Goal: Task Accomplishment & Management: Use online tool/utility

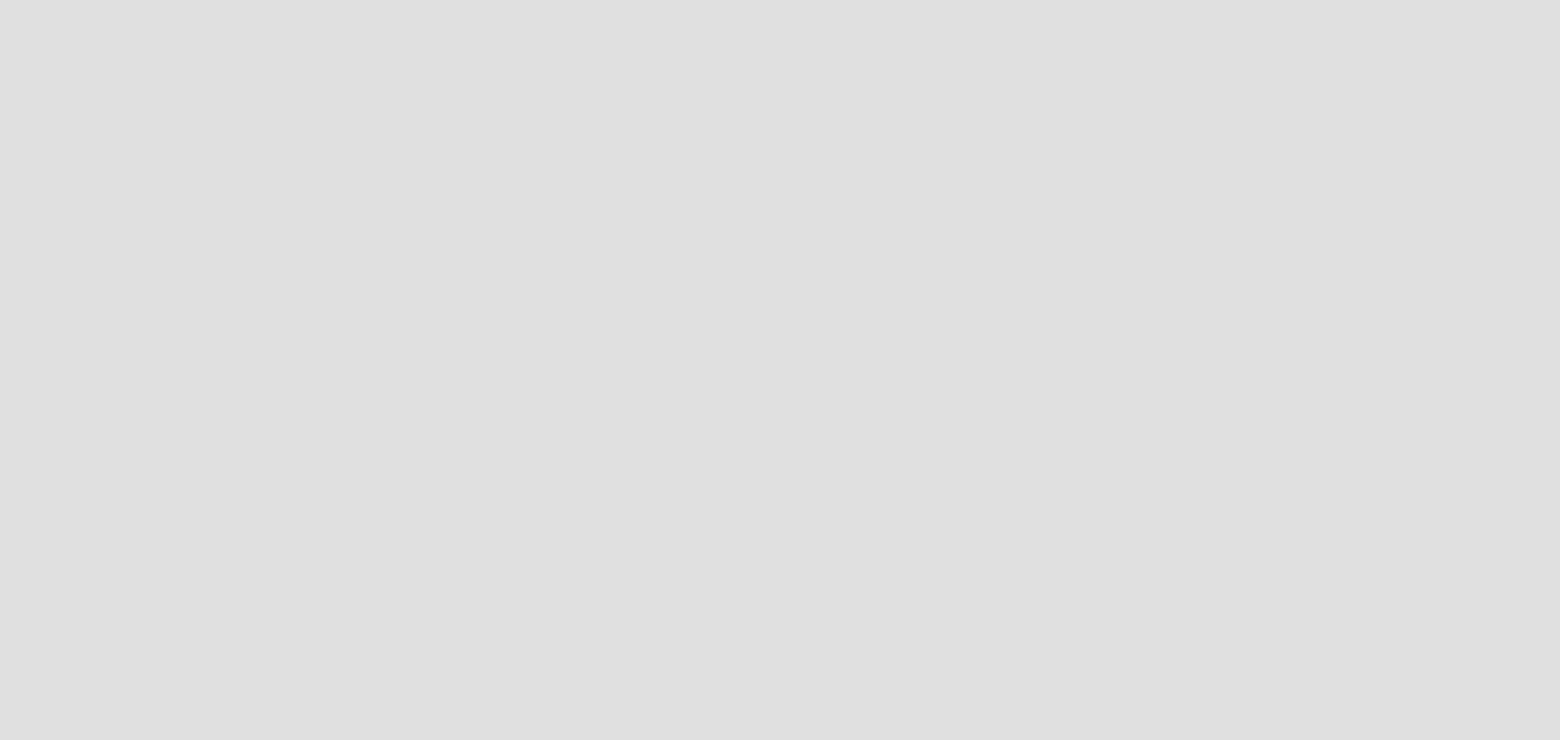
scroll to position [766, 1585]
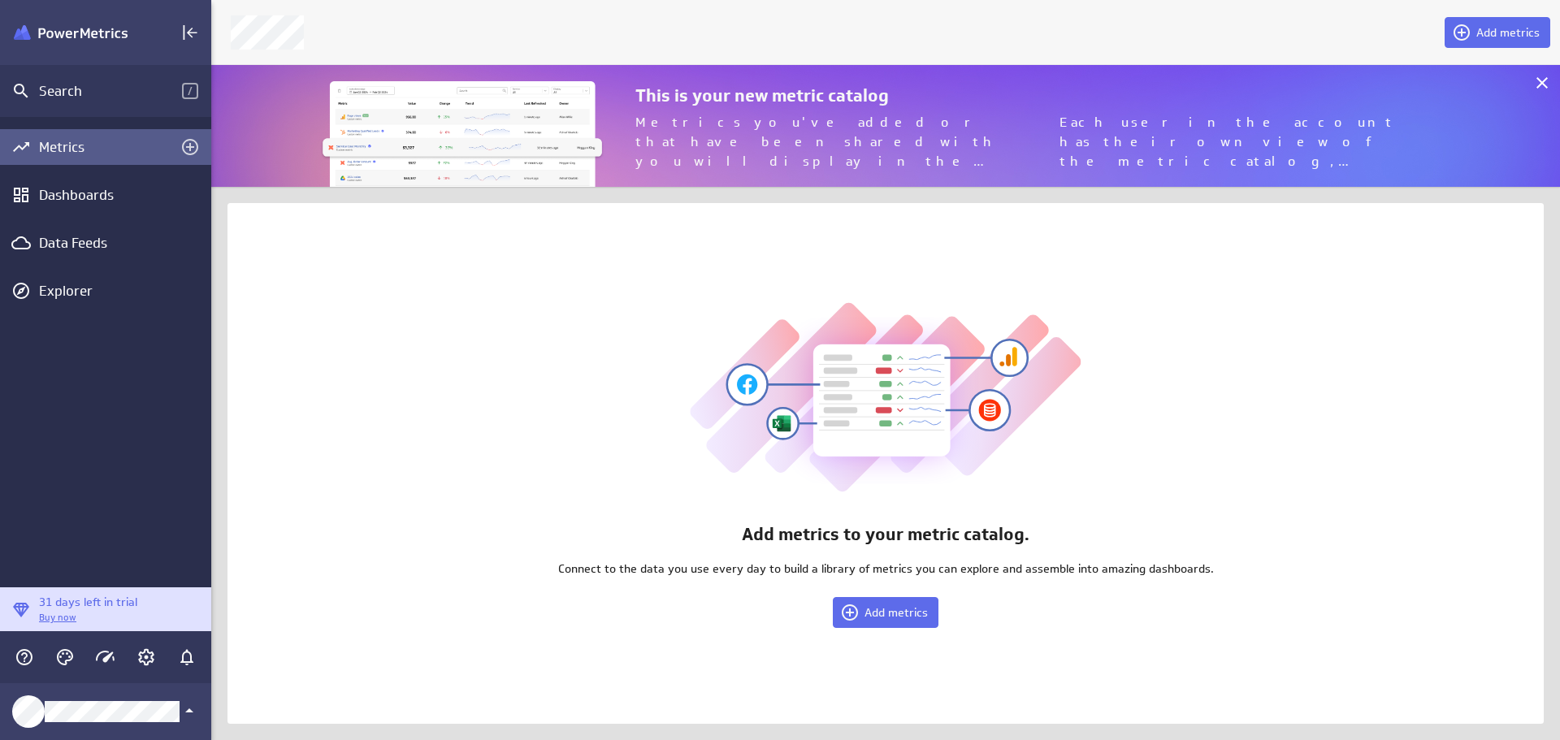
scroll to position [766, 1374]
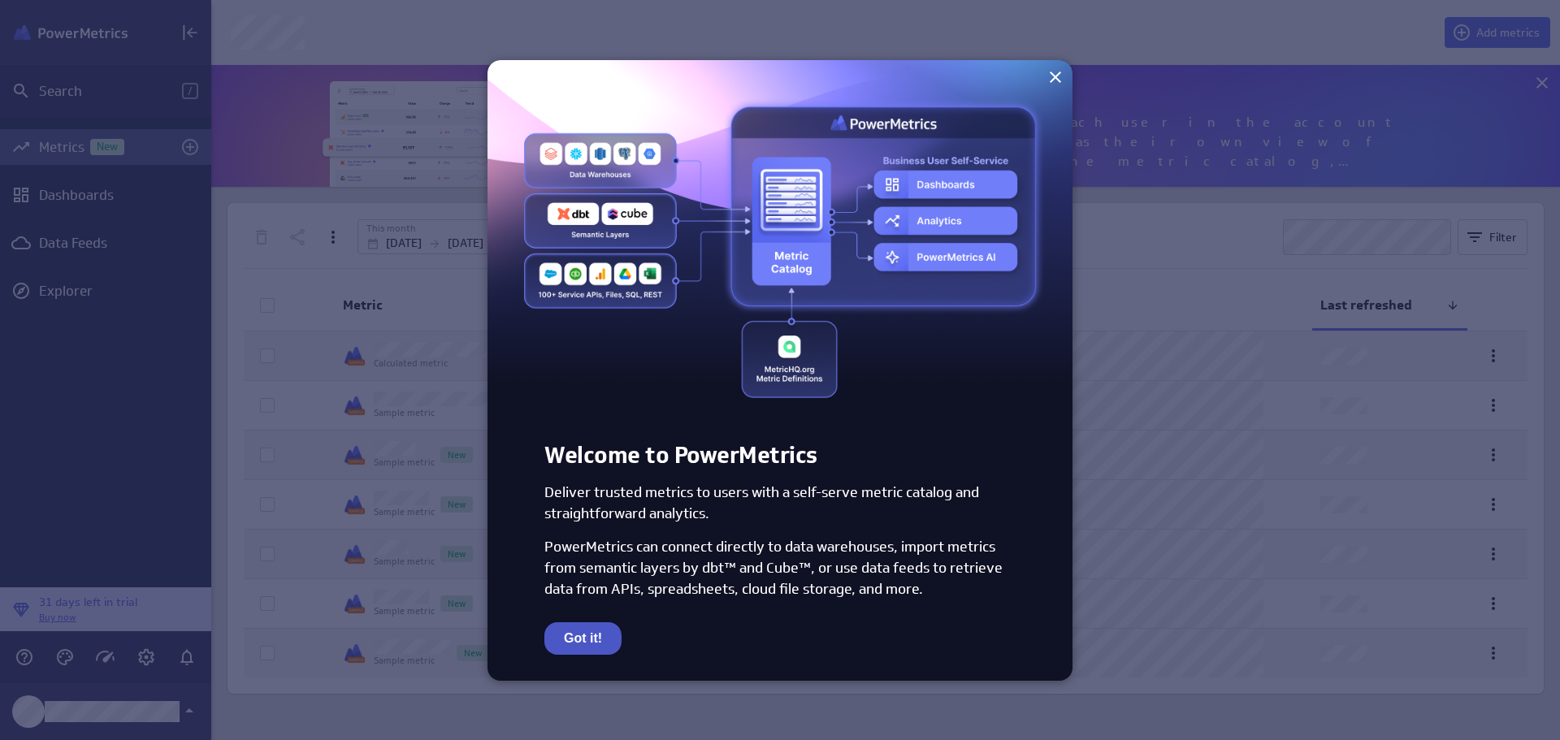
click at [587, 633] on button "Got it!" at bounding box center [582, 638] width 77 height 33
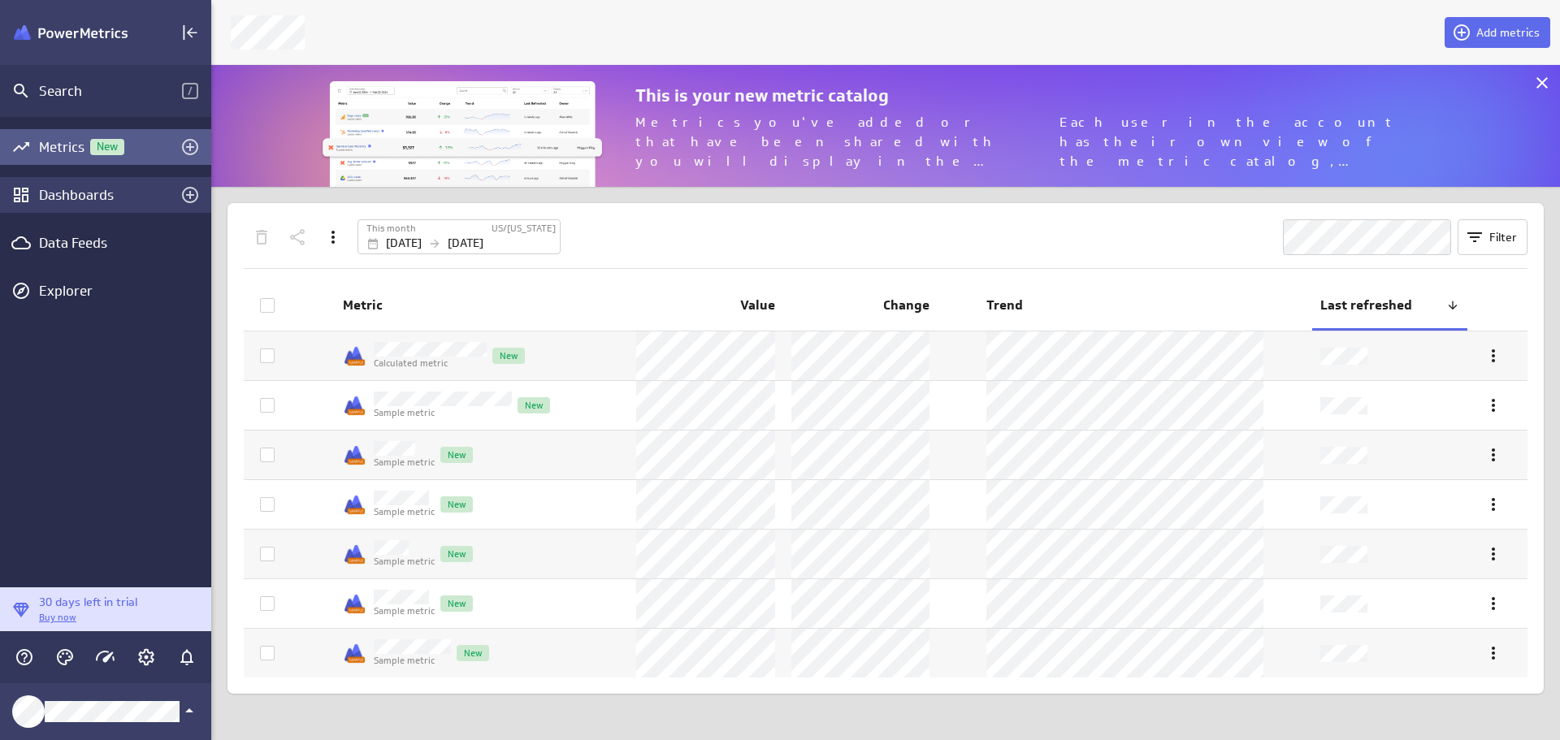
click at [73, 194] on div "Dashboards" at bounding box center [105, 195] width 133 height 18
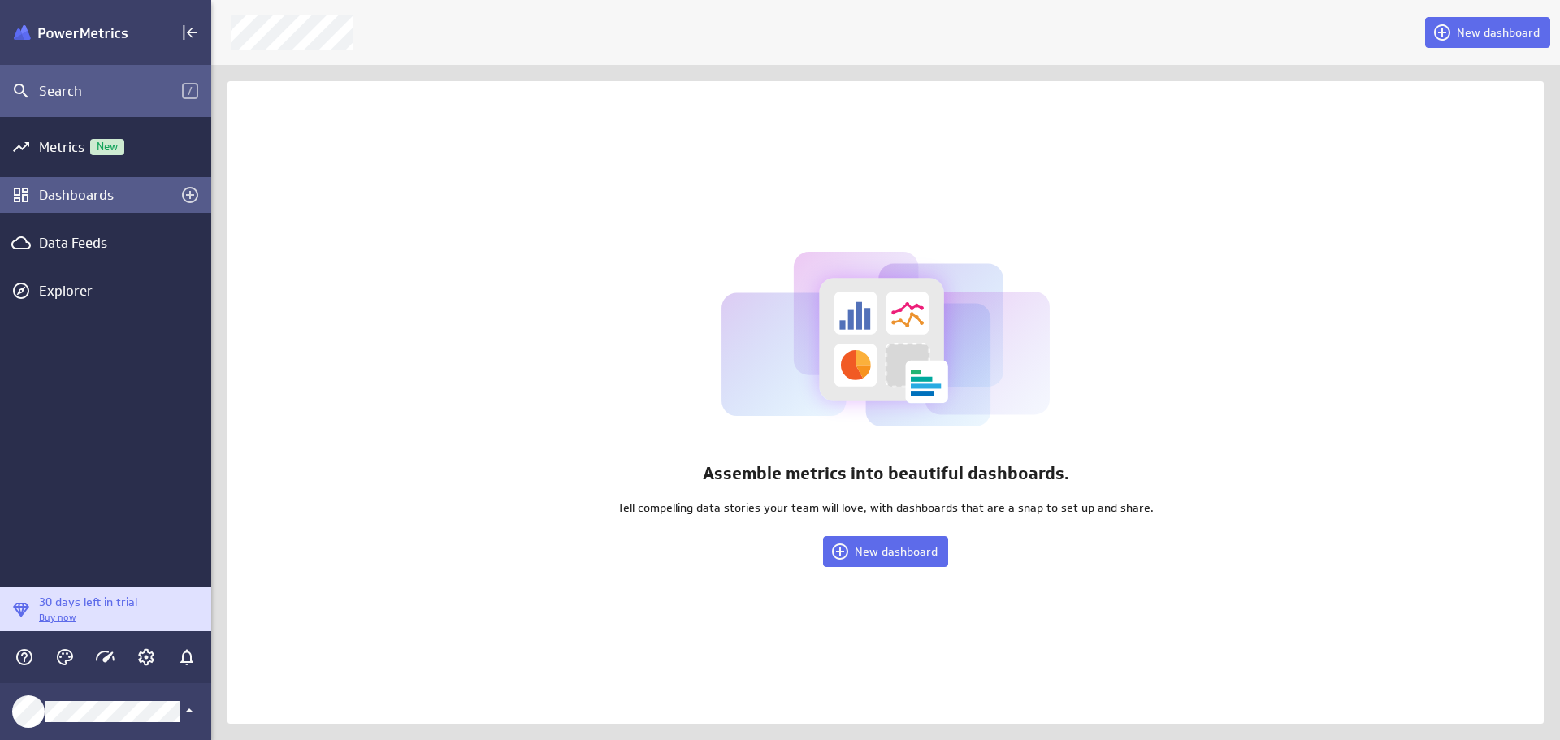
click at [57, 88] on div "Search" at bounding box center [110, 91] width 143 height 18
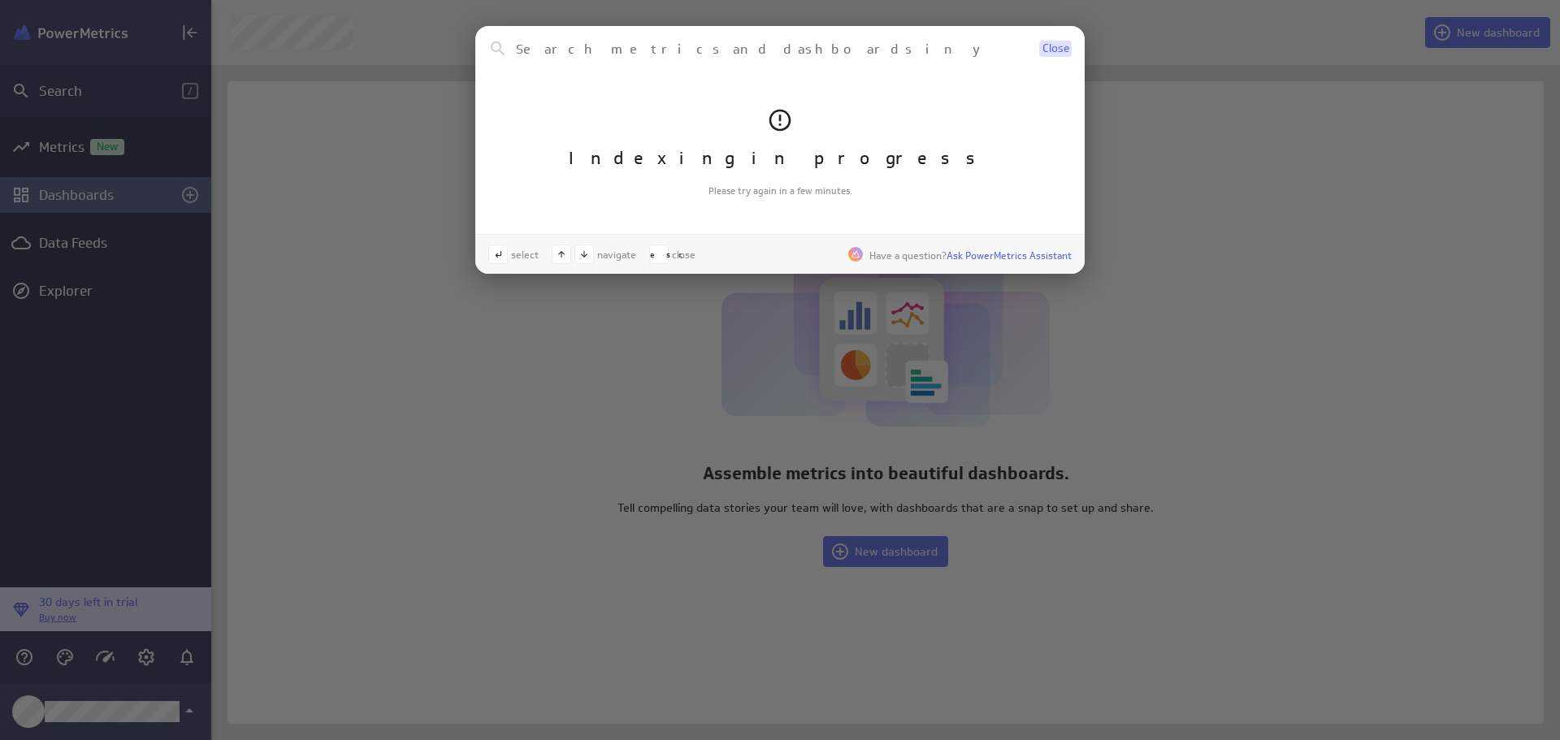
click at [1057, 48] on span "Close" at bounding box center [1056, 48] width 27 height 11
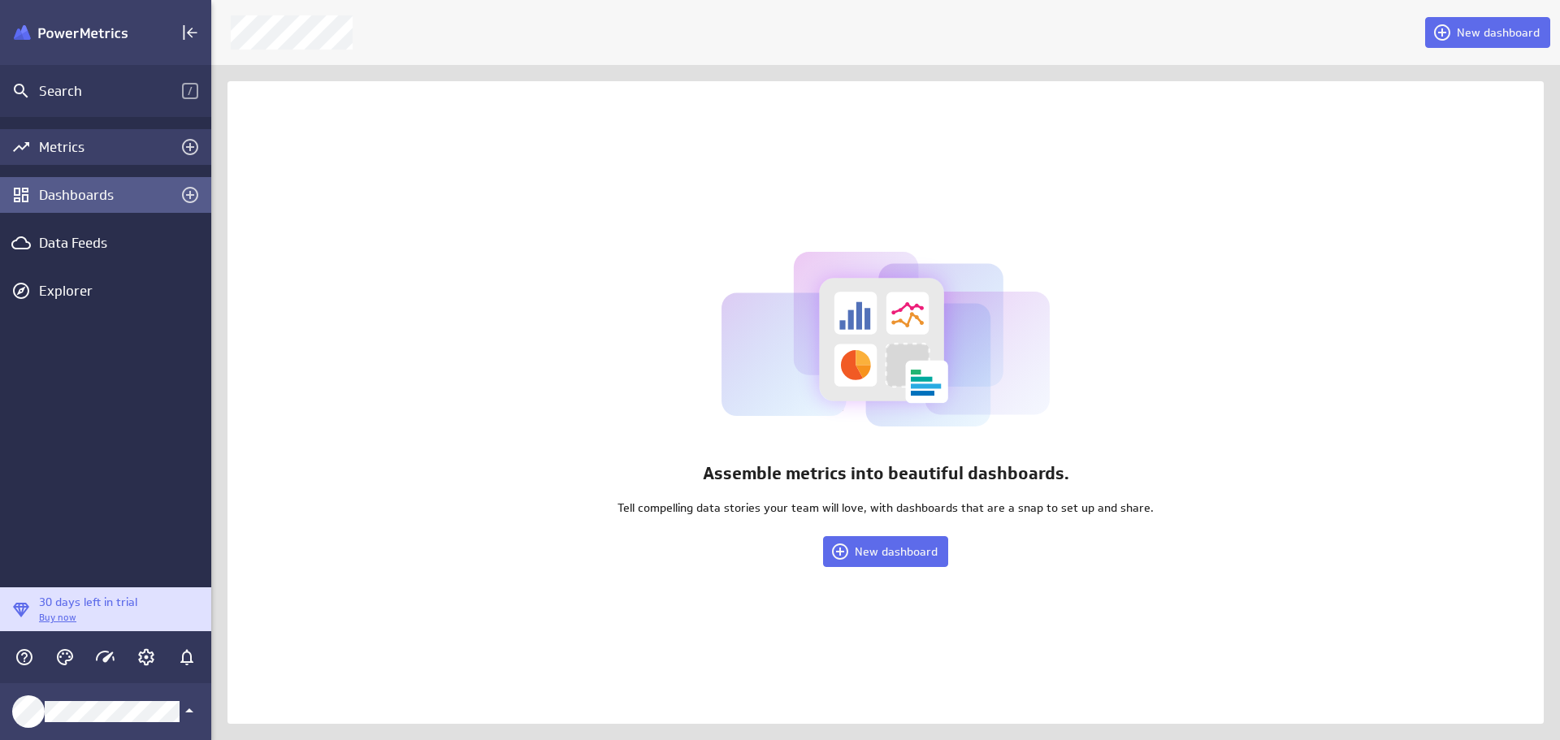
click at [51, 150] on div "Metrics" at bounding box center [105, 147] width 133 height 18
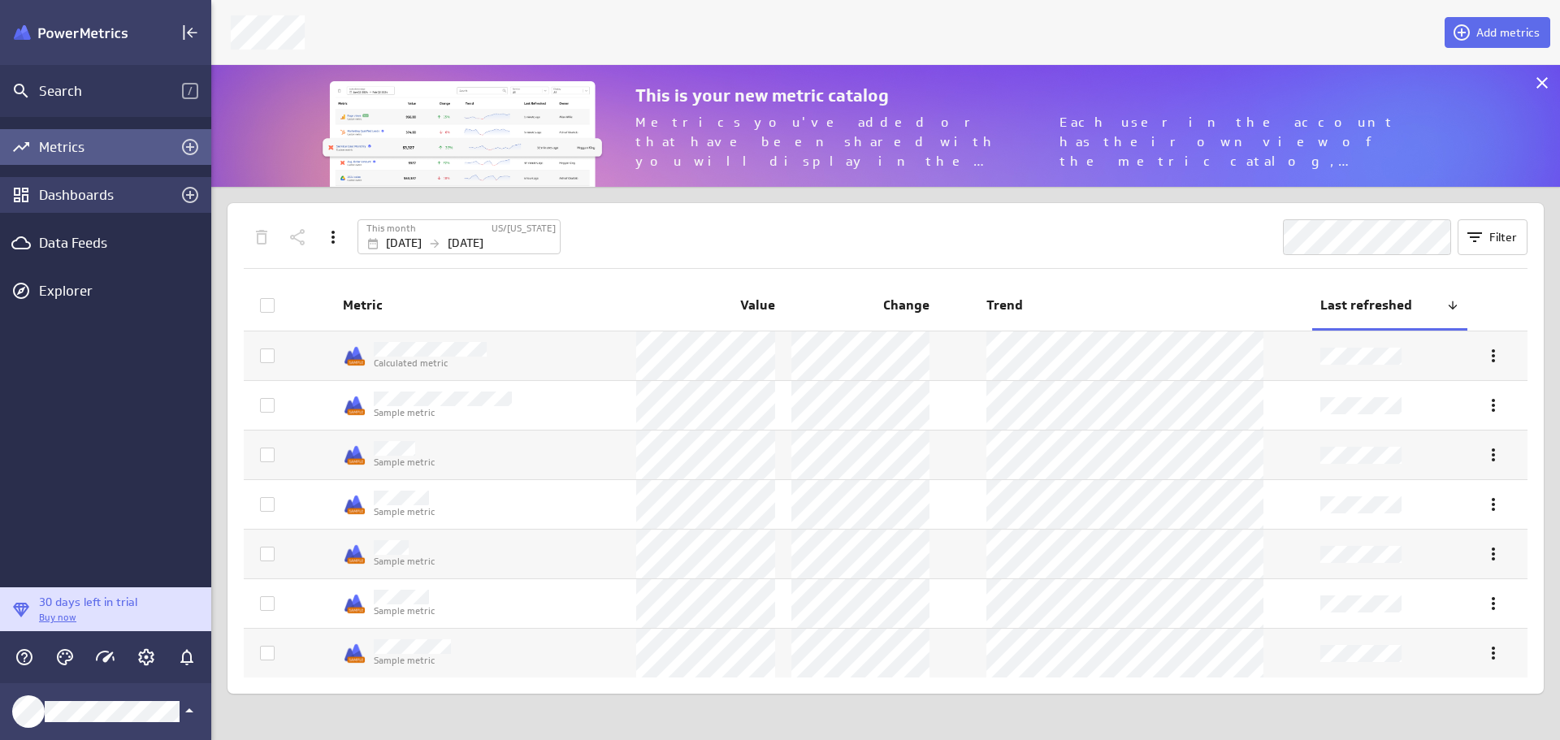
scroll to position [147, 1374]
click at [77, 187] on div "Dashboards" at bounding box center [105, 195] width 133 height 18
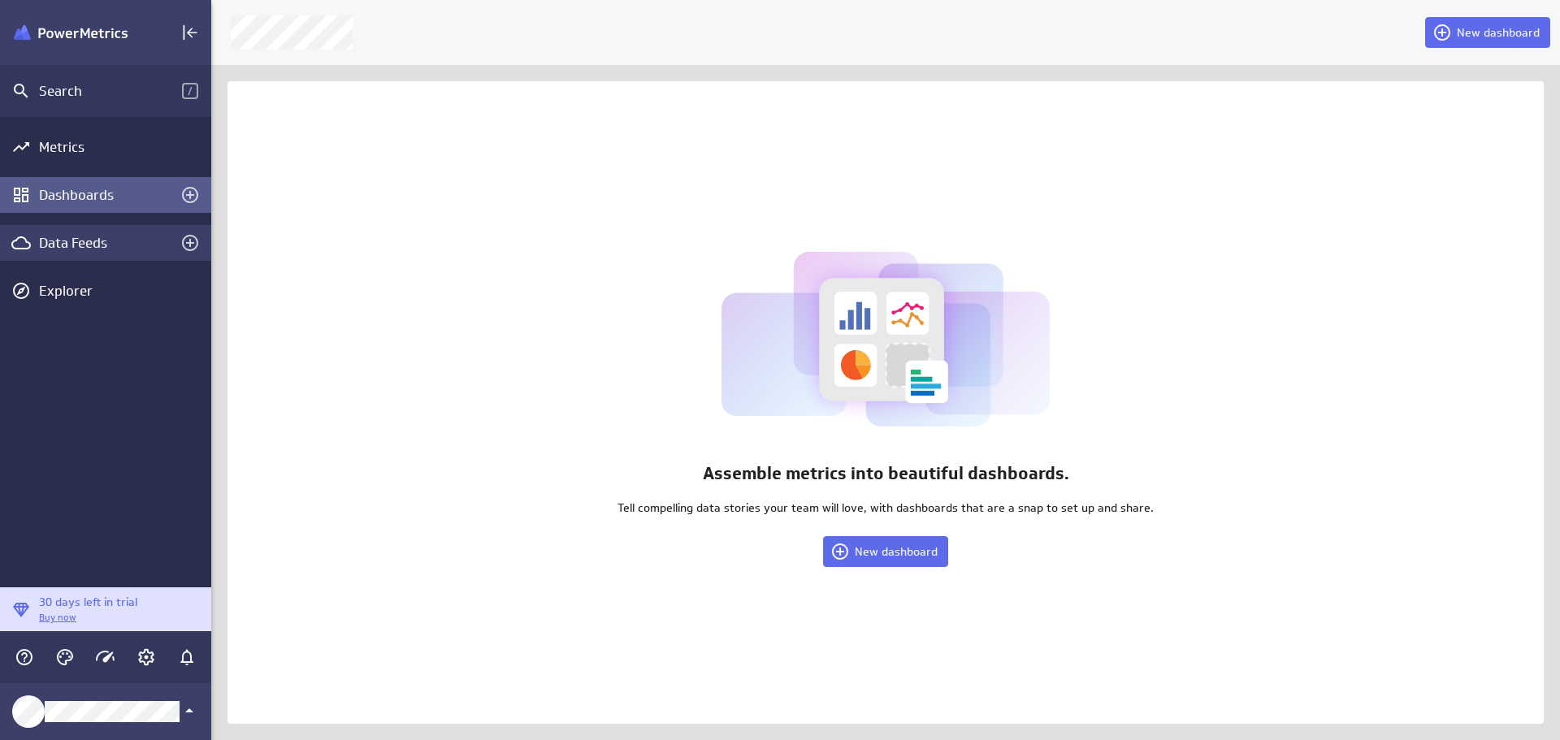
click at [83, 247] on div "Data Feeds" at bounding box center [105, 243] width 133 height 18
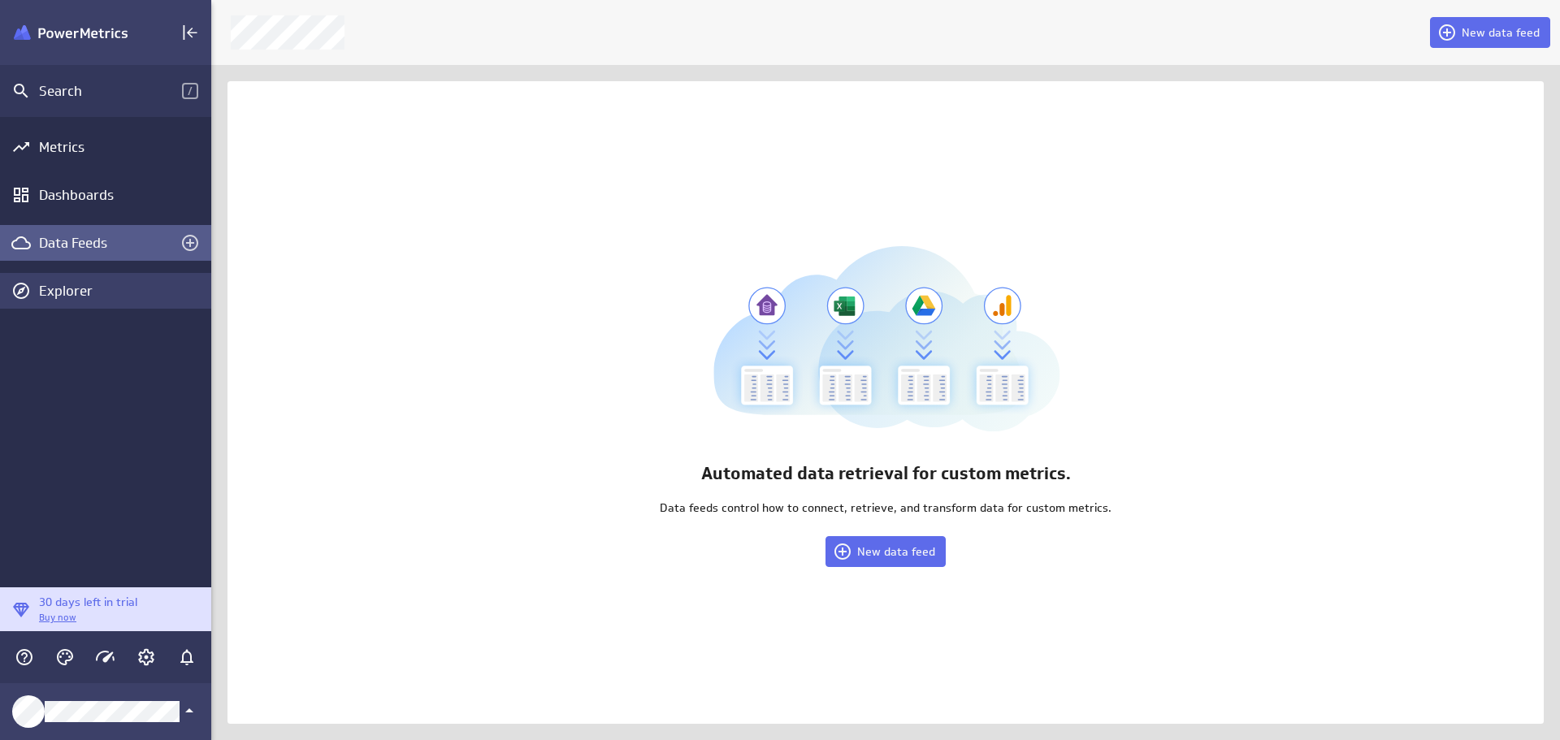
click at [80, 293] on div "Explorer" at bounding box center [123, 291] width 168 height 18
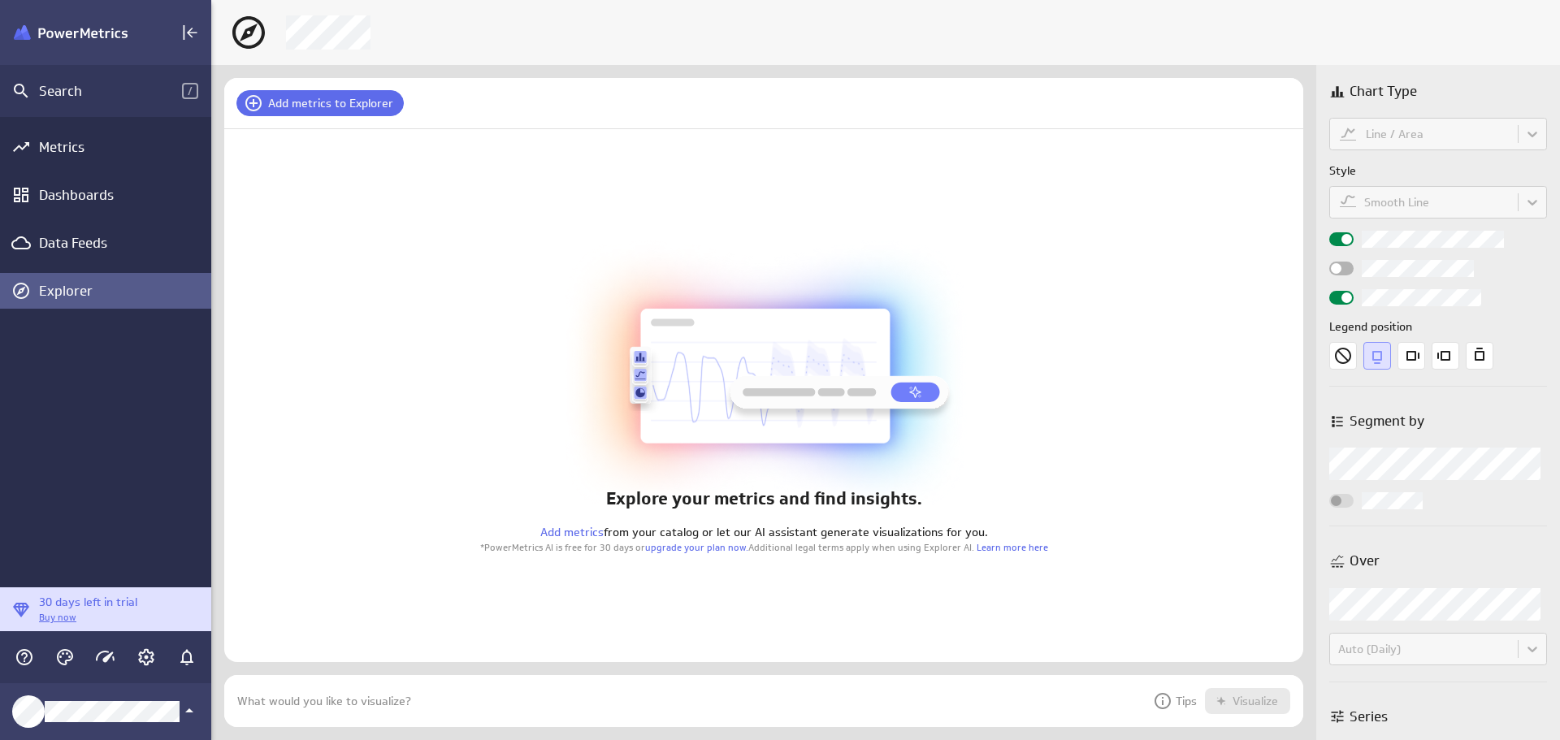
scroll to position [766, 1374]
click at [98, 190] on div "Dashboards" at bounding box center [105, 195] width 133 height 18
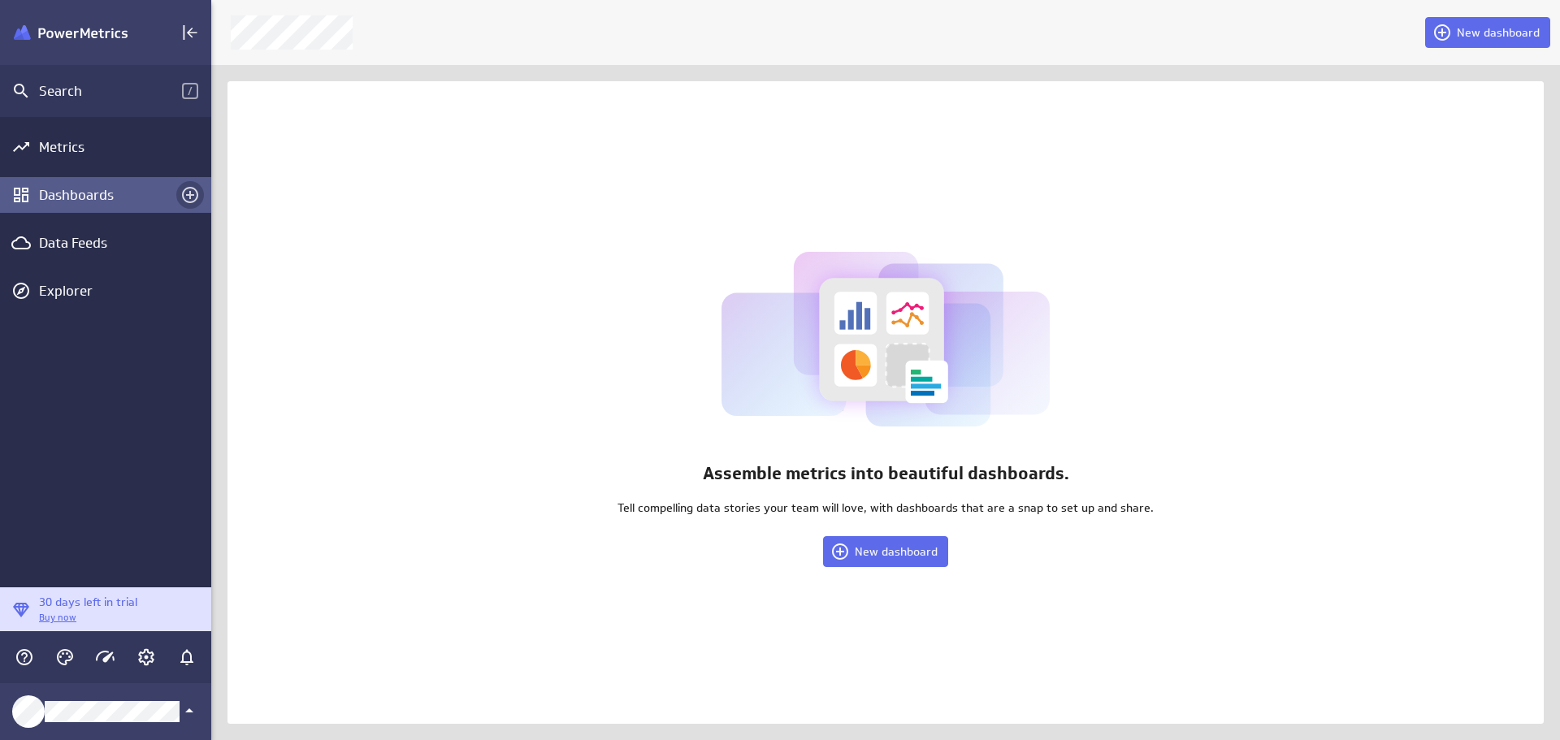
click at [195, 193] on icon "Create a dashboard" at bounding box center [190, 195] width 20 height 20
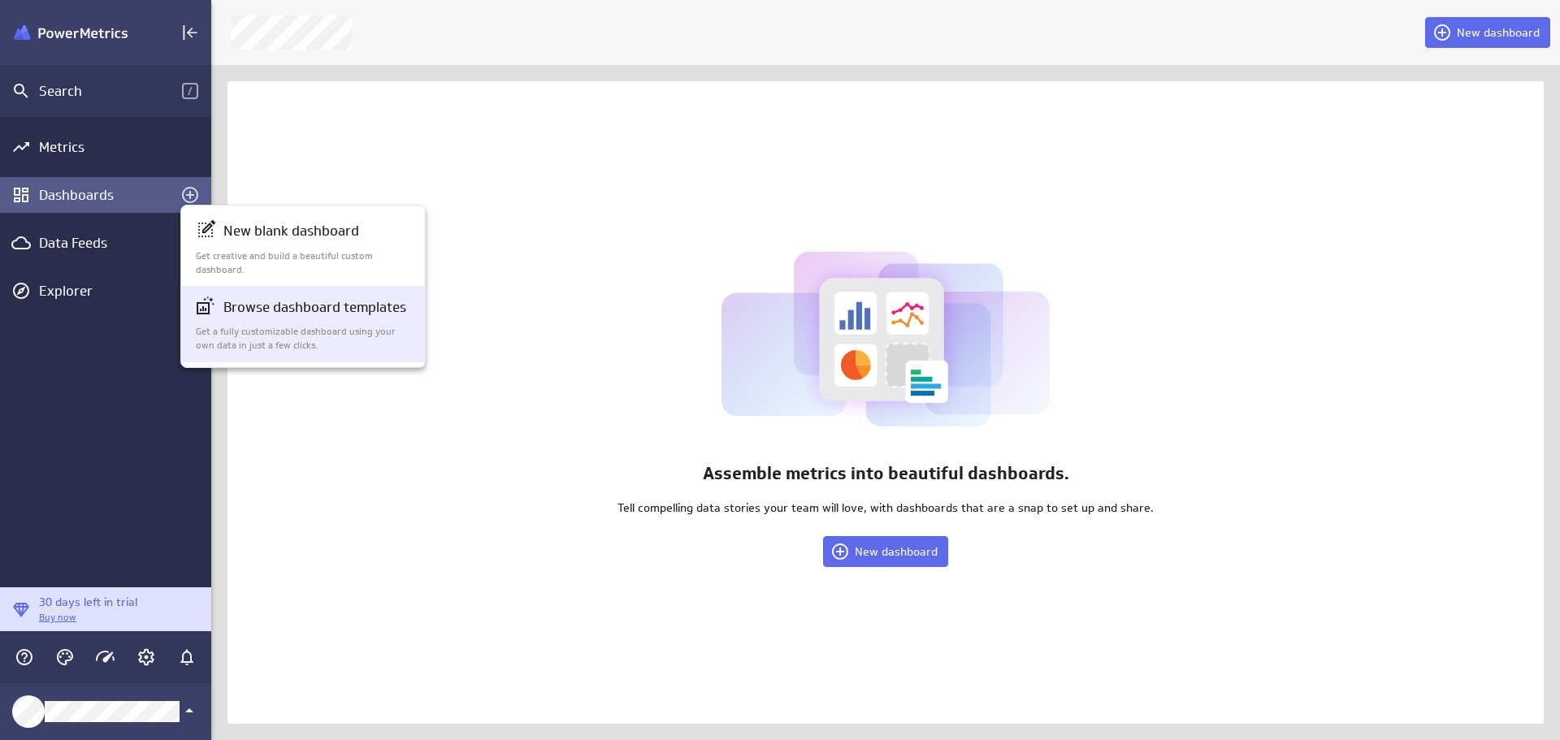
click at [287, 335] on p "Get a fully customizable dashboard using your own data in just a few clicks." at bounding box center [304, 339] width 216 height 28
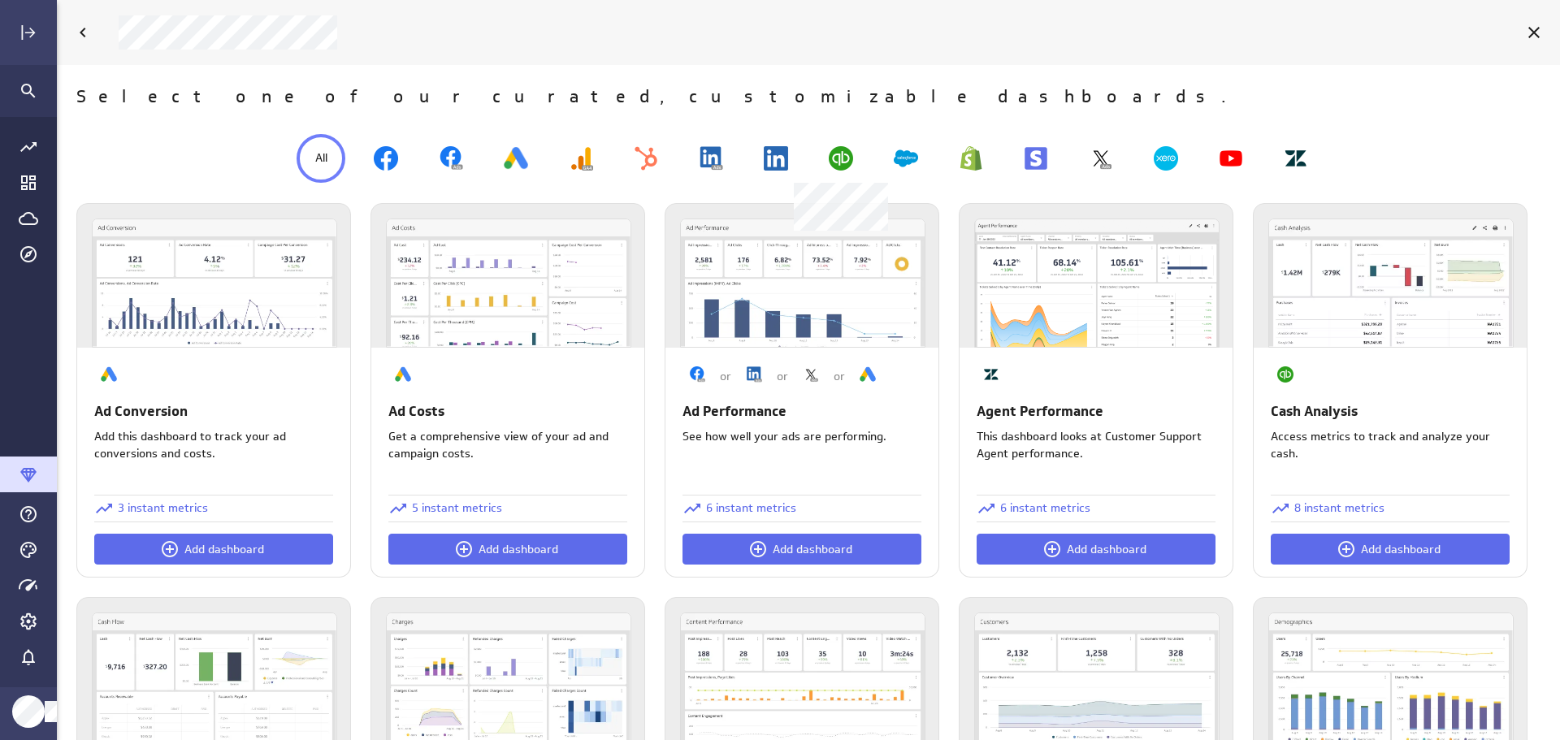
click at [839, 163] on img at bounding box center [841, 158] width 24 height 24
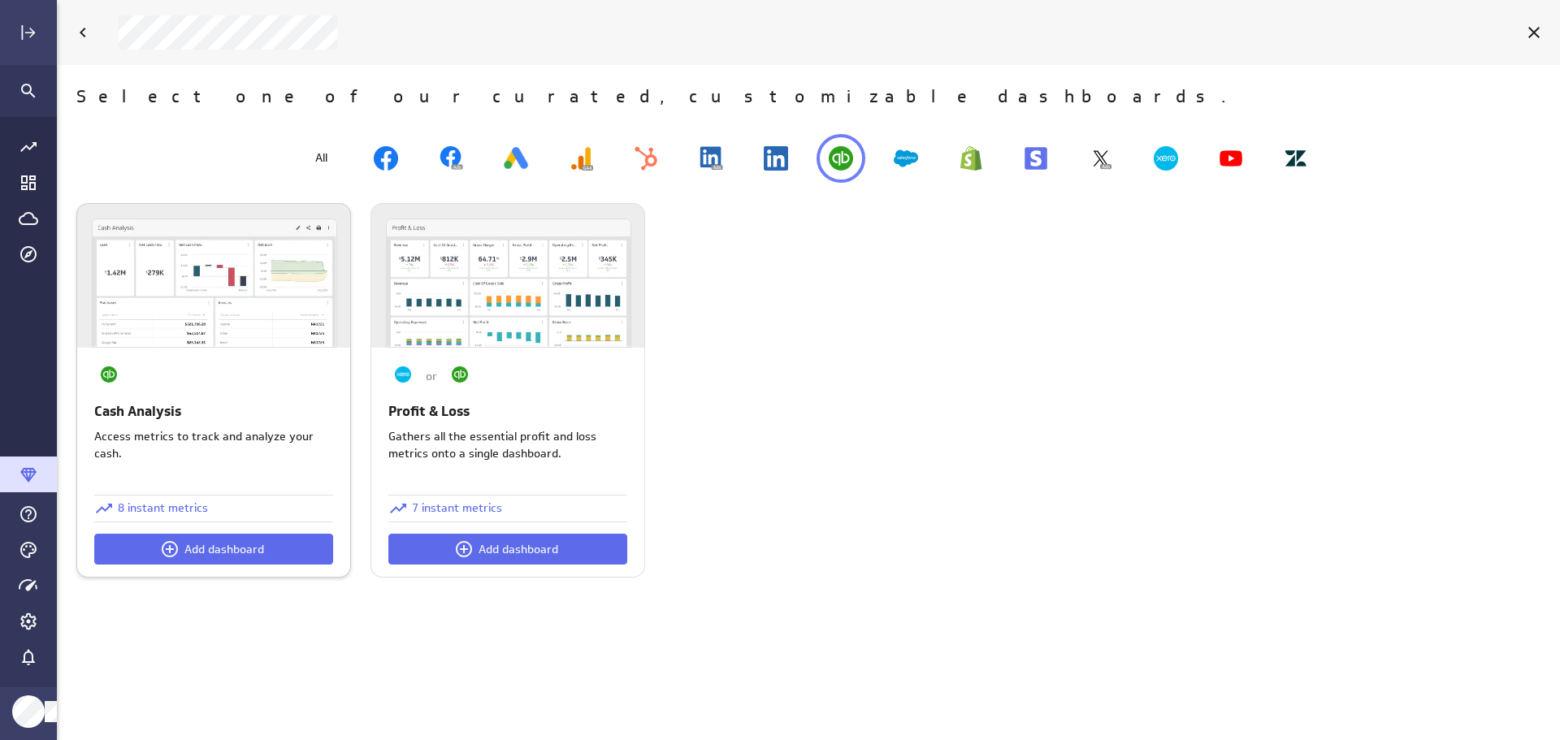
click at [171, 507] on p "8 instant metrics" at bounding box center [163, 508] width 90 height 17
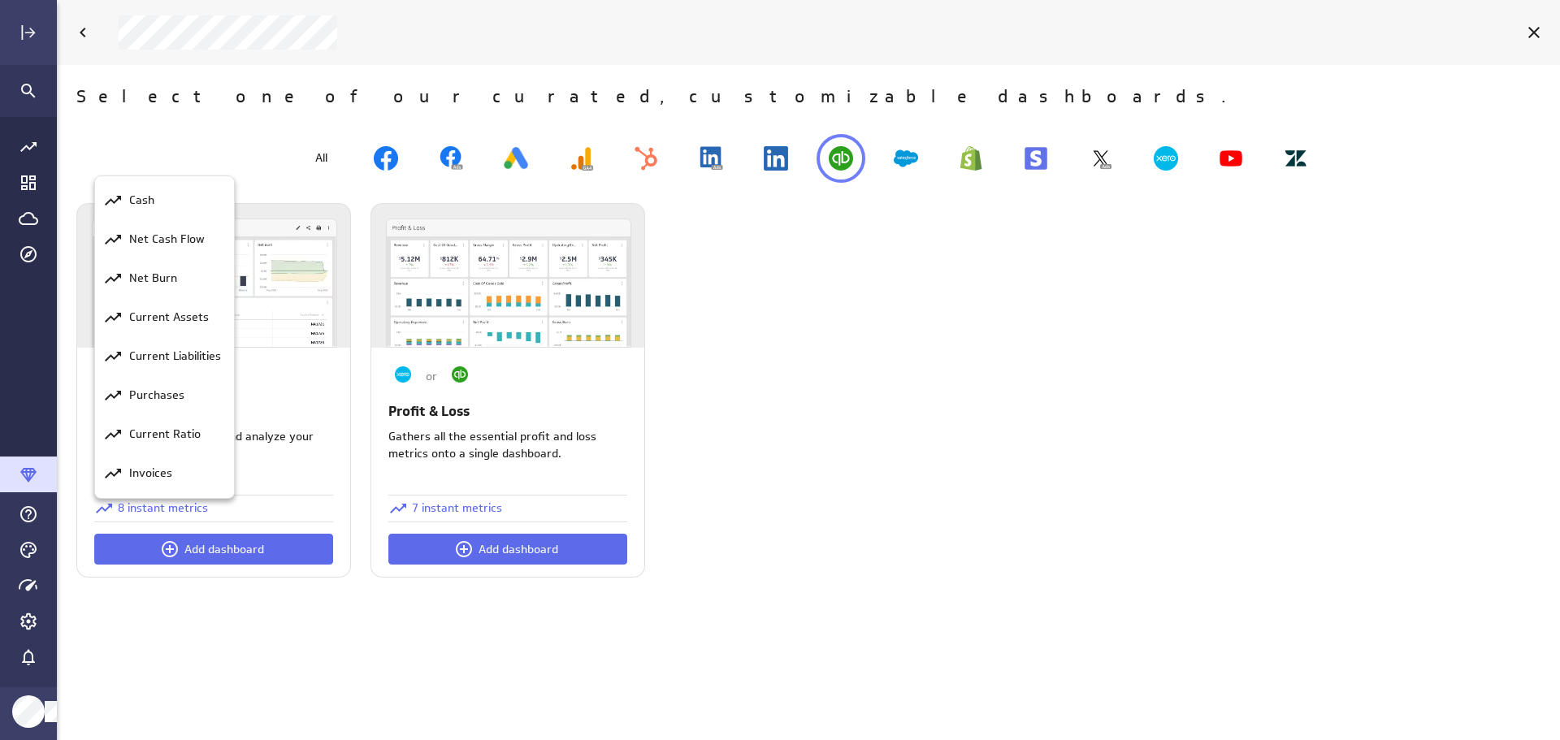
click at [905, 449] on div at bounding box center [780, 370] width 1560 height 740
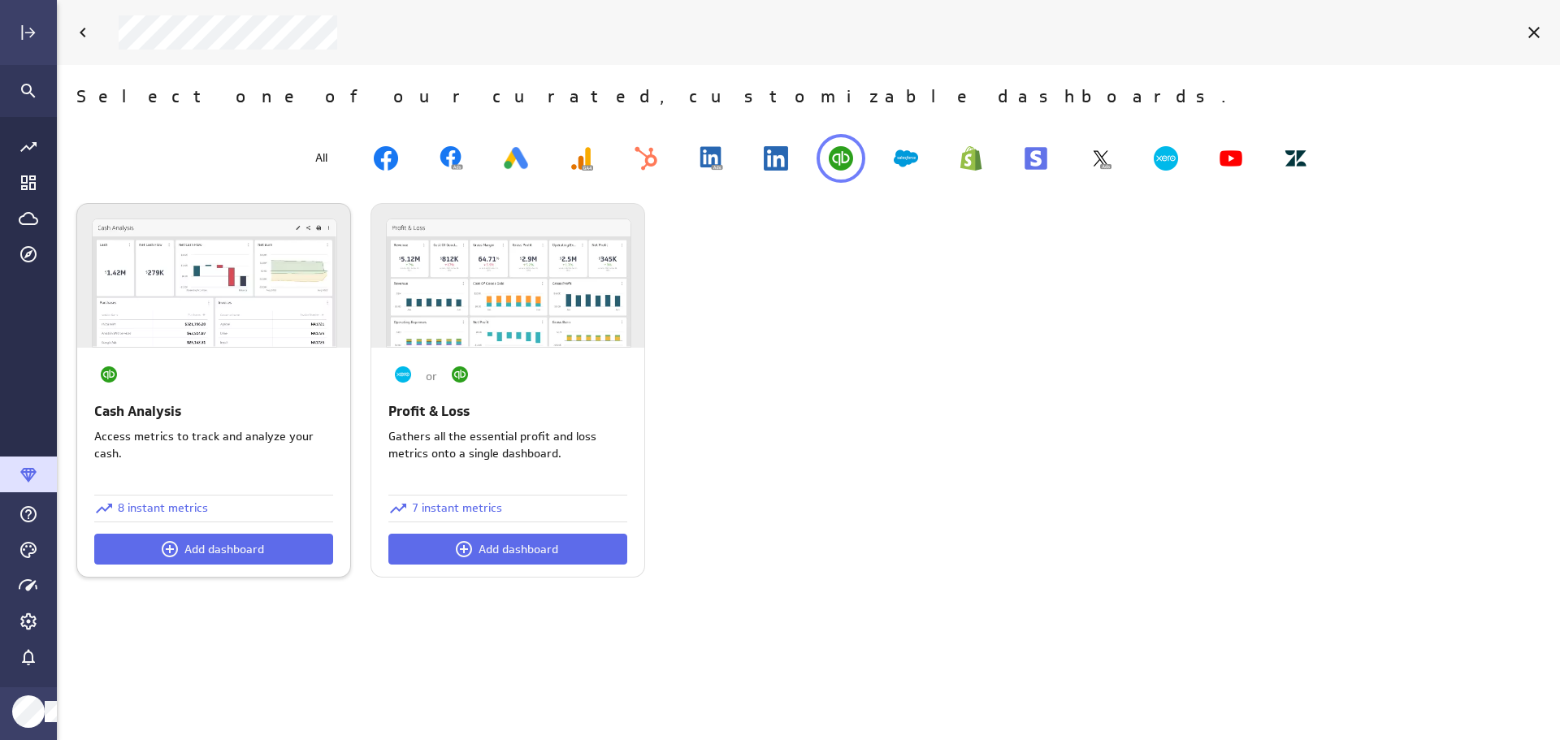
click at [268, 288] on img at bounding box center [215, 283] width 244 height 128
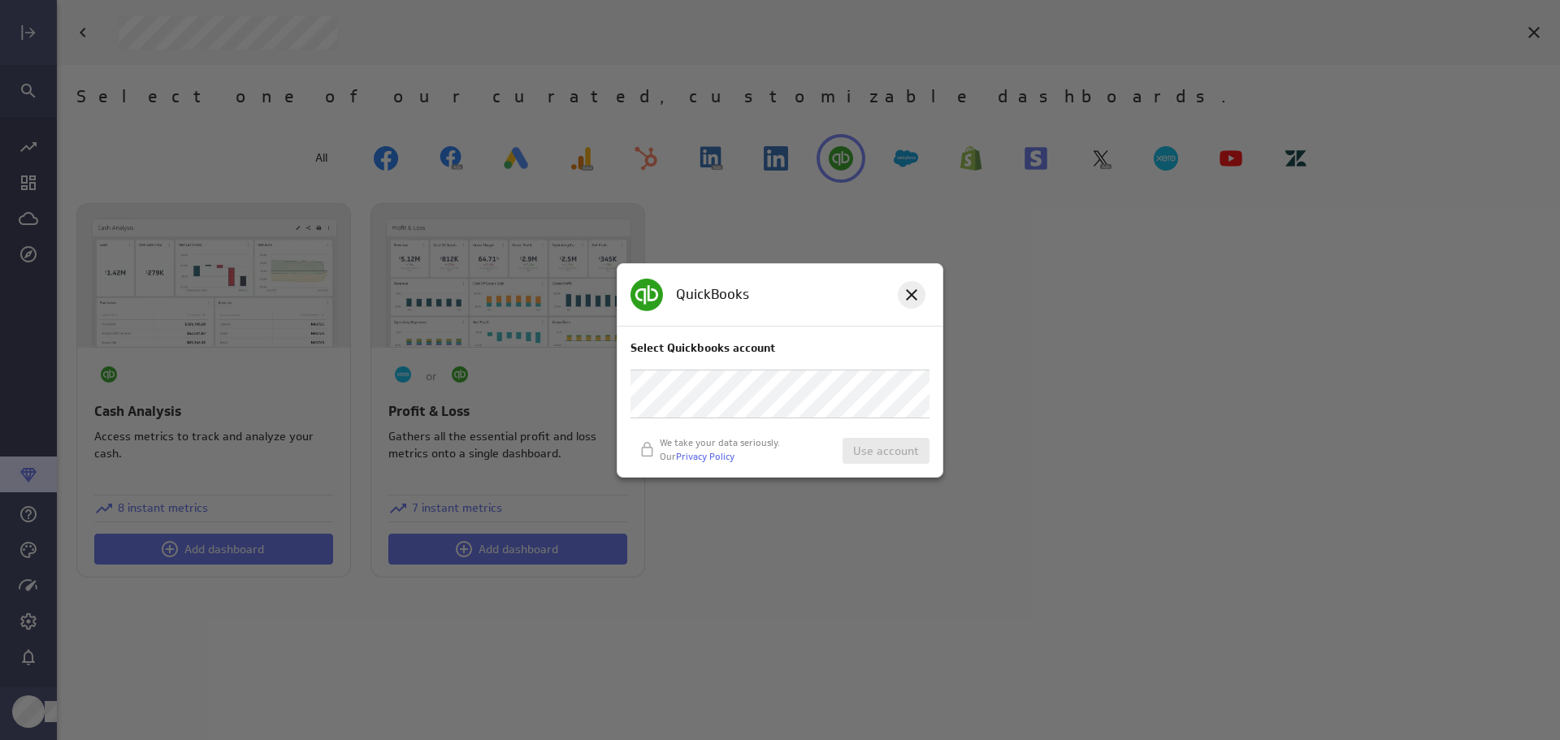
click at [912, 297] on icon at bounding box center [912, 295] width 20 height 20
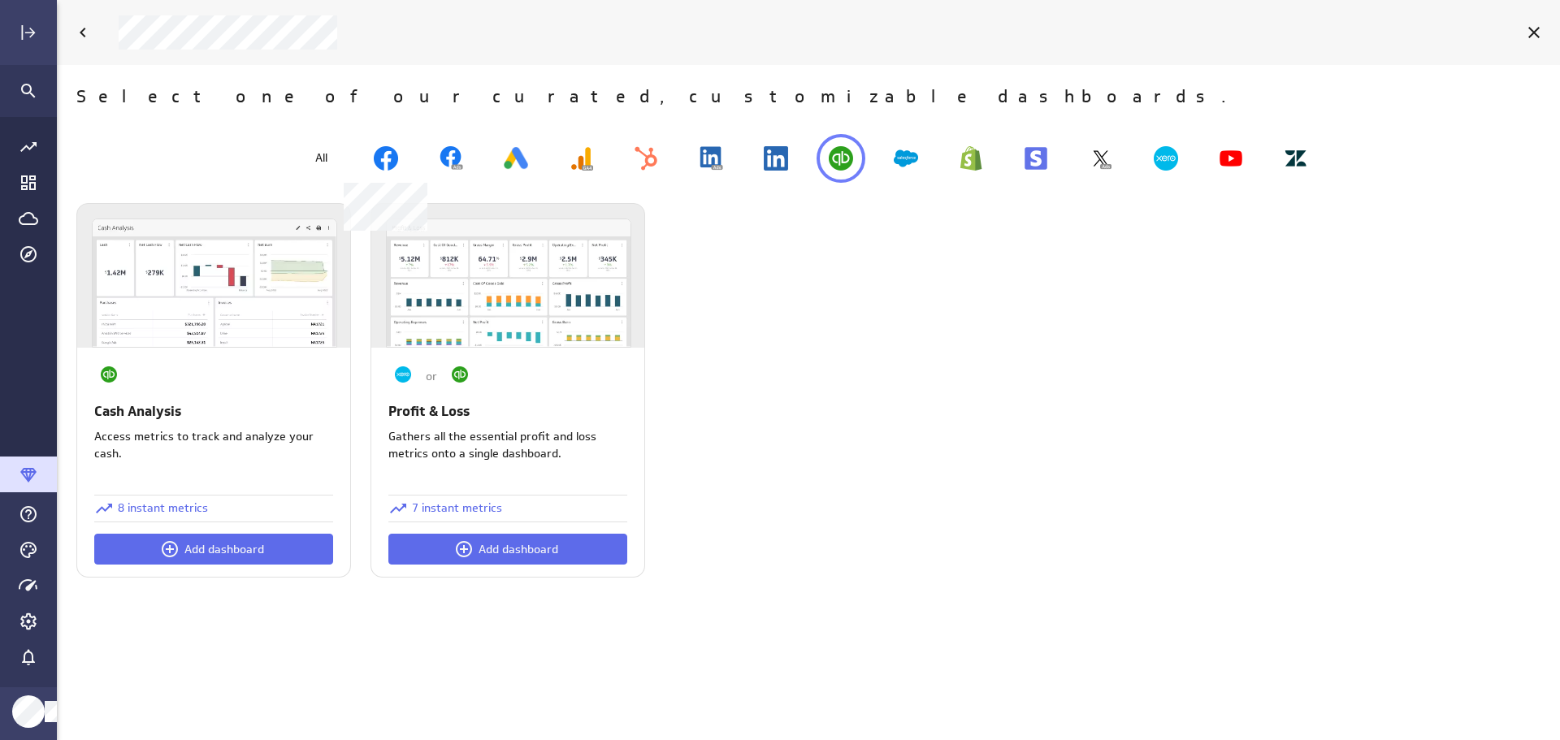
click at [390, 161] on img at bounding box center [386, 158] width 24 height 24
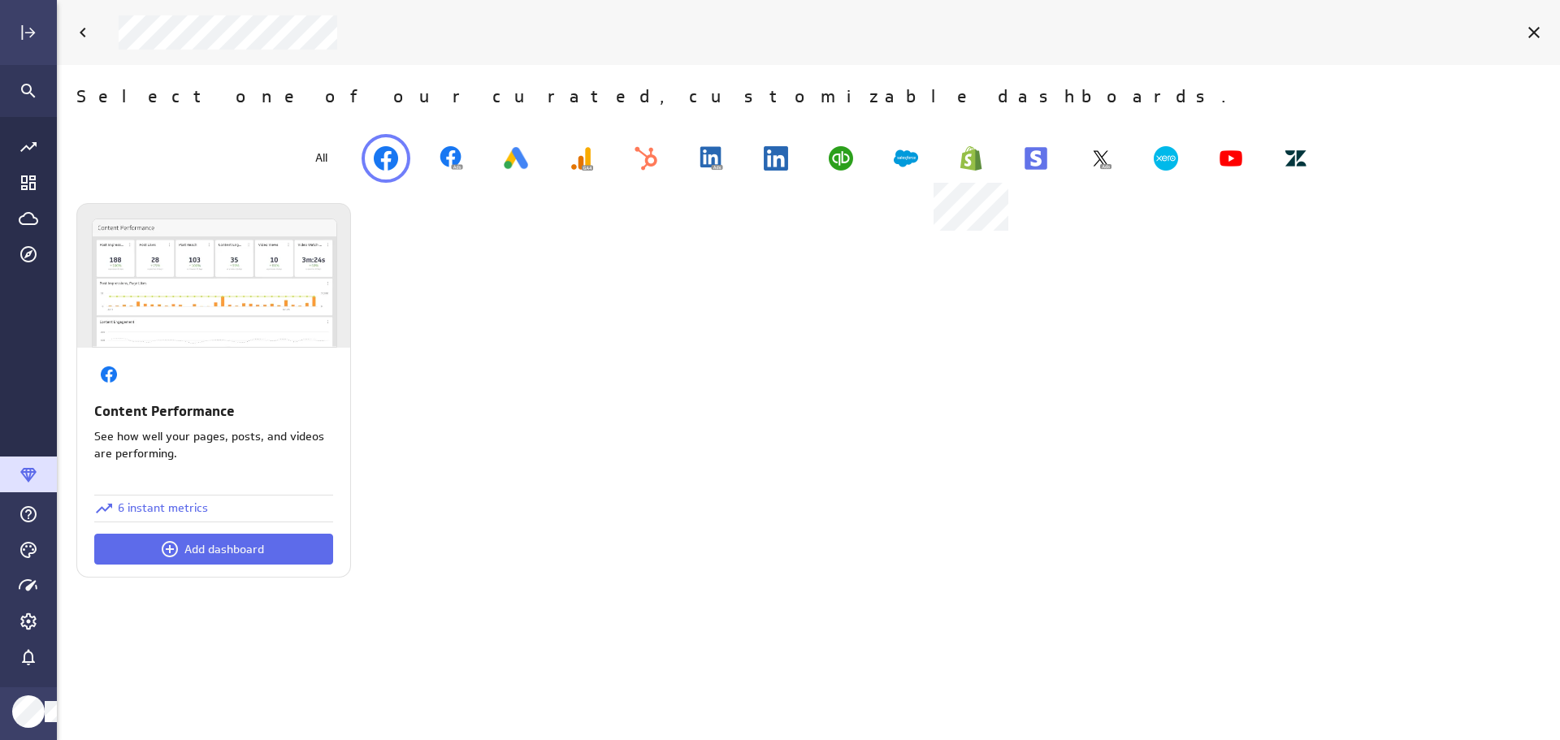
click at [967, 159] on img at bounding box center [971, 158] width 24 height 24
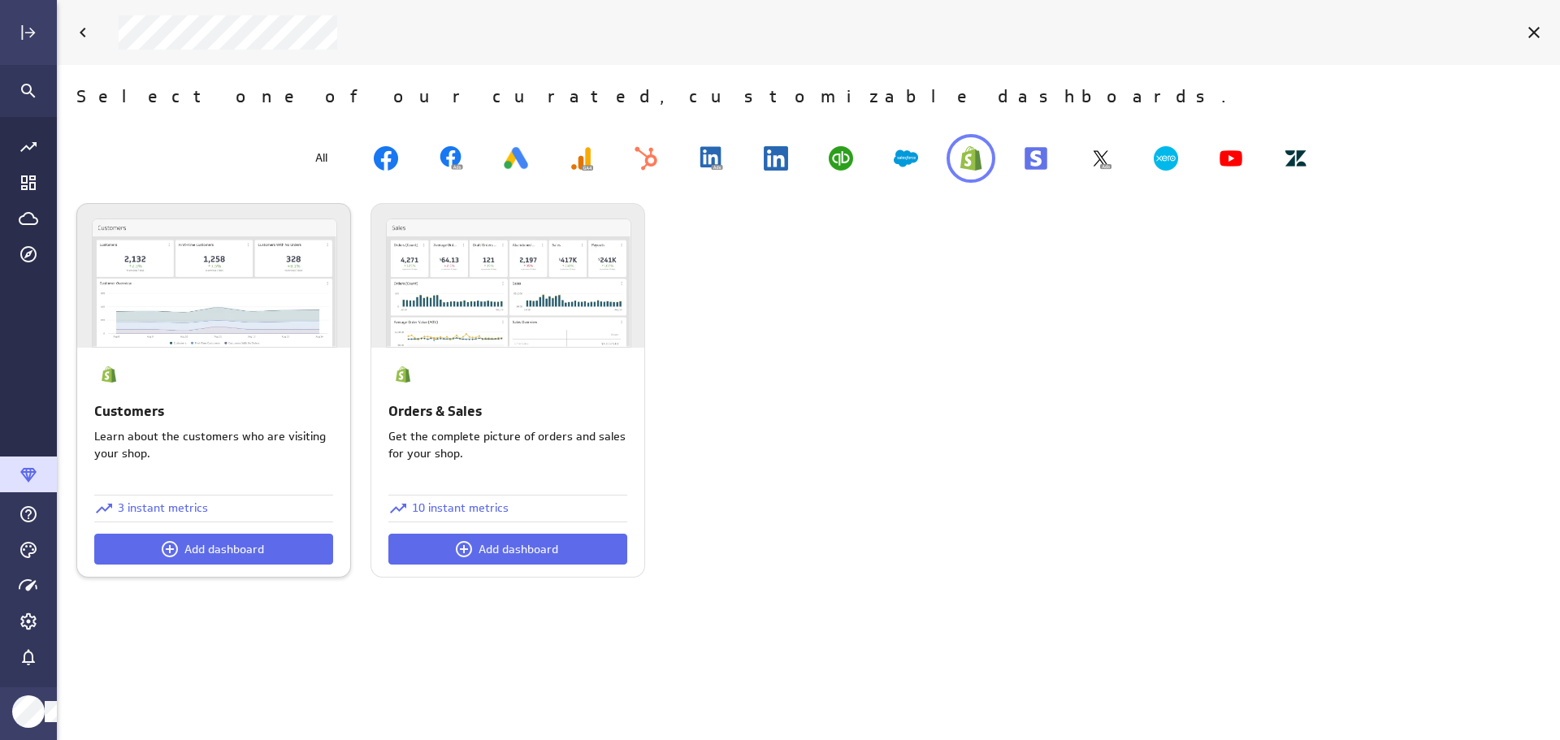
click at [196, 510] on p "3 instant metrics" at bounding box center [163, 508] width 90 height 17
click at [486, 507] on div at bounding box center [780, 370] width 1560 height 740
click at [449, 506] on p "10 instant metrics" at bounding box center [460, 508] width 97 height 17
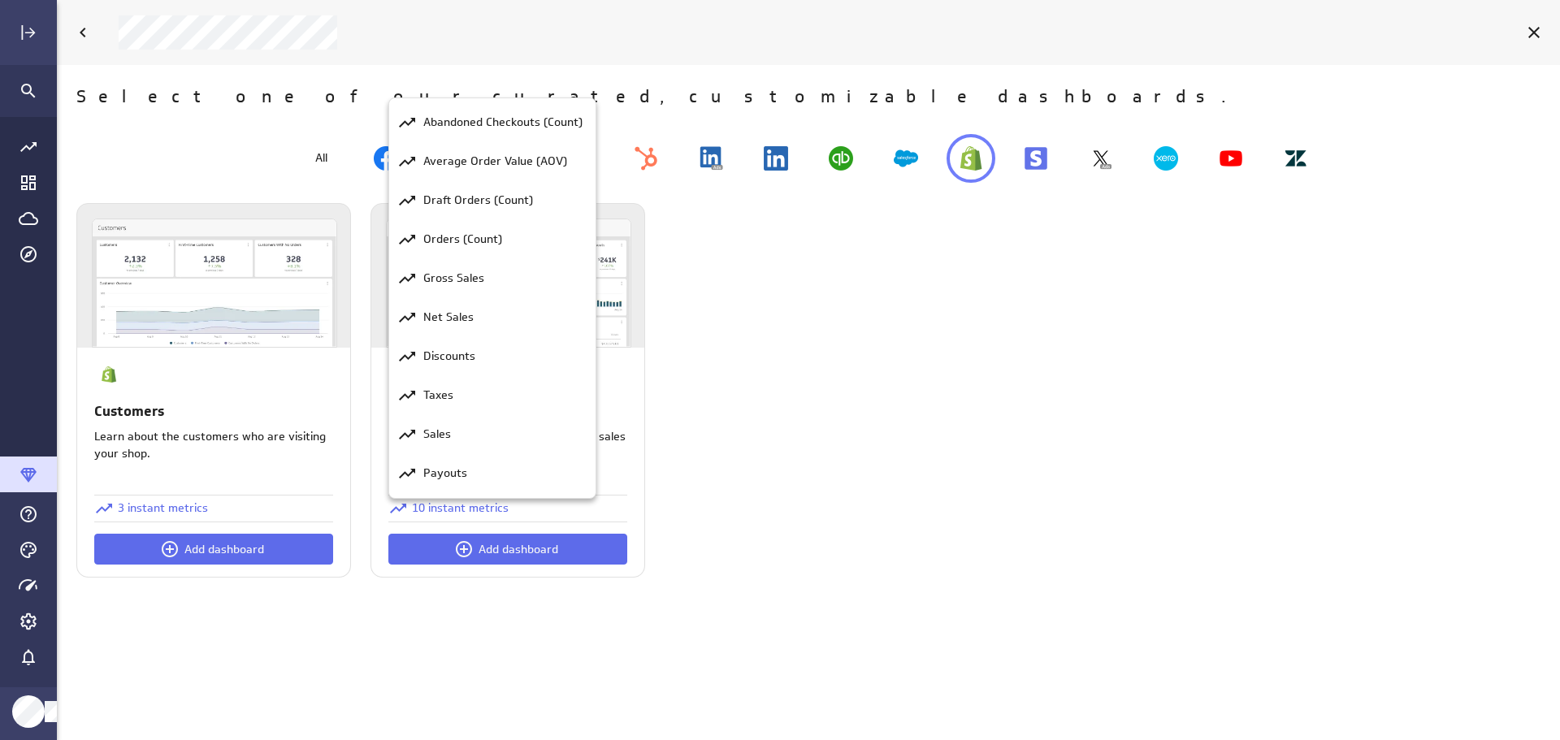
click at [632, 96] on div at bounding box center [780, 370] width 1560 height 740
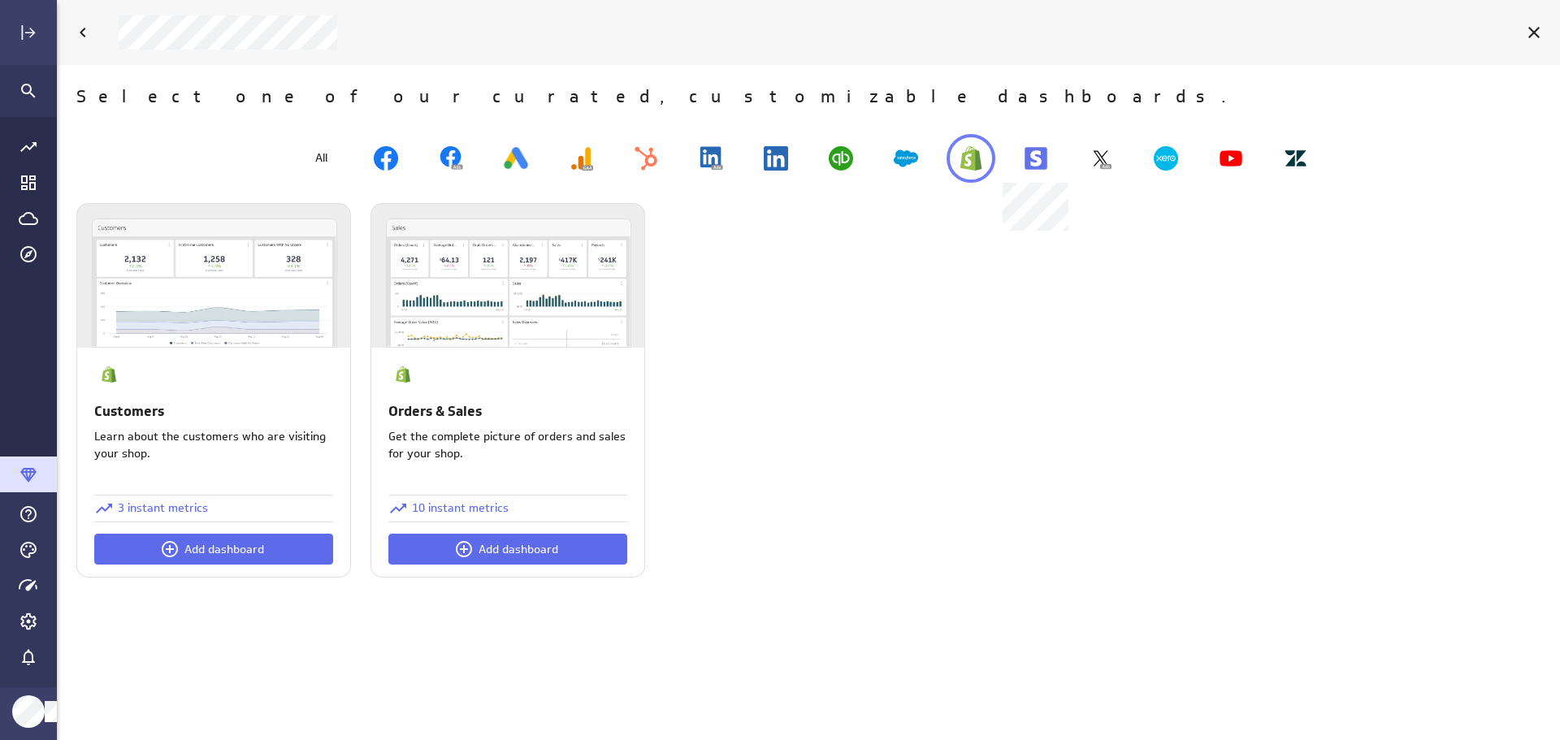
click at [1042, 159] on img at bounding box center [1036, 158] width 24 height 24
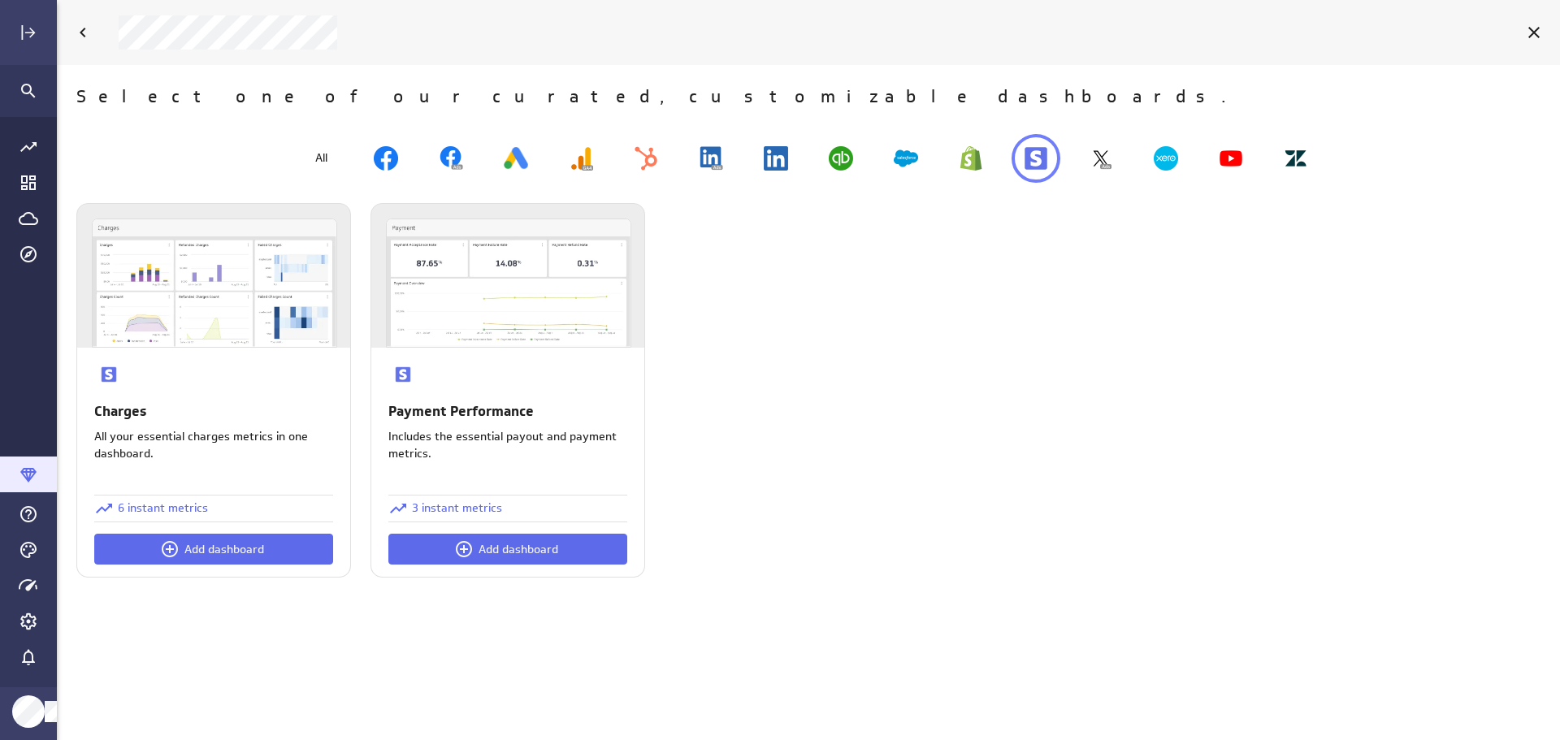
click at [32, 471] on icon "Main Menu" at bounding box center [28, 475] width 16 height 15
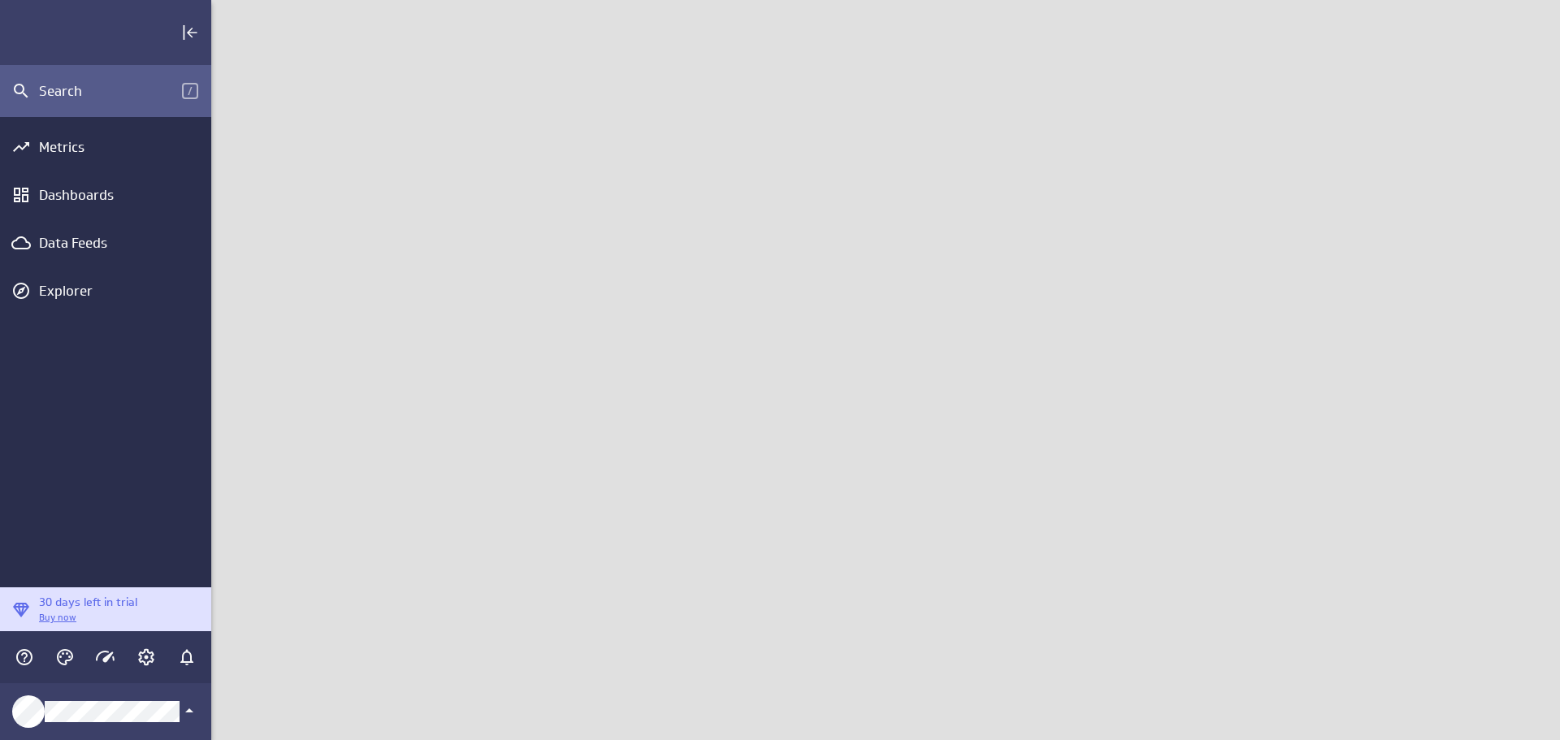
scroll to position [766, 1374]
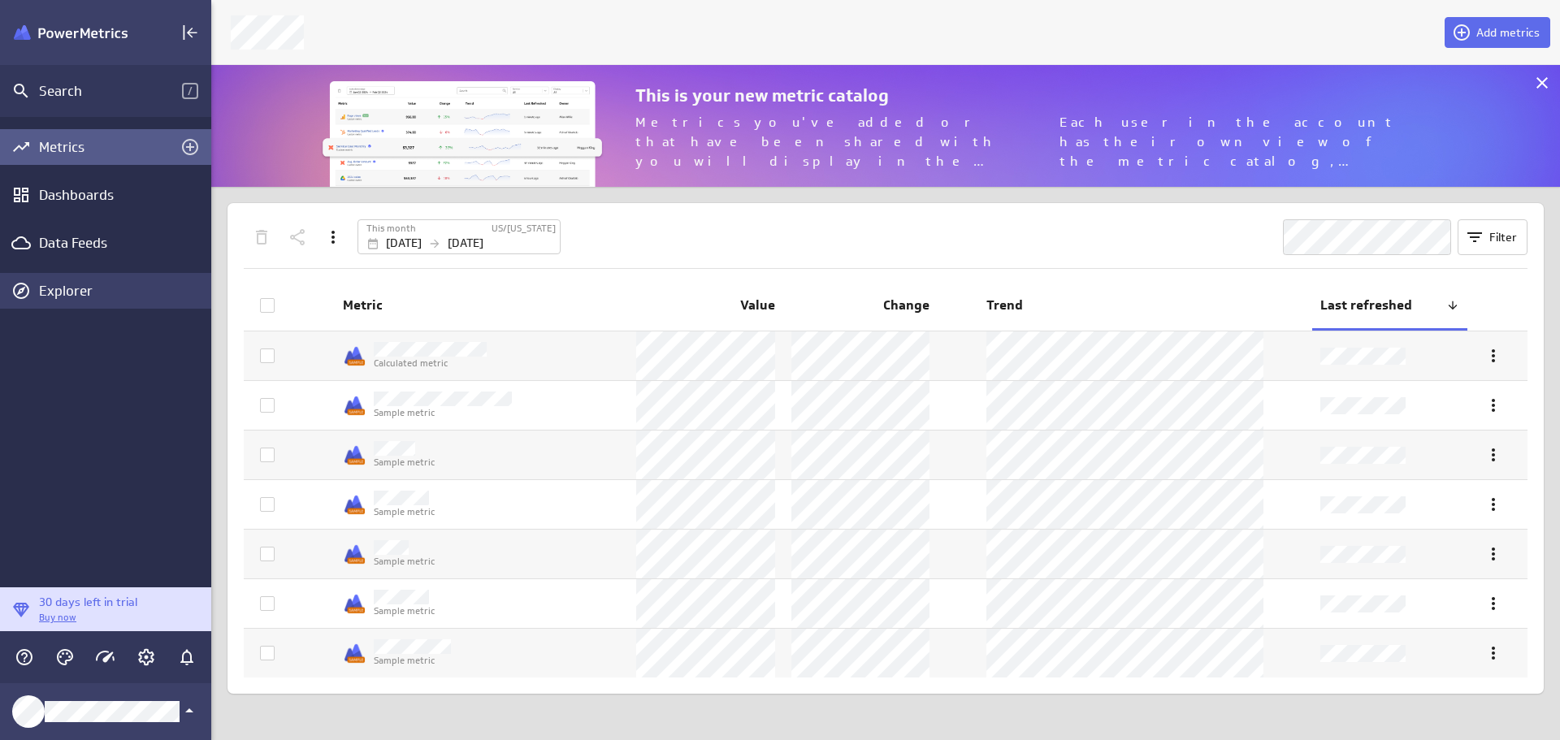
scroll to position [147, 1374]
click at [97, 29] on img "Klipfolio PowerMetrics Banner" at bounding box center [71, 32] width 114 height 15
click at [190, 32] on icon "Collapse" at bounding box center [190, 33] width 20 height 20
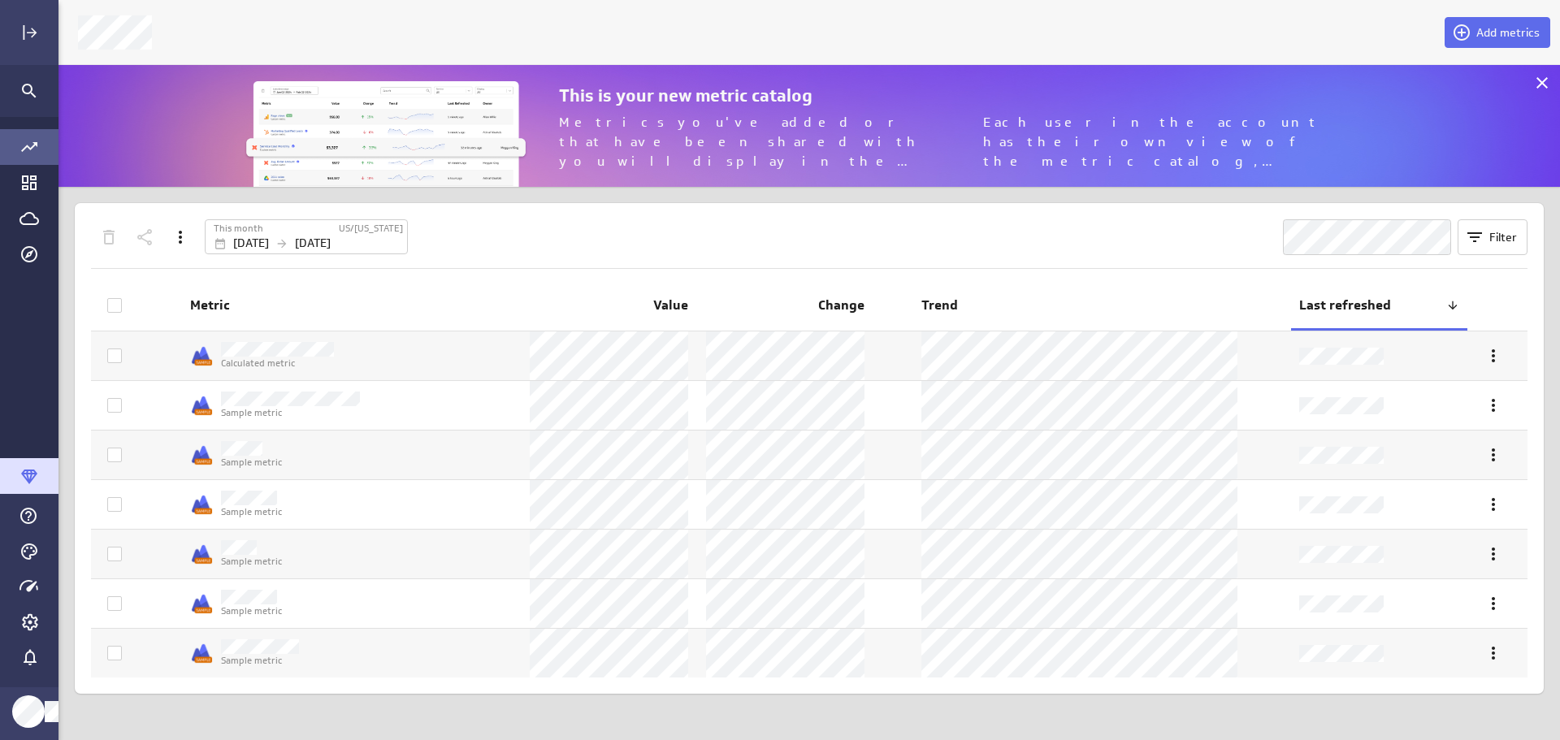
scroll to position [766, 1529]
click at [28, 32] on icon "Expand" at bounding box center [29, 33] width 20 height 20
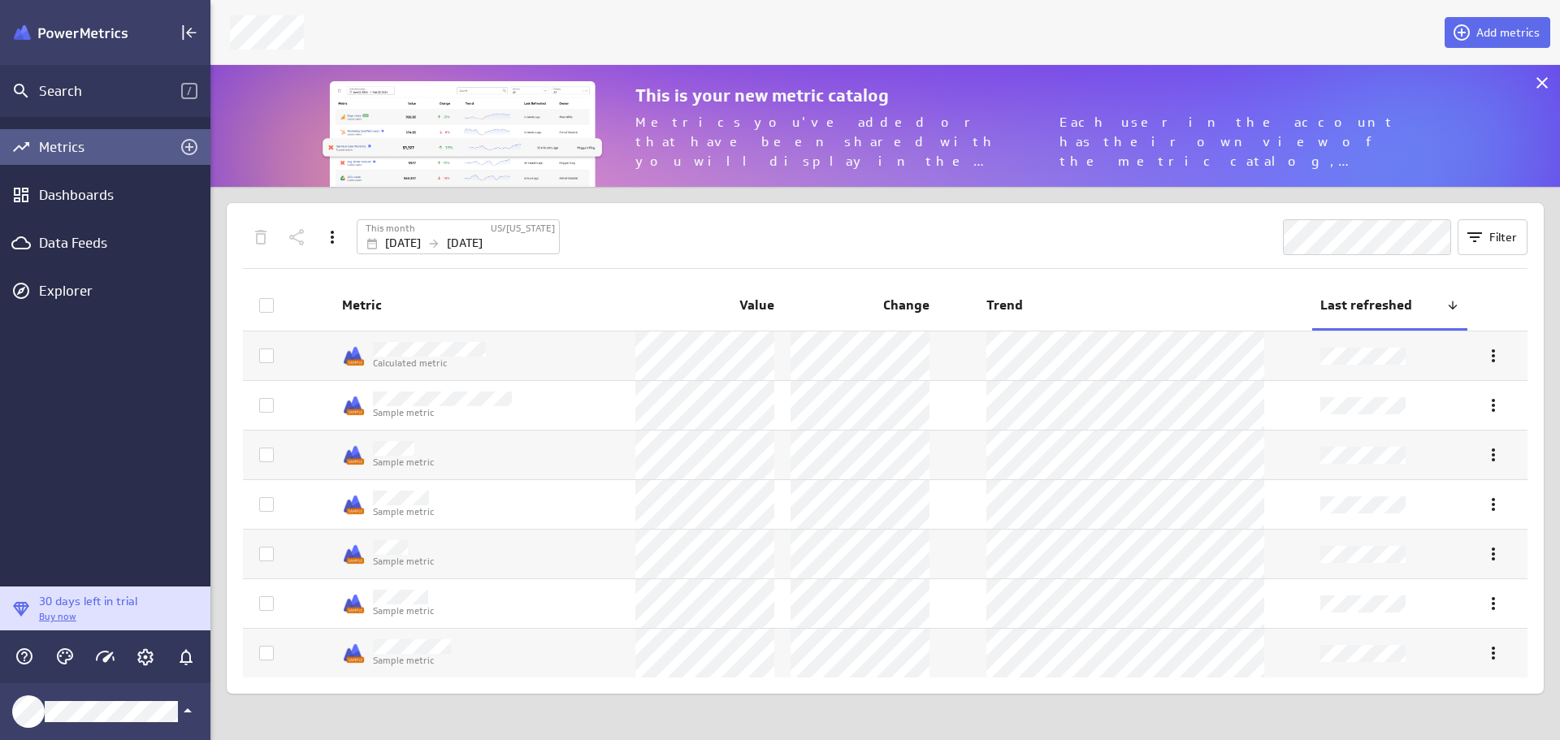
scroll to position [8, 8]
click at [98, 196] on div "Dashboards" at bounding box center [105, 195] width 133 height 18
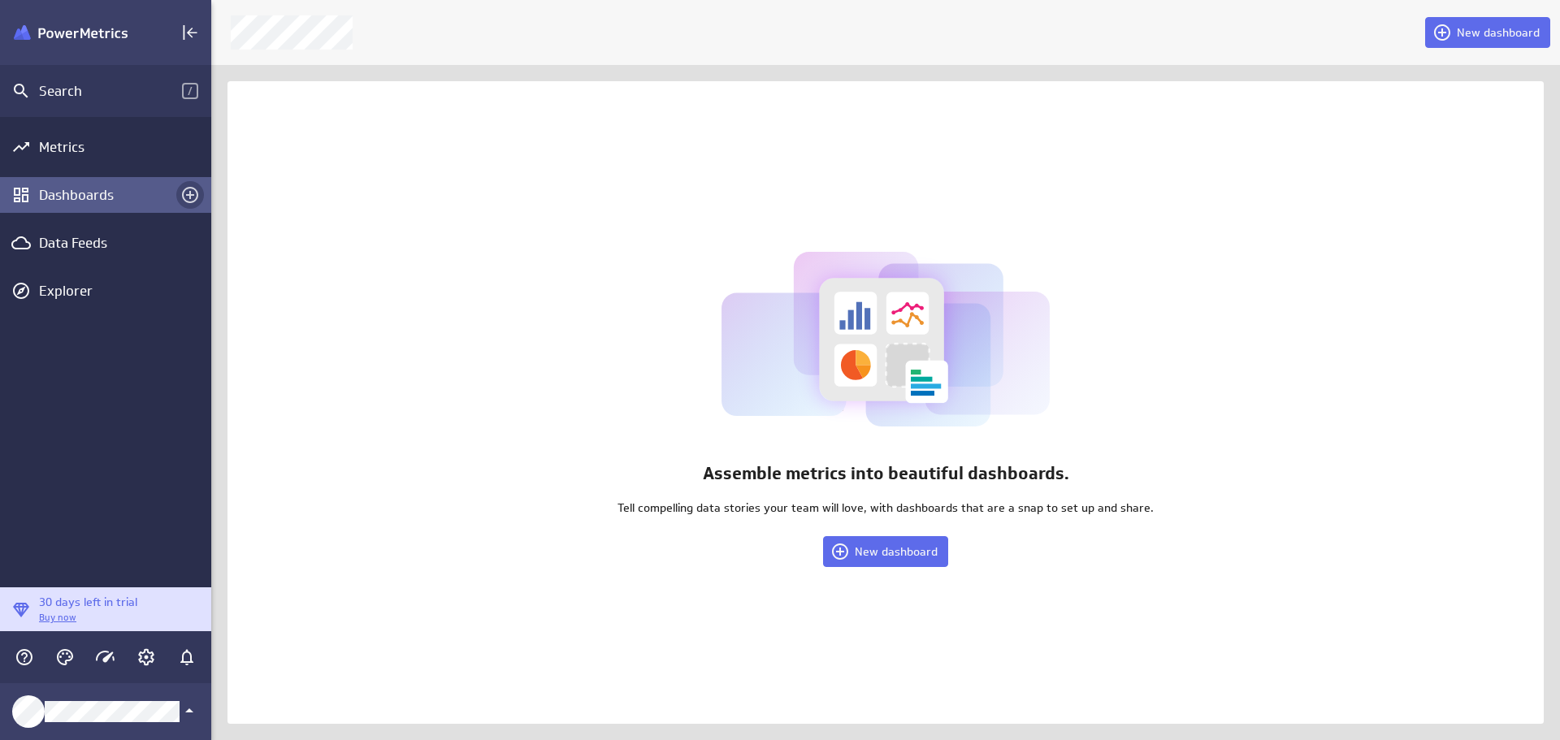
click at [187, 191] on icon "Create a dashboard" at bounding box center [190, 195] width 20 height 20
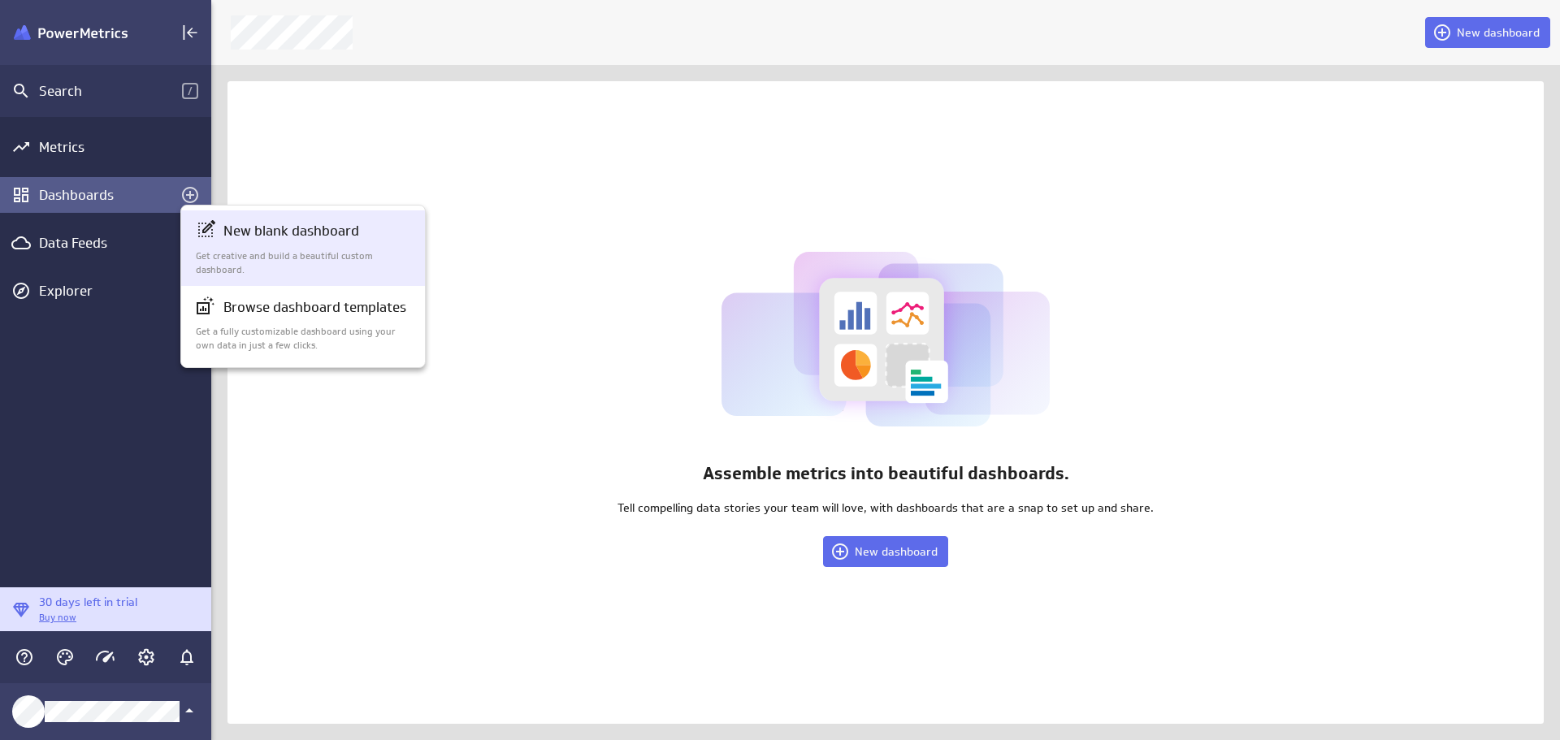
click at [295, 243] on div "New blank dashboard Get creative and build a beautiful custom dashboard." at bounding box center [304, 248] width 216 height 56
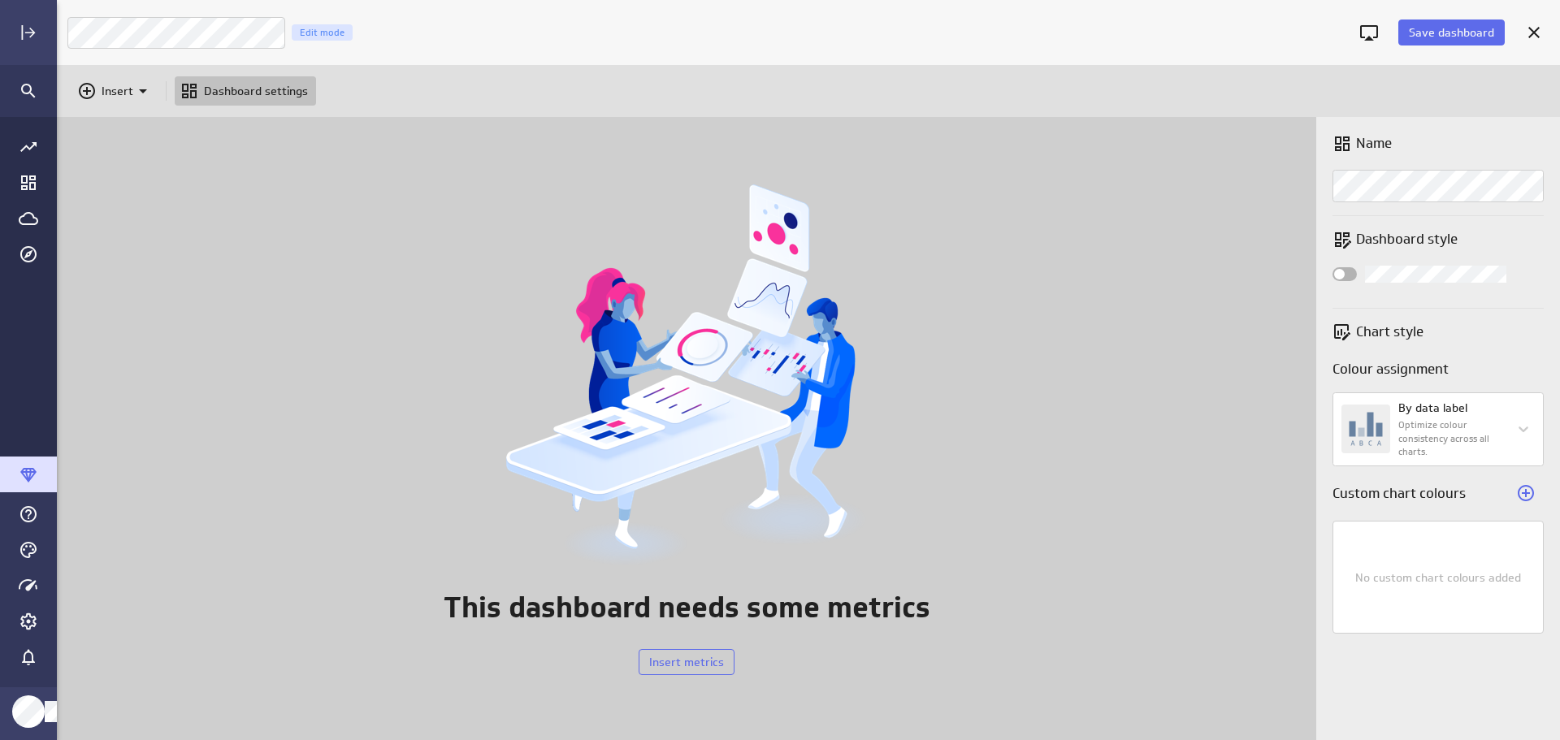
scroll to position [766, 1529]
click at [606, 33] on div "Luna Moon Marketing Edit mode" at bounding box center [708, 32] width 1282 height 33
click at [127, 93] on p "Insert" at bounding box center [118, 91] width 32 height 17
click at [126, 171] on p "Image" at bounding box center [123, 170] width 33 height 17
click at [111, 94] on p "Insert" at bounding box center [118, 91] width 32 height 17
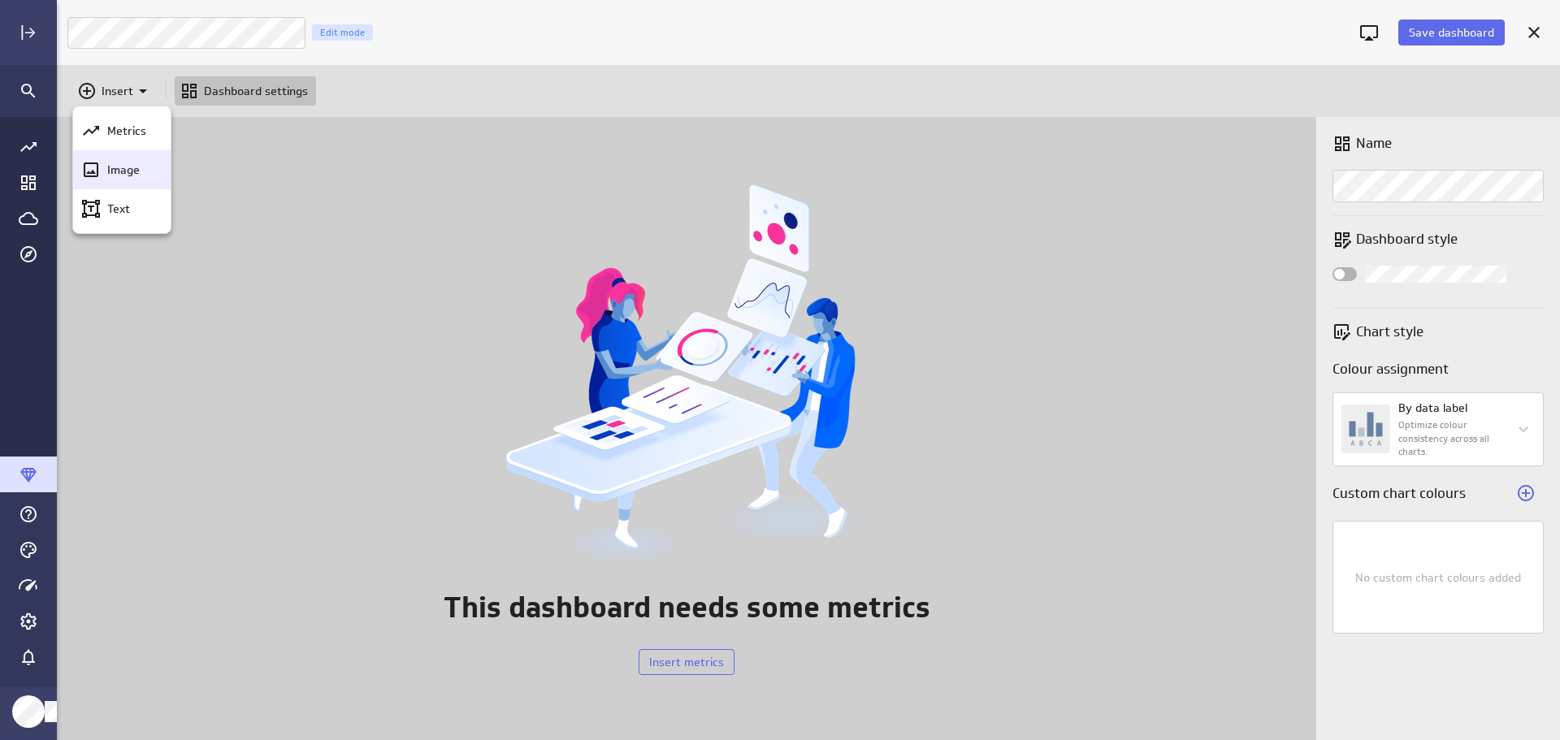
click at [111, 168] on p "Image" at bounding box center [123, 170] width 33 height 17
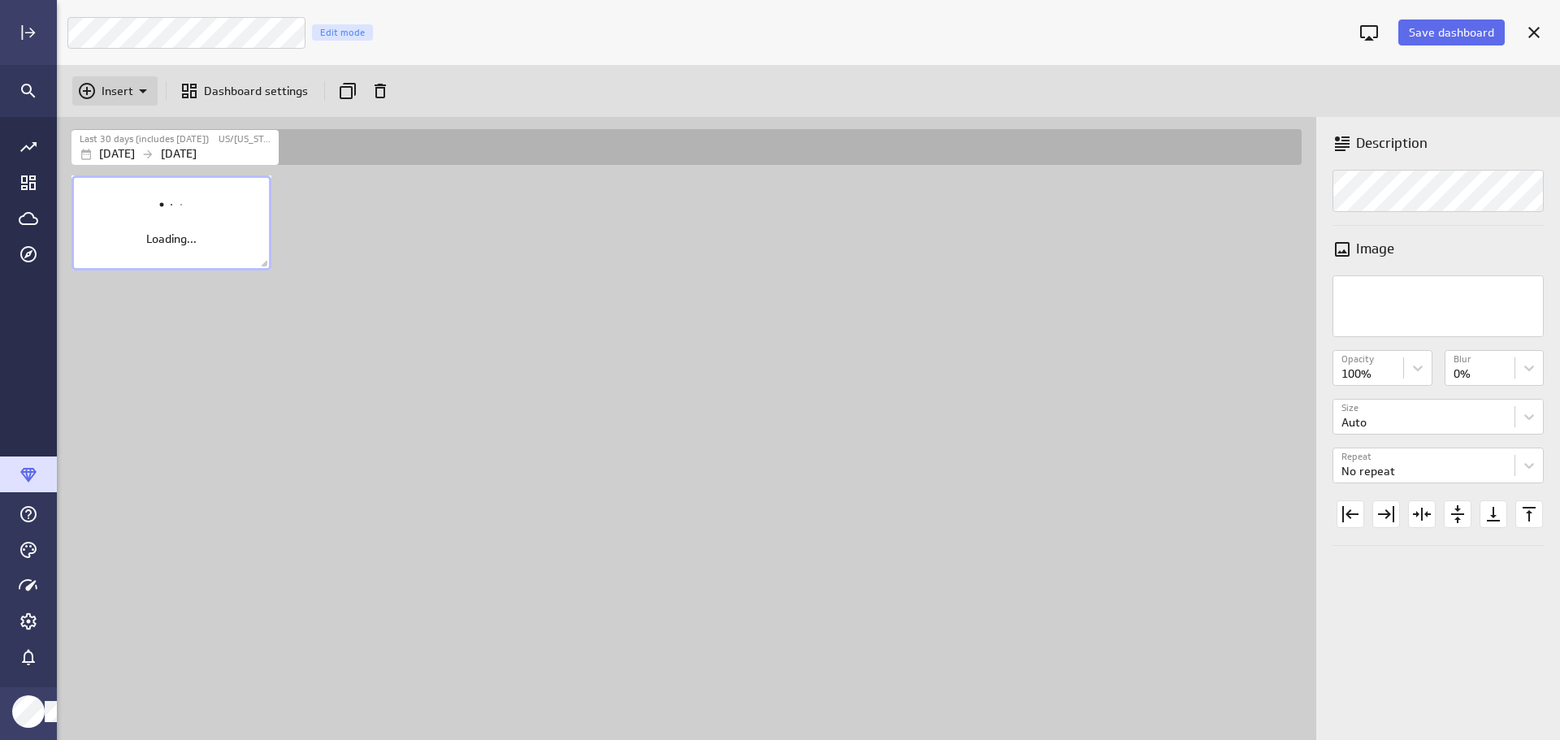
scroll to position [593, 1262]
click at [114, 89] on p "Insert" at bounding box center [118, 91] width 32 height 17
click at [123, 167] on p "Image" at bounding box center [123, 170] width 33 height 17
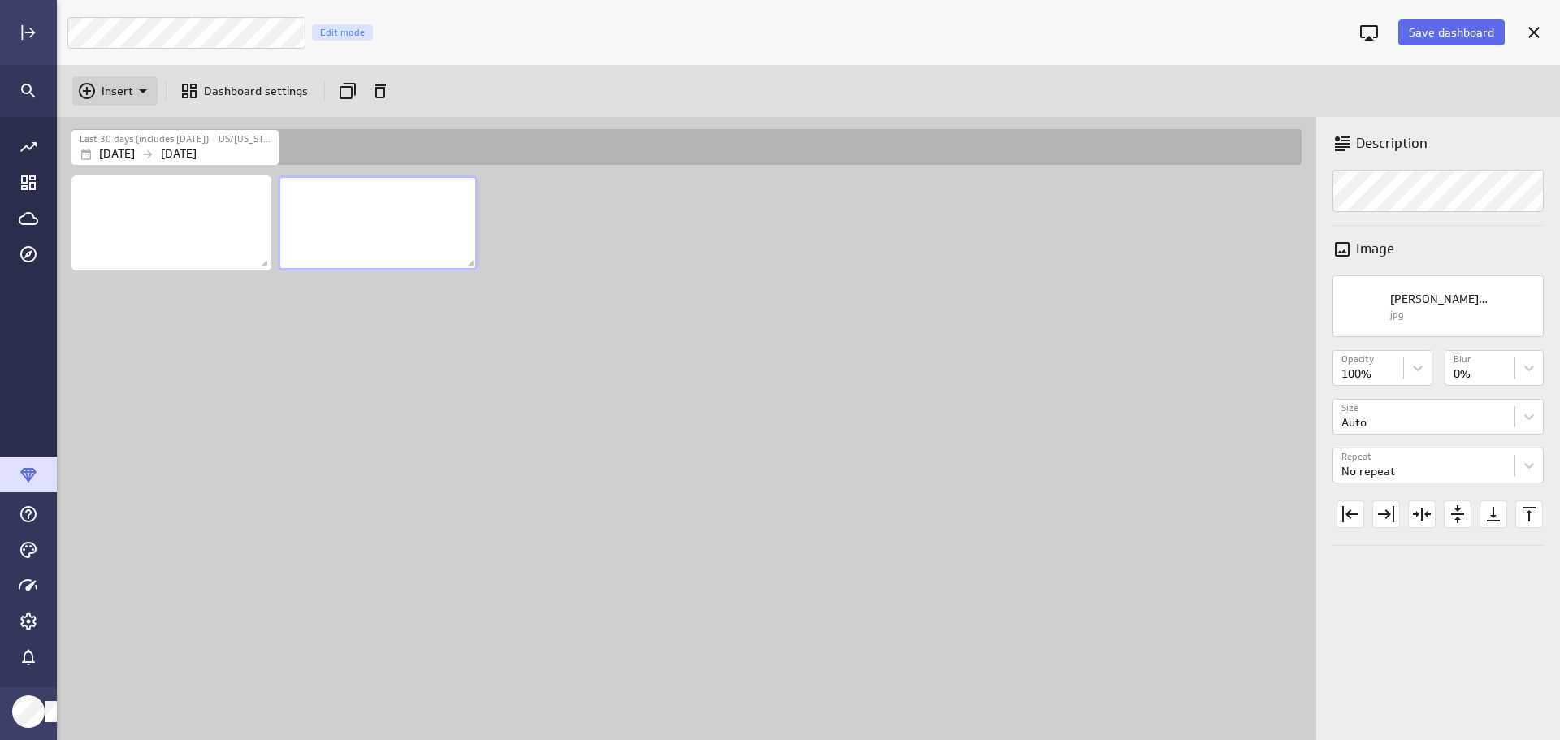
click at [123, 91] on p "Insert" at bounding box center [118, 91] width 32 height 17
click at [119, 166] on p "Image" at bounding box center [123, 170] width 33 height 17
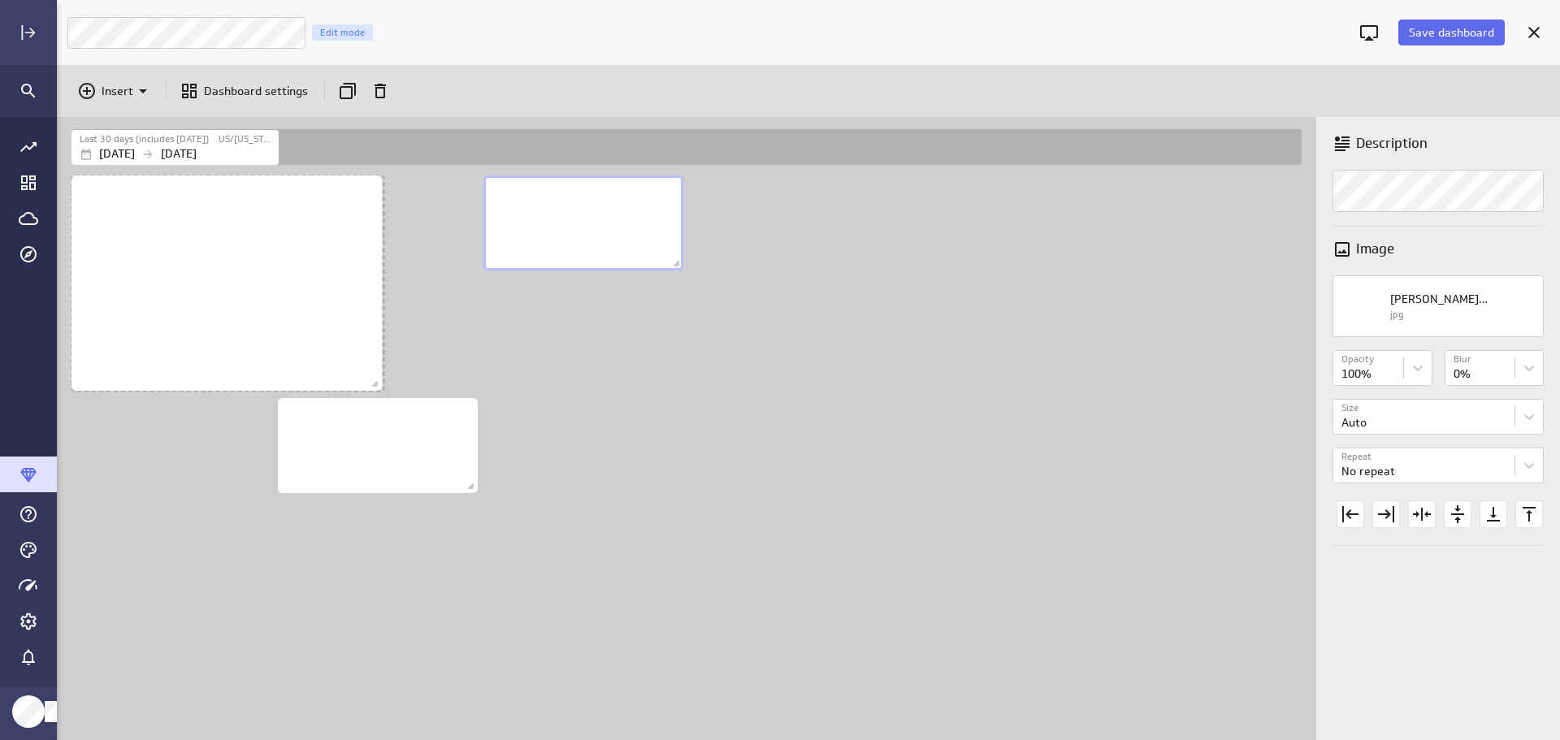
drag, startPoint x: 267, startPoint y: 262, endPoint x: 377, endPoint y: 383, distance: 163.3
click at [377, 383] on span "Dashboard content with 3 widgets" at bounding box center [377, 386] width 16 height 16
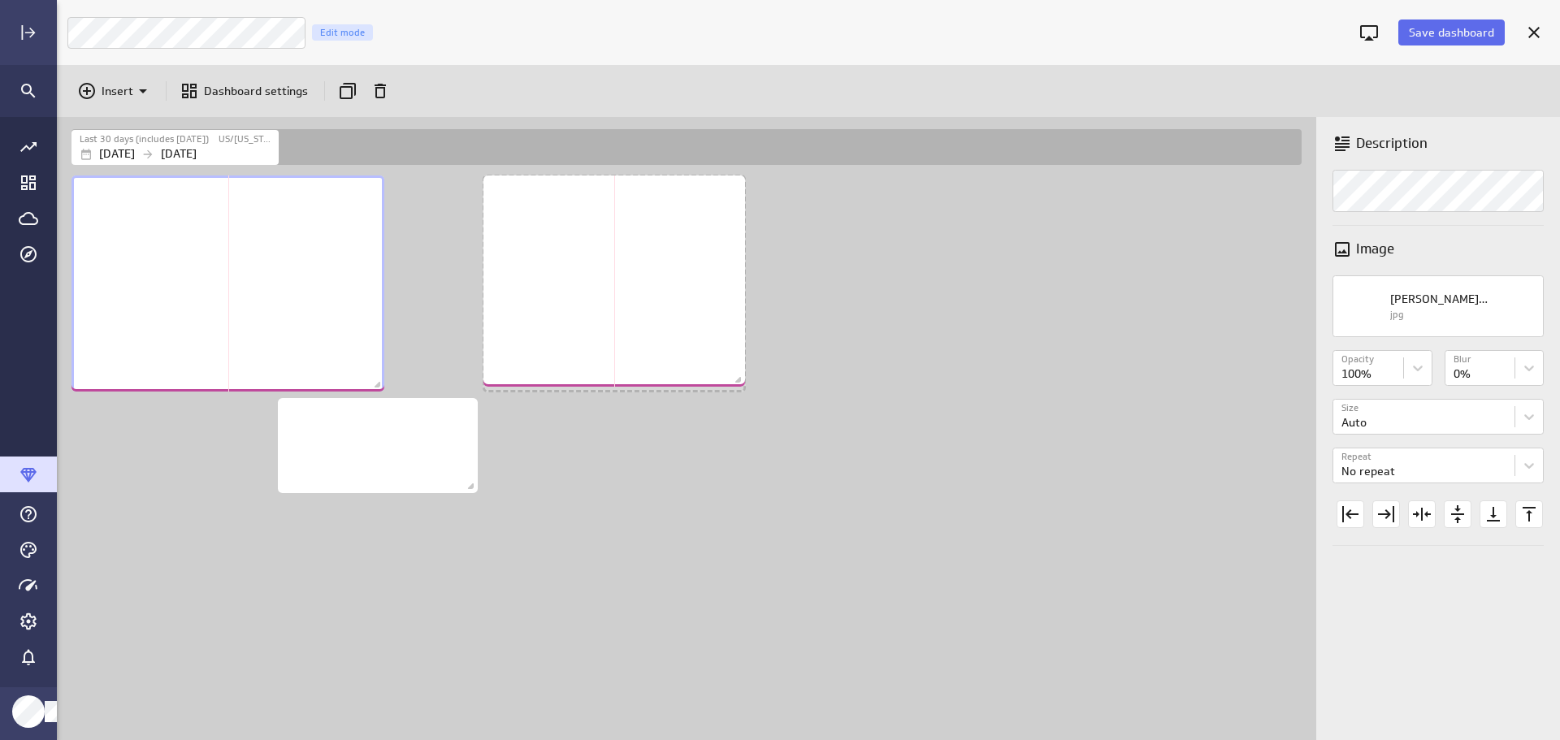
drag, startPoint x: 671, startPoint y: 261, endPoint x: 733, endPoint y: 377, distance: 131.6
click at [733, 377] on span "Dashboard content with 3 widgets" at bounding box center [740, 382] width 16 height 16
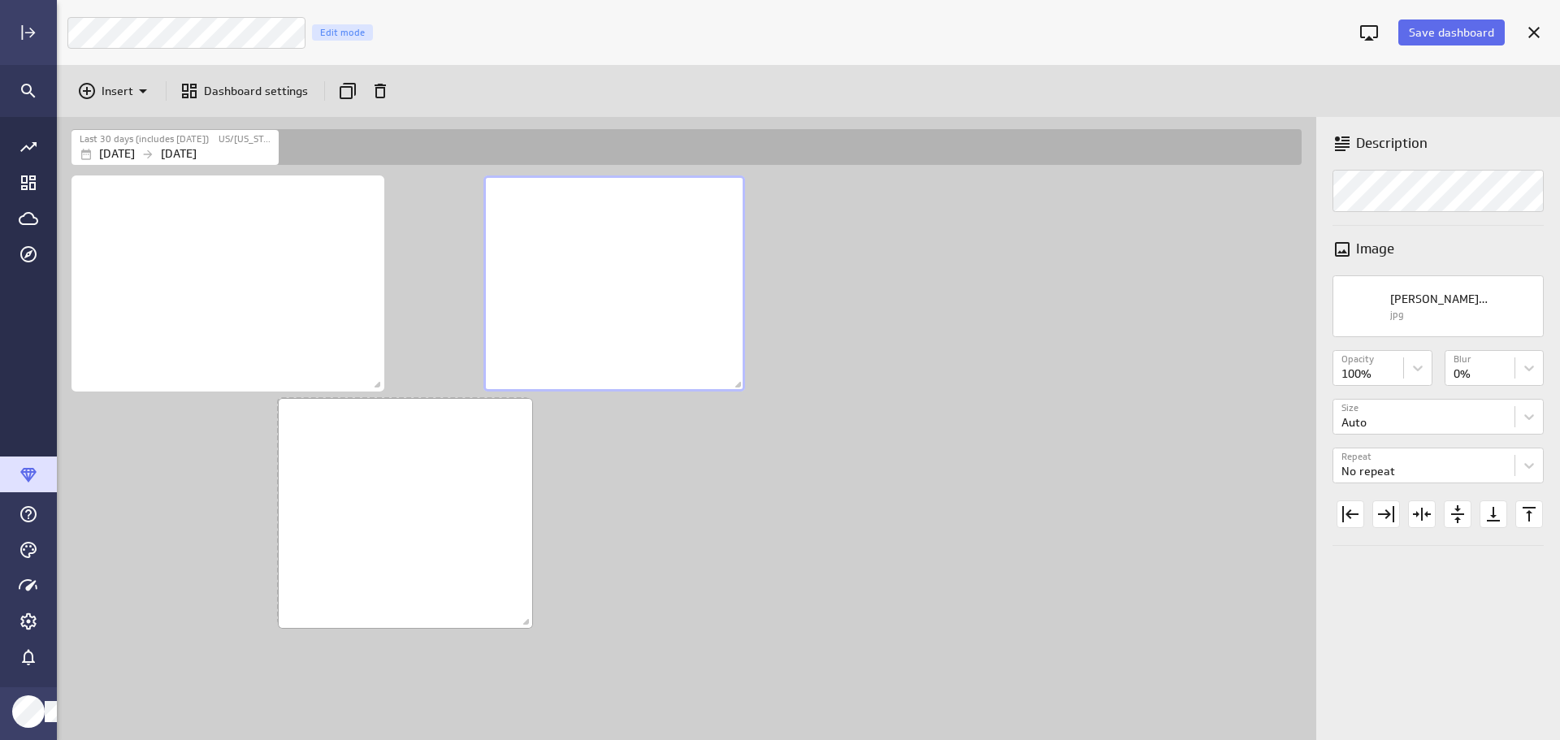
drag, startPoint x: 472, startPoint y: 487, endPoint x: 509, endPoint y: 605, distance: 123.4
click at [526, 616] on span "Dashboard content with 3 widgets" at bounding box center [528, 624] width 16 height 16
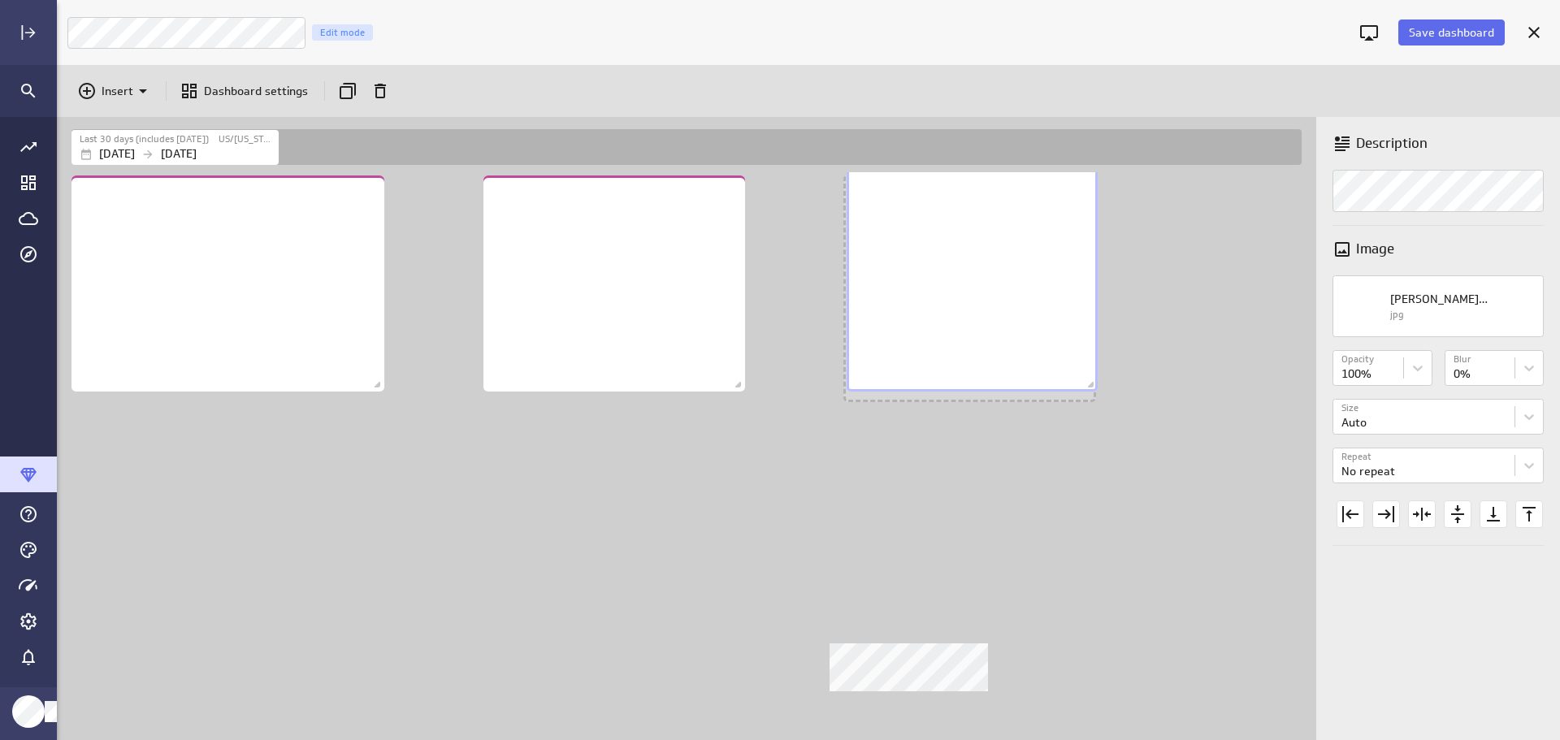
drag, startPoint x: 427, startPoint y: 505, endPoint x: 996, endPoint y: 272, distance: 614.5
click at [996, 272] on div "No description available" at bounding box center [972, 279] width 251 height 226
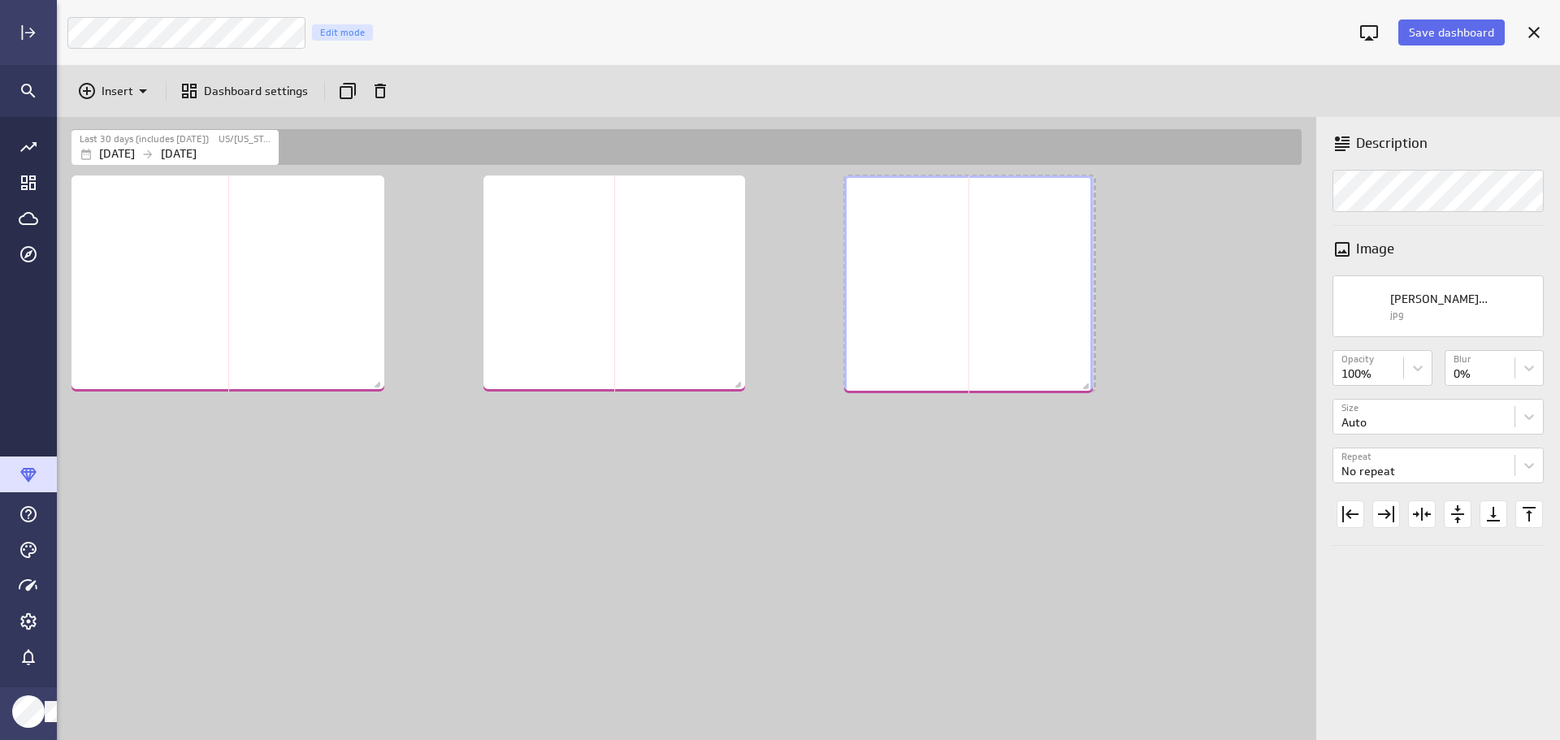
drag, startPoint x: 1089, startPoint y: 395, endPoint x: 1086, endPoint y: 387, distance: 8.5
click at [1086, 387] on span "Dashboard content with 3 widgets" at bounding box center [1088, 388] width 16 height 16
click at [896, 505] on div "Dashboard content with 3 widgets" at bounding box center [689, 456] width 1243 height 568
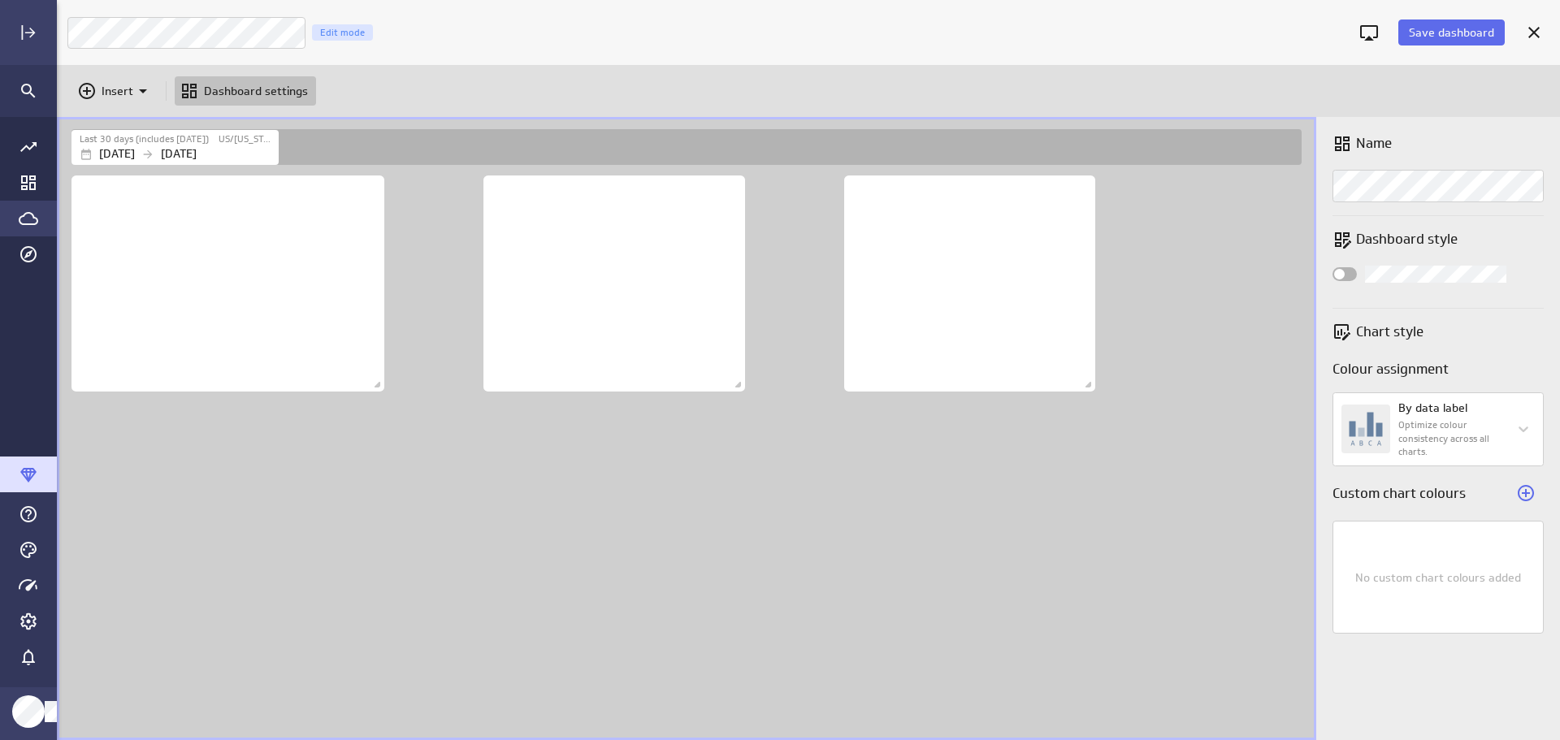
click at [28, 221] on icon "Go to Data Feed library" at bounding box center [29, 219] width 20 height 20
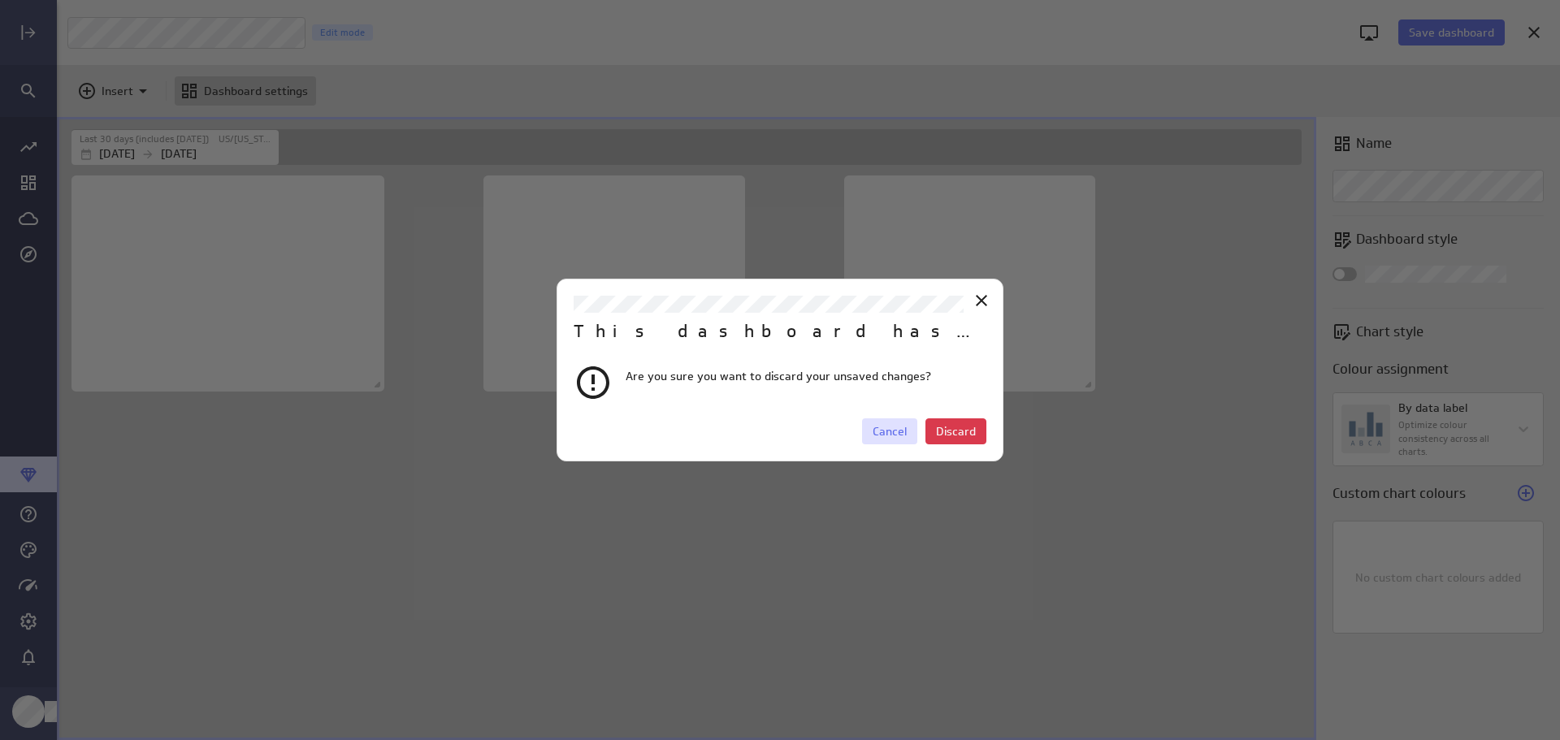
click at [894, 432] on span "Cancel" at bounding box center [890, 431] width 34 height 15
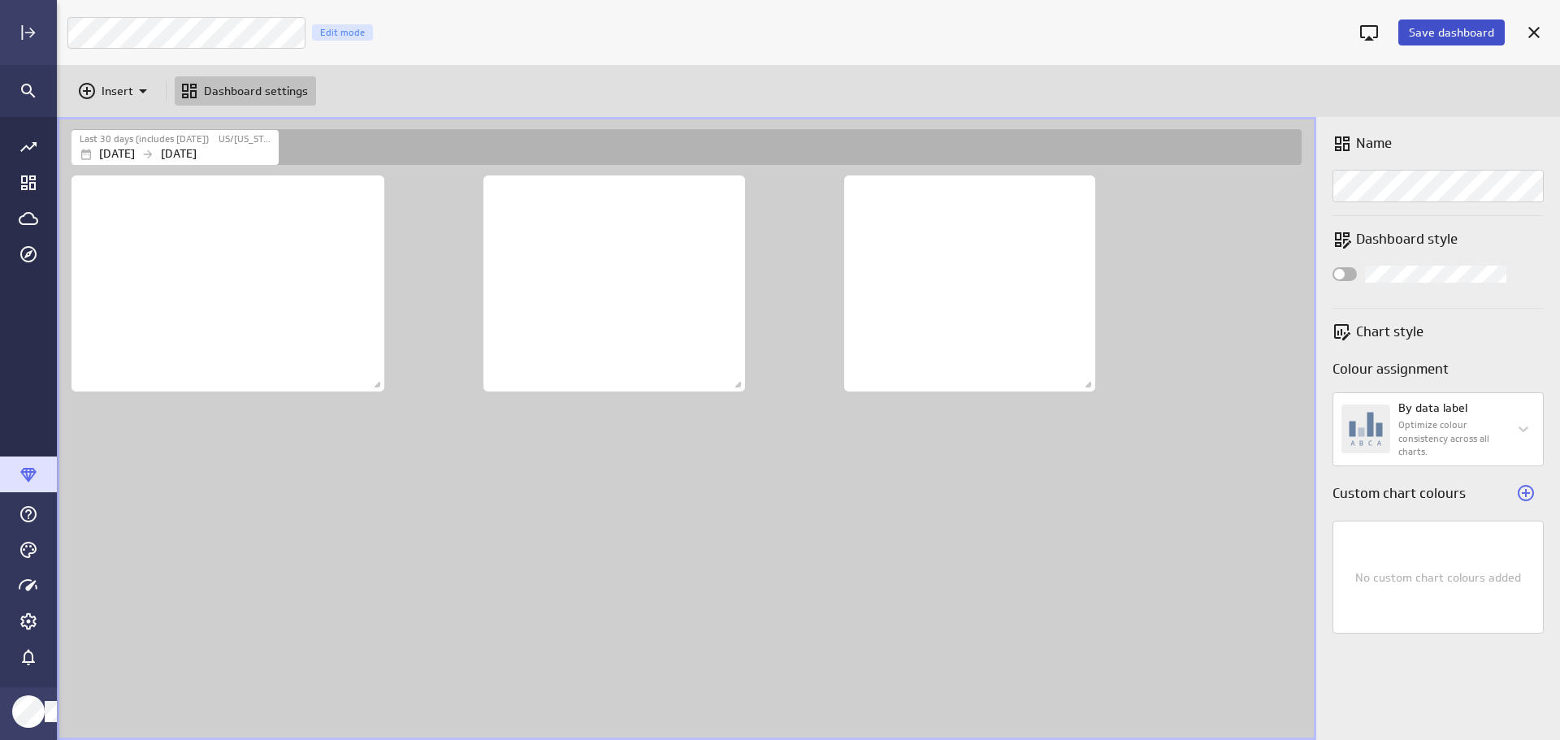
click at [1447, 28] on span "Save dashboard" at bounding box center [1451, 32] width 85 height 15
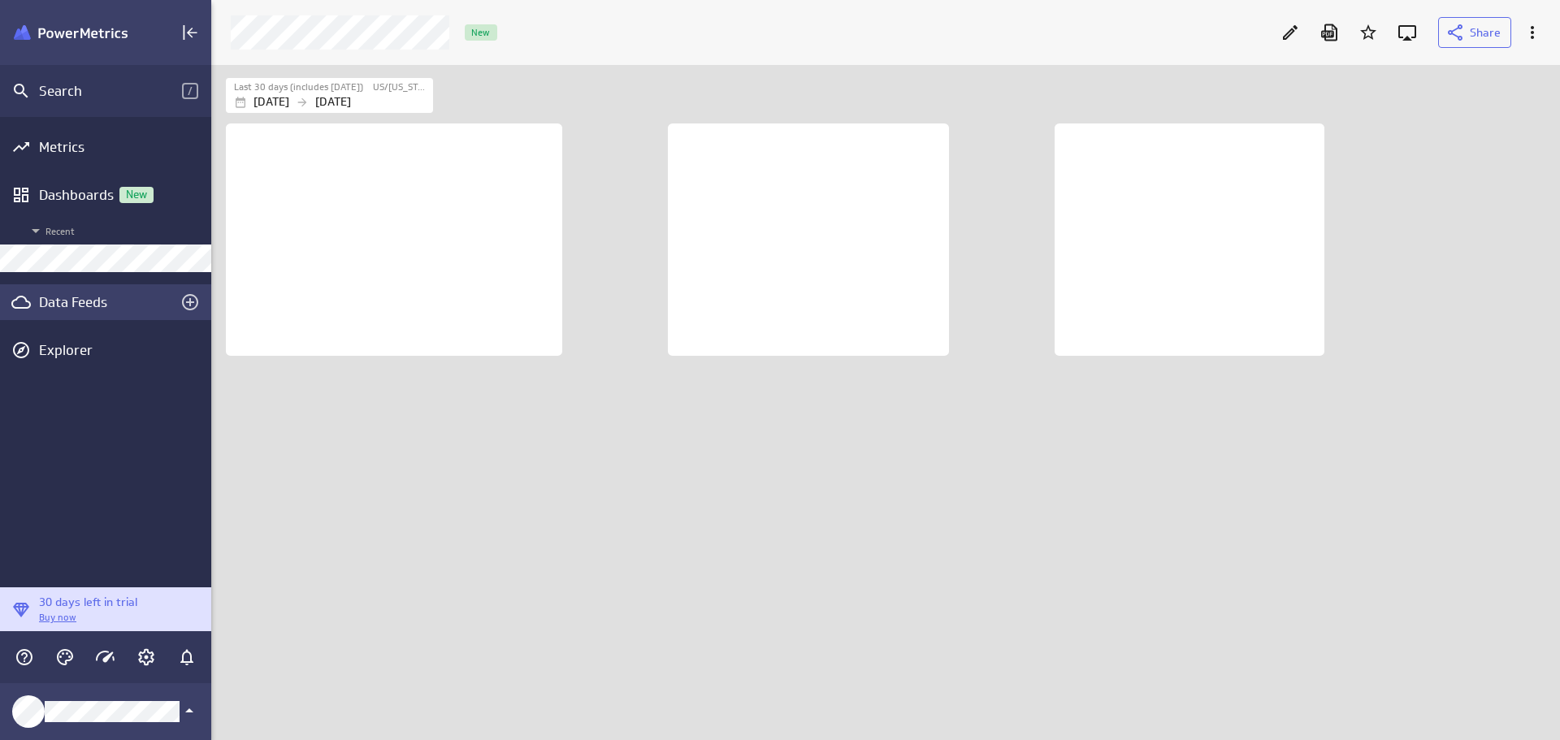
click at [57, 295] on div "Data Feeds" at bounding box center [105, 302] width 133 height 18
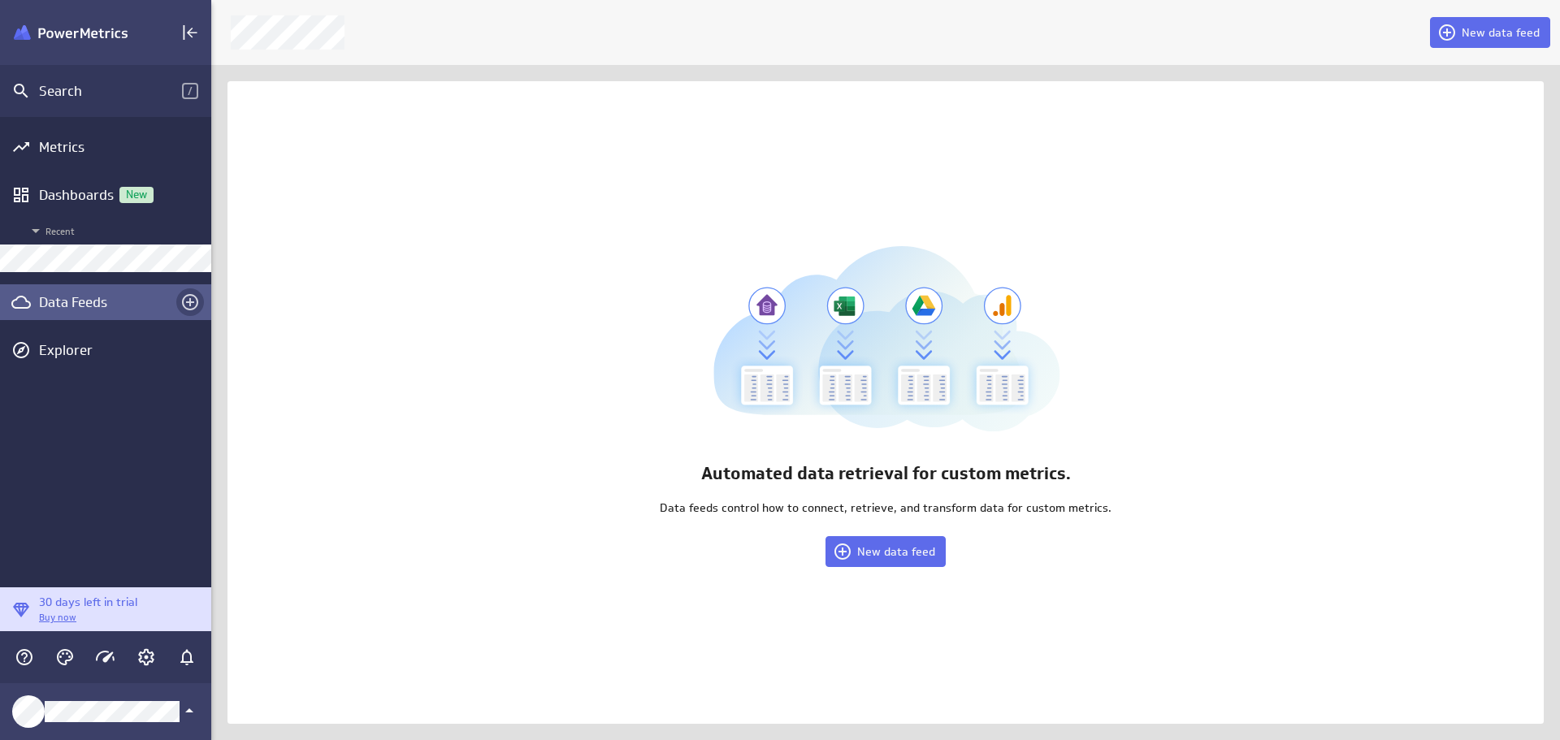
click at [197, 305] on icon "Create a data feed" at bounding box center [190, 302] width 16 height 16
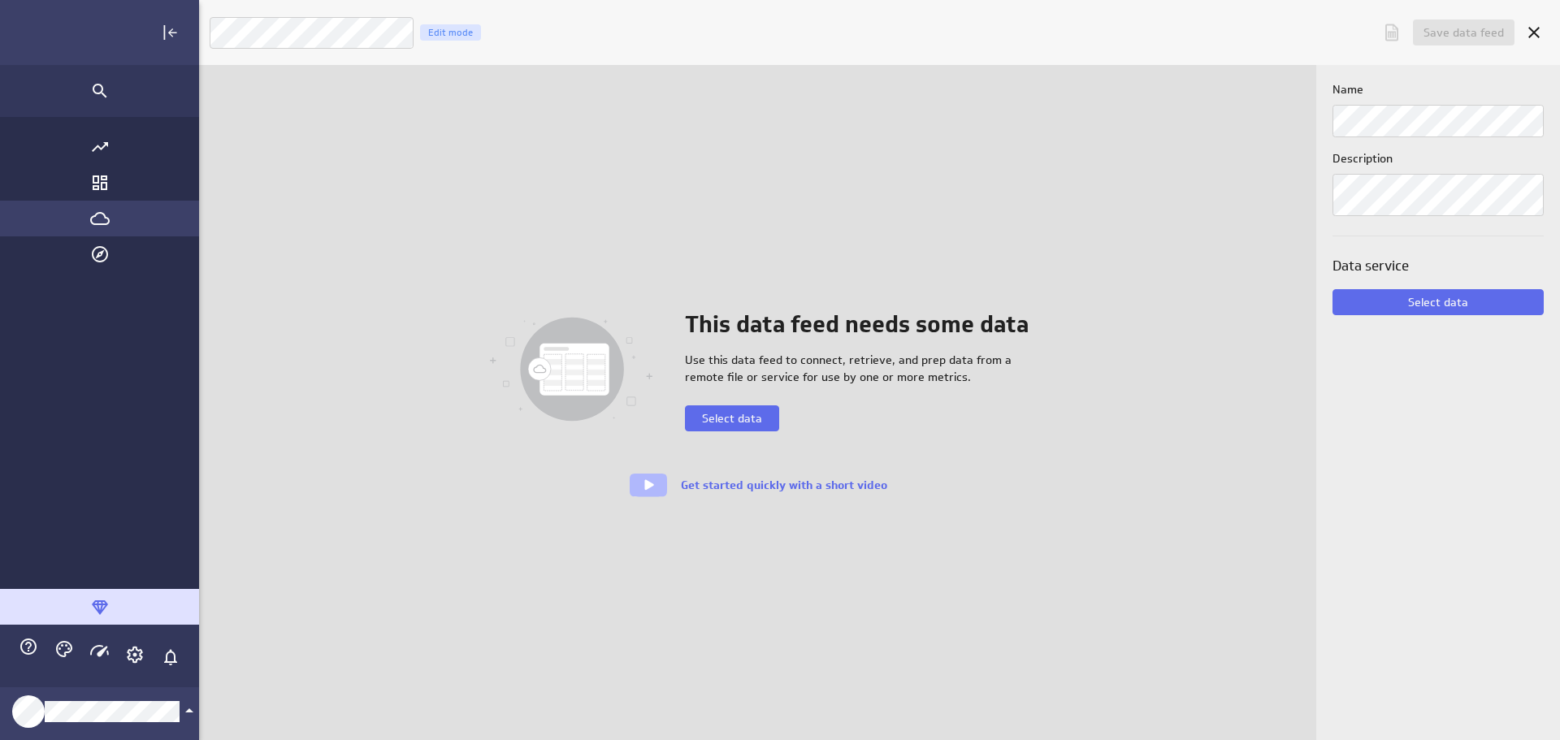
scroll to position [766, 1529]
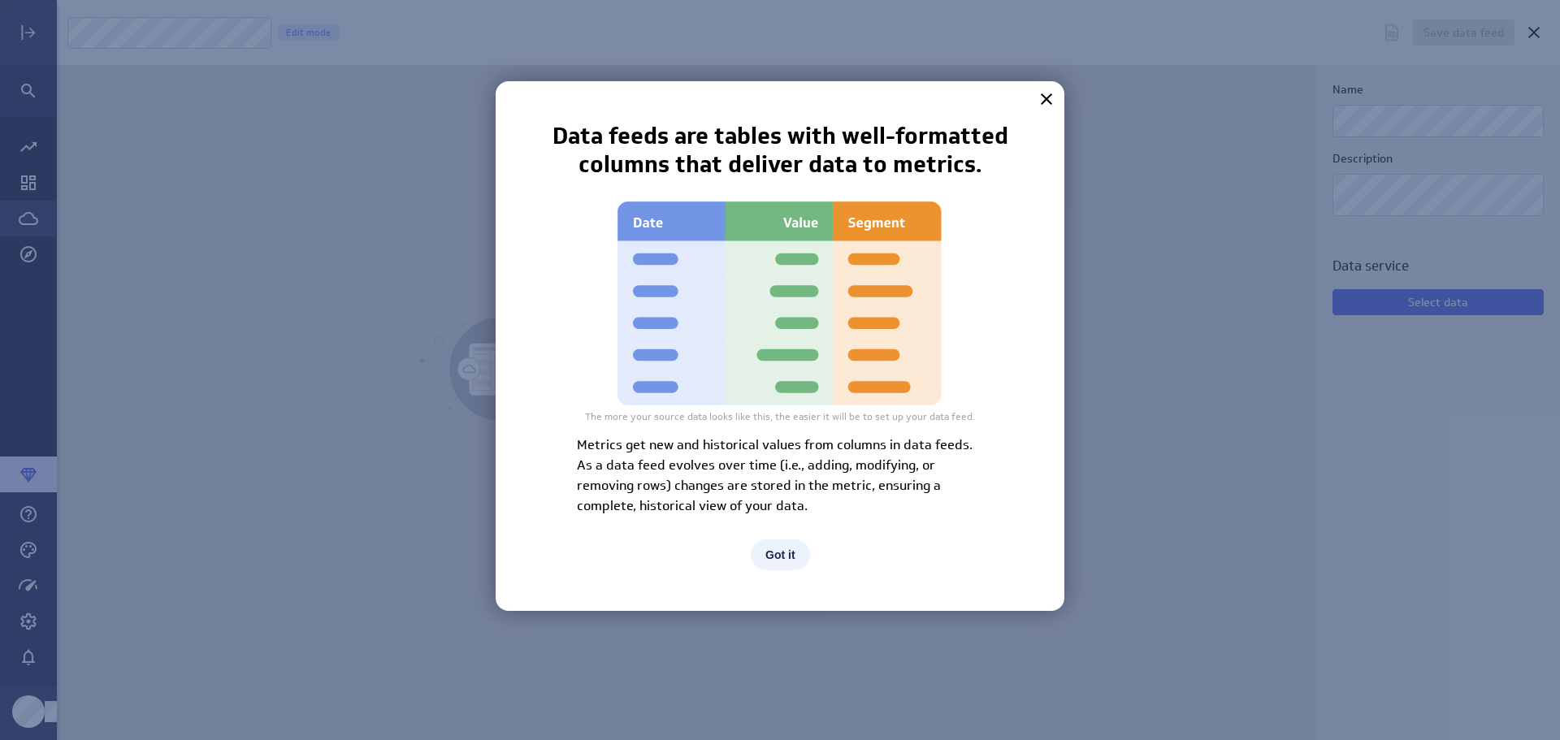
click at [786, 556] on button "Got it" at bounding box center [780, 555] width 59 height 31
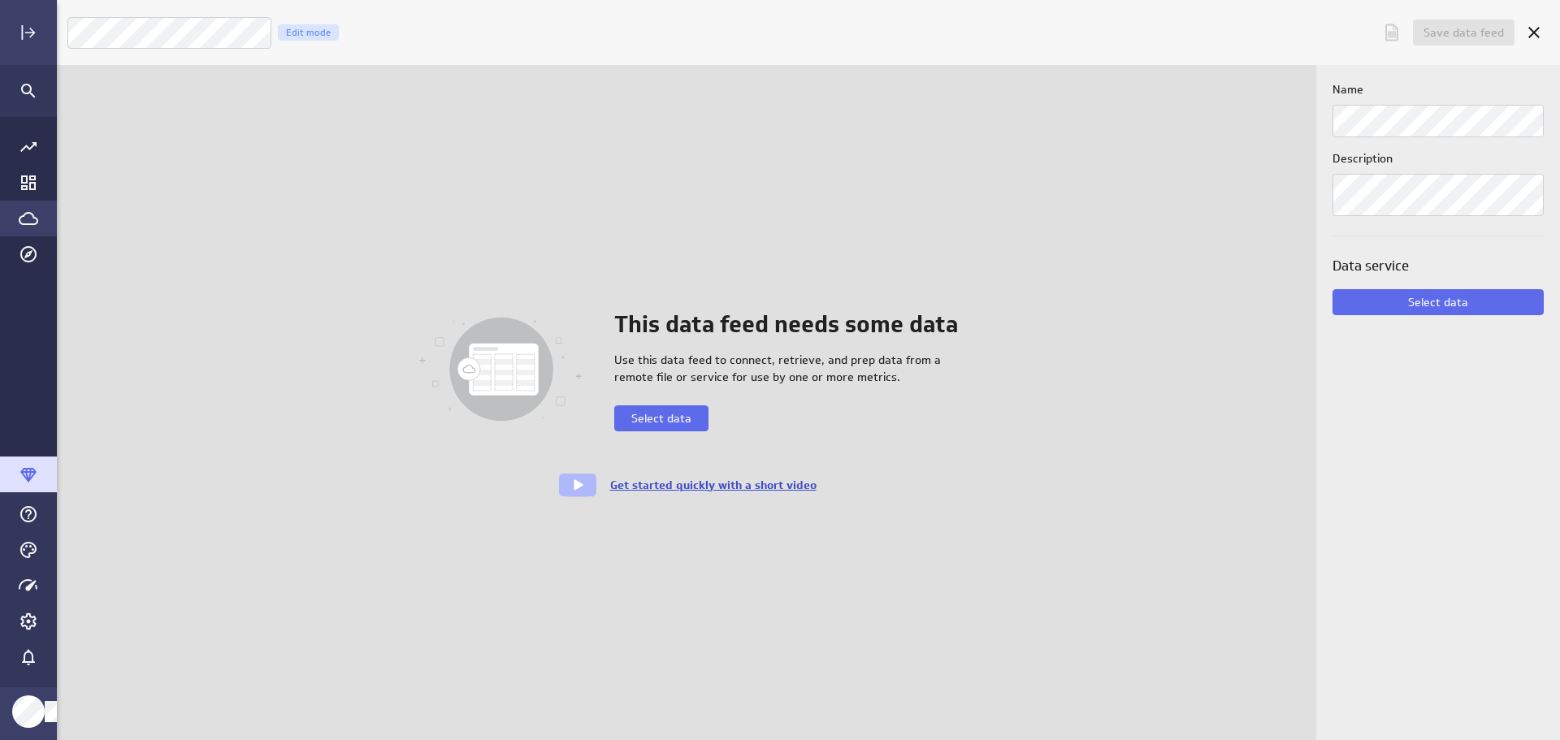
click at [643, 484] on link "Get started quickly with a short video" at bounding box center [713, 485] width 206 height 15
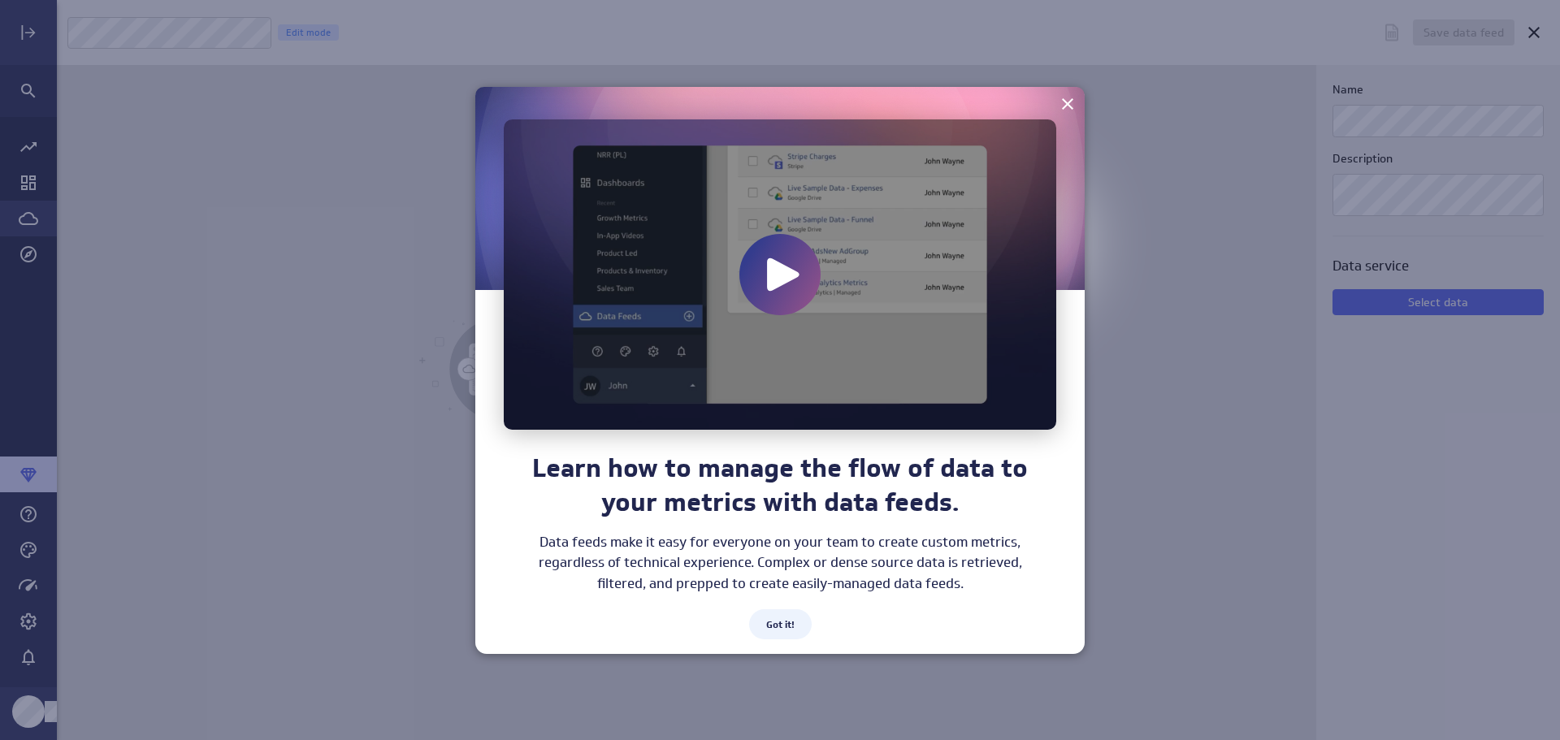
click at [787, 267] on icon at bounding box center [783, 274] width 33 height 33
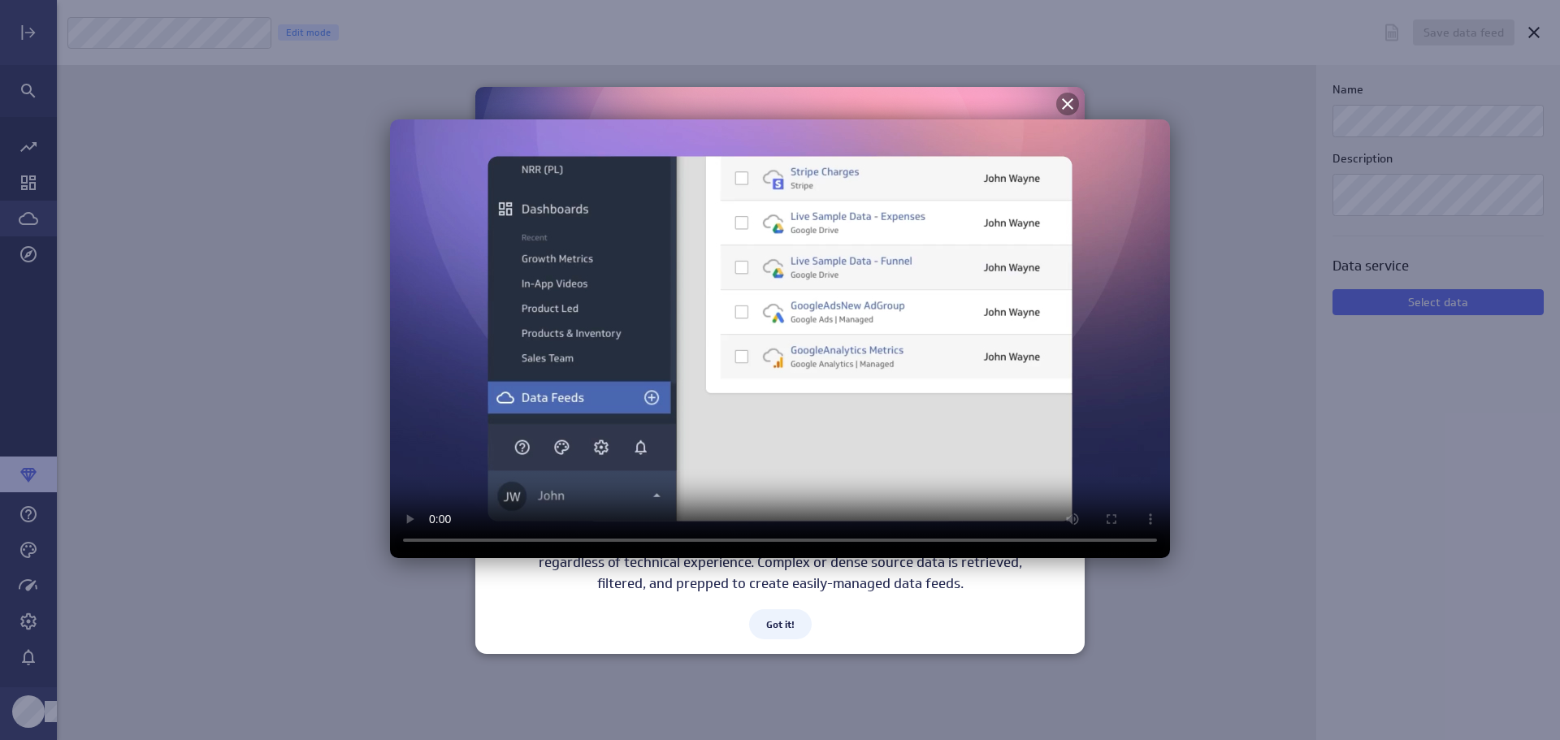
click at [1069, 106] on icon at bounding box center [1068, 104] width 20 height 20
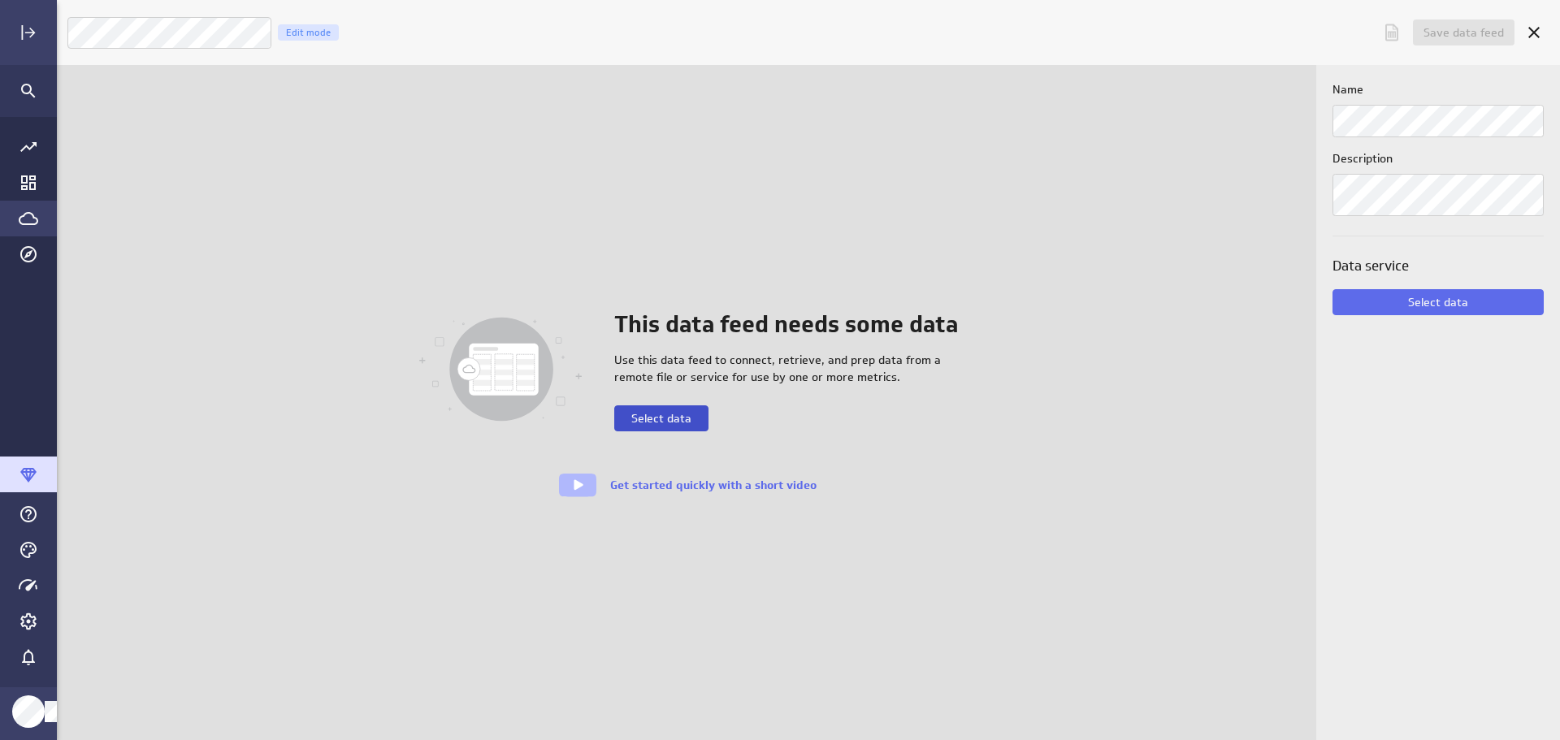
click at [653, 419] on span "Select data" at bounding box center [661, 418] width 60 height 15
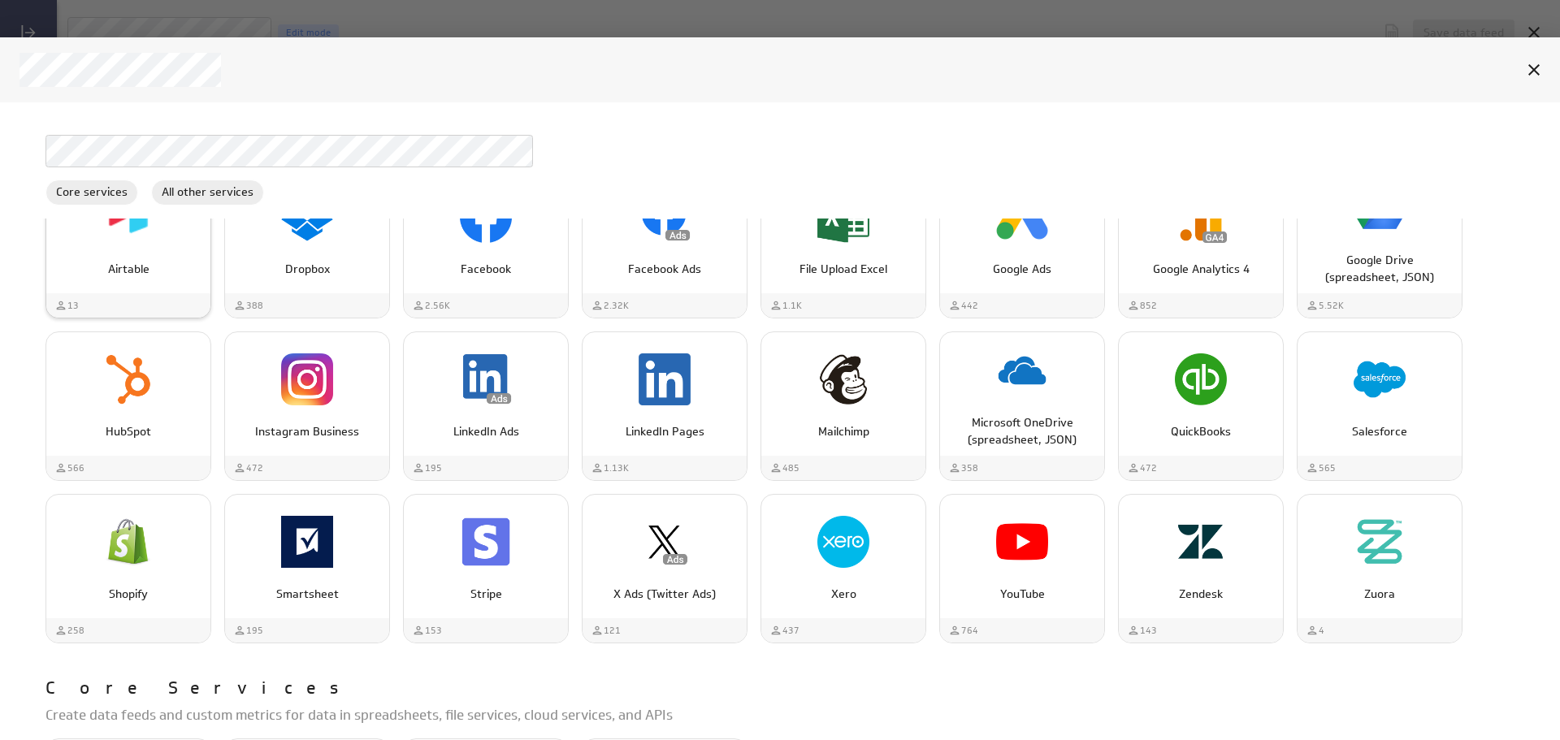
scroll to position [0, 0]
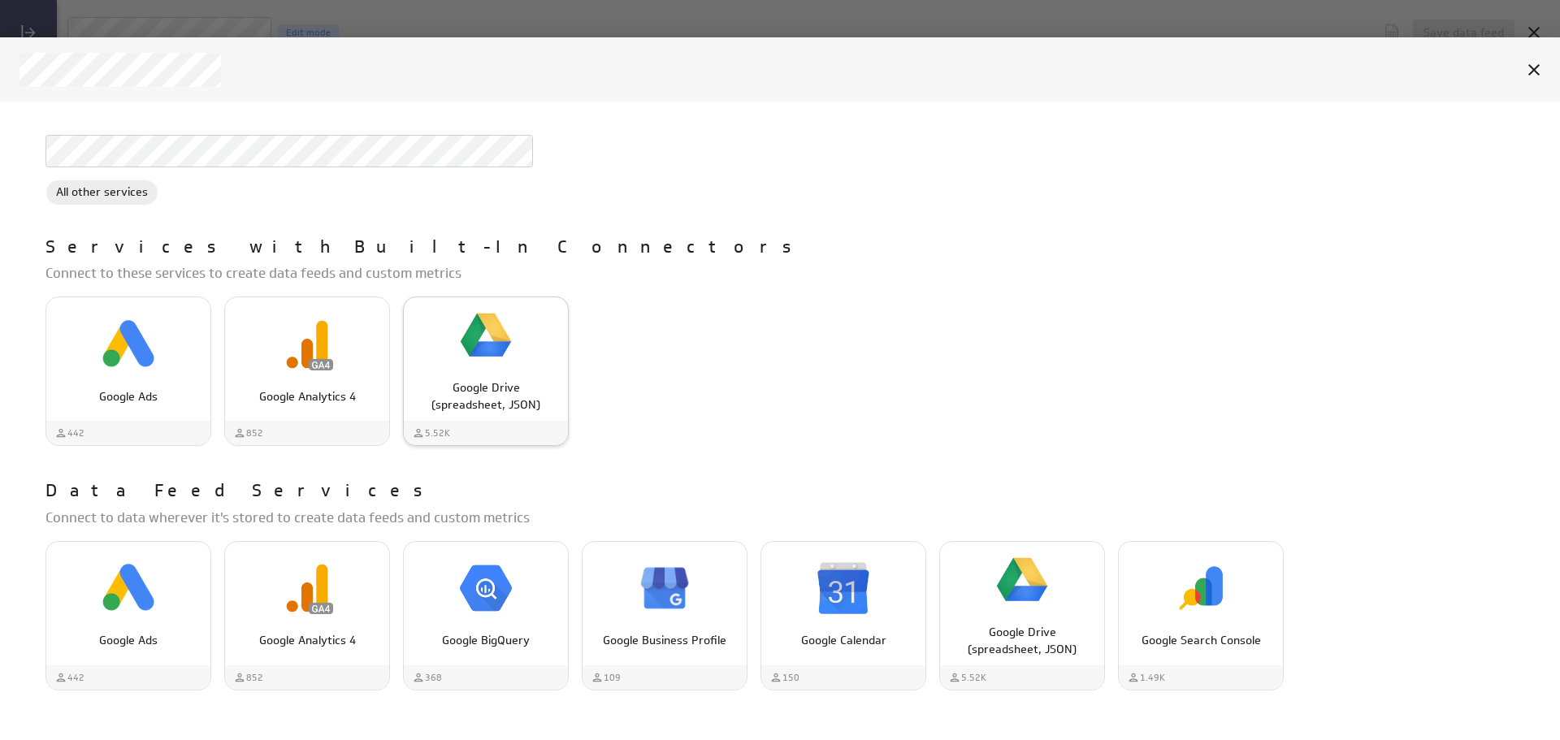
click at [475, 379] on div "Google Drive (spreadsheet, JSON)" at bounding box center [486, 389] width 164 height 47
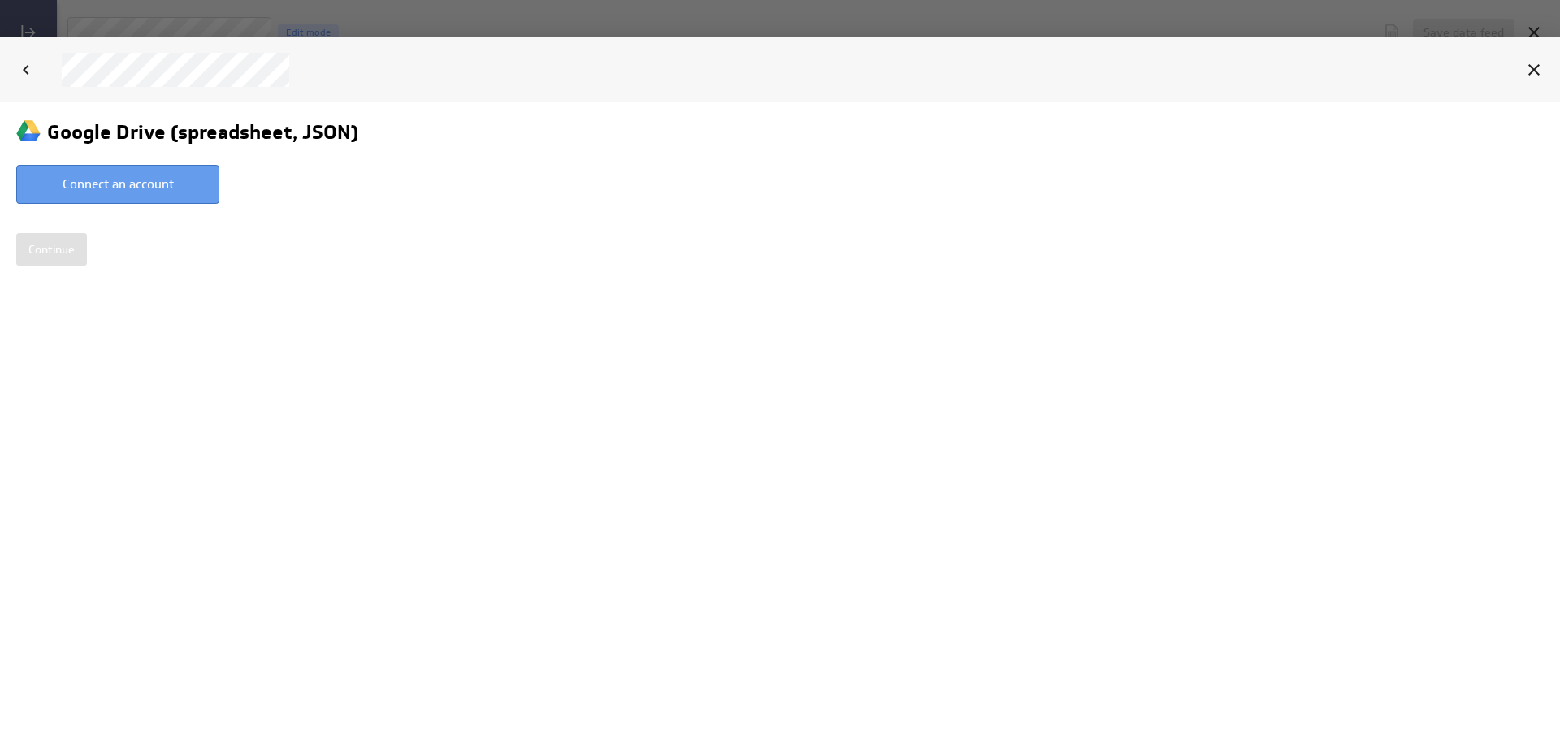
click at [112, 180] on button "Connect an account" at bounding box center [117, 183] width 203 height 39
click at [109, 180] on button "Connect an account" at bounding box center [117, 183] width 203 height 39
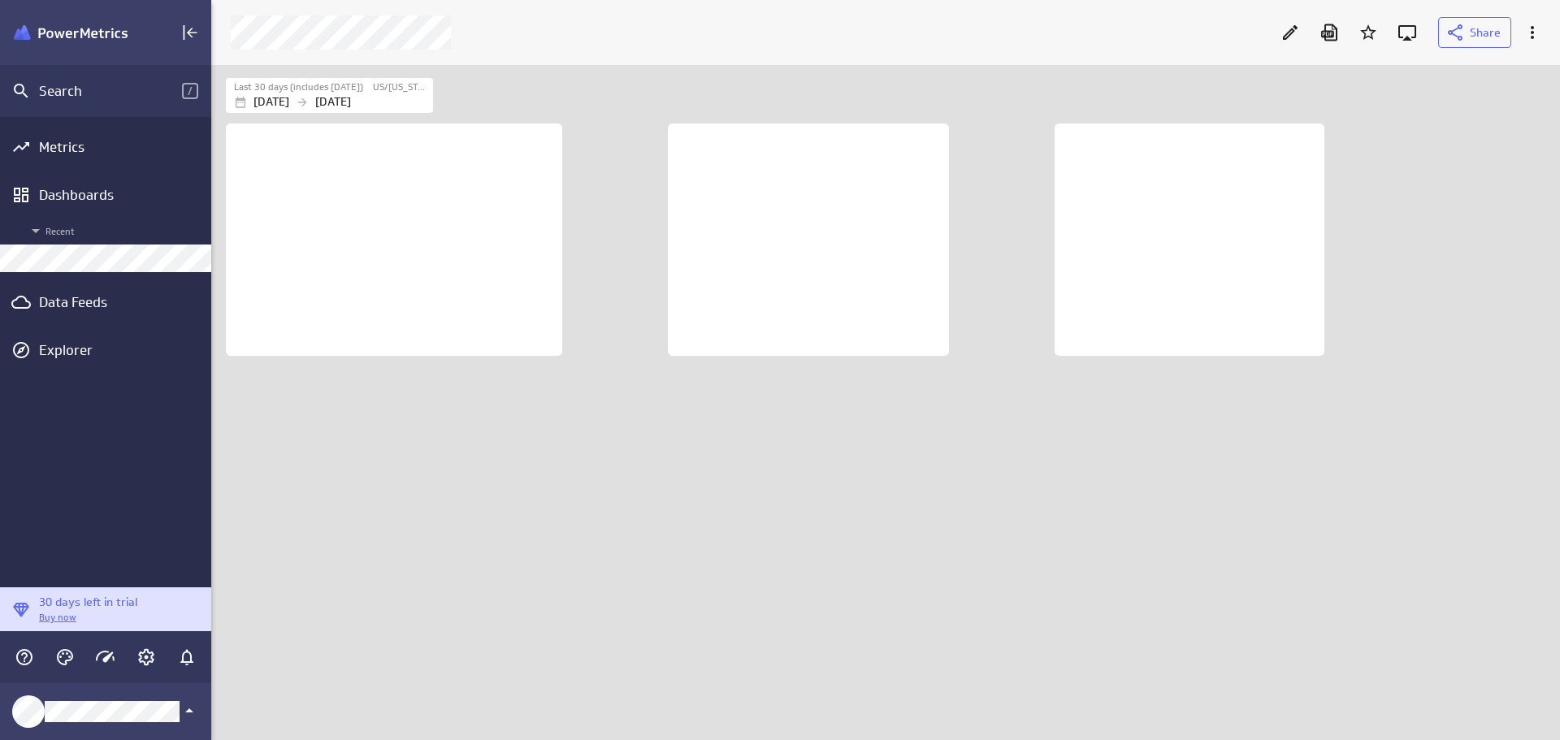
scroll to position [700, 1374]
click at [75, 300] on div "Data Feeds" at bounding box center [105, 302] width 133 height 18
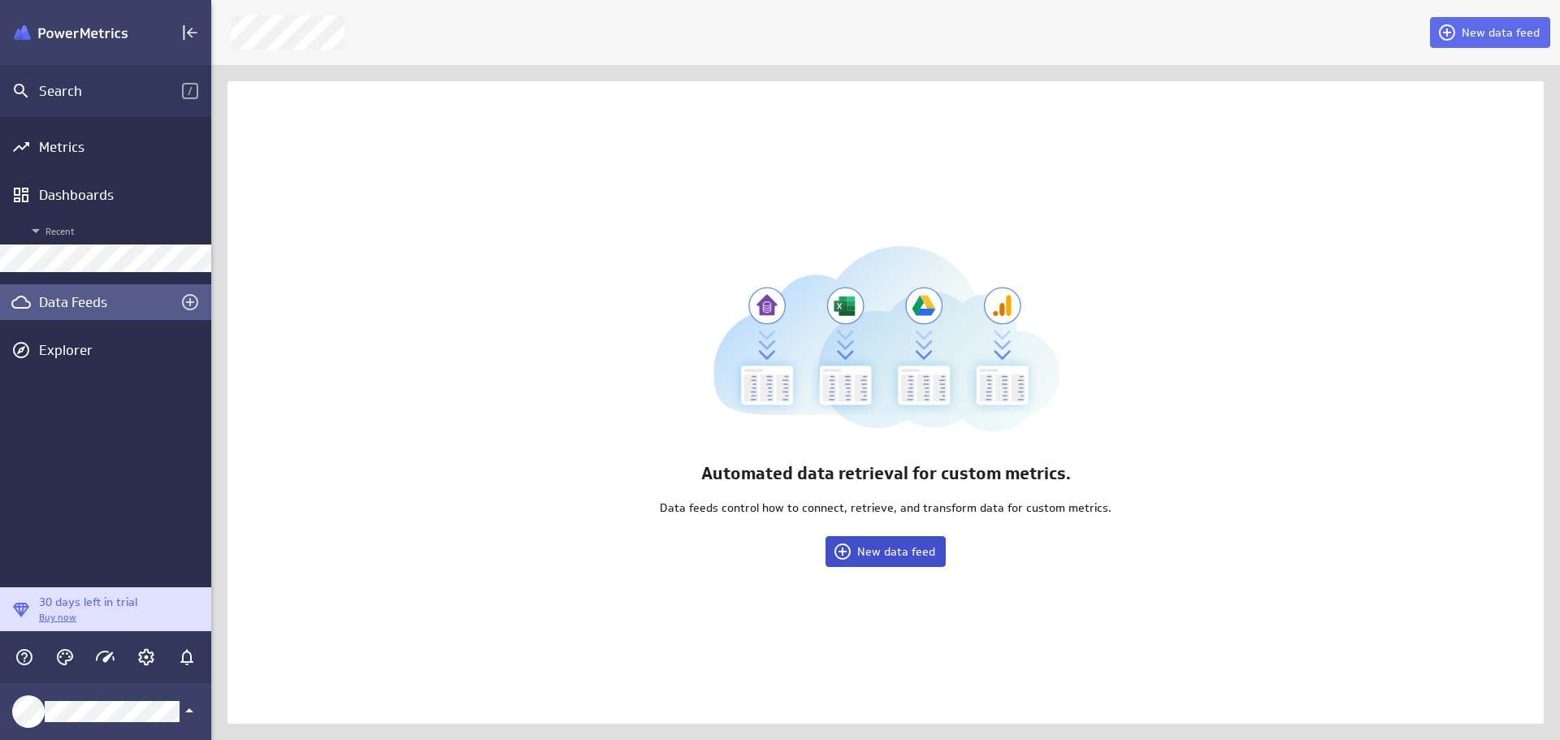
click at [890, 549] on span "New data feed" at bounding box center [896, 551] width 78 height 15
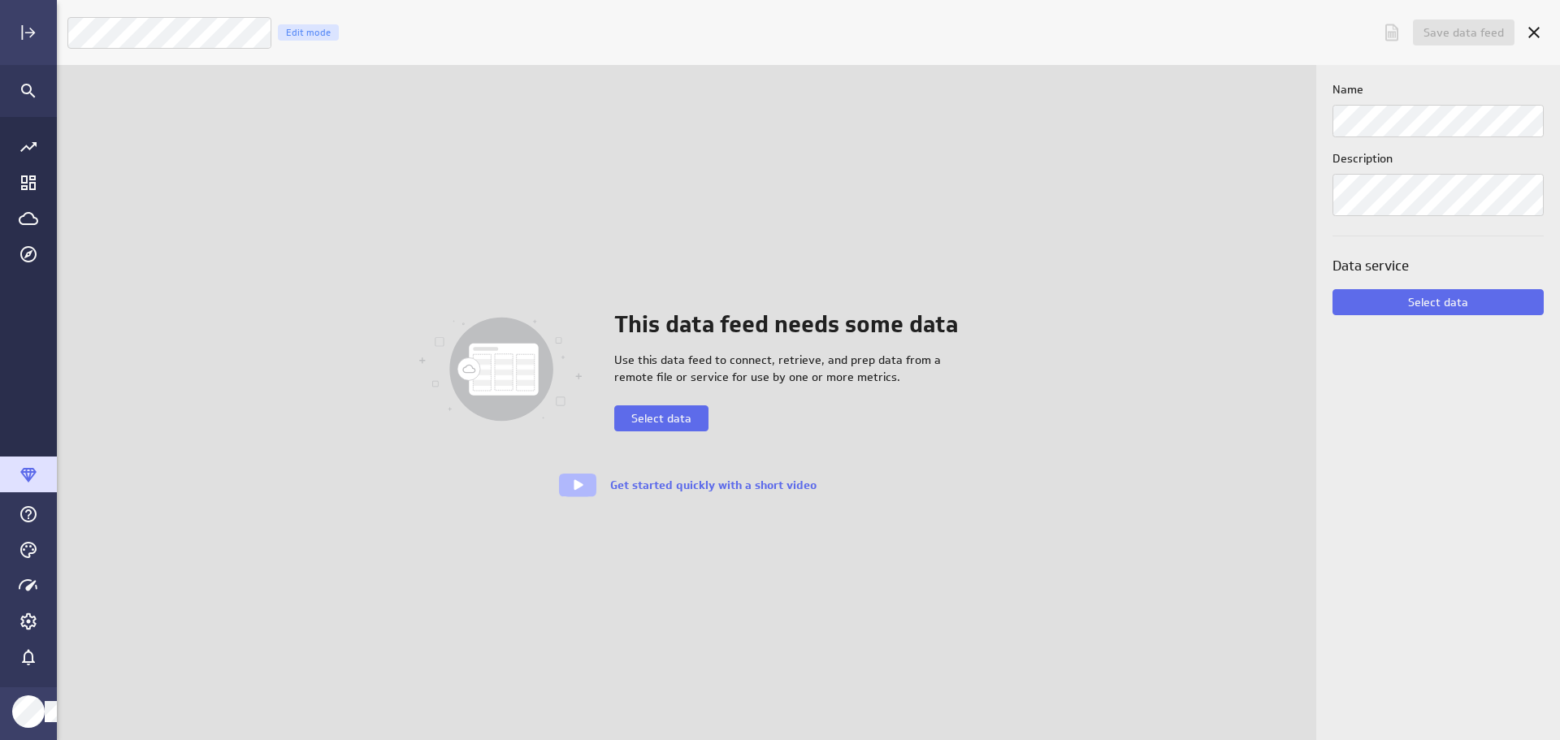
scroll to position [766, 1529]
click at [666, 419] on span "Select data" at bounding box center [661, 418] width 60 height 15
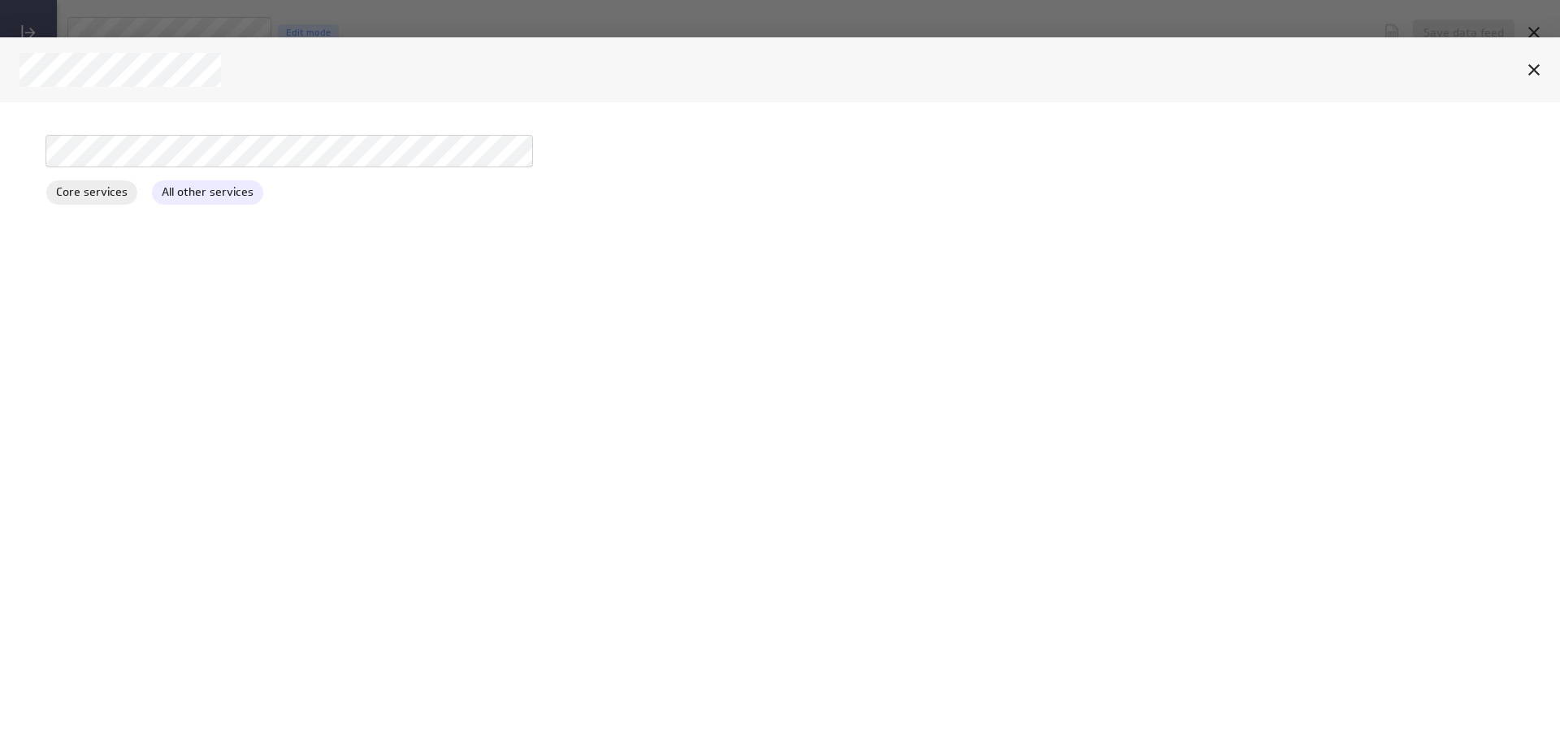
click at [202, 193] on span "All other services" at bounding box center [207, 192] width 111 height 17
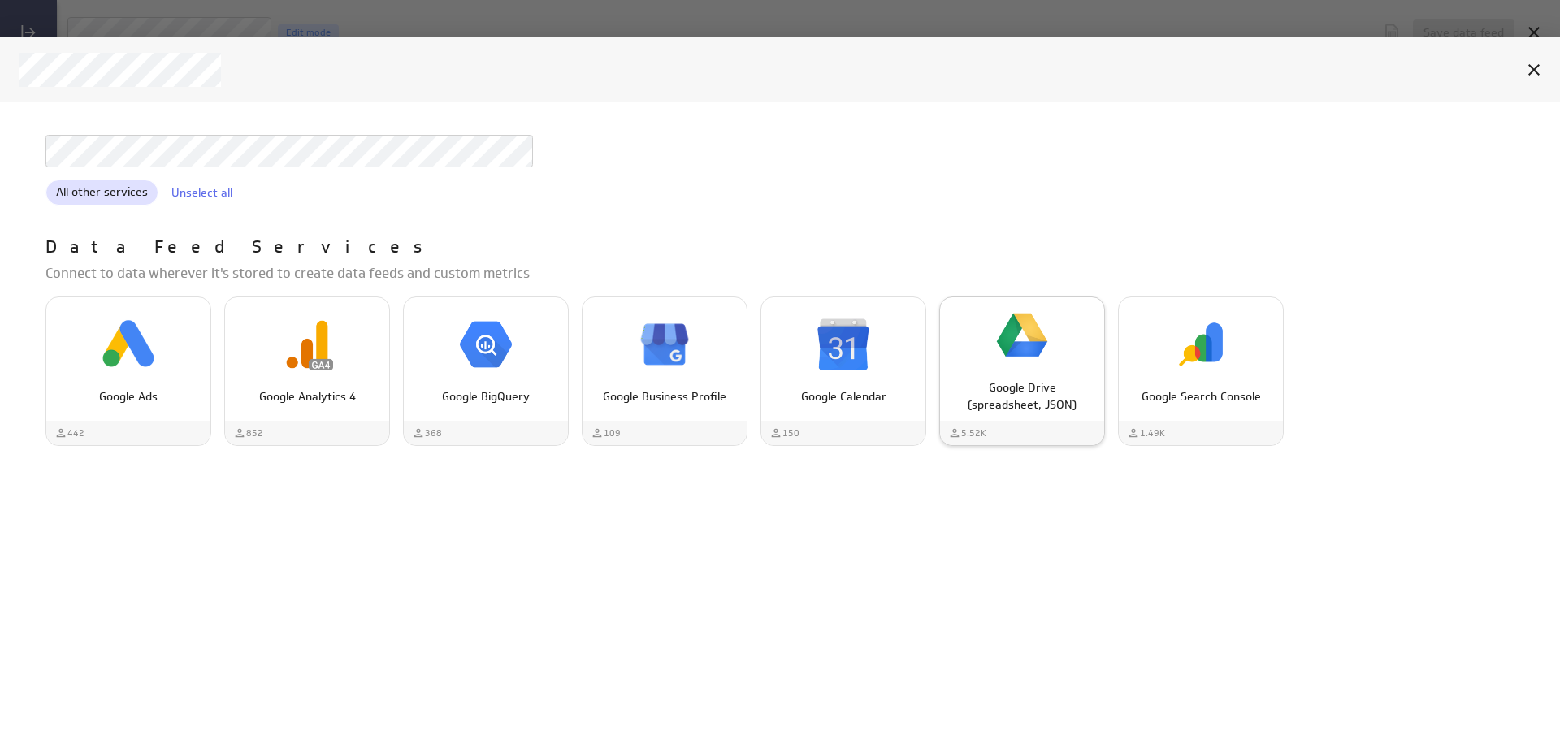
click at [1020, 370] on div "Google Drive (spreadsheet, JSON)" at bounding box center [1022, 389] width 164 height 47
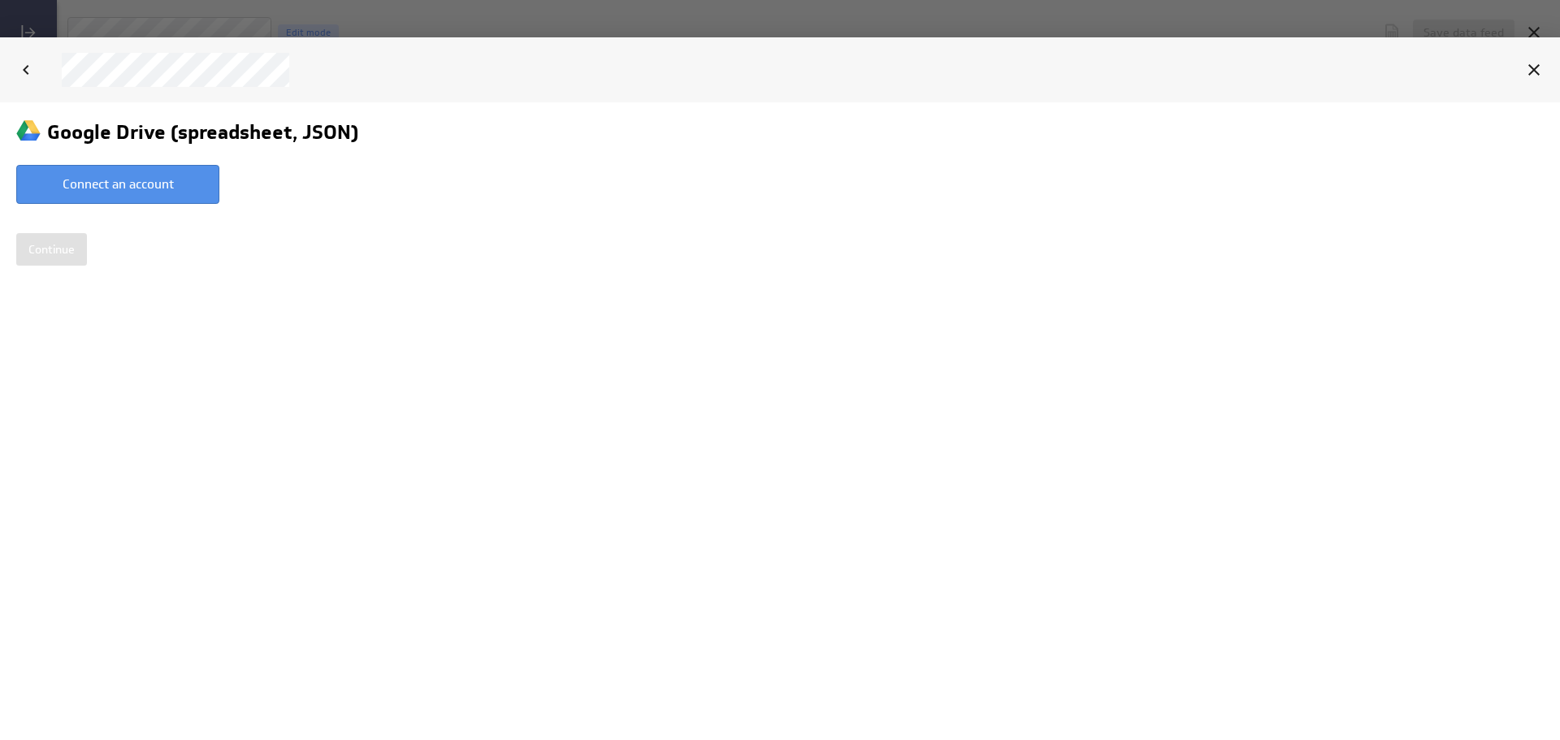
scroll to position [0, 0]
click at [101, 181] on button "Connect an account" at bounding box center [117, 183] width 203 height 39
type input "Michael @ Google created Sep 28, 2025 at 8:00 PM MST"
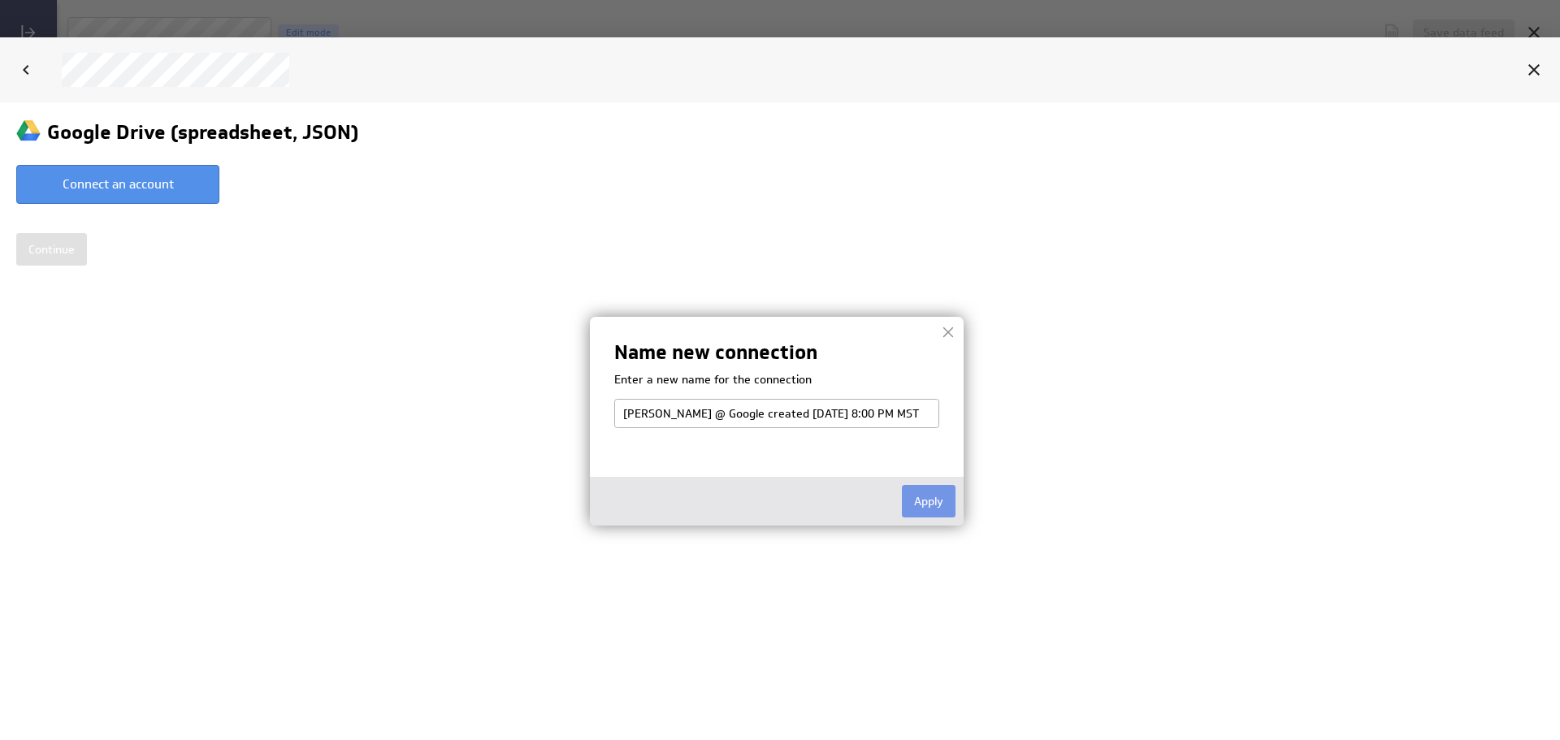
click at [661, 414] on input "Michael @ Google created Sep 28, 2025 at 8:00 PM MST" at bounding box center [776, 412] width 325 height 29
type input "Luna Moon @ Google created Sep 28, 2025 at 8:00 PM MST"
click at [939, 493] on button "Apply" at bounding box center [929, 500] width 54 height 33
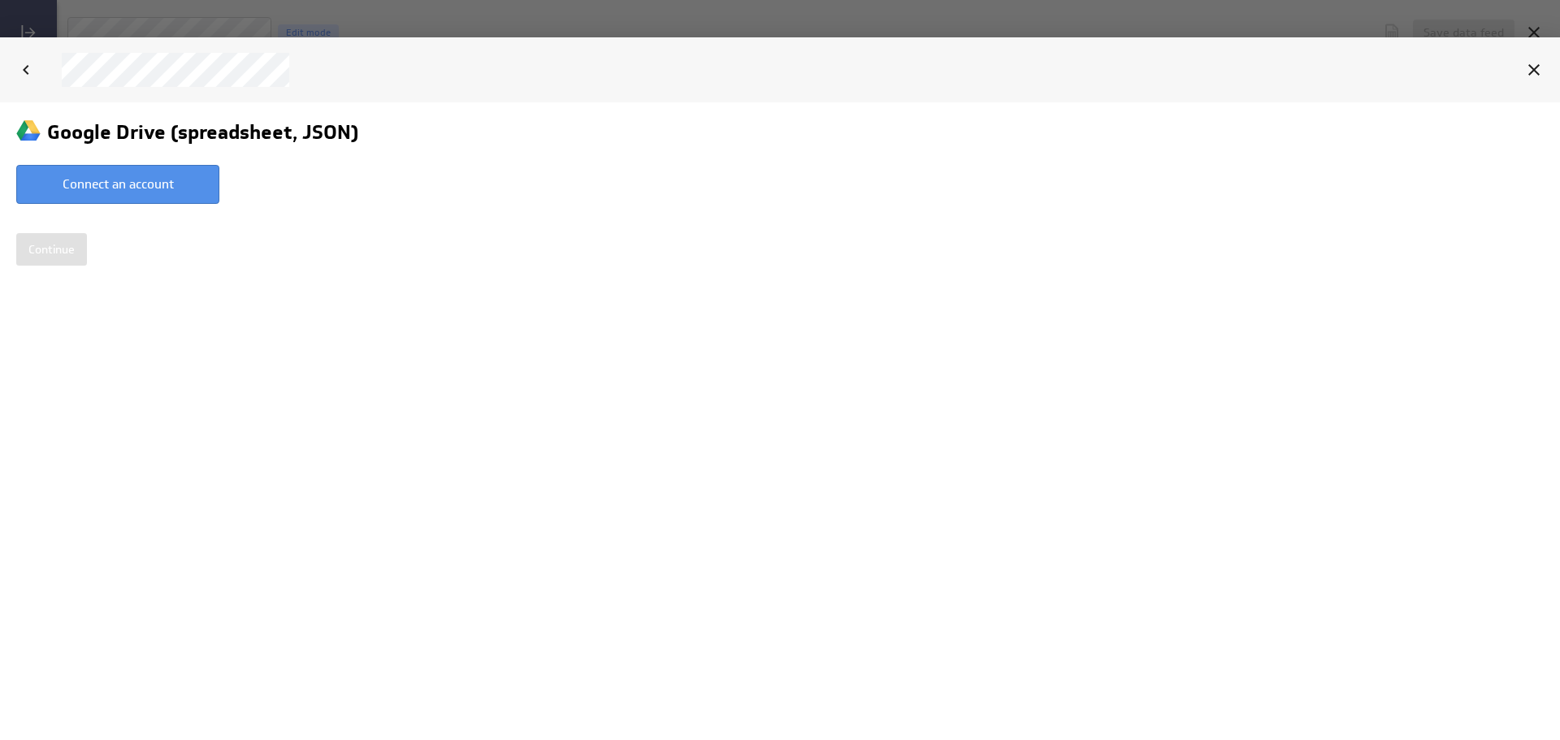
select select "f92be9a426d9758456f48e8453da031b"
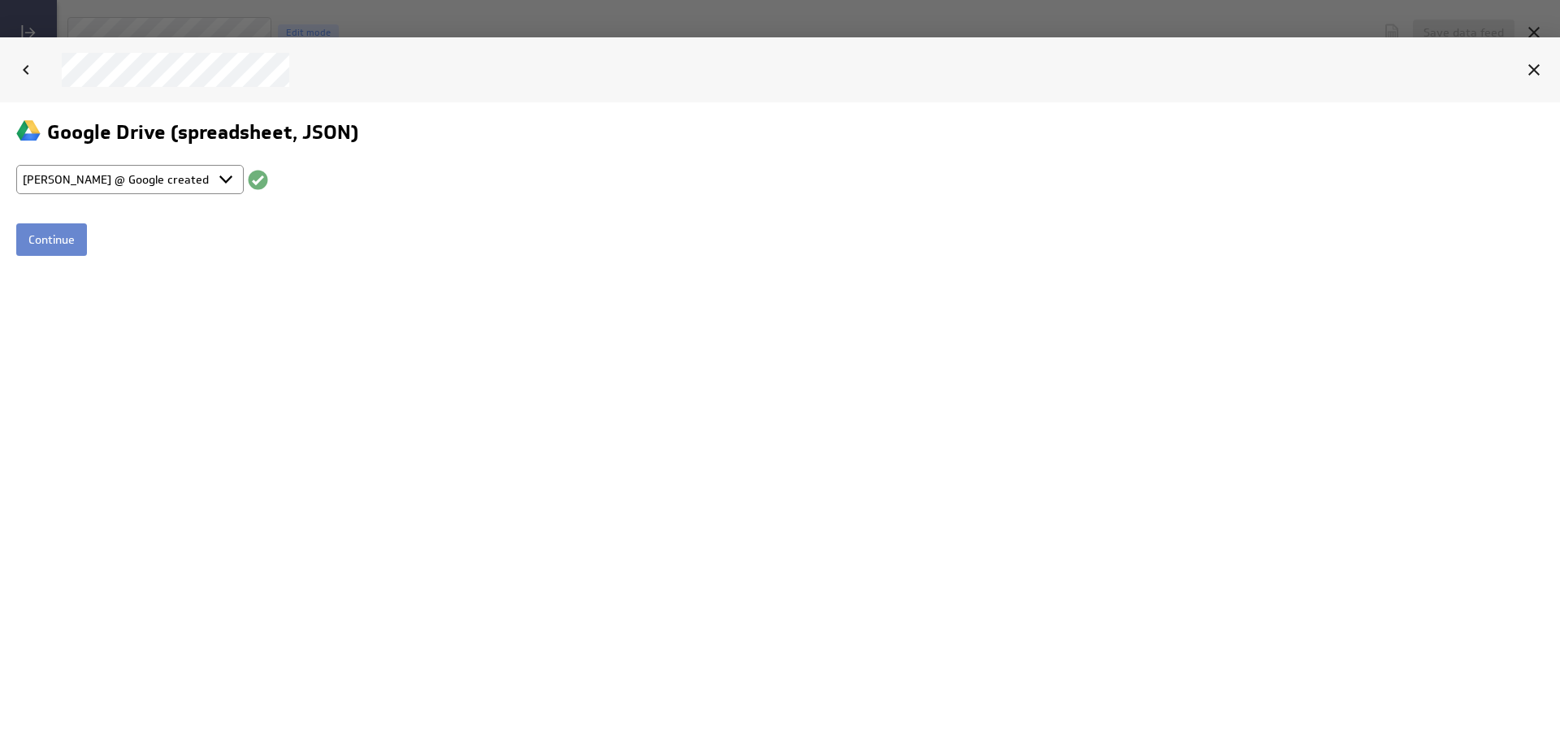
click at [47, 236] on input "Continue" at bounding box center [51, 239] width 71 height 33
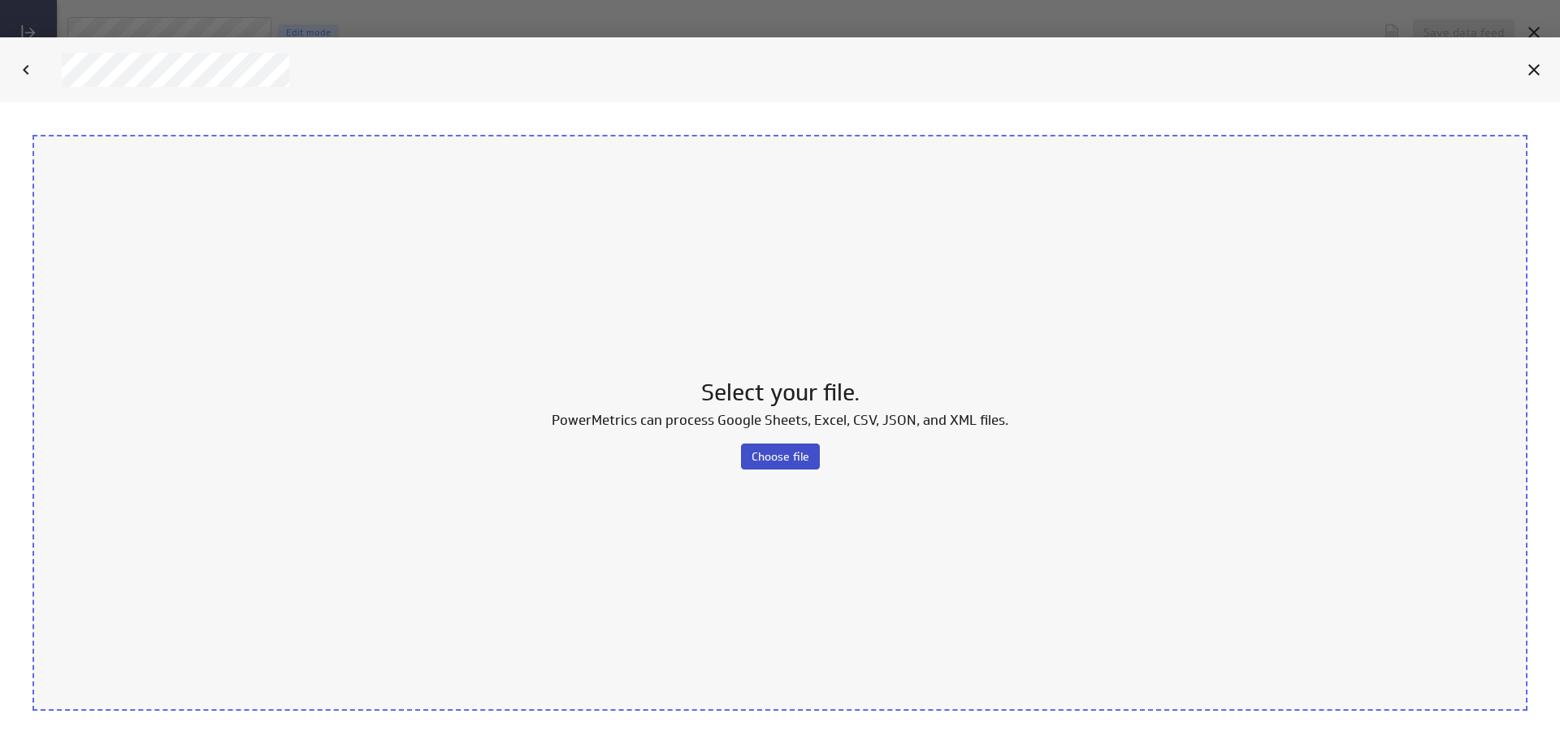
click at [782, 453] on span "Choose file" at bounding box center [781, 456] width 58 height 15
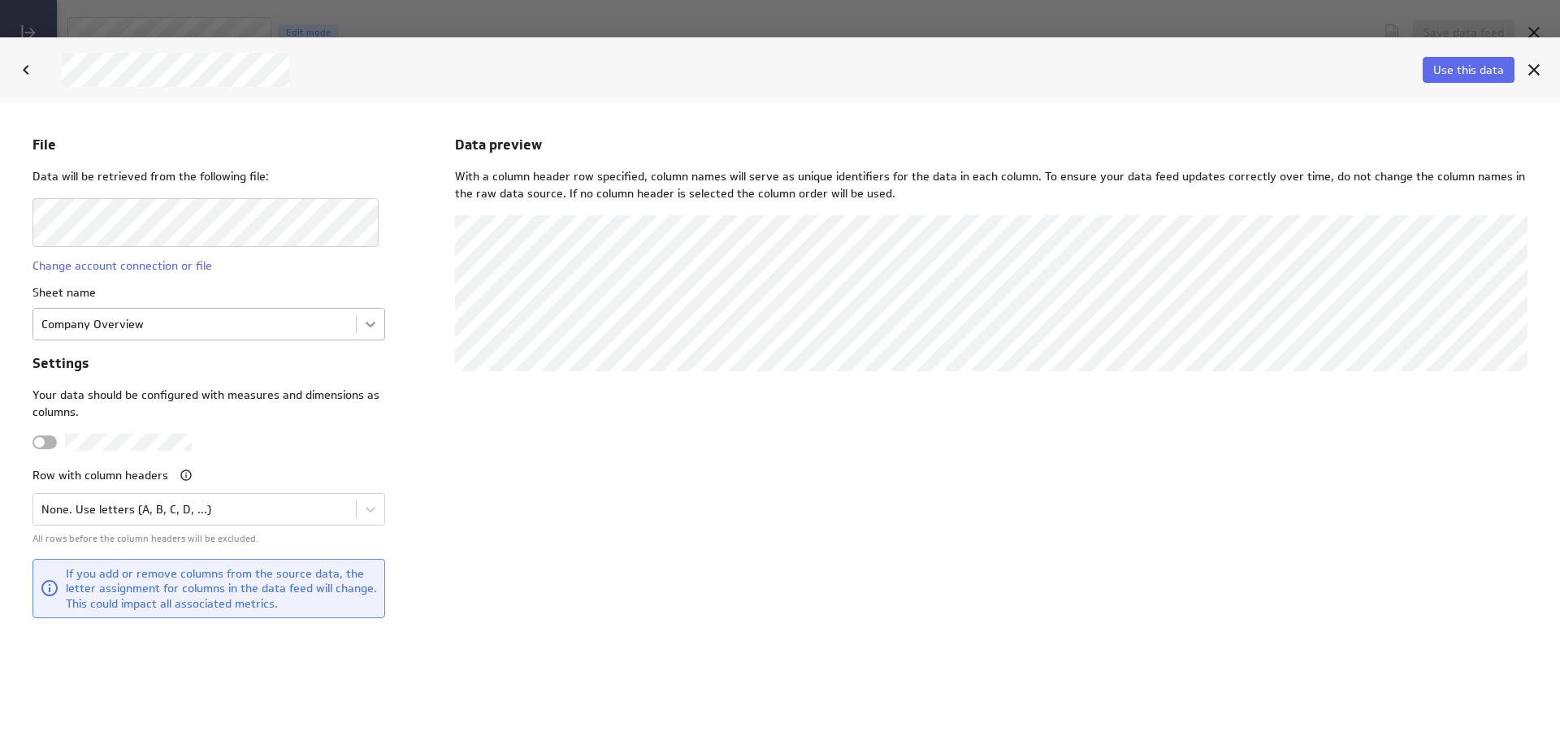
click at [358, 320] on body "File Data will be retrieved from the following file: Change account connection …" at bounding box center [780, 421] width 1560 height 638
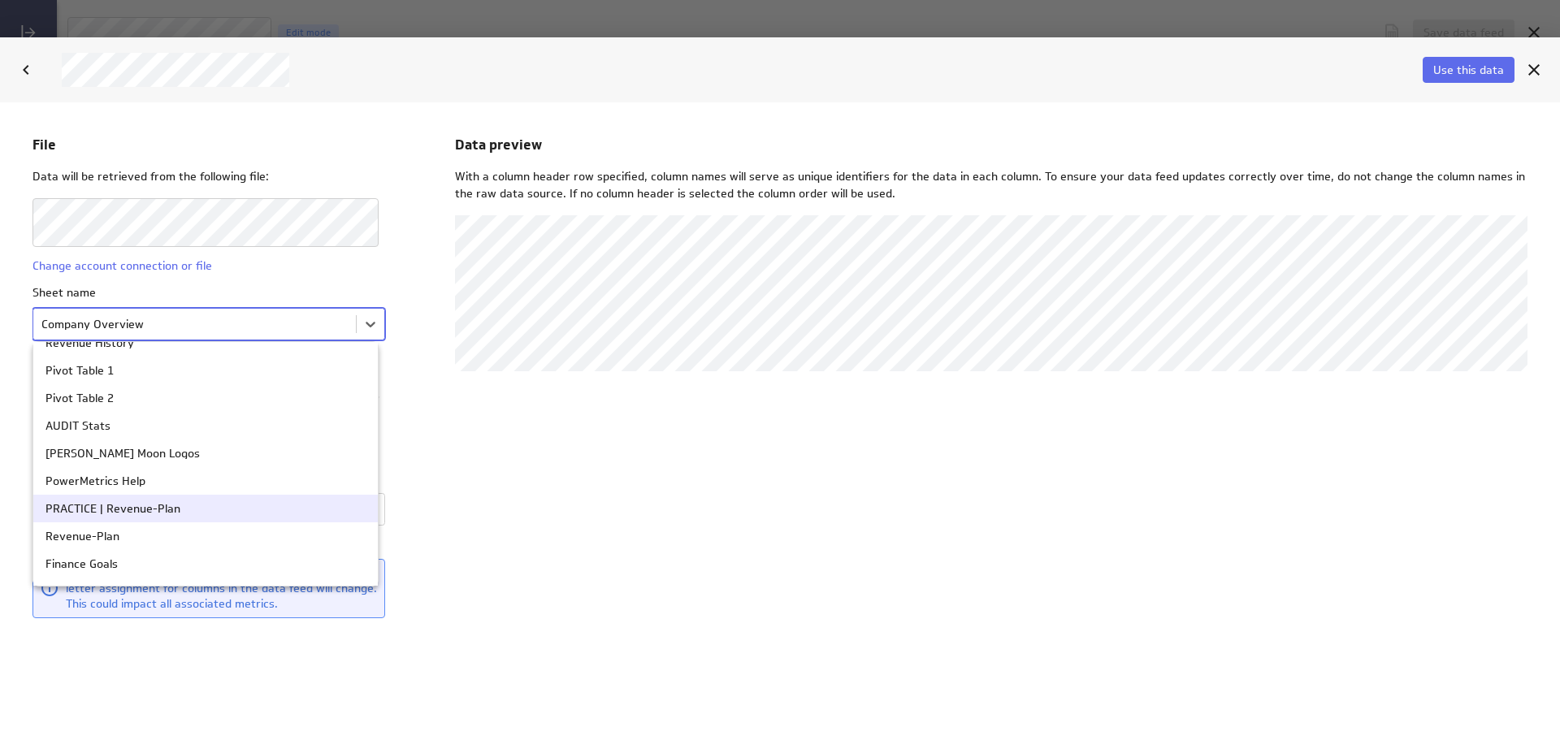
scroll to position [81, 0]
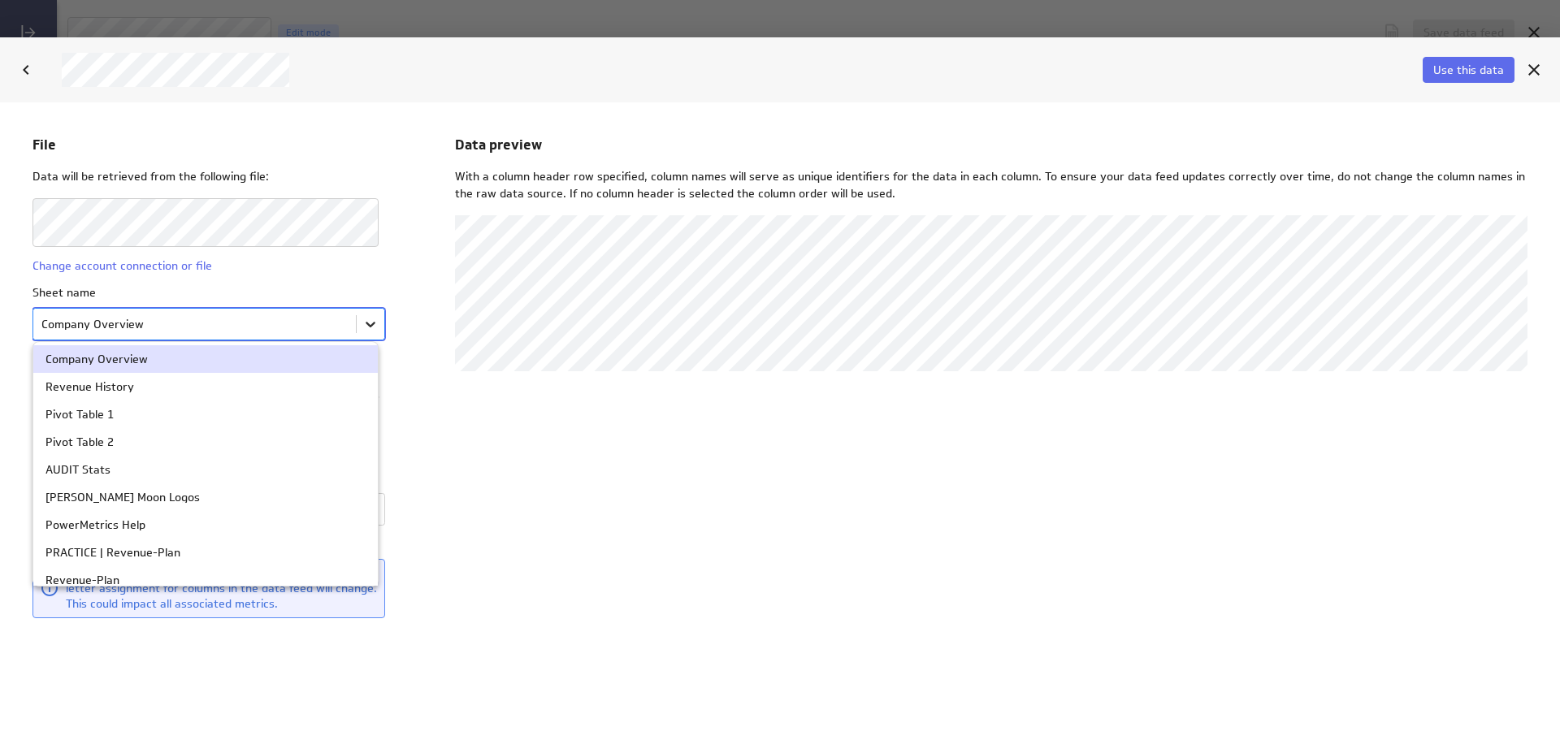
click at [365, 327] on body "File Data will be retrieved from the following file: Change account connection …" at bounding box center [780, 421] width 1560 height 638
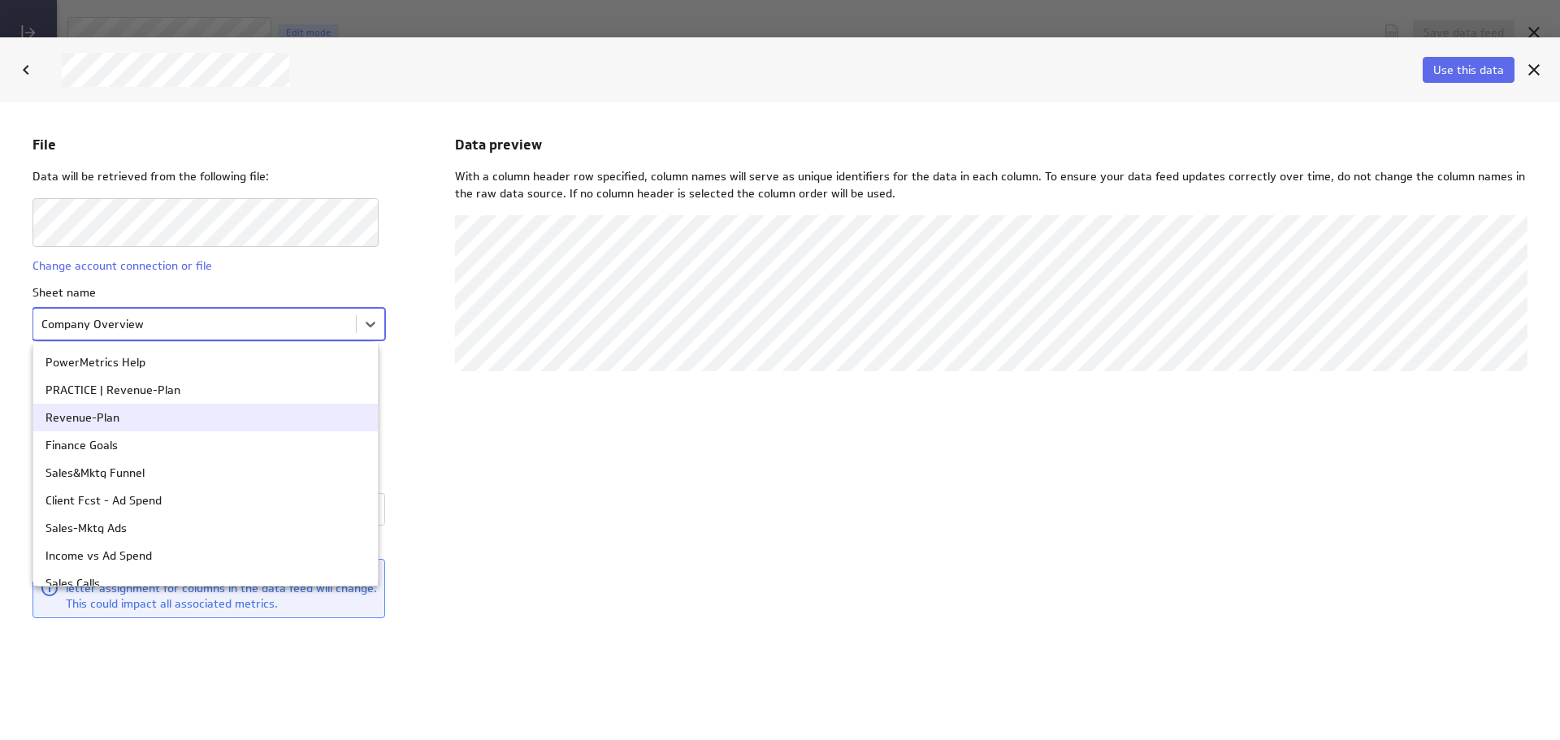
click at [268, 413] on div "Revenue-Plan" at bounding box center [206, 416] width 320 height 11
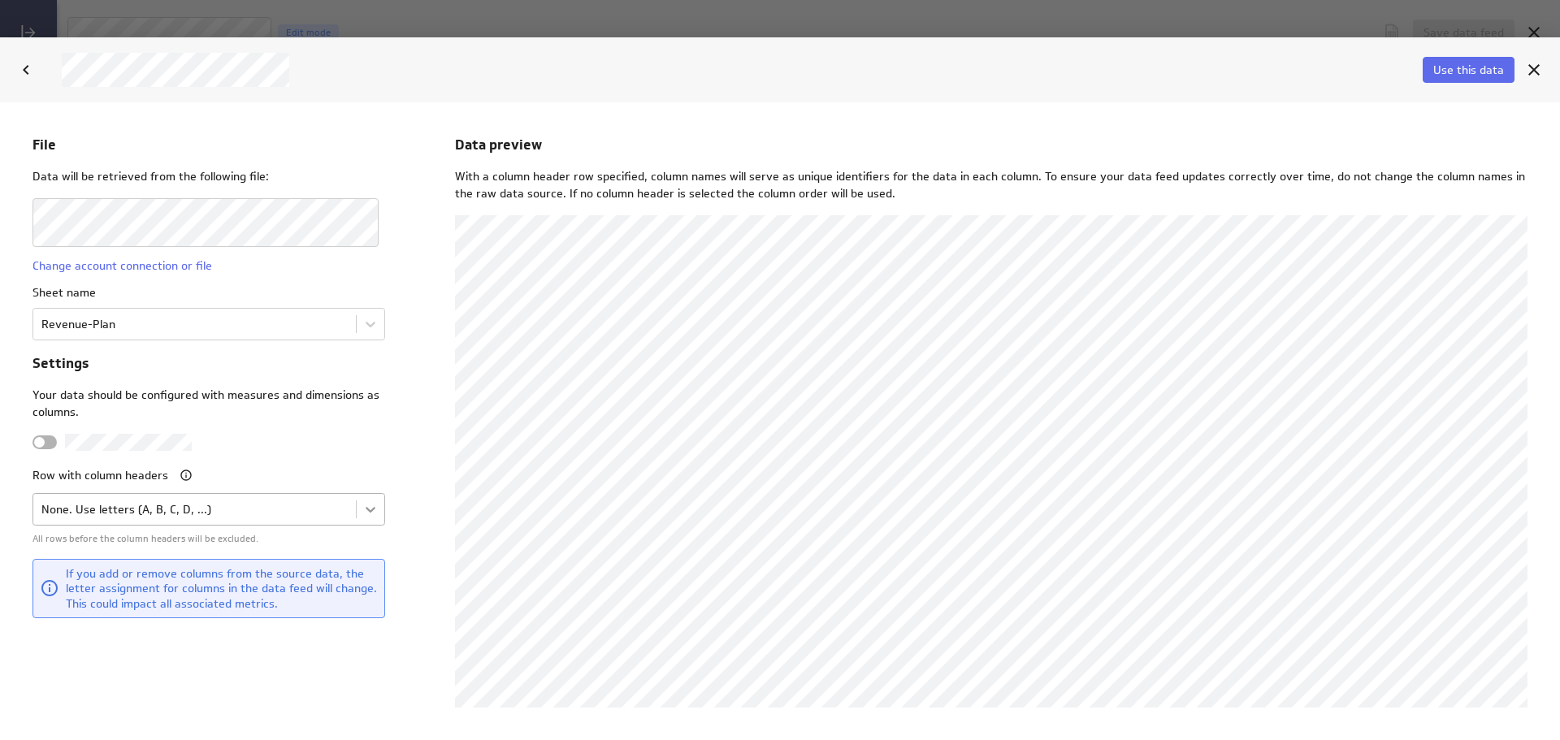
click at [359, 507] on body "File Data will be retrieved from the following file: Change account connection …" at bounding box center [780, 421] width 1560 height 638
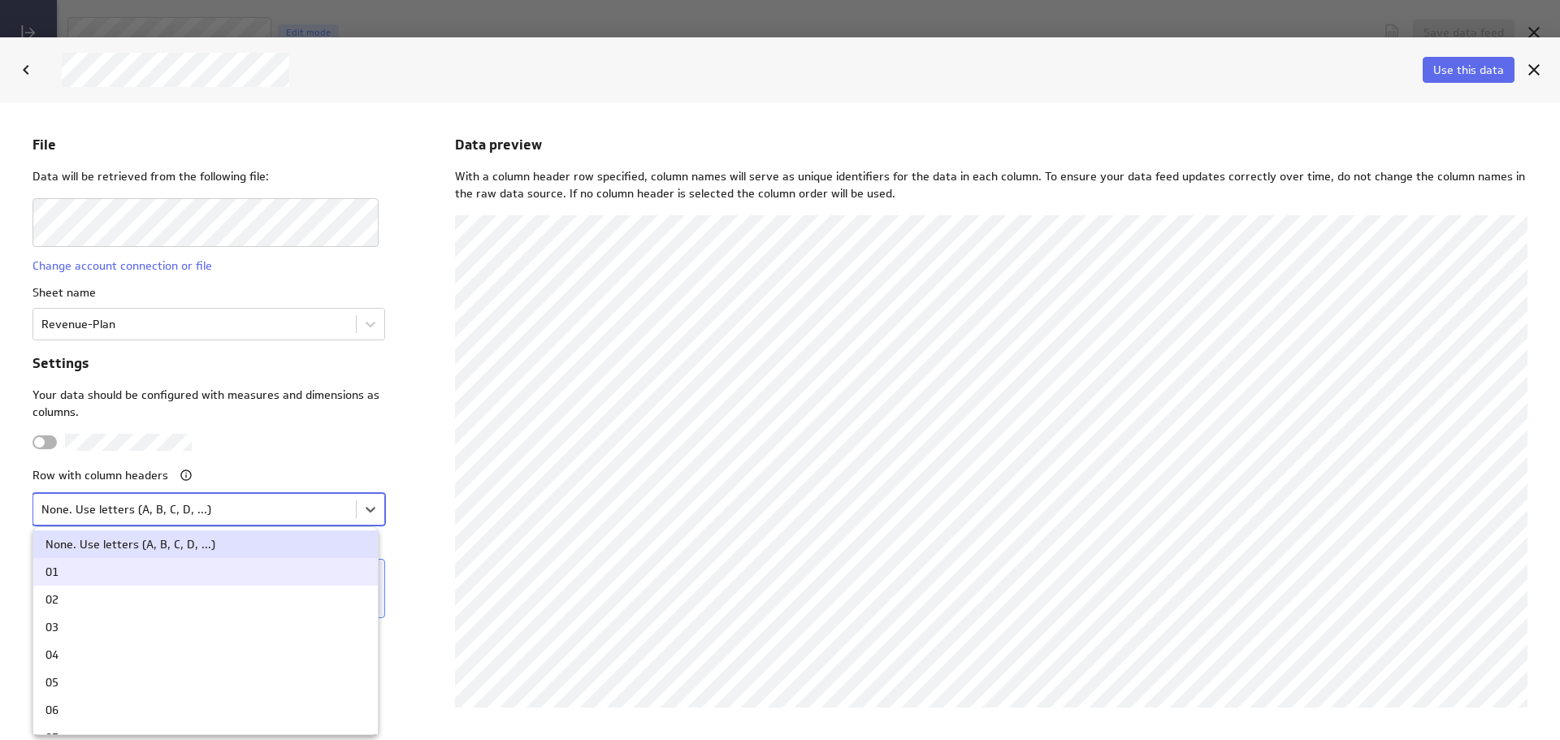
click at [319, 569] on div "01" at bounding box center [206, 571] width 320 height 11
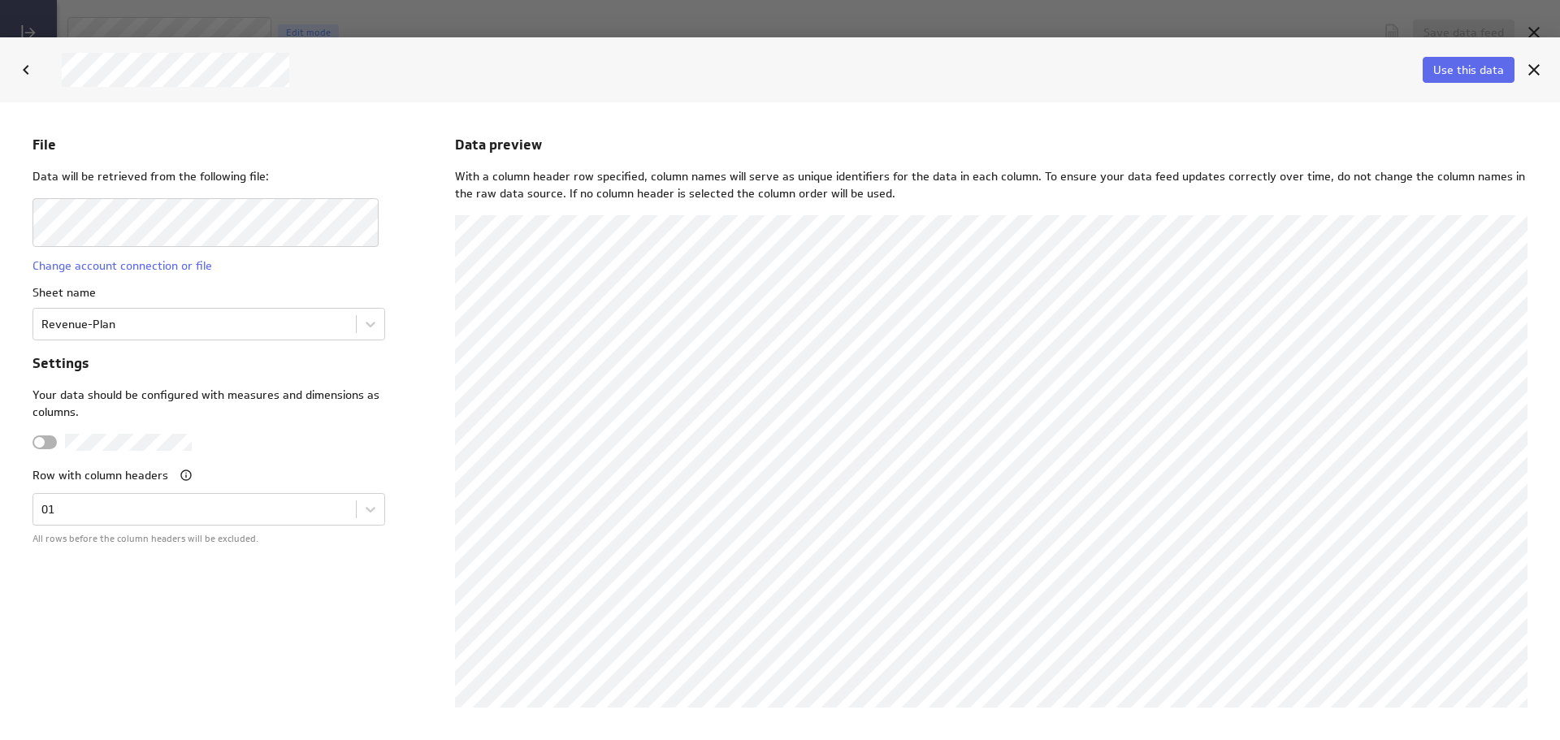
click at [278, 572] on div "File Data will be retrieved from the following file: Change account connection …" at bounding box center [216, 420] width 366 height 573
click at [1487, 72] on span "Use this data" at bounding box center [1468, 70] width 71 height 15
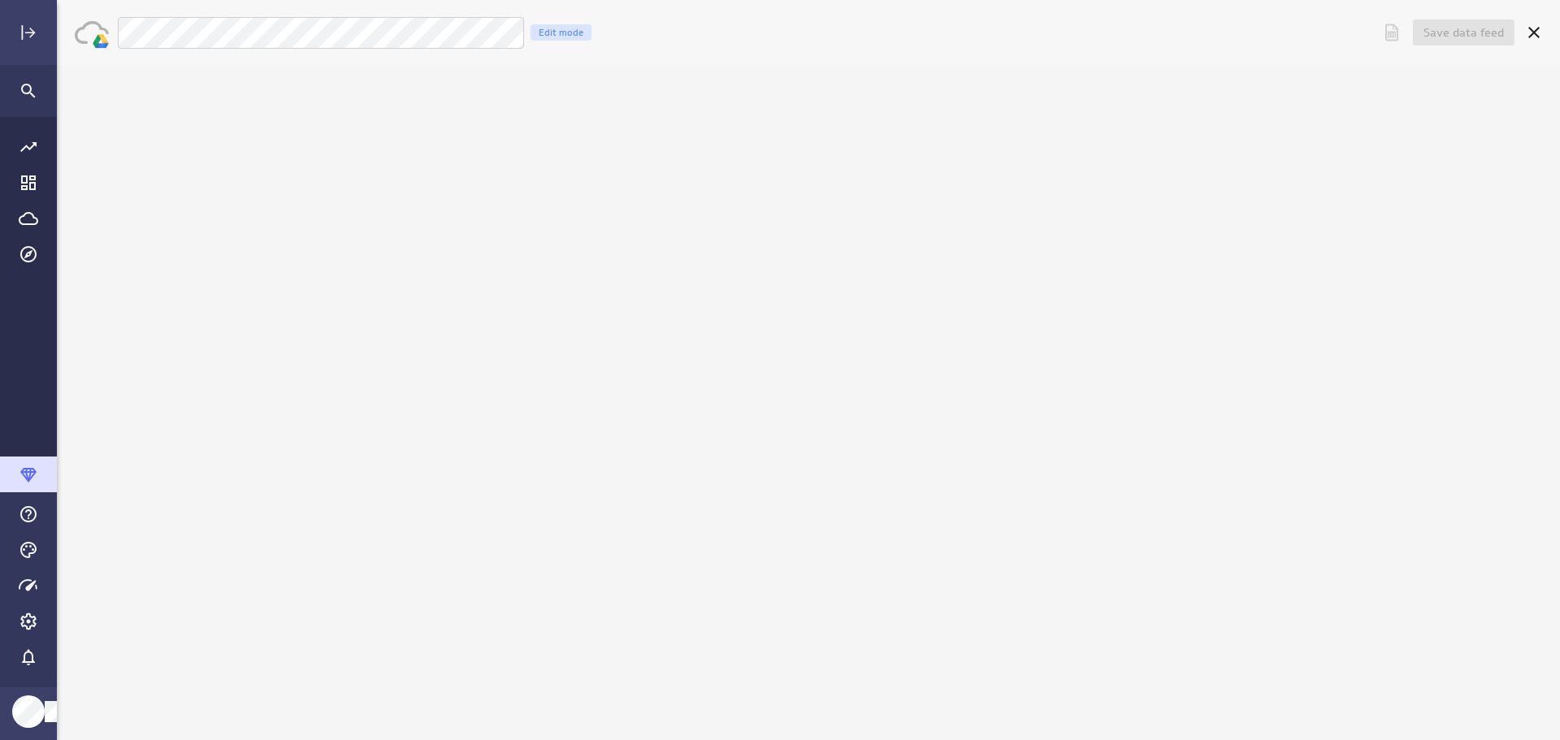
scroll to position [0, 0]
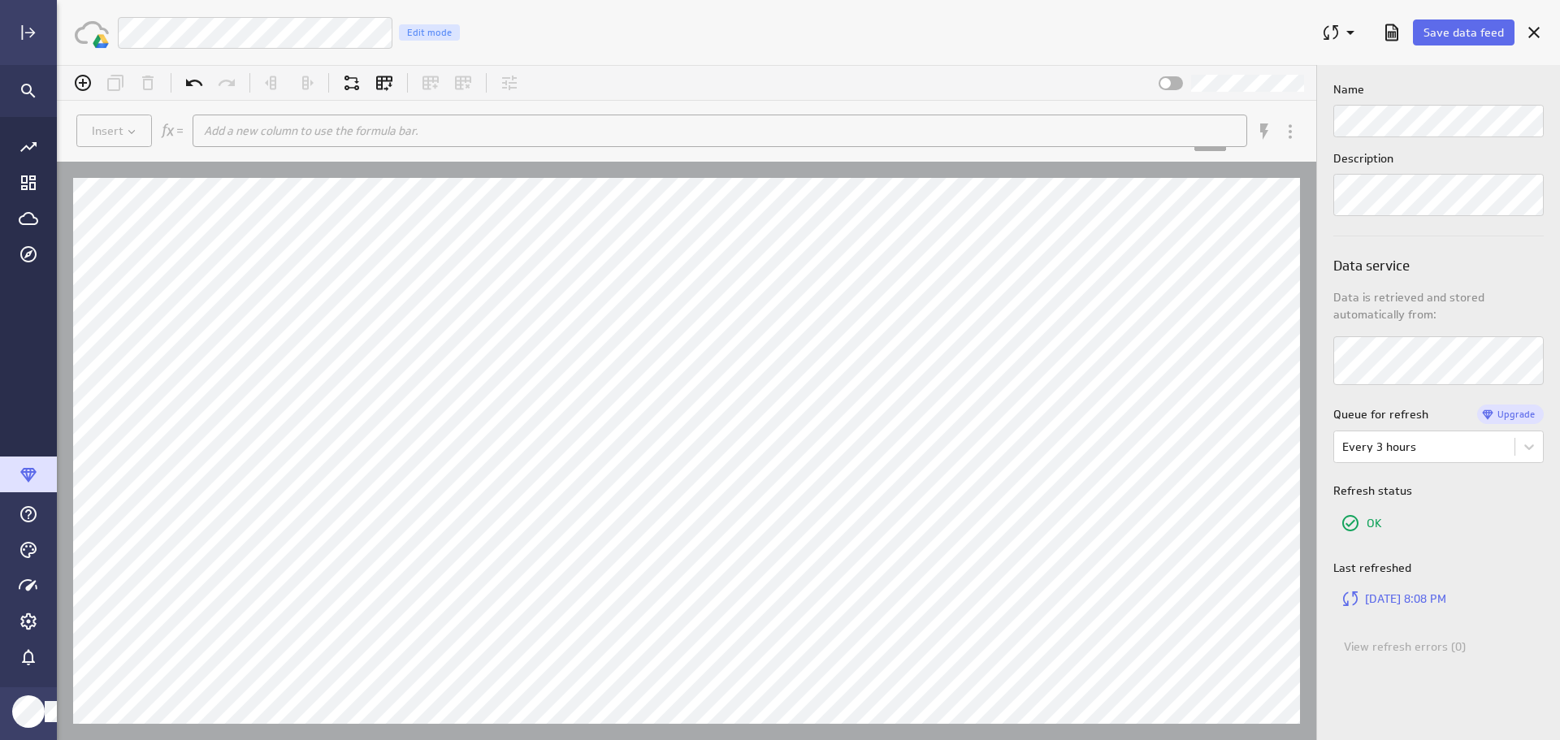
click at [563, 33] on div "Luna Moon Revenue Plan Edit mode" at bounding box center [712, 32] width 1191 height 33
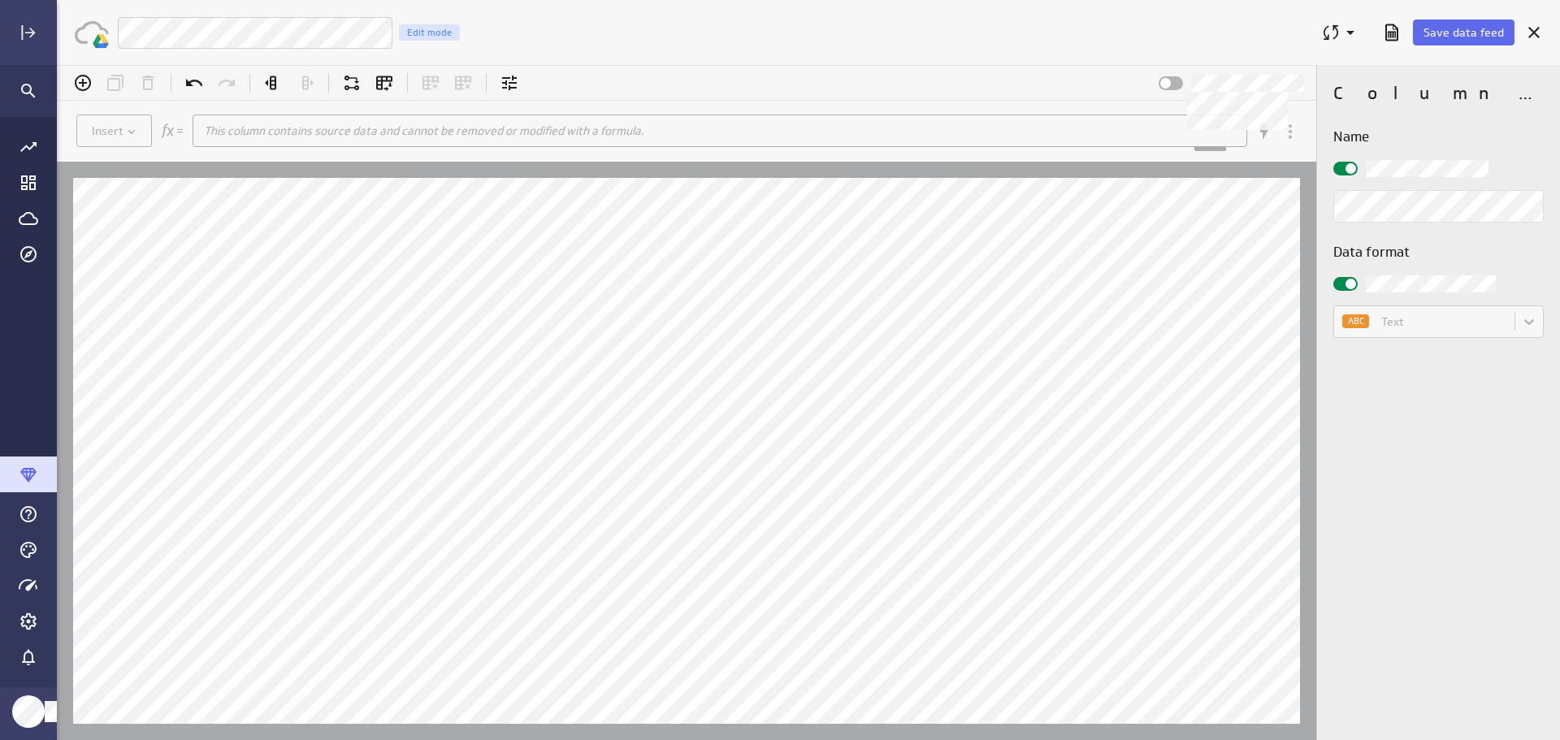
click at [1176, 85] on div at bounding box center [1171, 83] width 24 height 14
click at [57, 65] on input "checkbox" at bounding box center [57, 65] width 0 height 0
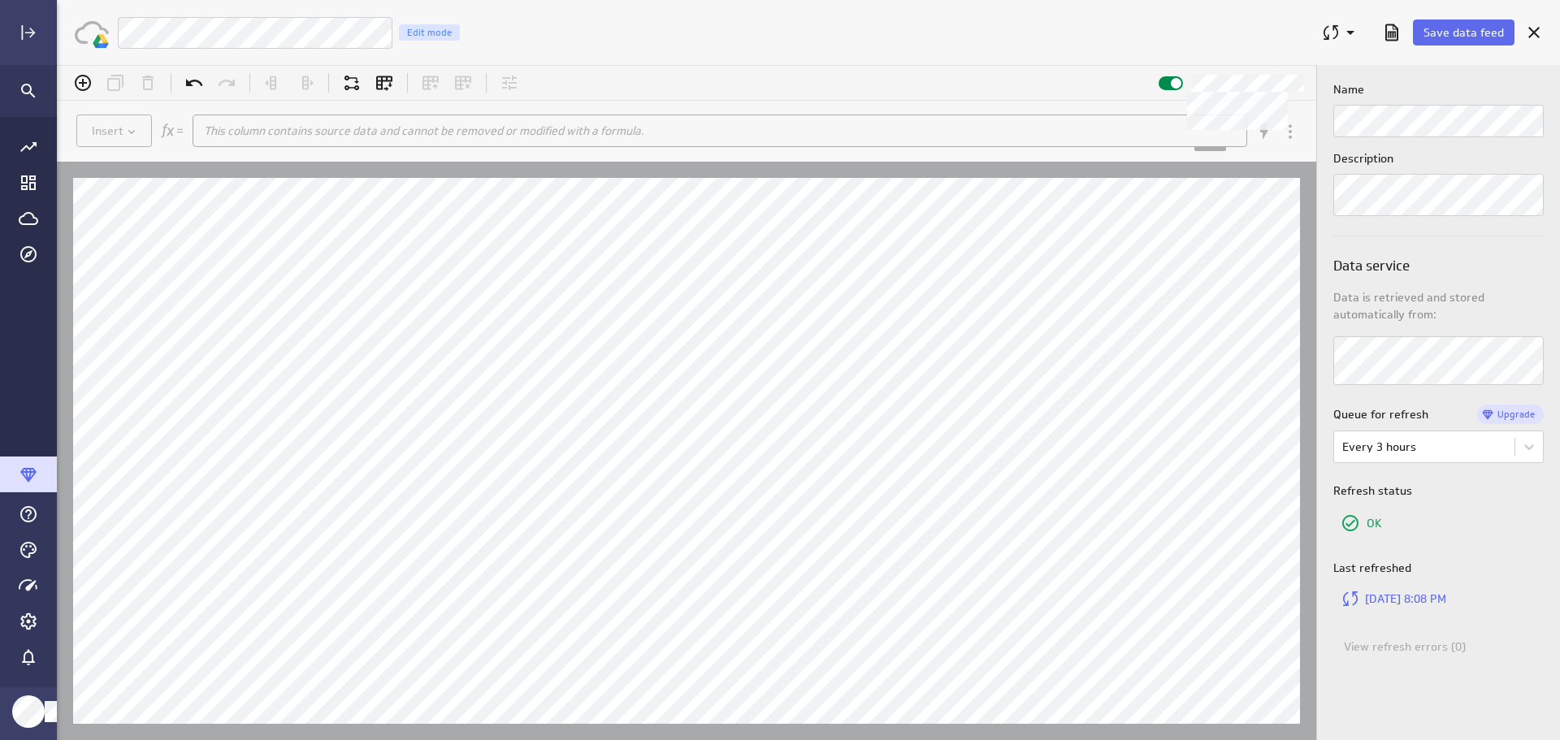
click at [1173, 84] on span at bounding box center [1176, 83] width 11 height 11
click at [57, 65] on input "checkbox" at bounding box center [57, 65] width 0 height 0
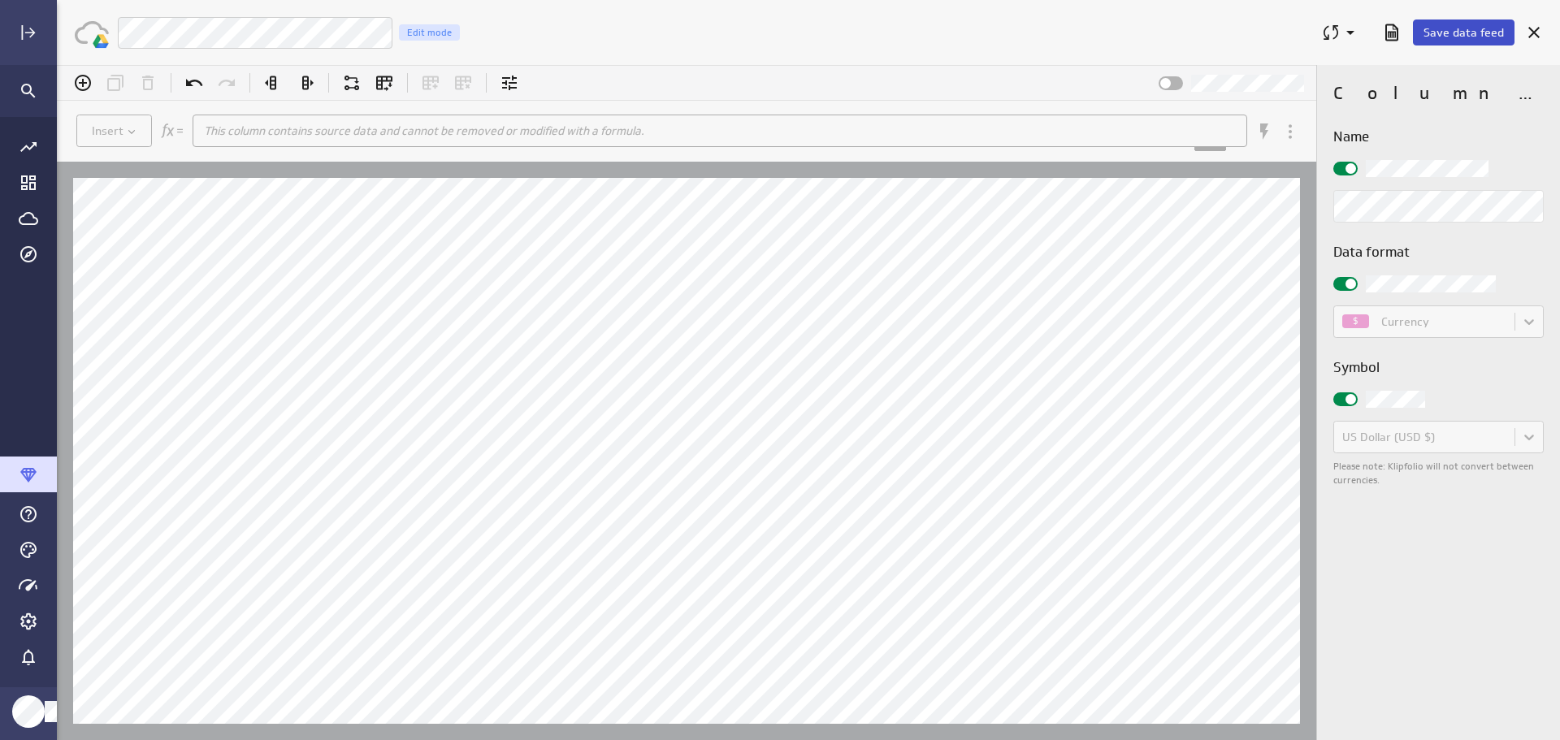
click at [1471, 29] on span "Save data feed" at bounding box center [1464, 32] width 80 height 15
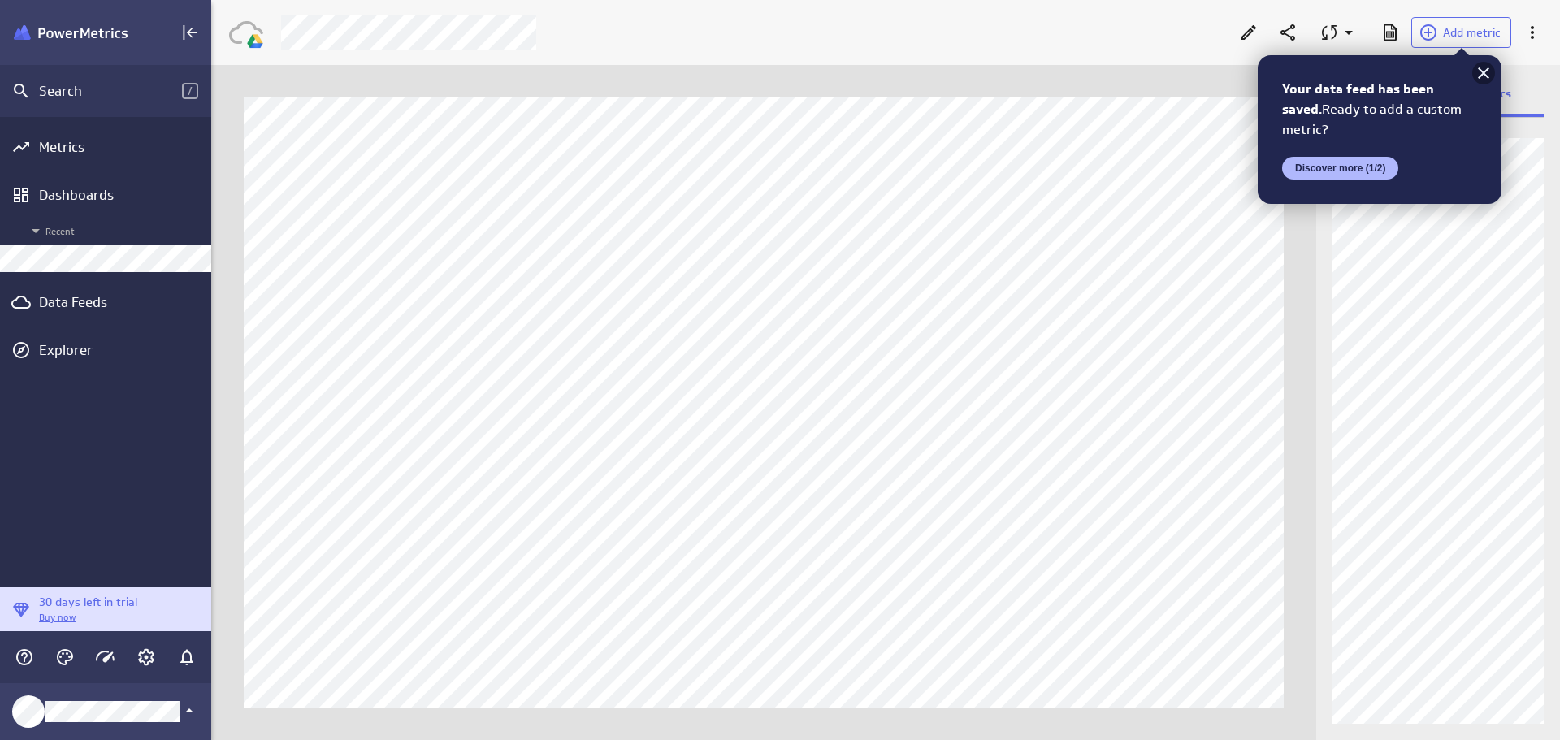
click at [1486, 72] on icon at bounding box center [1483, 72] width 11 height 11
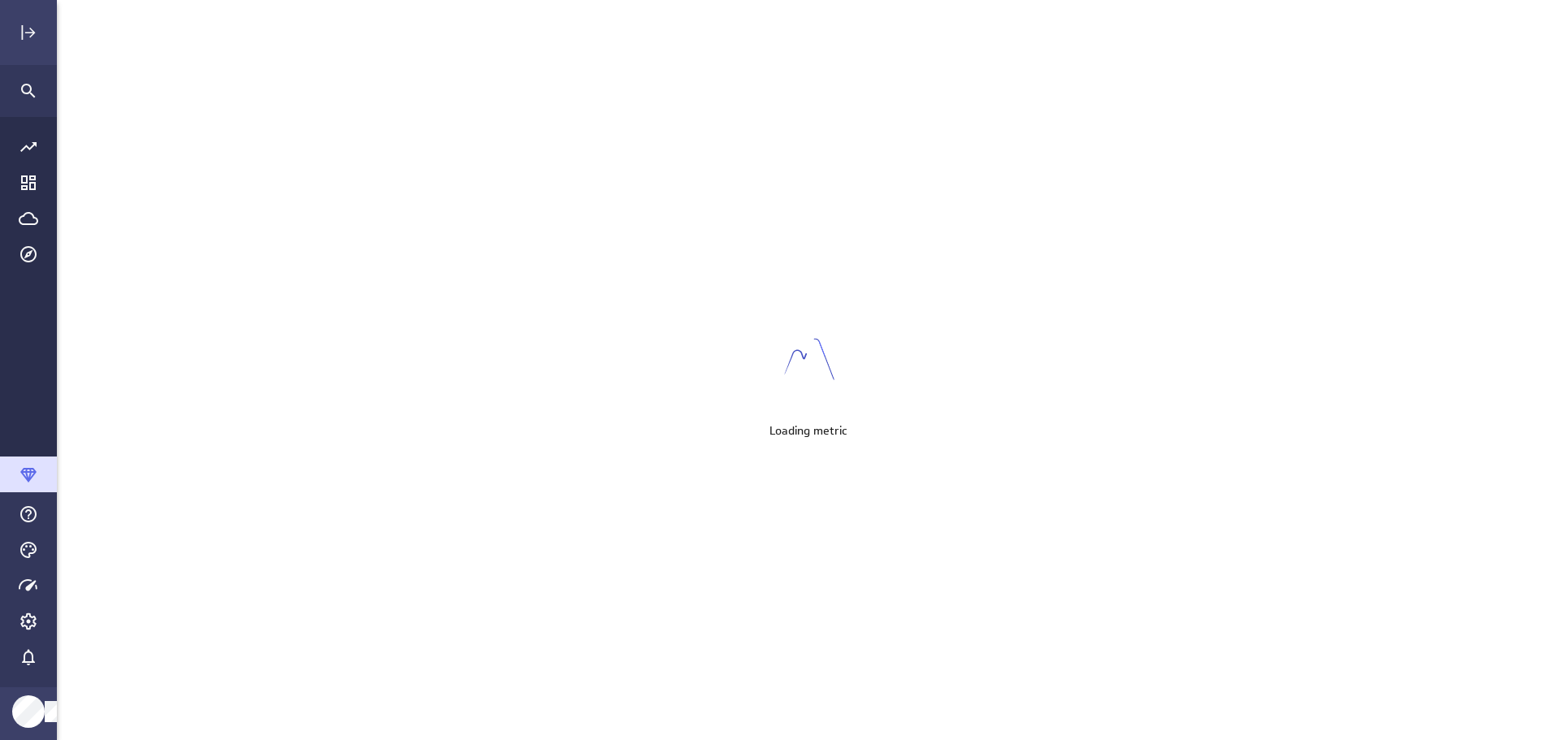
scroll to position [766, 1529]
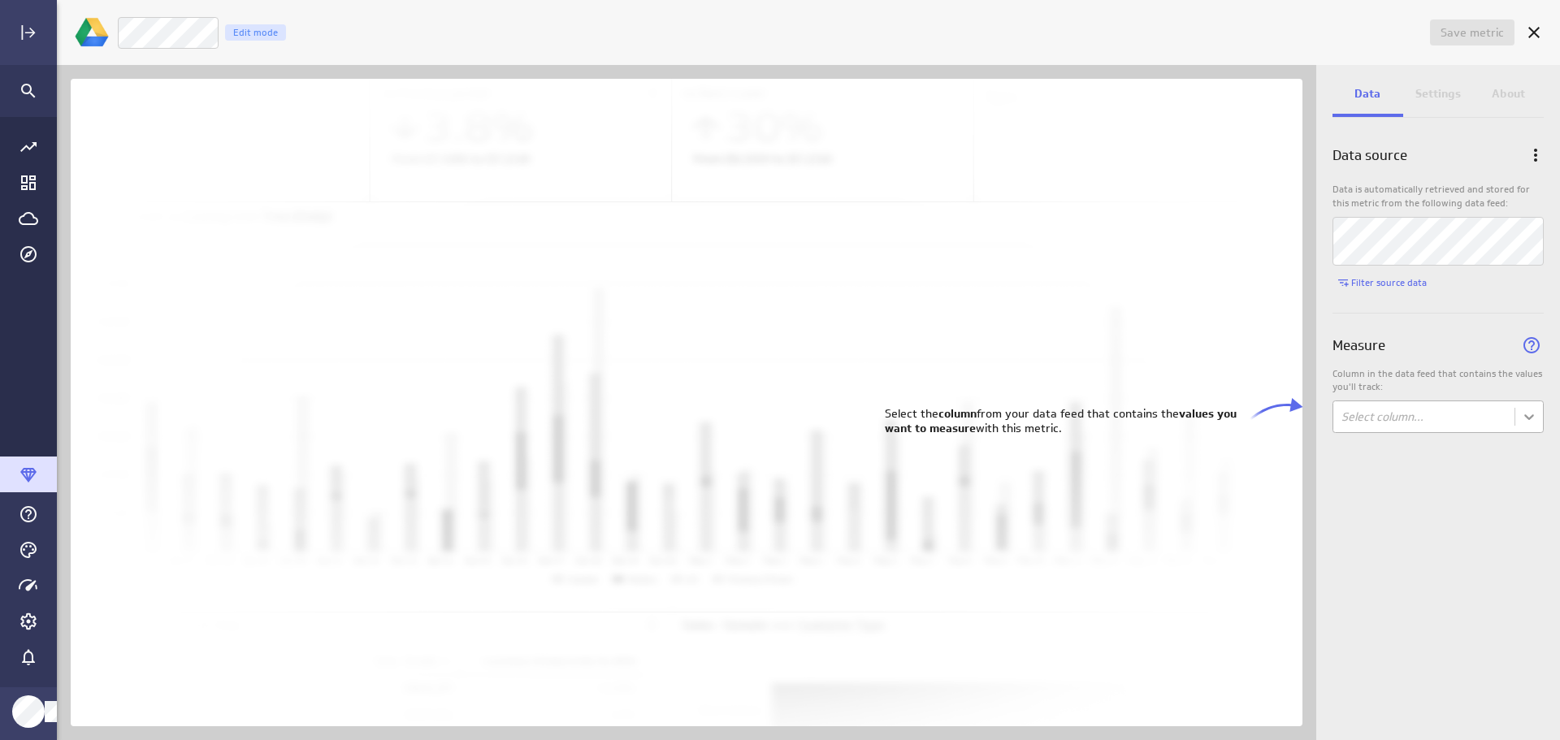
click at [1530, 423] on body "Save metric Untitled Edit mode Data Settings About Data source Data is automati…" at bounding box center [780, 370] width 1560 height 740
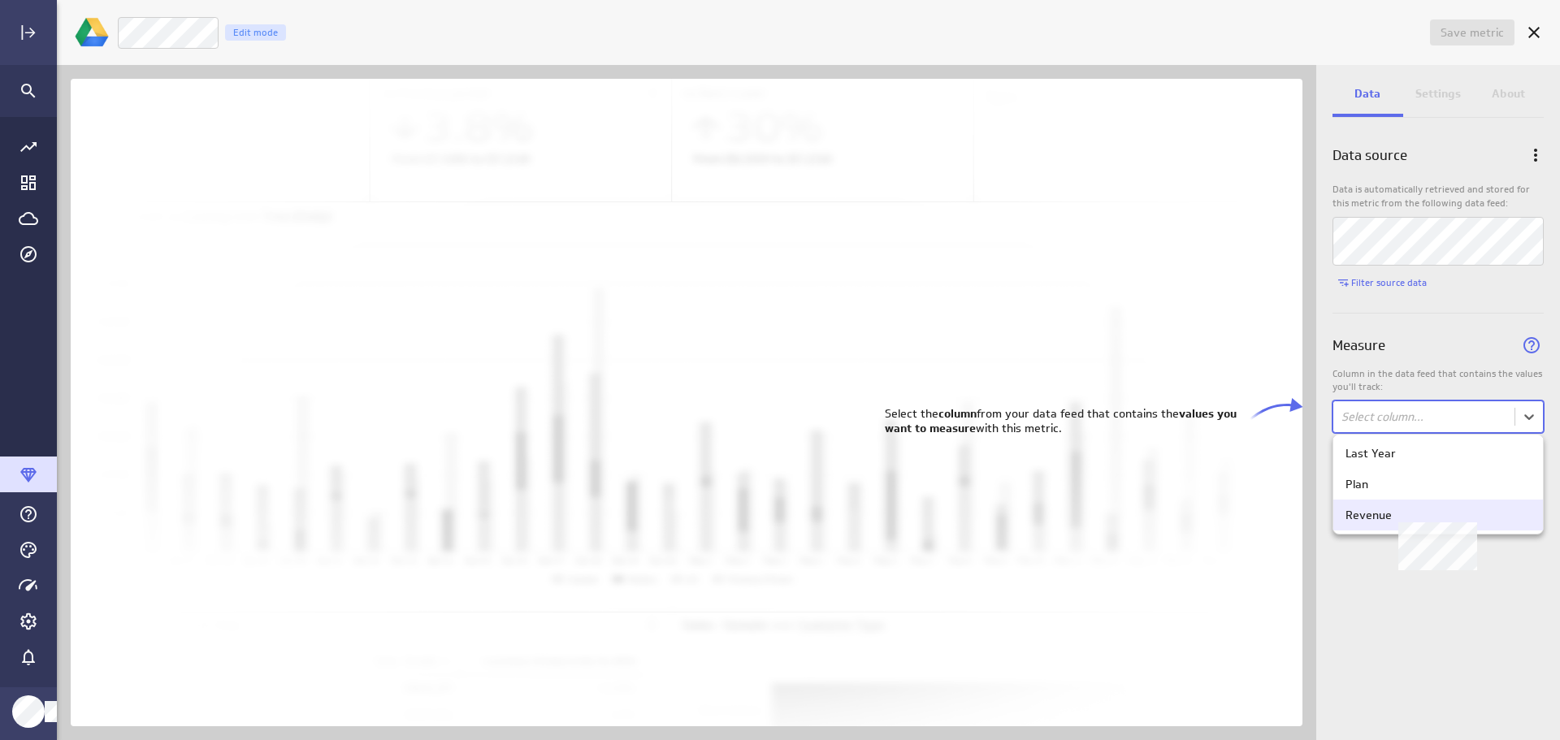
click at [1474, 518] on div "Revenue" at bounding box center [1438, 515] width 185 height 15
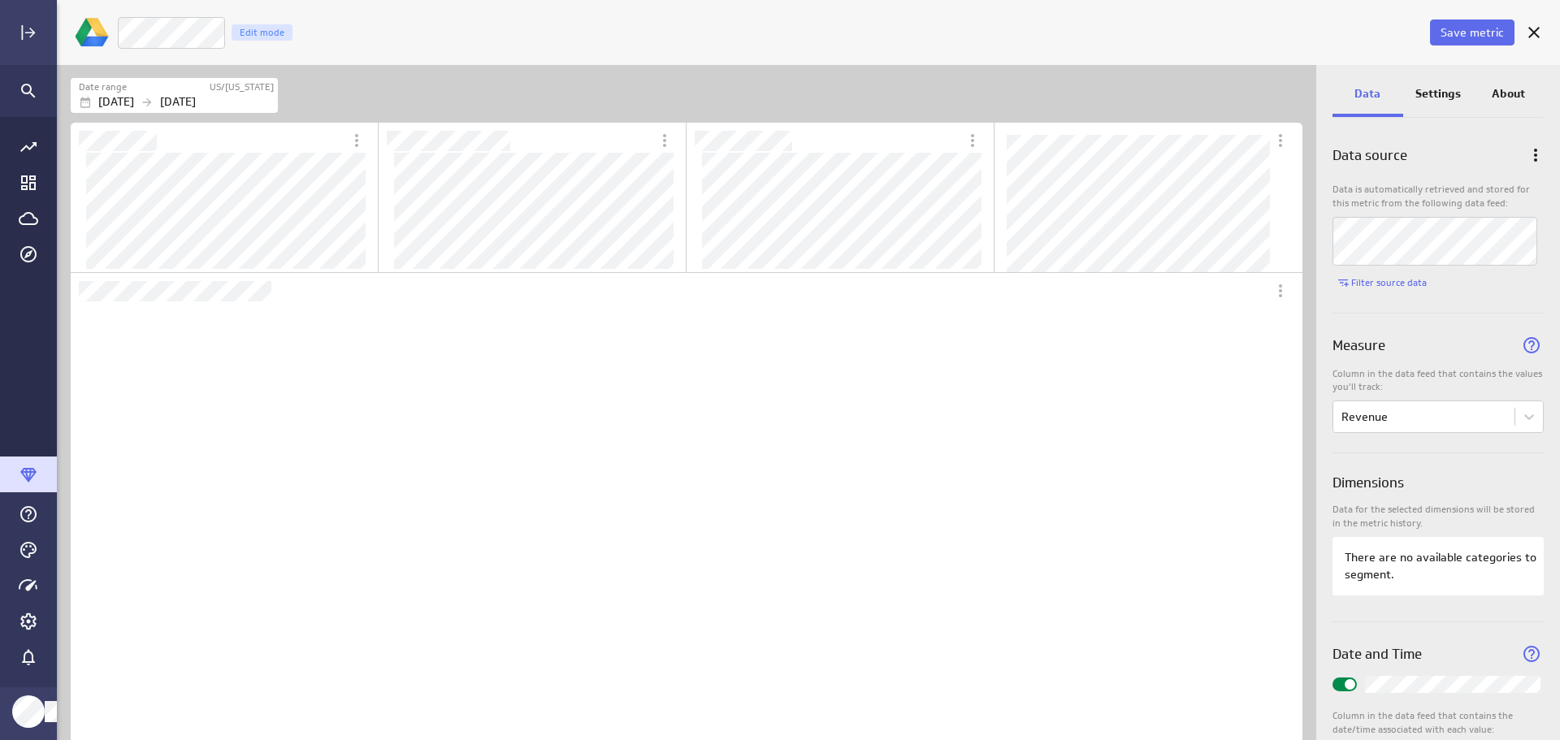
scroll to position [492, 588]
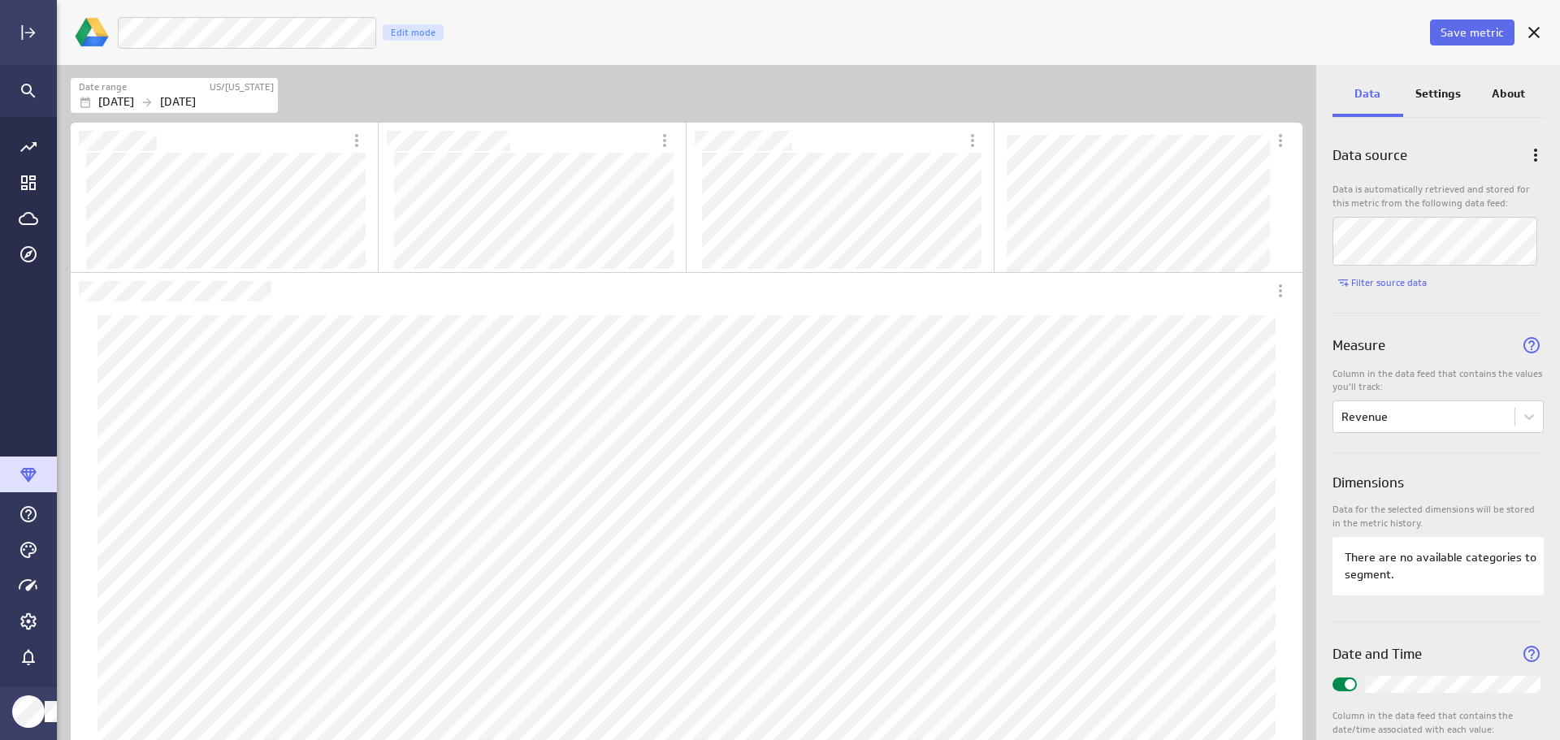
click at [529, 29] on div "Luna Moon TY Revenue Edit mode" at bounding box center [772, 32] width 1310 height 33
click at [196, 105] on p "[DATE]" at bounding box center [178, 101] width 36 height 17
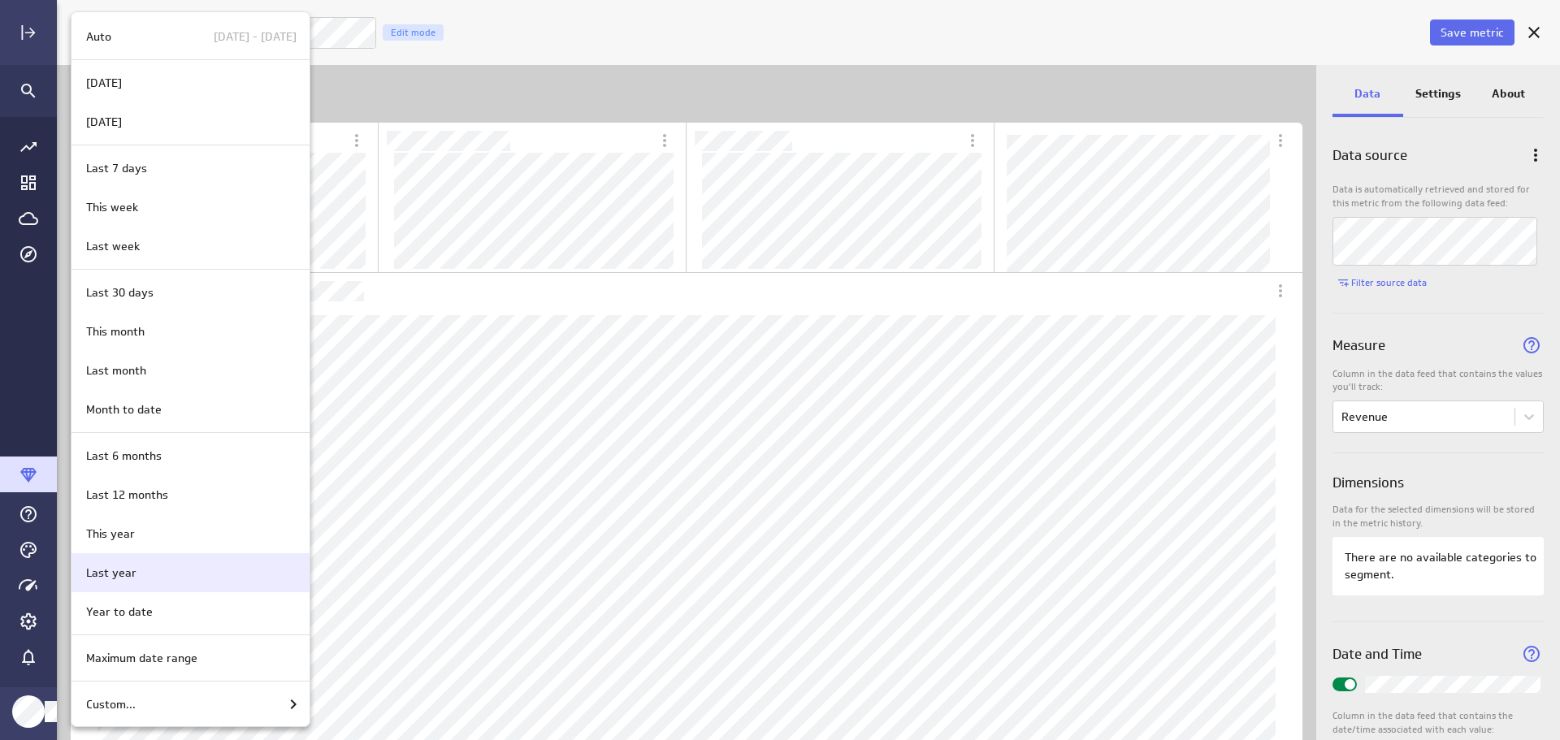
click at [180, 567] on div "Last year" at bounding box center [188, 573] width 217 height 17
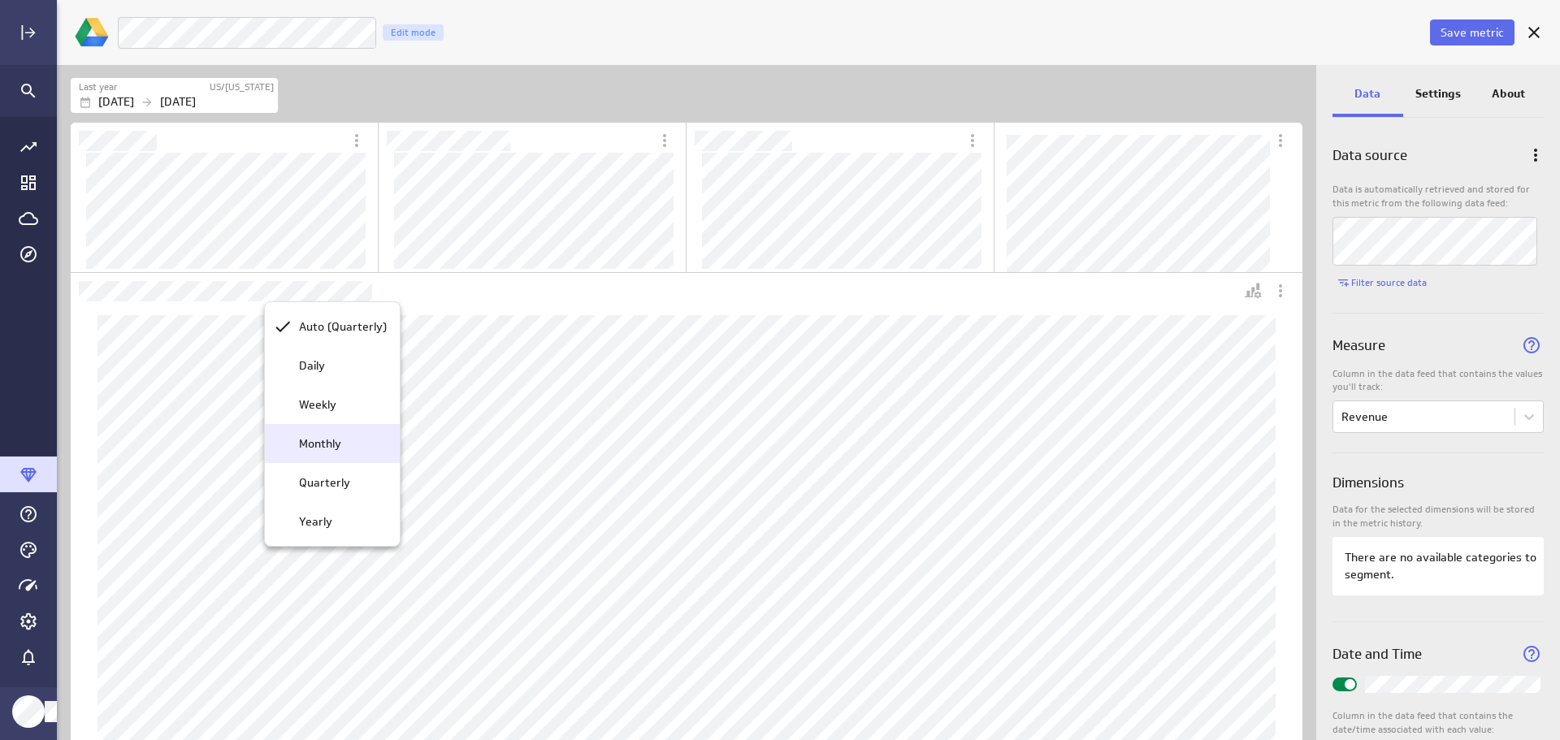
click at [338, 449] on p "Monthly" at bounding box center [320, 444] width 42 height 17
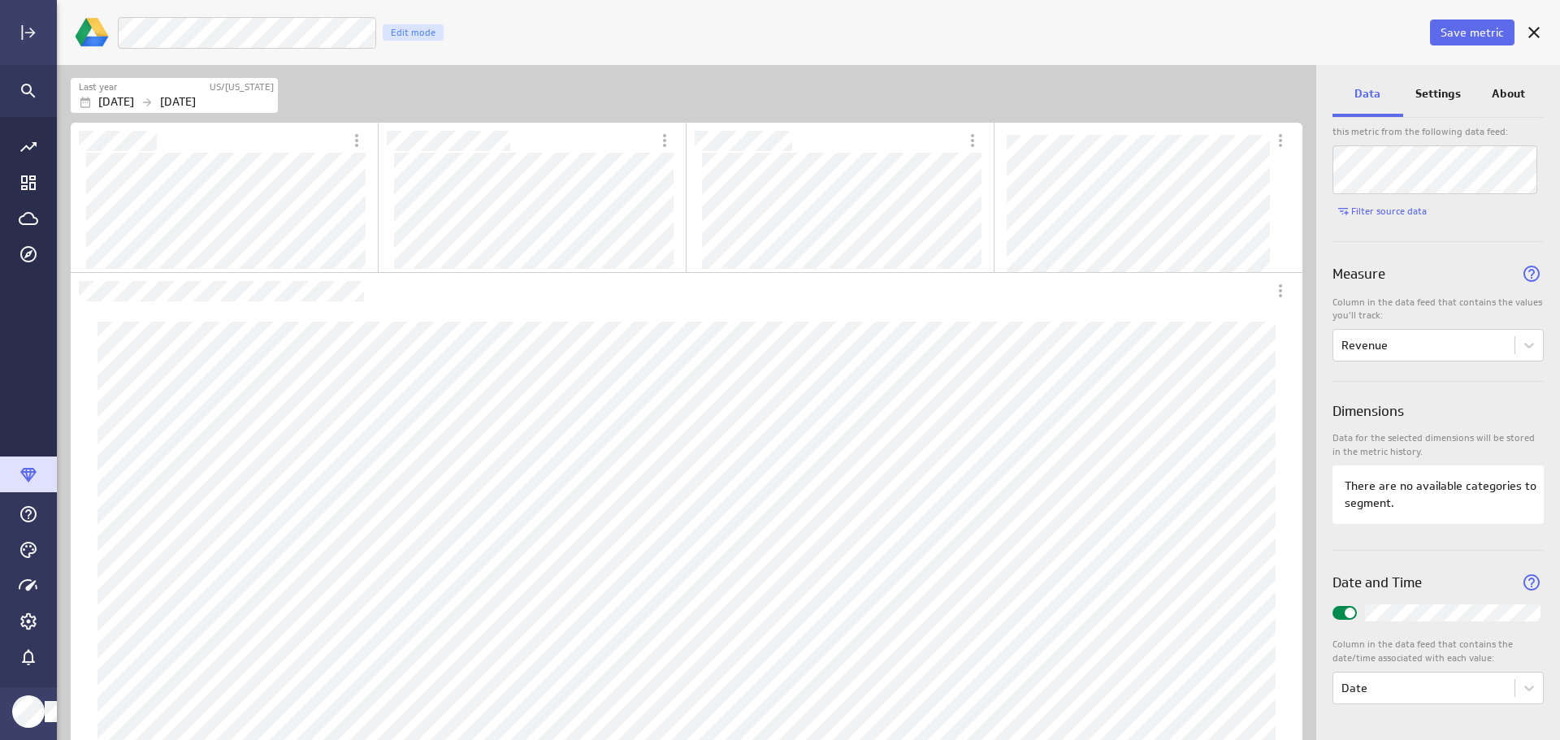
scroll to position [0, 0]
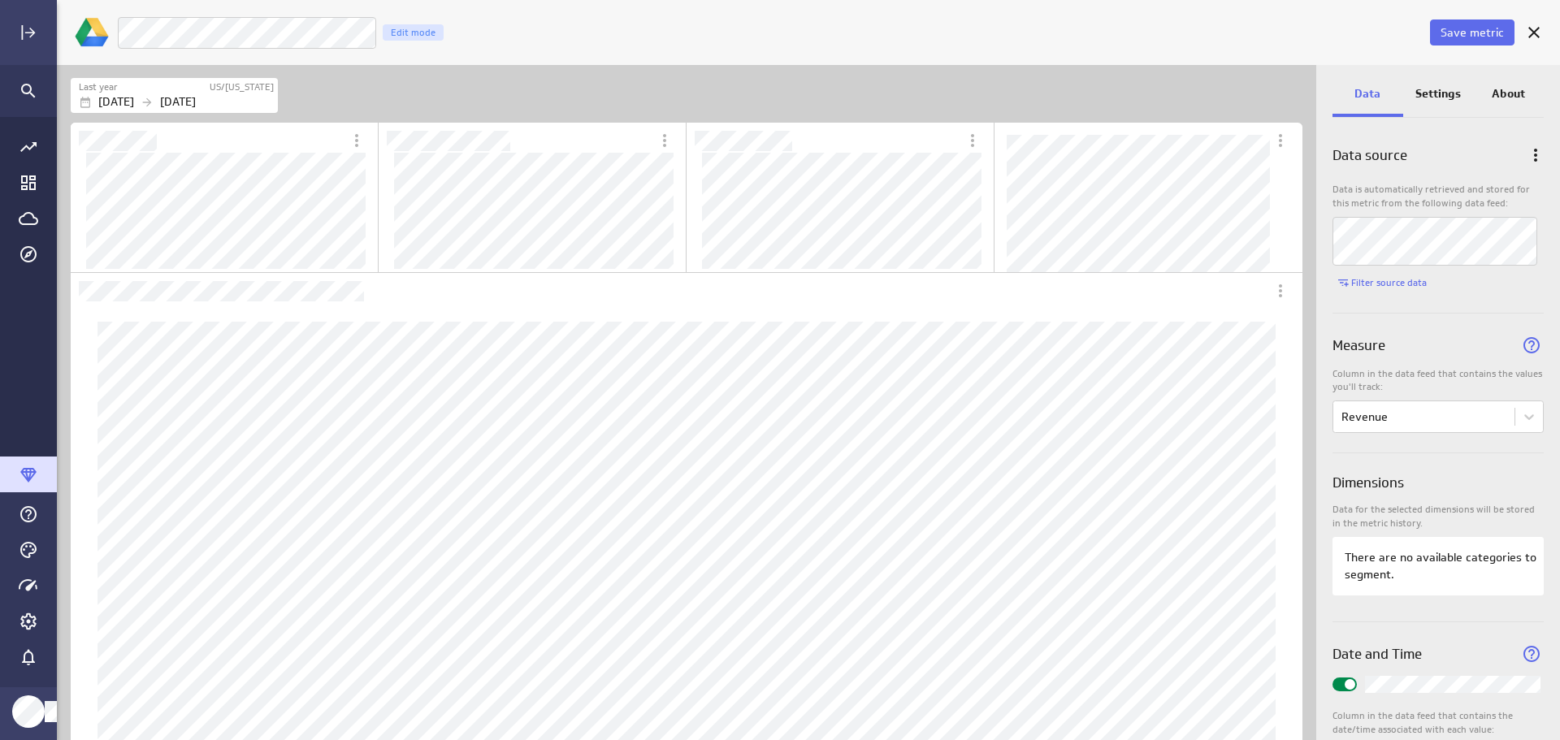
click at [1438, 95] on p "Settings" at bounding box center [1439, 93] width 46 height 17
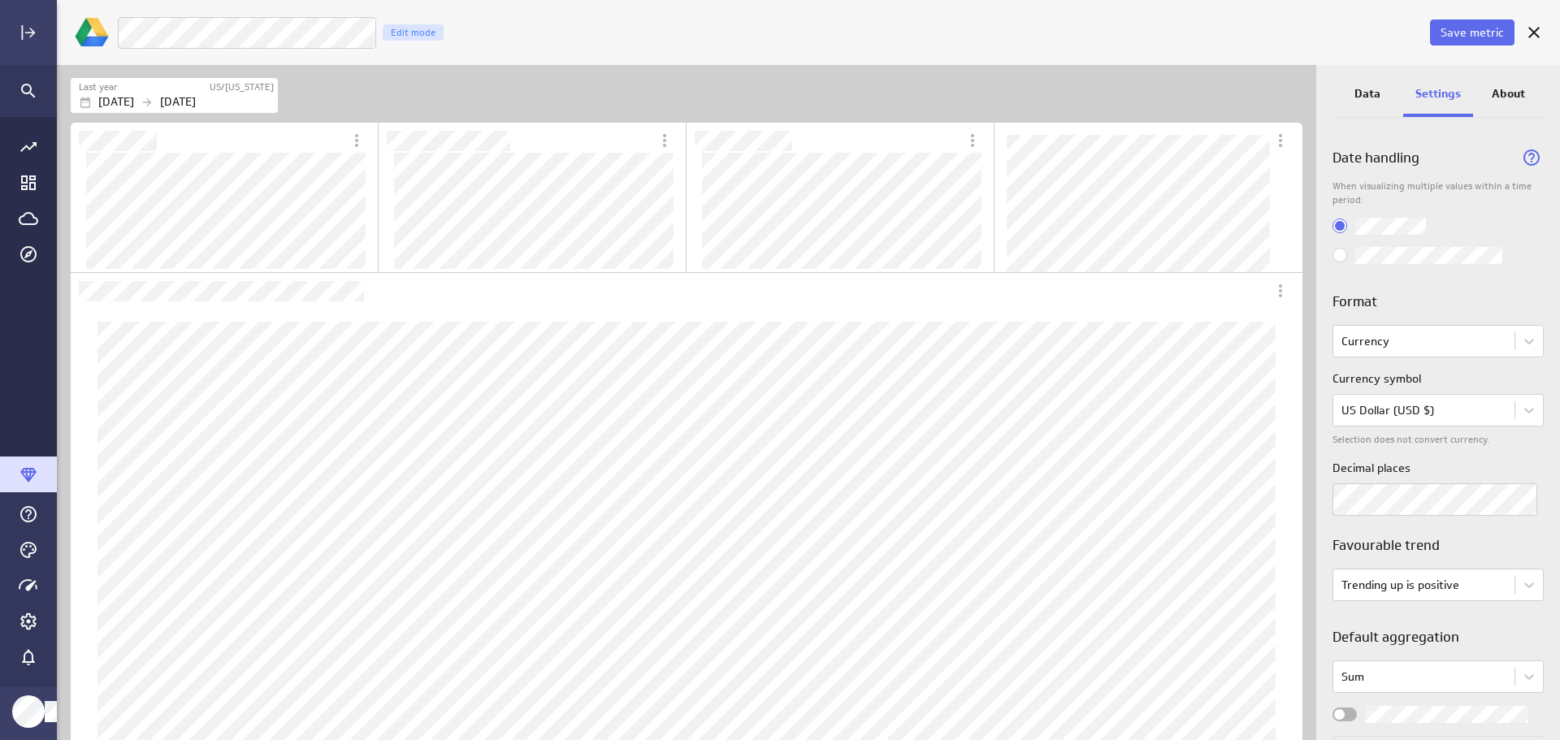
click at [0, 0] on input "Use most recent values only" at bounding box center [0, 0] width 0 height 0
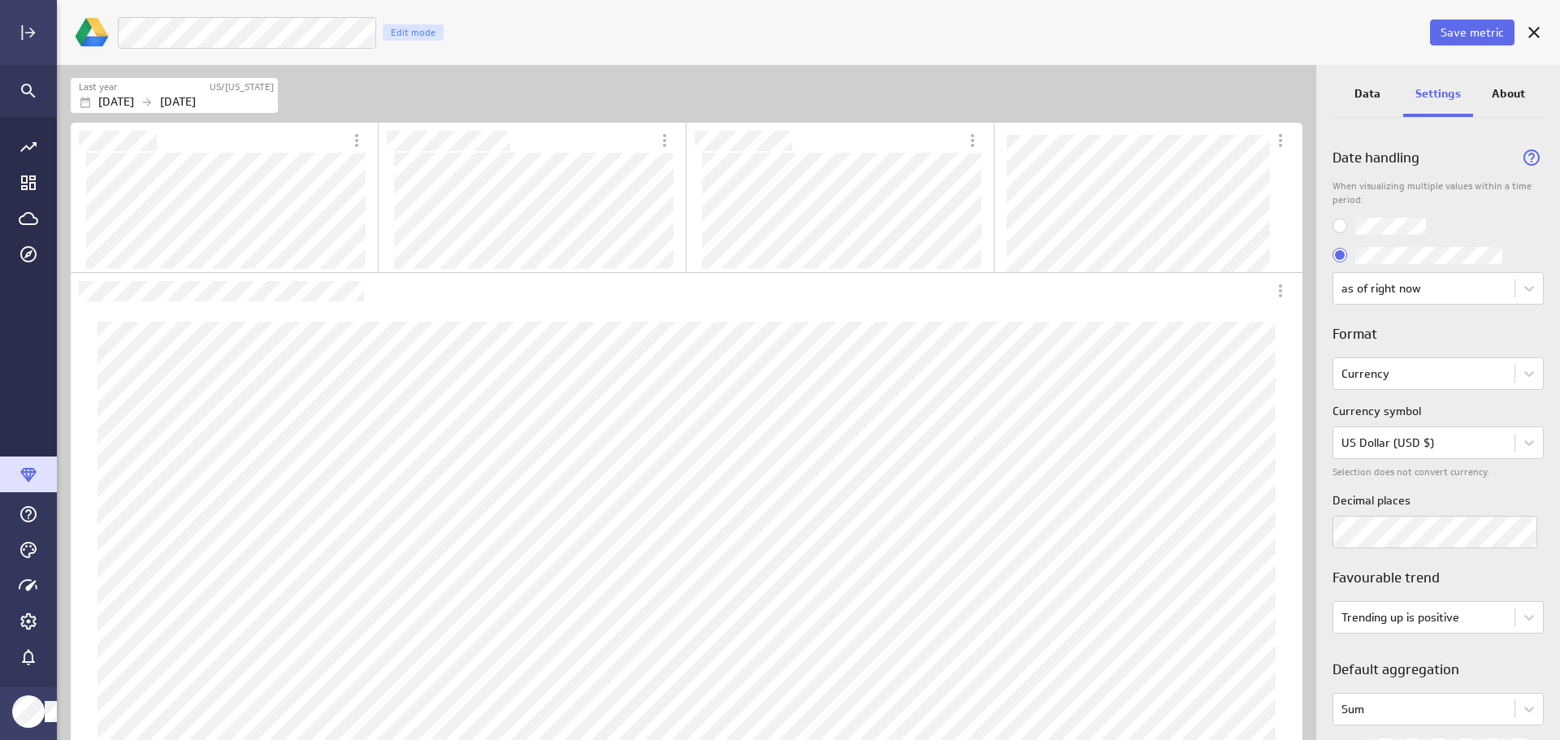
click at [0, 0] on input "Use all values" at bounding box center [0, 0] width 0 height 0
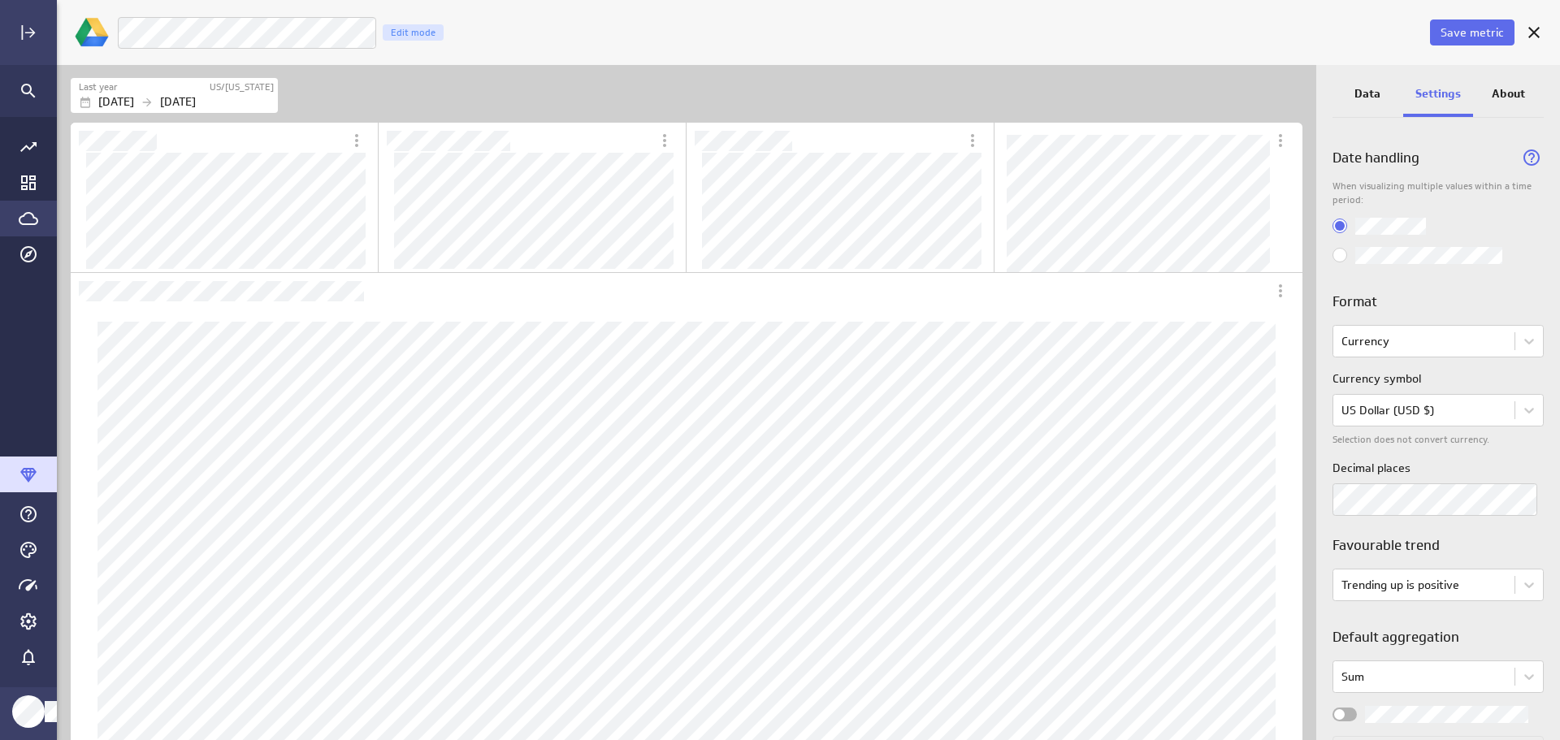
click at [24, 215] on icon "Go to Data Feed library" at bounding box center [29, 218] width 20 height 13
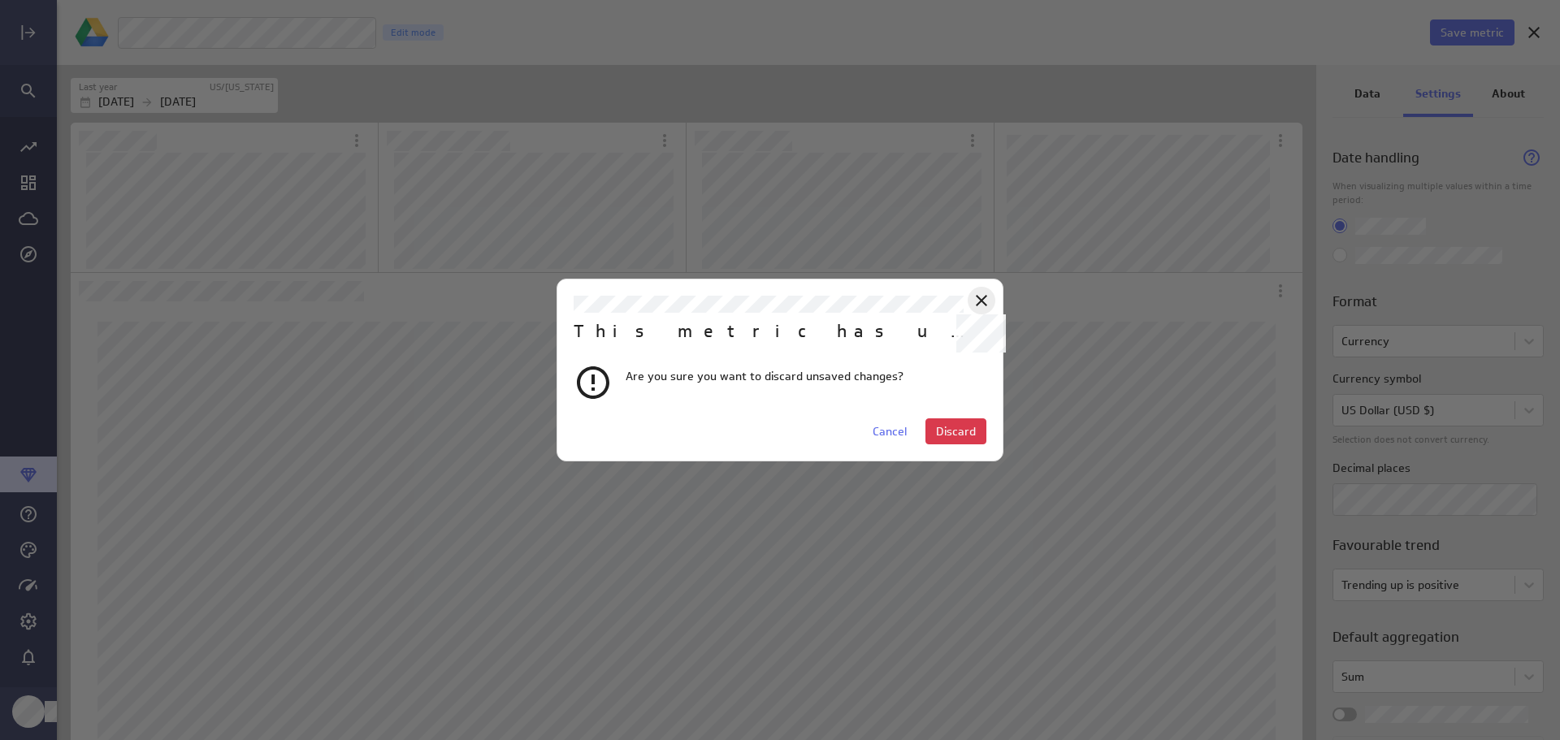
click at [982, 297] on icon at bounding box center [982, 301] width 20 height 20
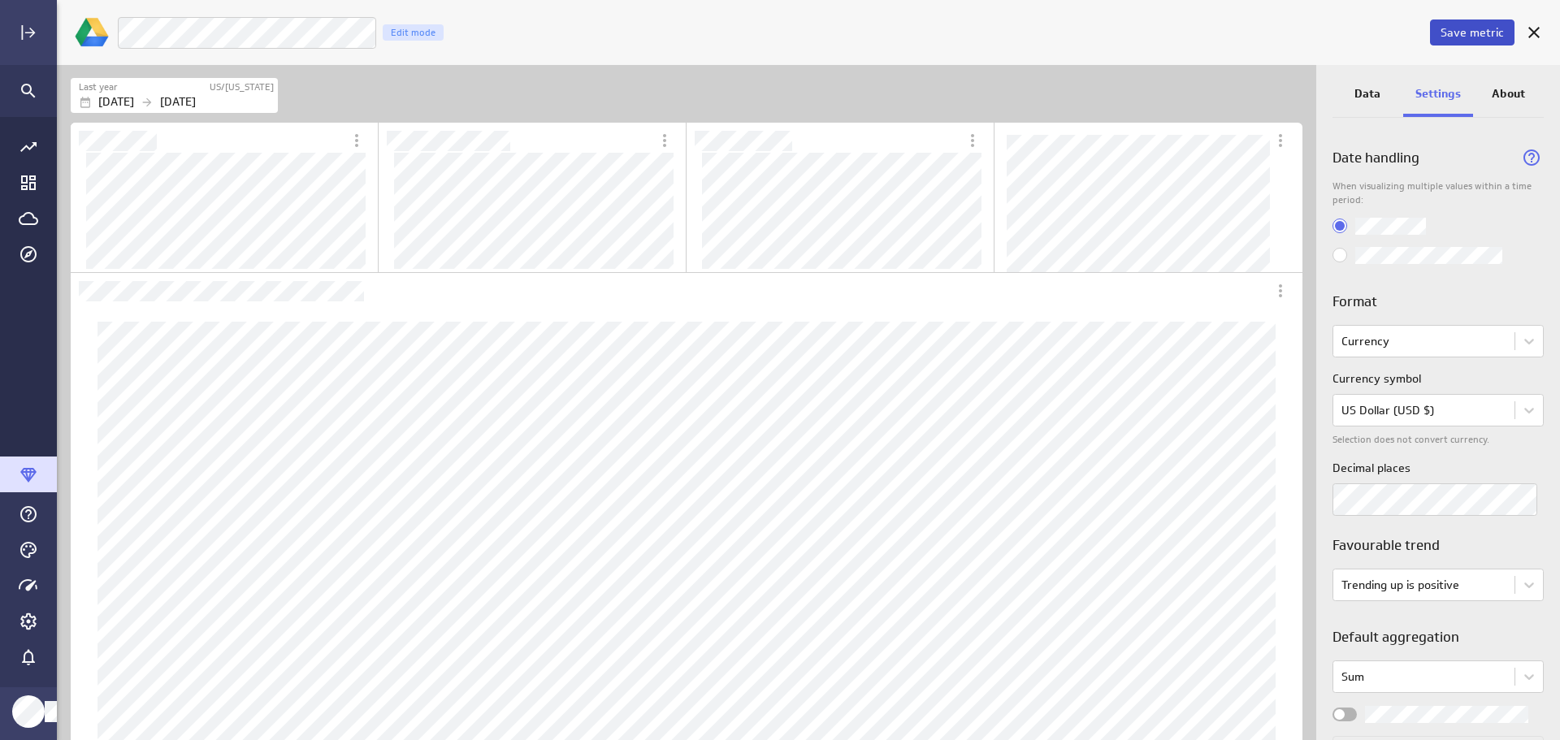
click at [1476, 28] on span "Save metric" at bounding box center [1472, 32] width 63 height 15
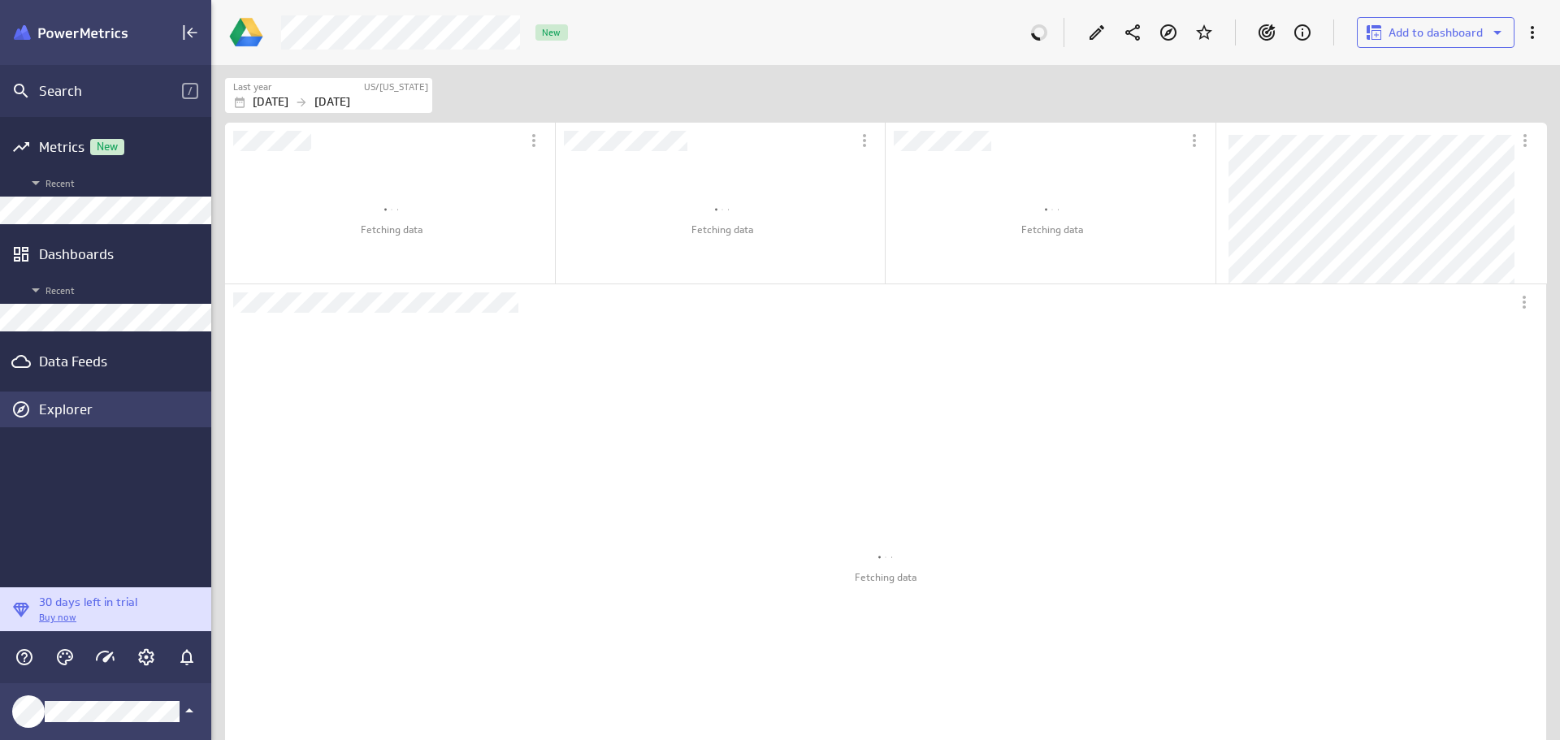
scroll to position [531, 632]
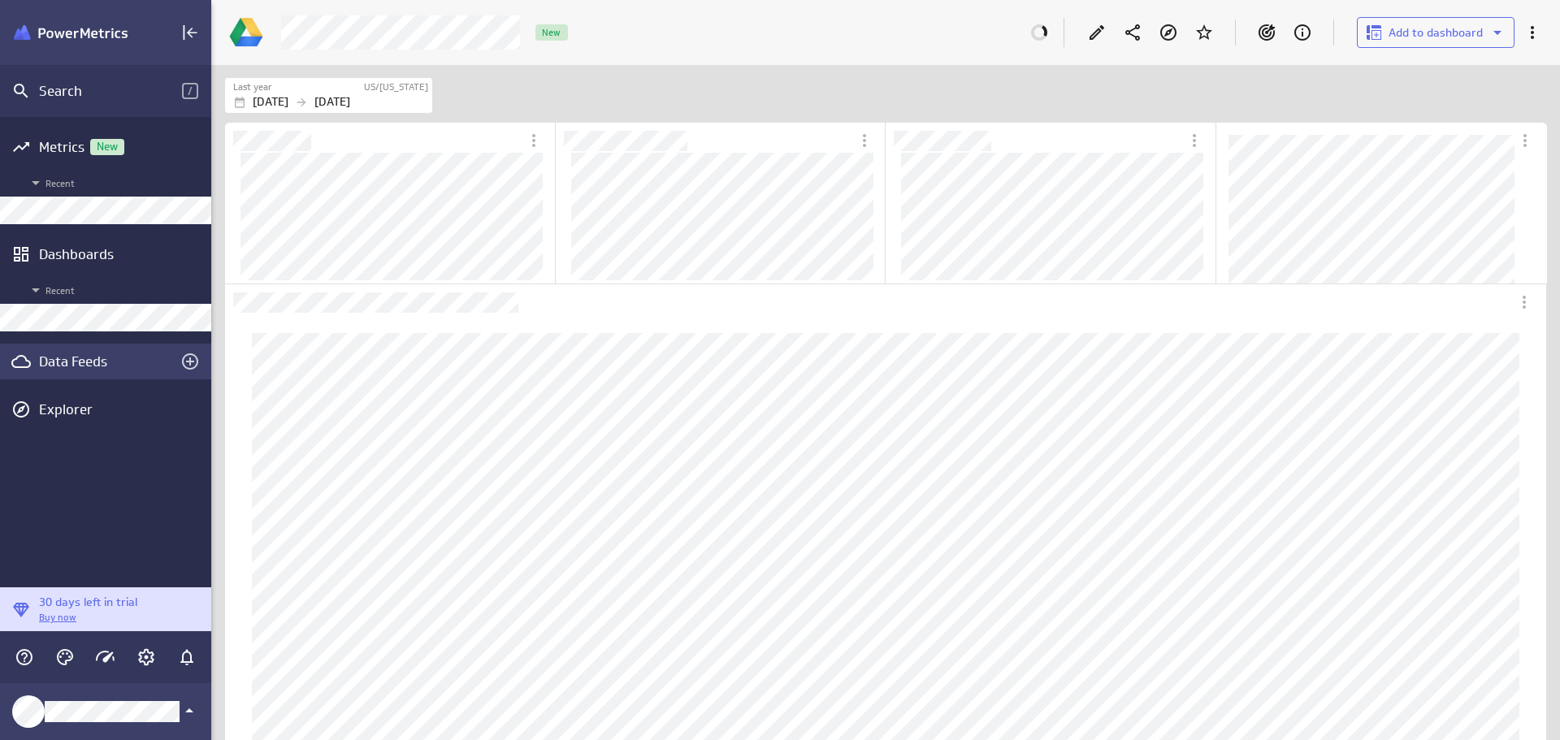
click at [67, 358] on div "Data Feeds" at bounding box center [105, 362] width 133 height 18
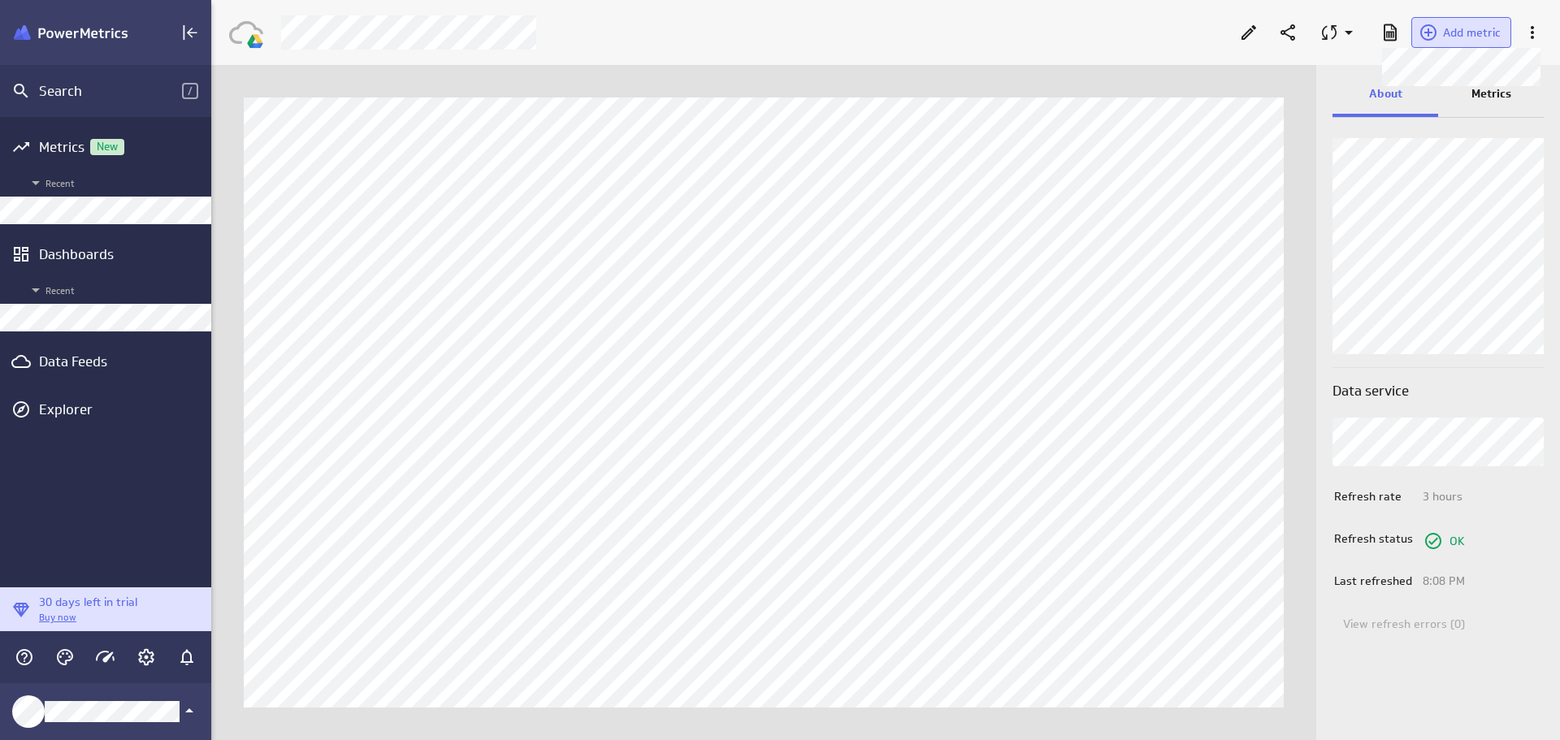
click at [1461, 33] on span "Add metric" at bounding box center [1472, 32] width 58 height 15
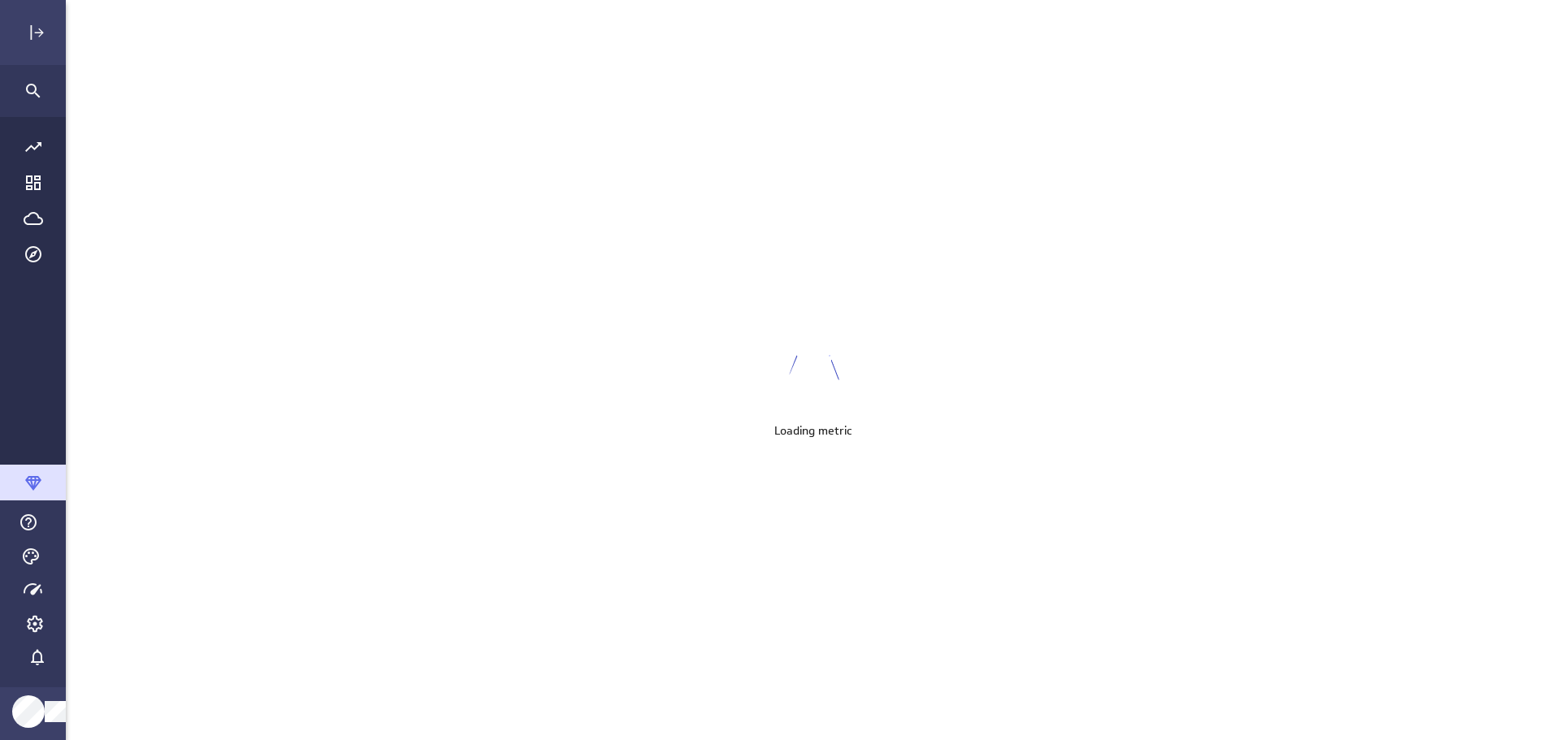
scroll to position [766, 1529]
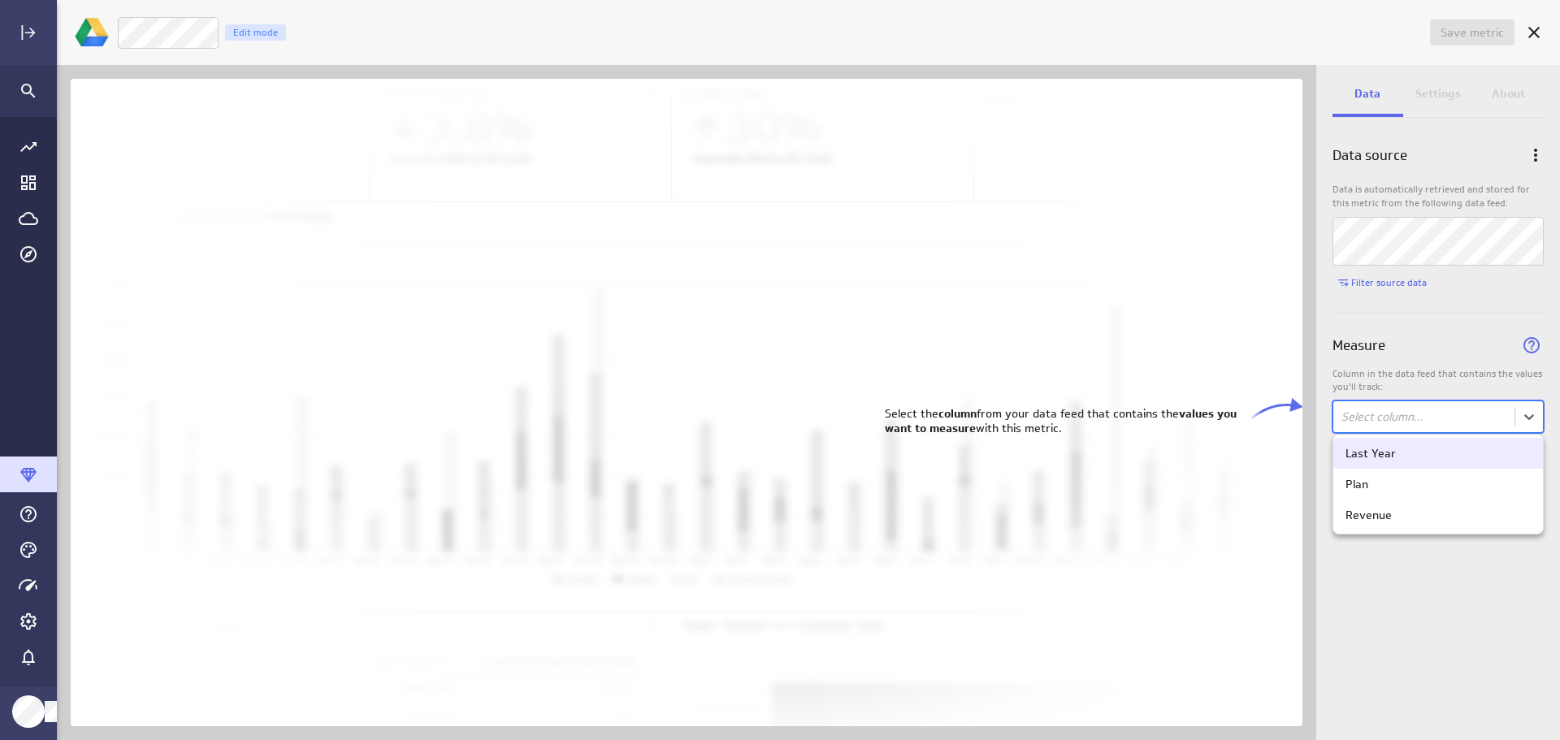
click at [1467, 413] on body "Save metric Untitled Edit mode Data Settings About Data source Data is automati…" at bounding box center [780, 370] width 1560 height 740
click at [1440, 487] on div "Plan" at bounding box center [1438, 484] width 185 height 15
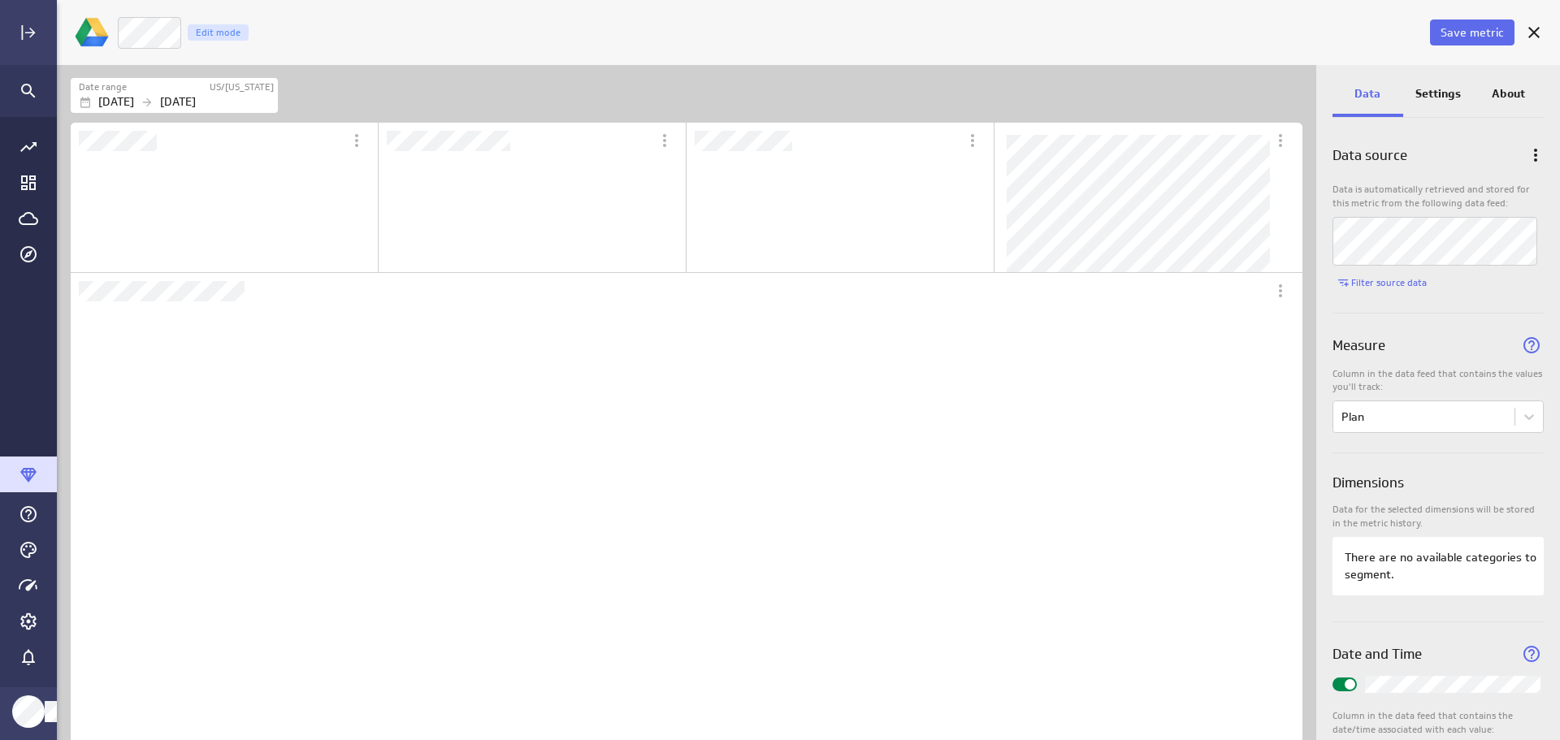
scroll to position [0, 0]
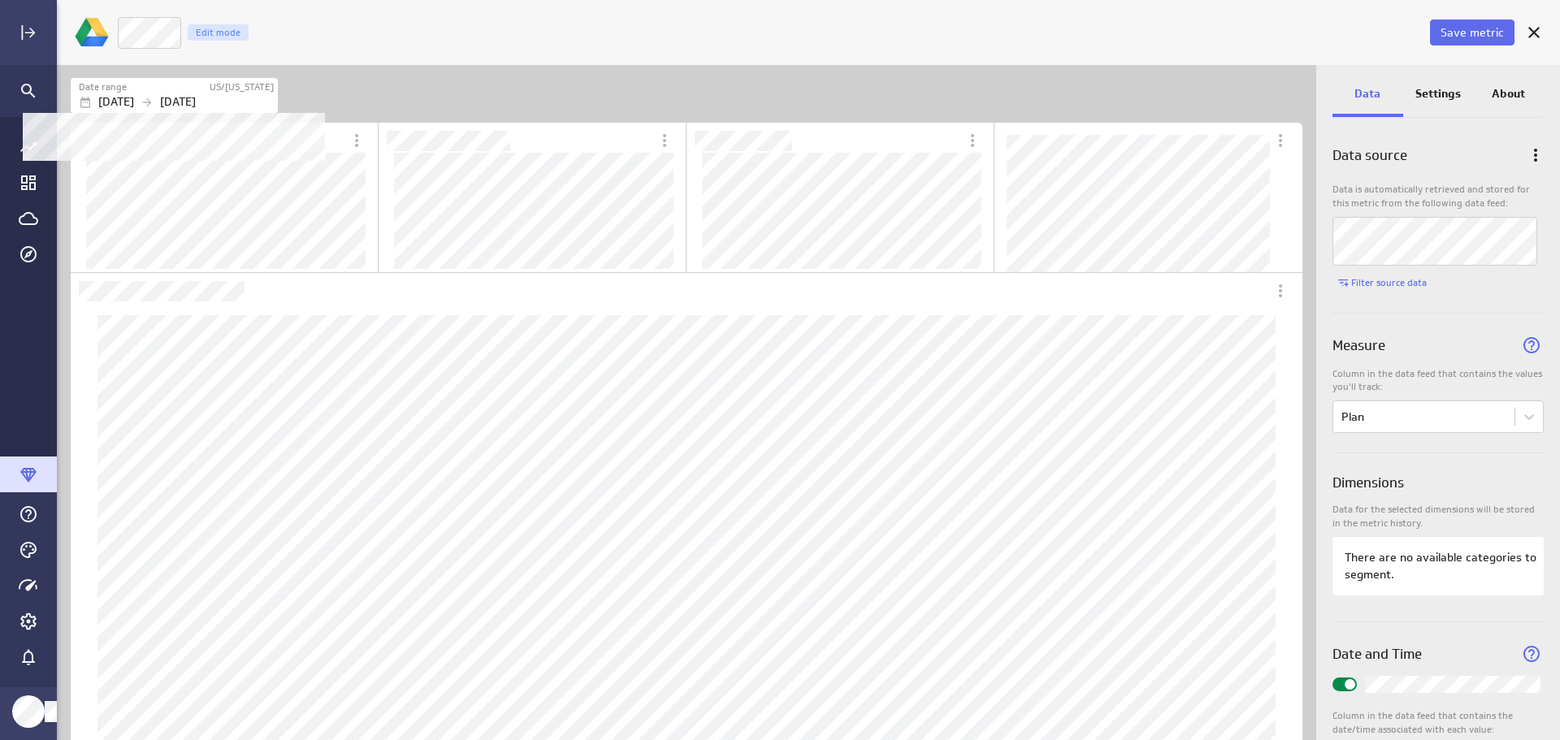
click at [196, 98] on p "[DATE]" at bounding box center [178, 101] width 36 height 17
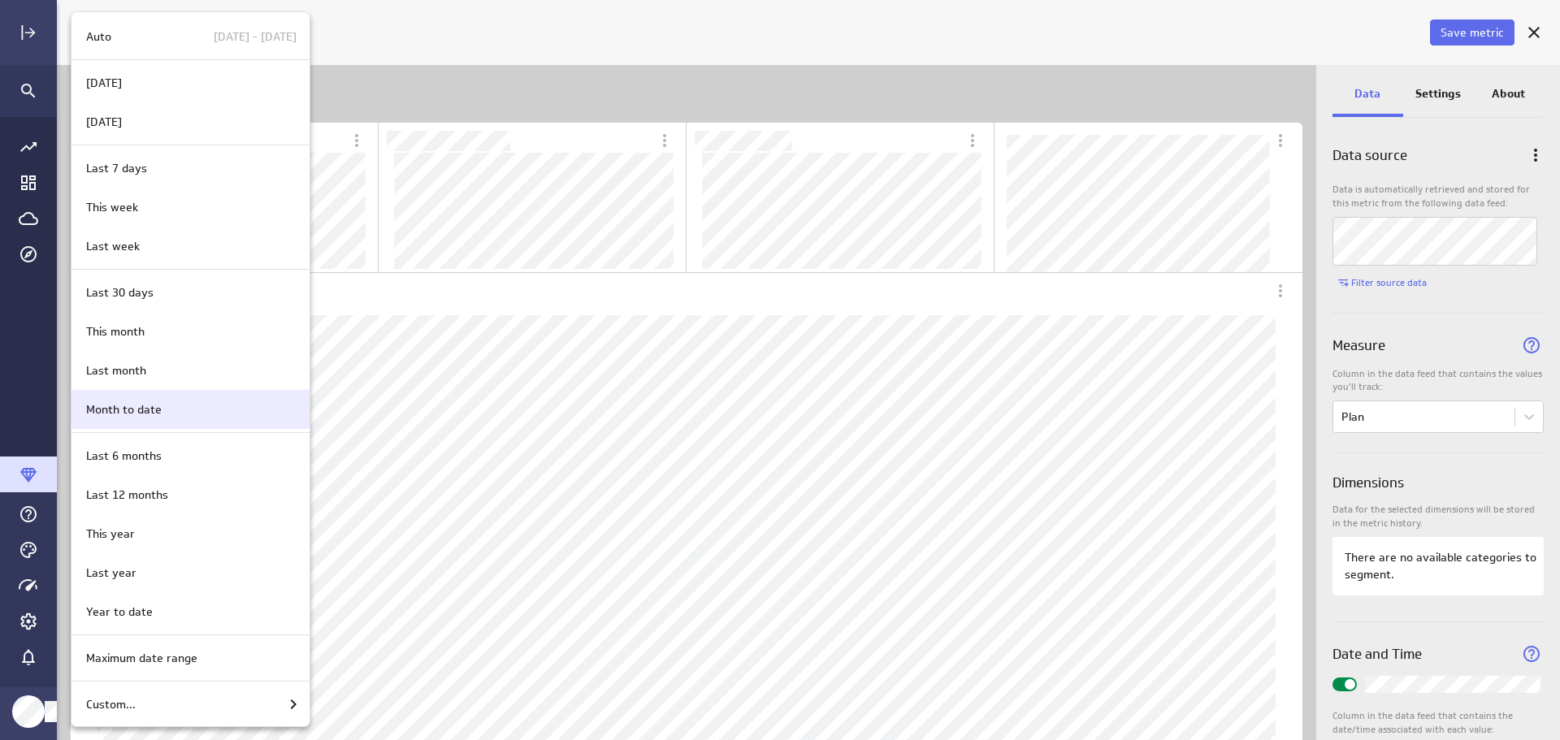
click at [186, 410] on div "Month to date" at bounding box center [188, 409] width 217 height 17
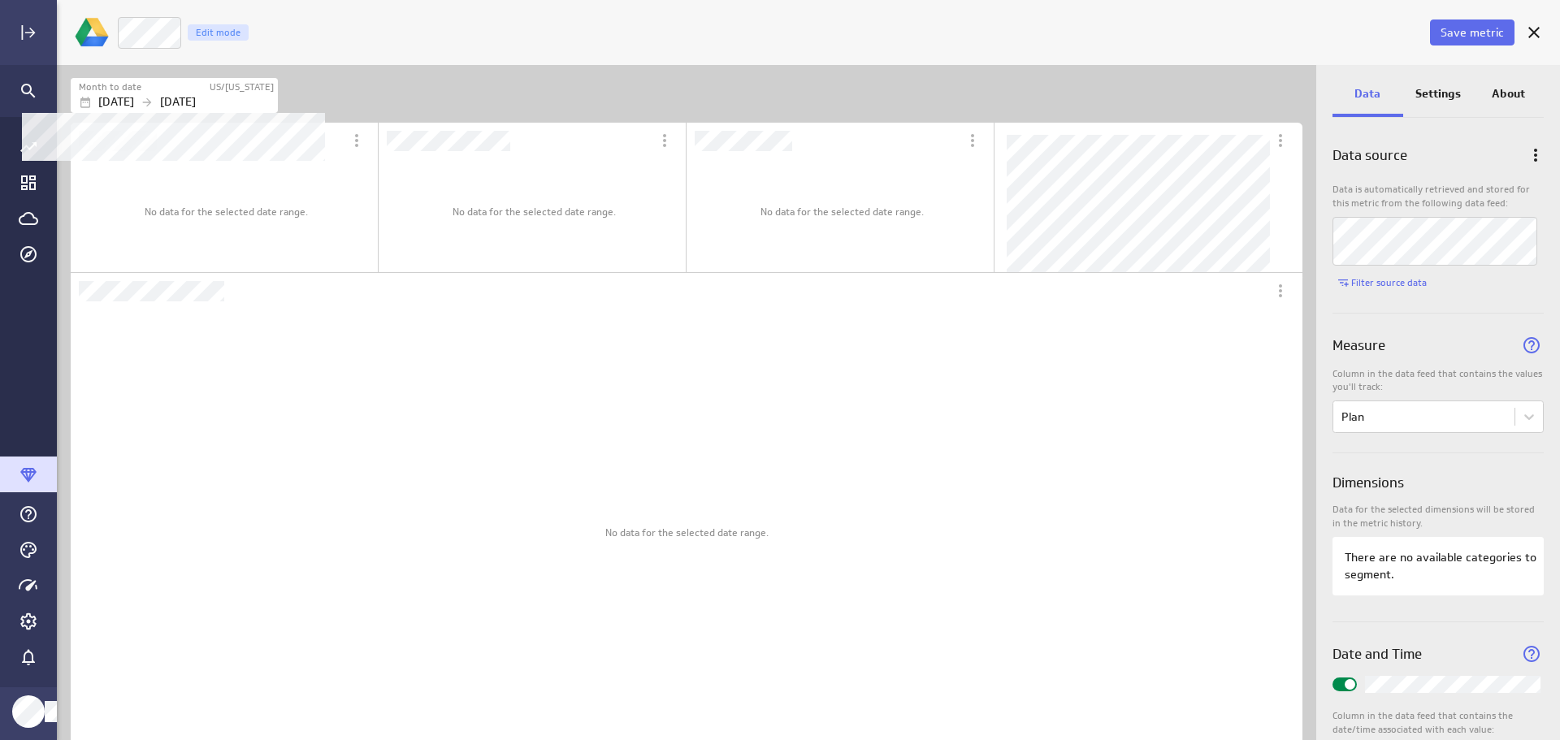
click at [196, 93] on p "[DATE]" at bounding box center [178, 101] width 36 height 17
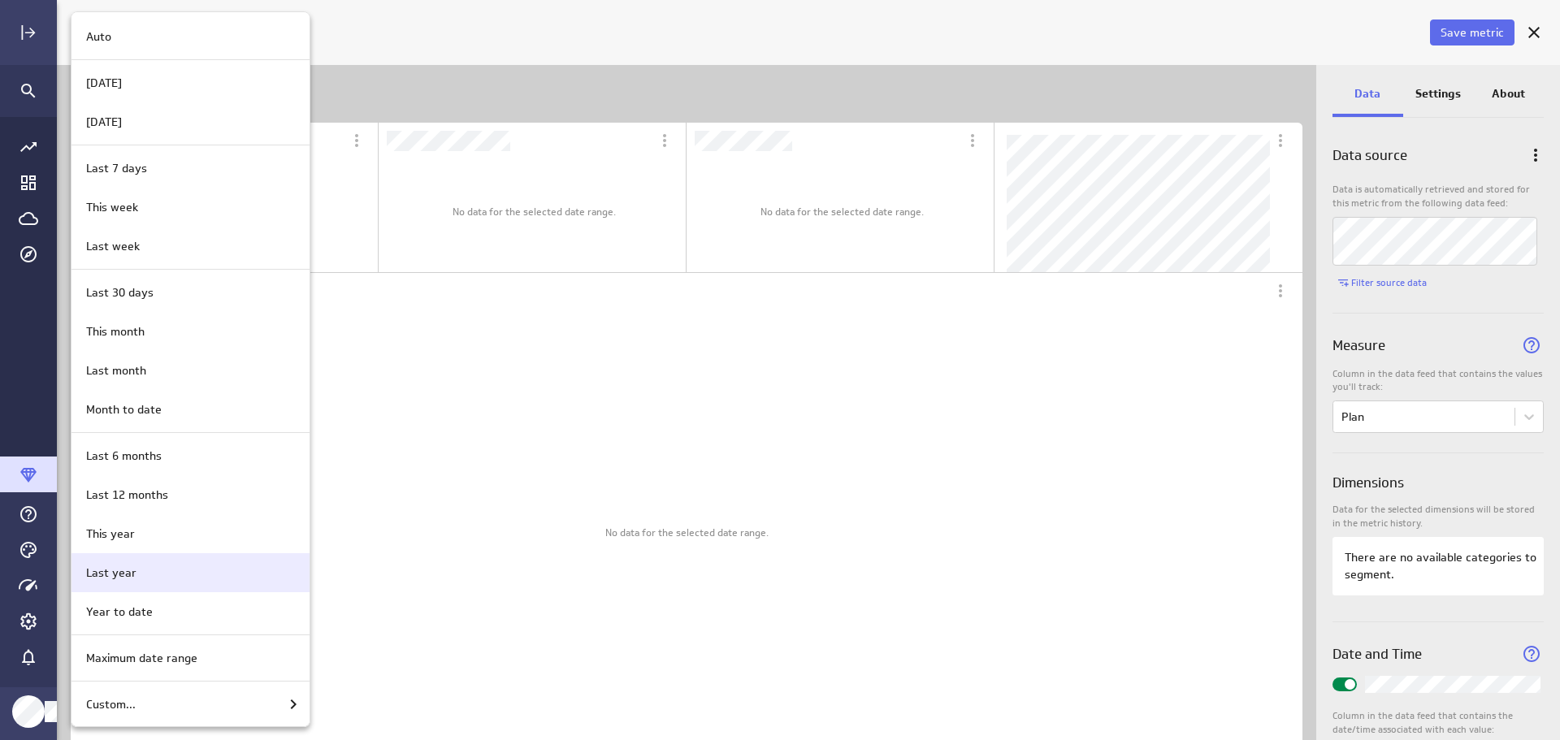
click at [180, 569] on div "Last year" at bounding box center [188, 573] width 217 height 17
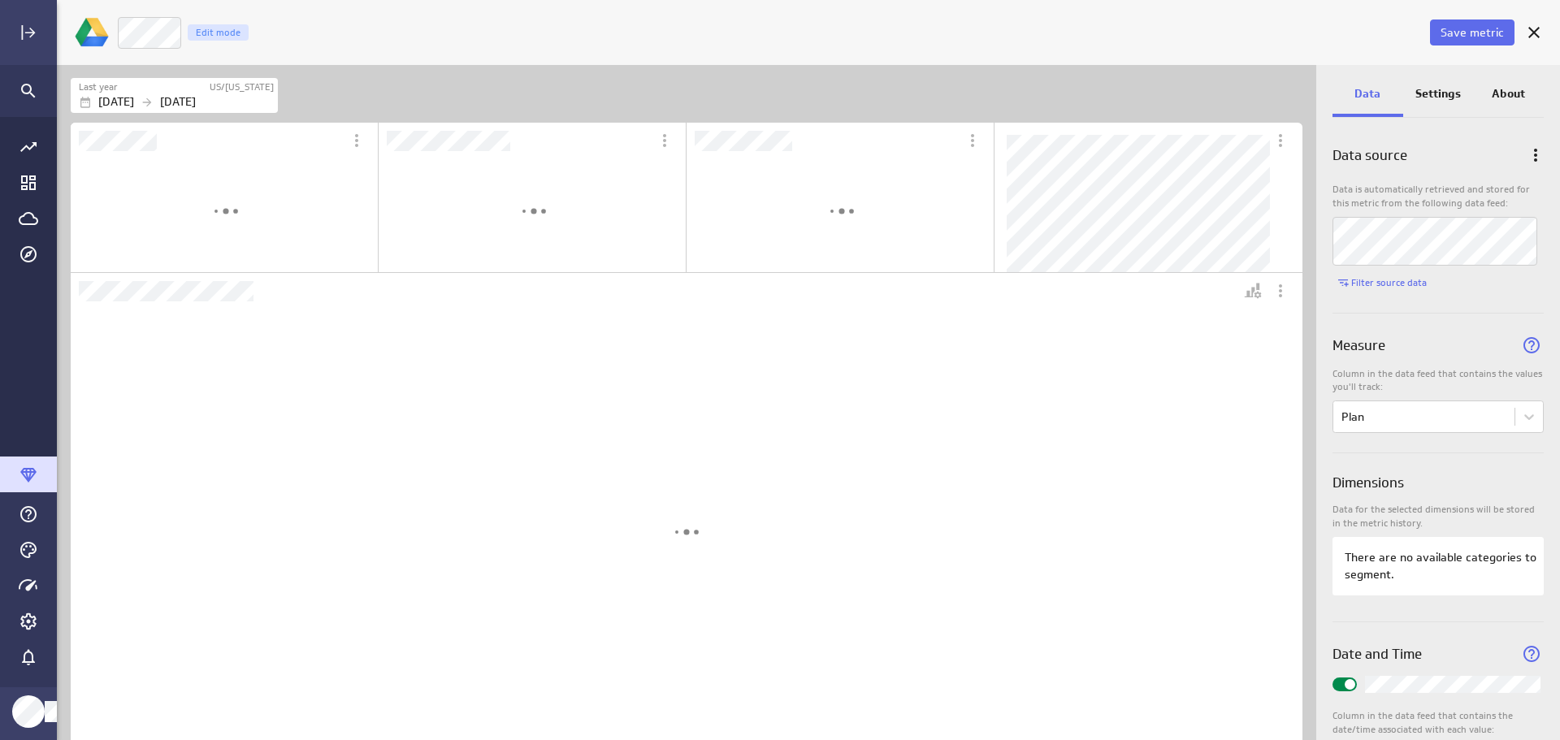
scroll to position [492, 588]
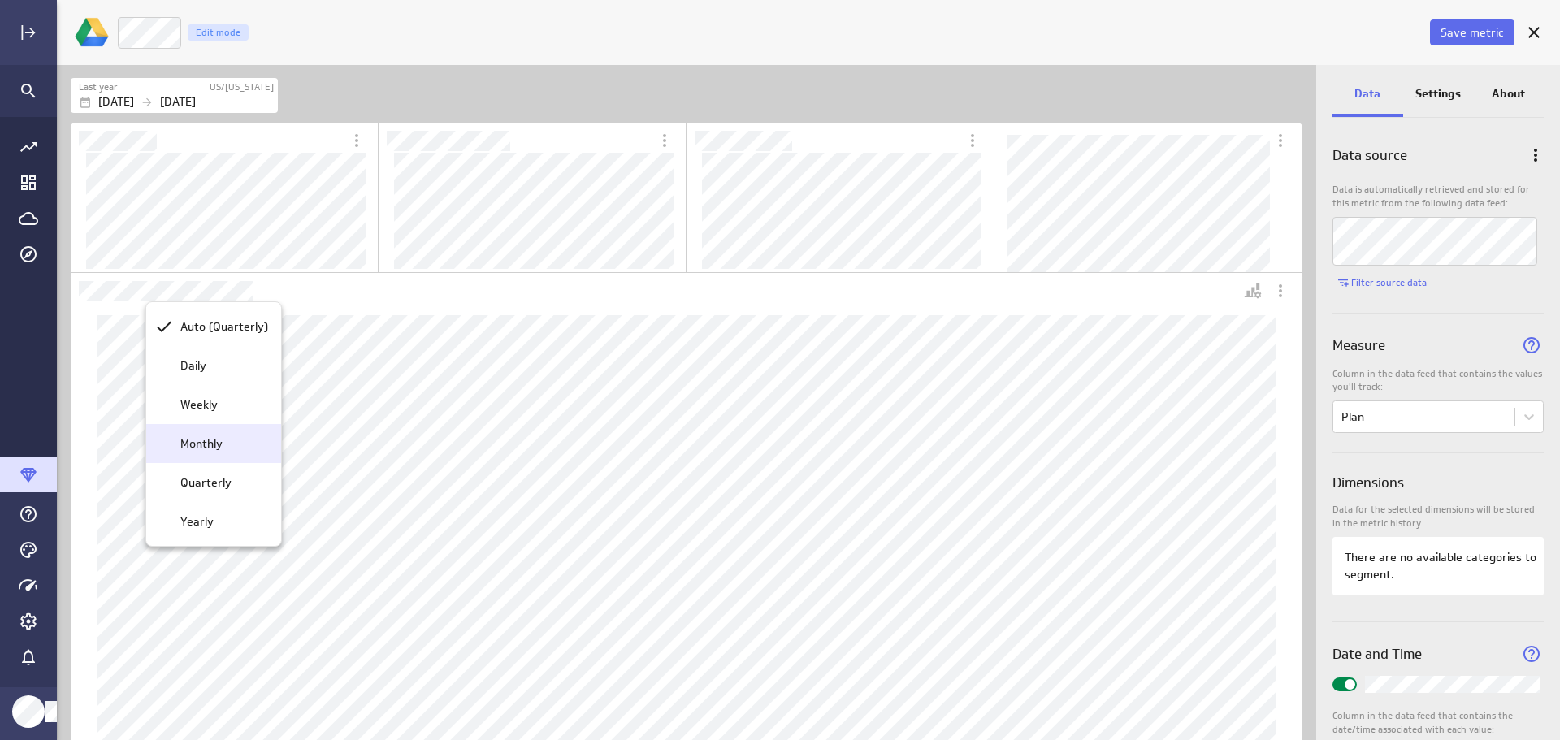
click at [213, 436] on p "Monthly" at bounding box center [201, 444] width 42 height 17
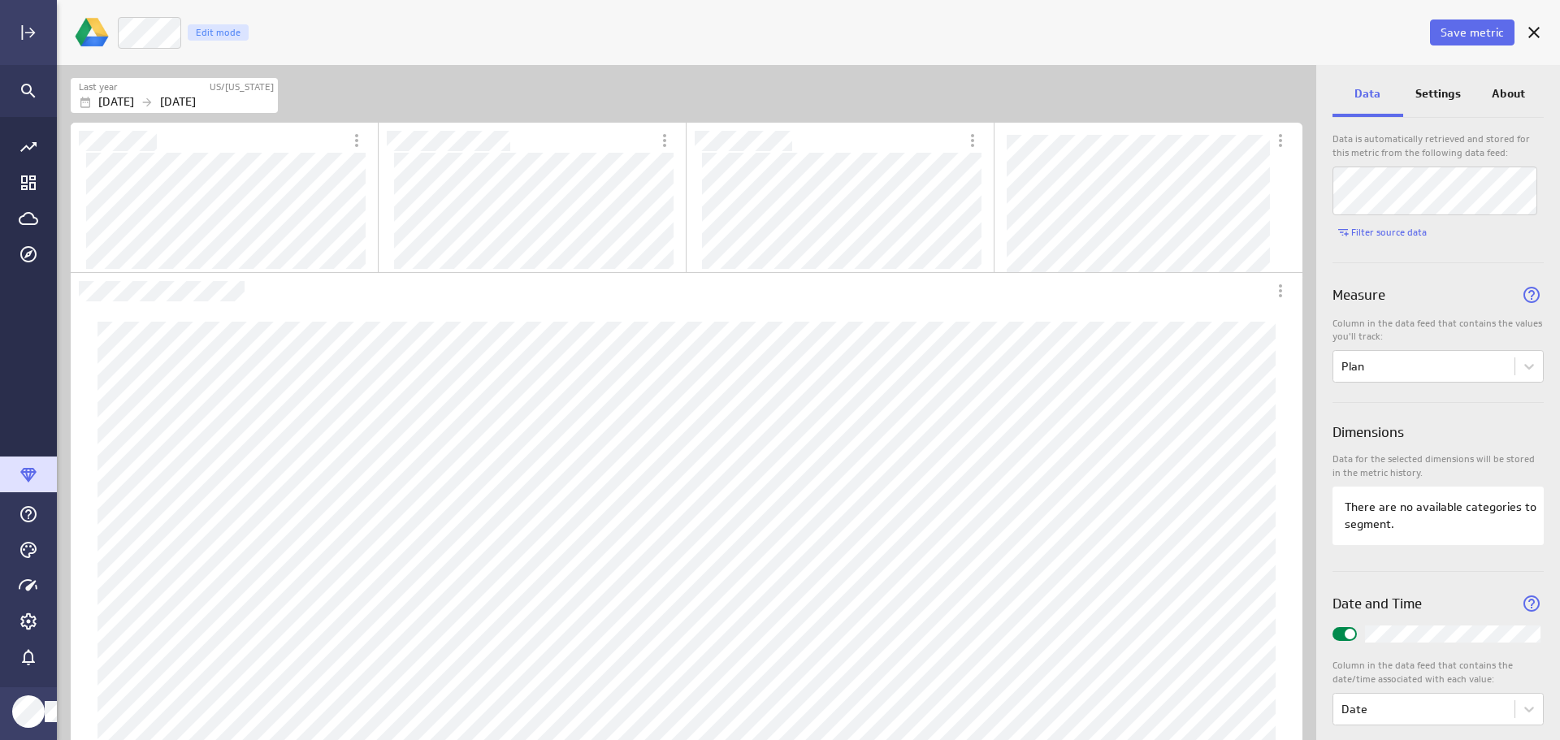
scroll to position [72, 0]
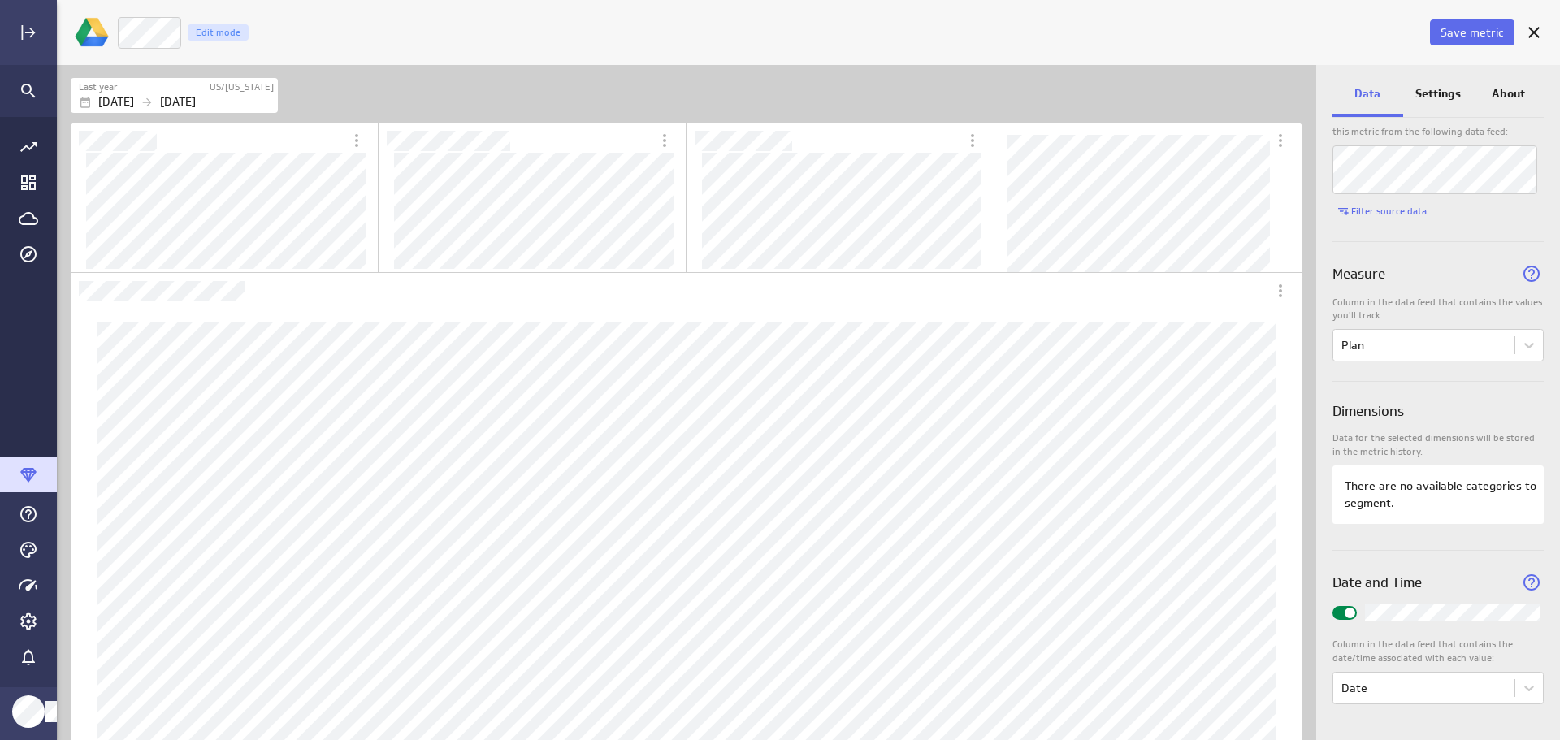
click at [1434, 91] on p "Settings" at bounding box center [1439, 93] width 46 height 17
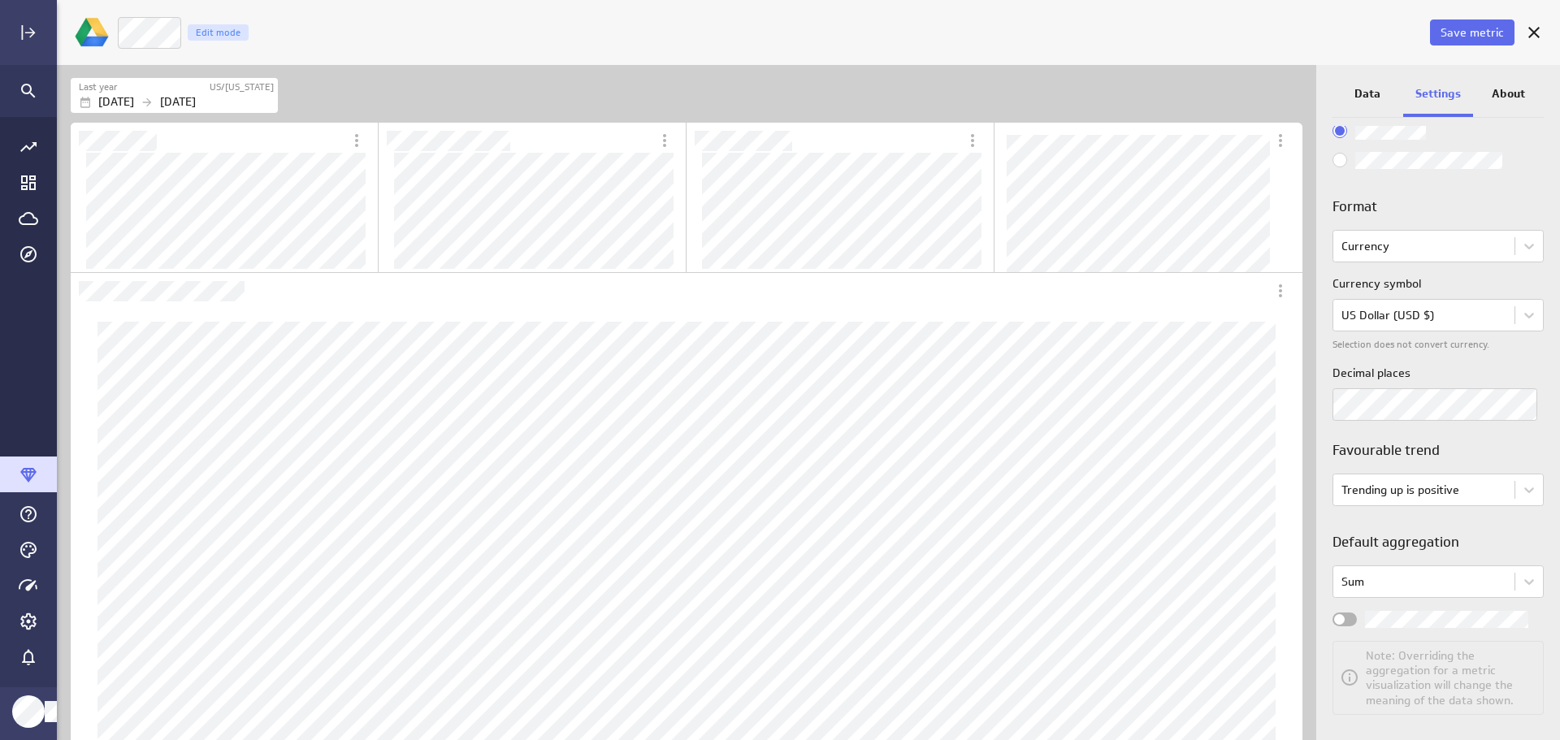
scroll to position [106, 0]
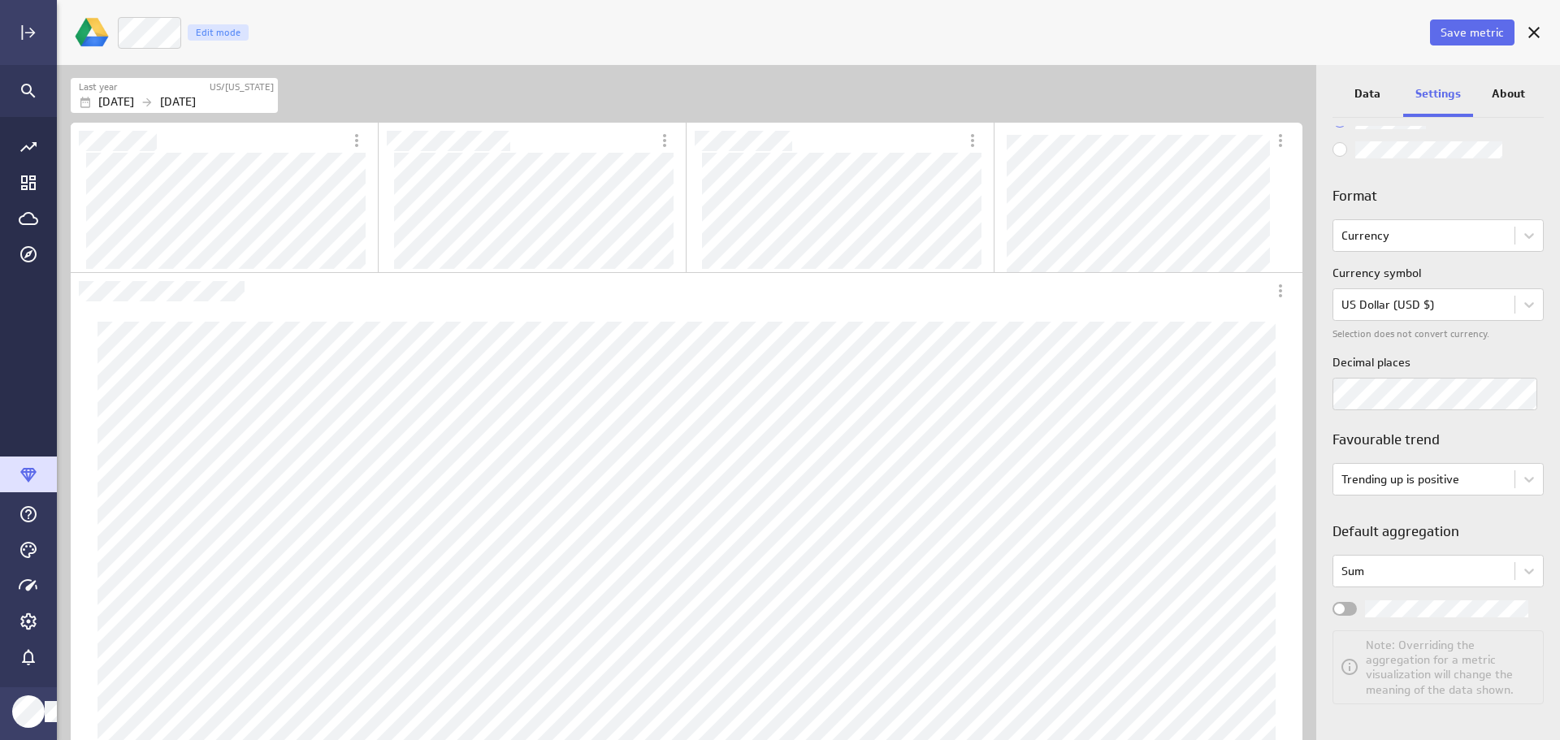
click at [1351, 609] on div "Widget Properties" at bounding box center [1345, 609] width 24 height 14
click at [0, 0] on input "Widget Properties" at bounding box center [0, 0] width 0 height 0
click at [1469, 33] on span "Save metric" at bounding box center [1472, 32] width 63 height 15
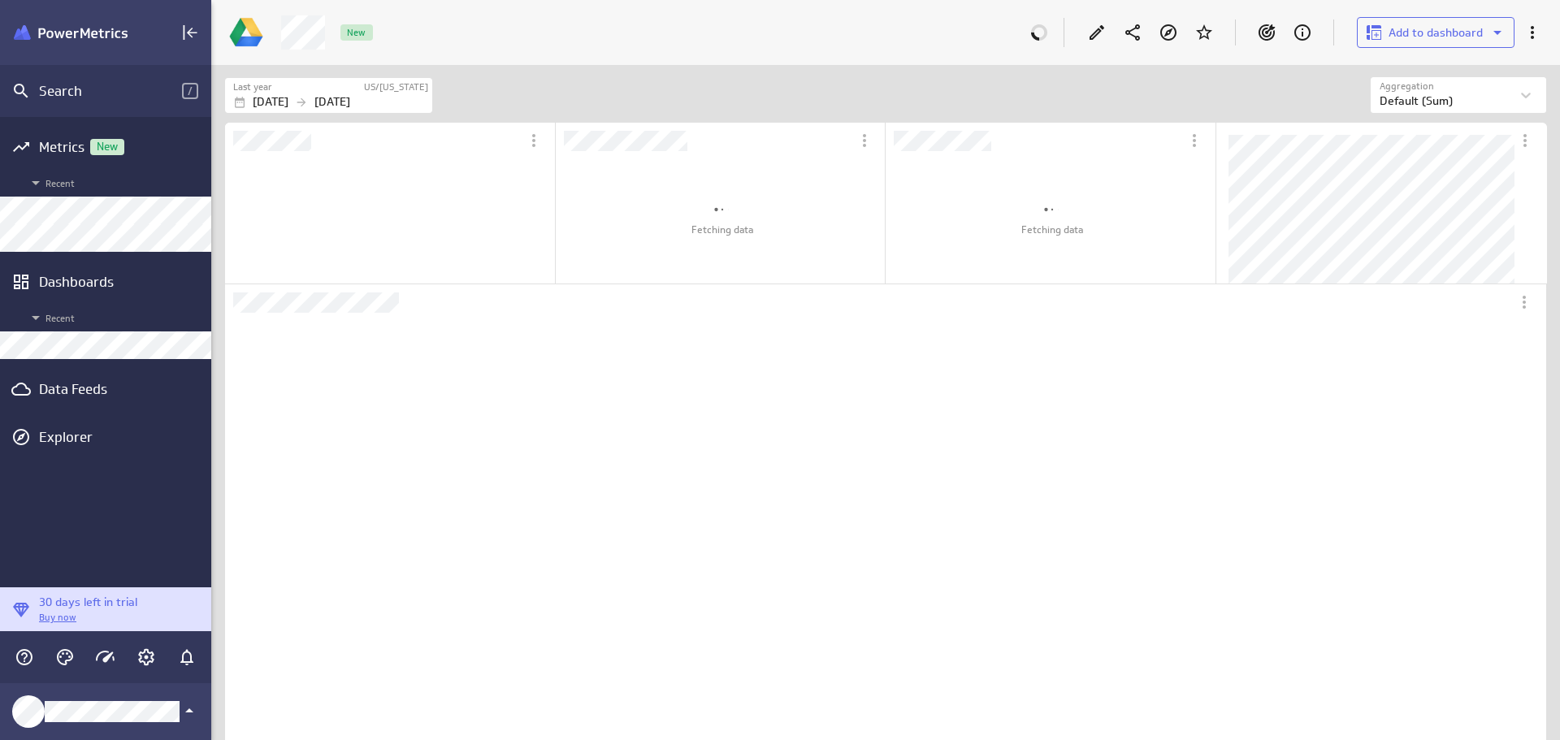
scroll to position [531, 632]
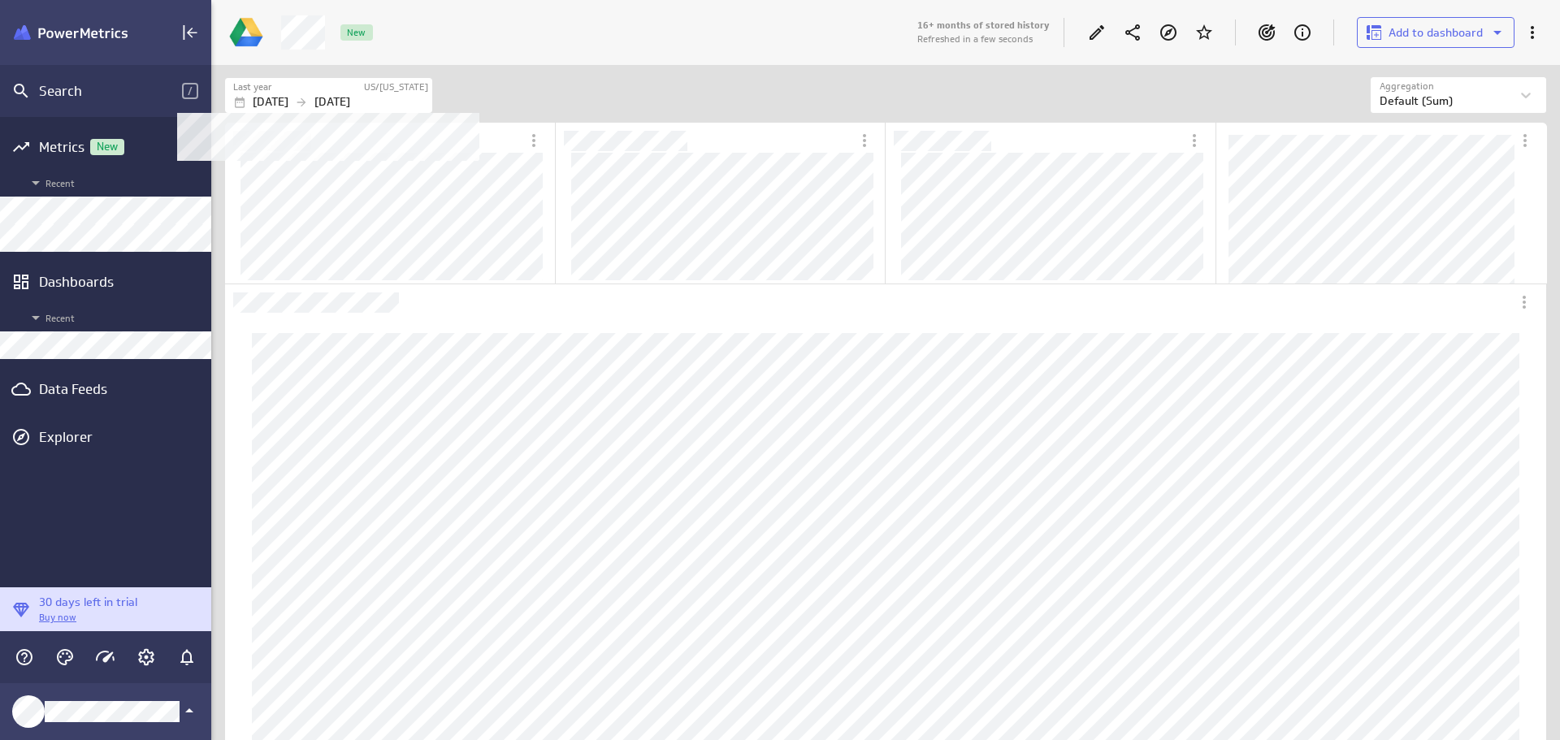
click at [362, 82] on div "Last year" at bounding box center [297, 87] width 129 height 14
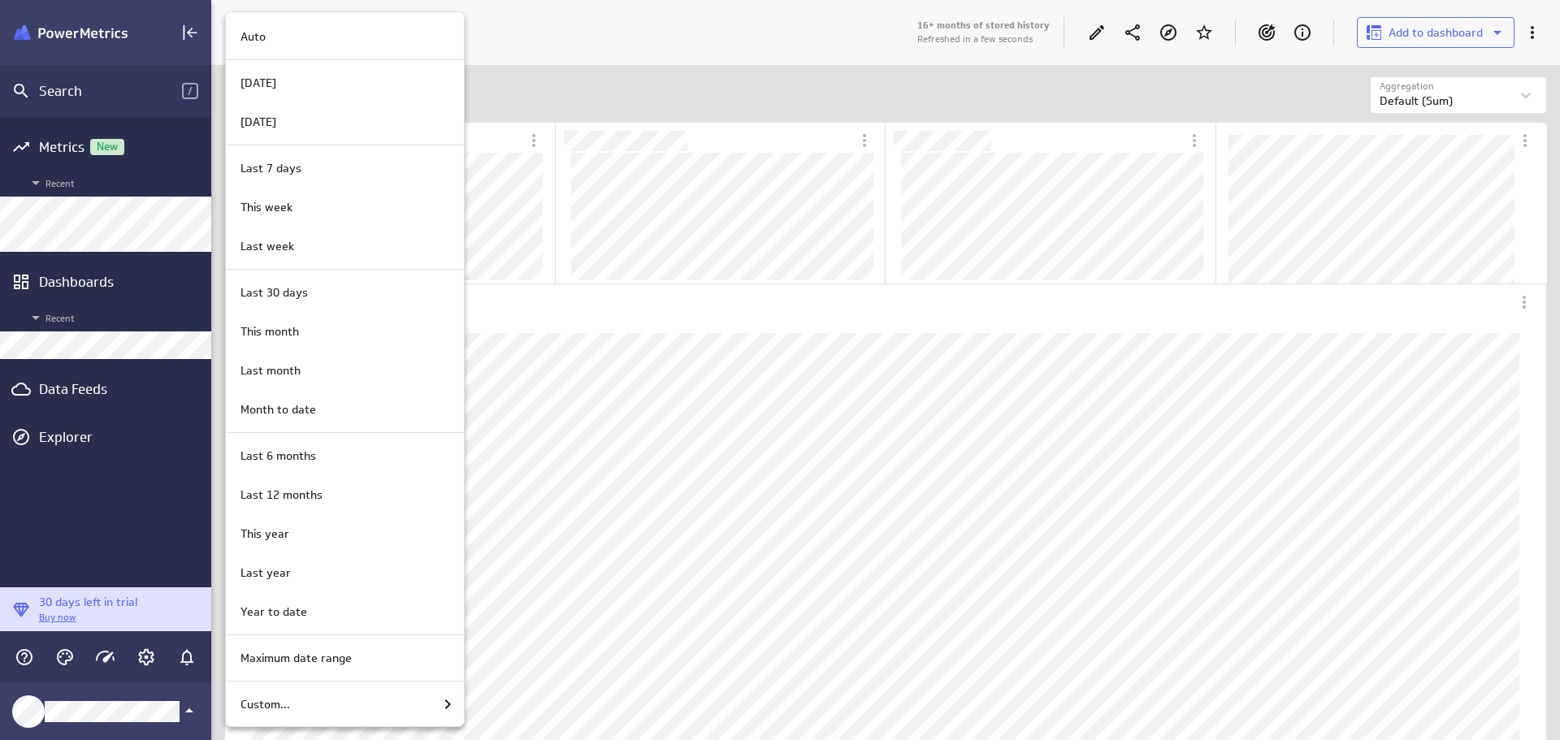
click at [560, 25] on div at bounding box center [780, 370] width 1560 height 740
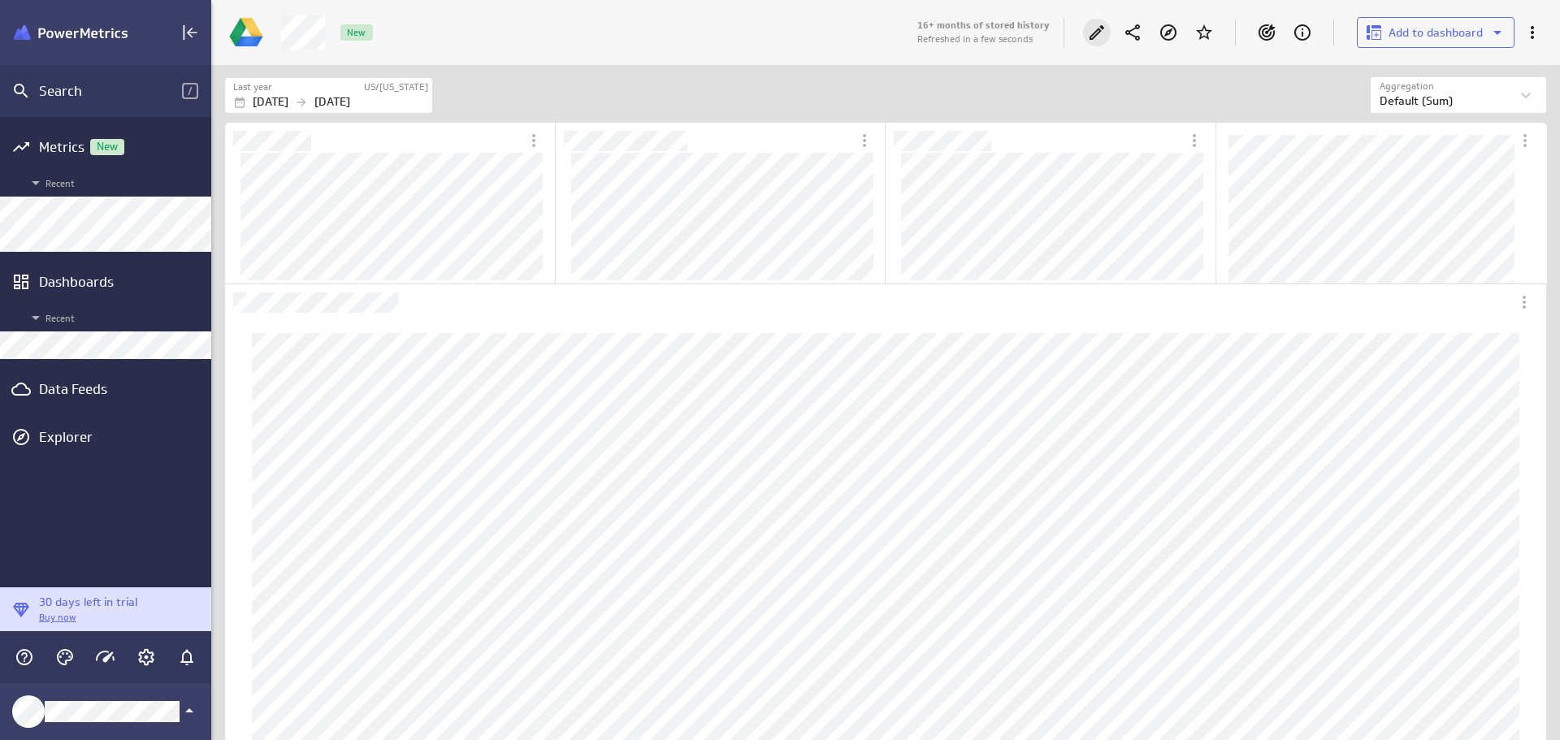
click at [1099, 32] on icon "Edit" at bounding box center [1097, 32] width 15 height 15
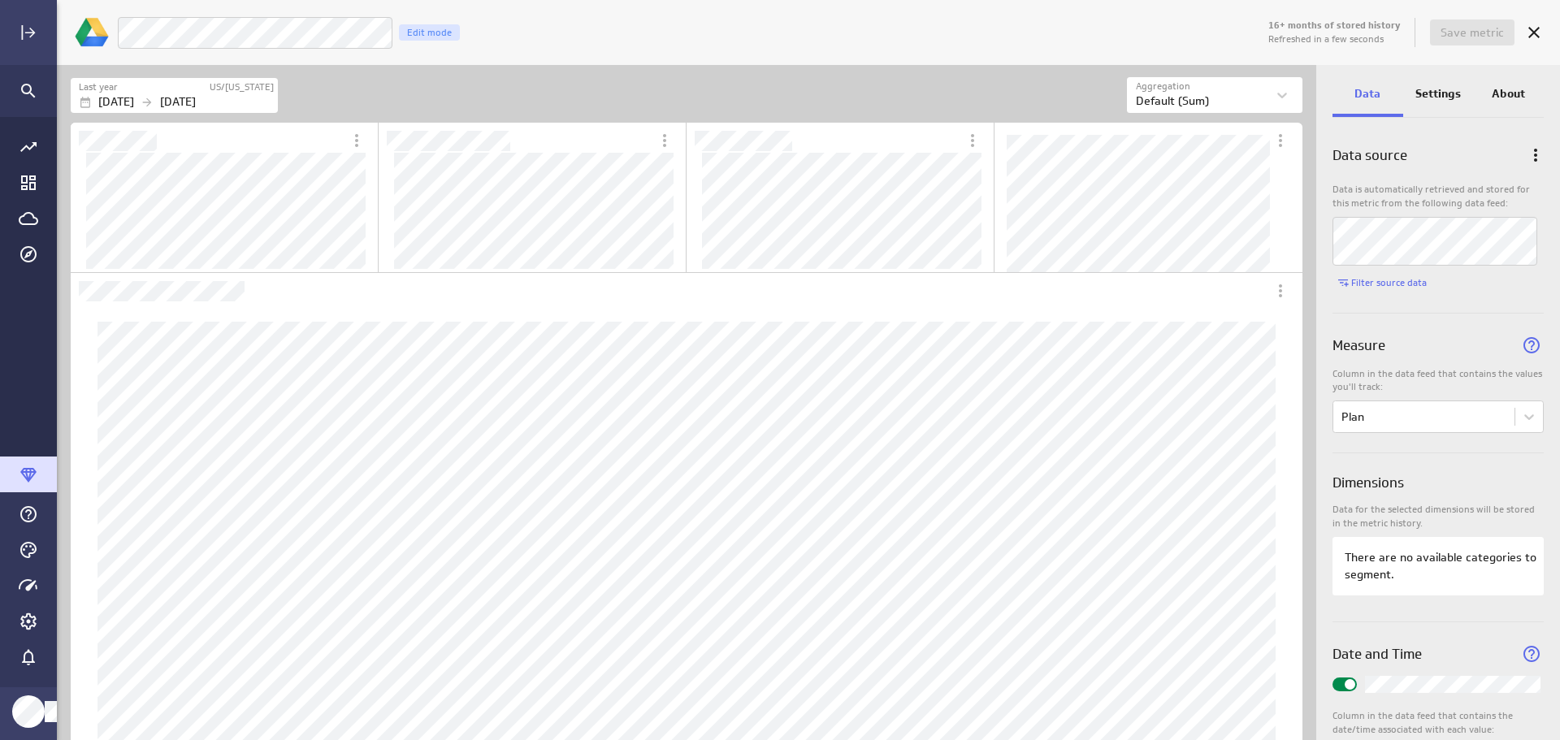
click at [742, 45] on div "Luna Moon Plan Revenue Edit mode" at bounding box center [691, 32] width 1148 height 33
click at [1468, 33] on span "Save metric" at bounding box center [1472, 32] width 63 height 15
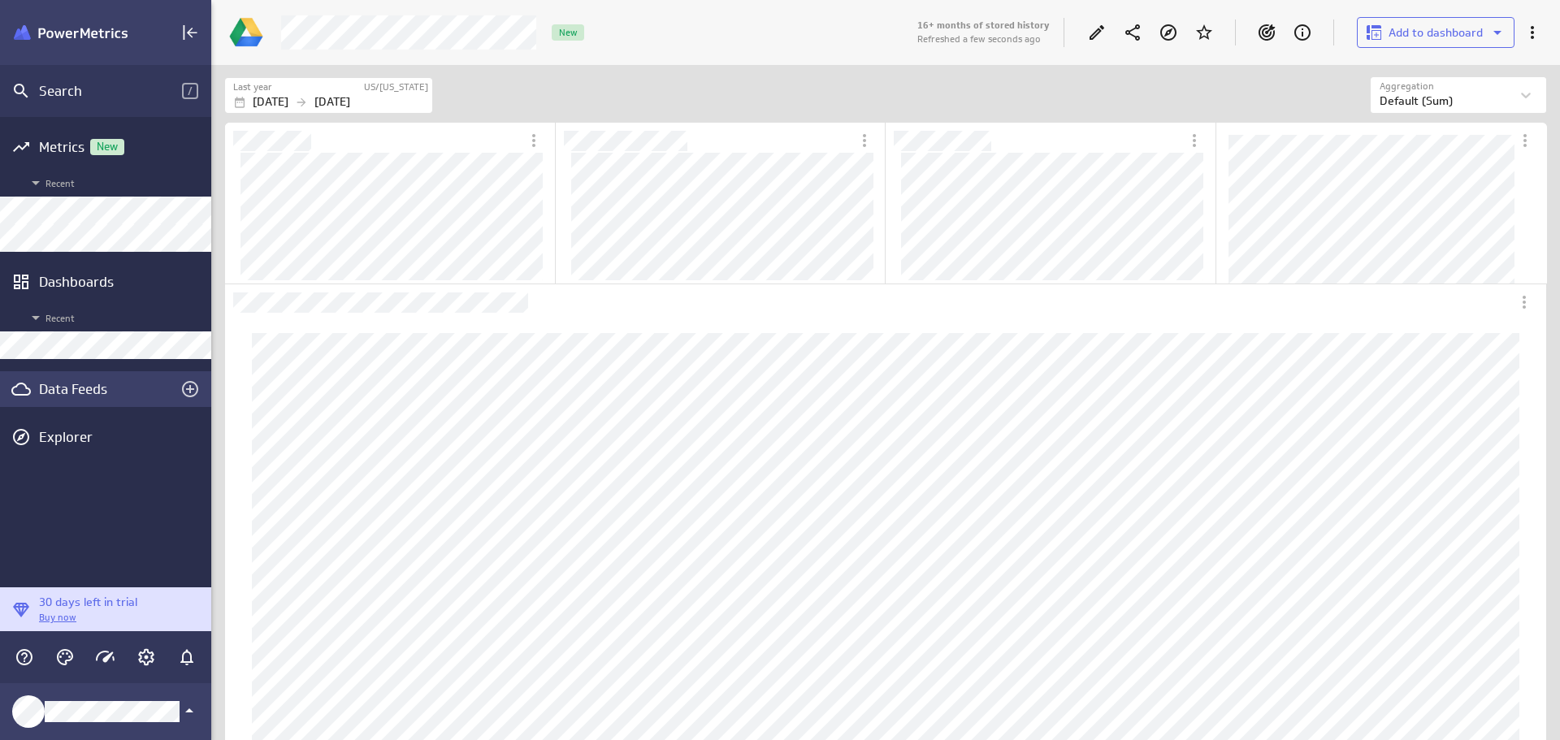
click at [91, 389] on div "Data Feeds" at bounding box center [105, 389] width 133 height 18
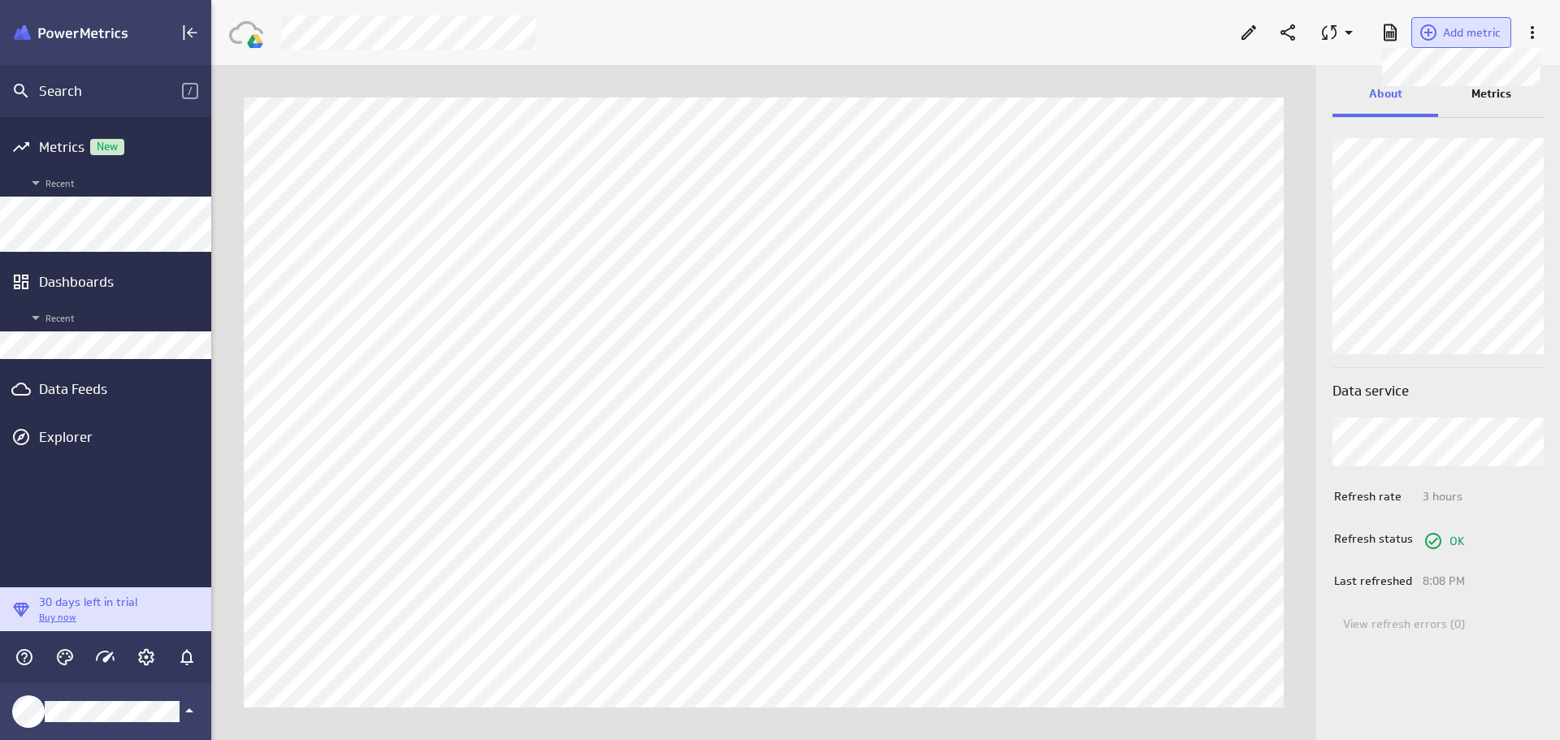
click at [1468, 36] on span "Add metric" at bounding box center [1472, 32] width 58 height 15
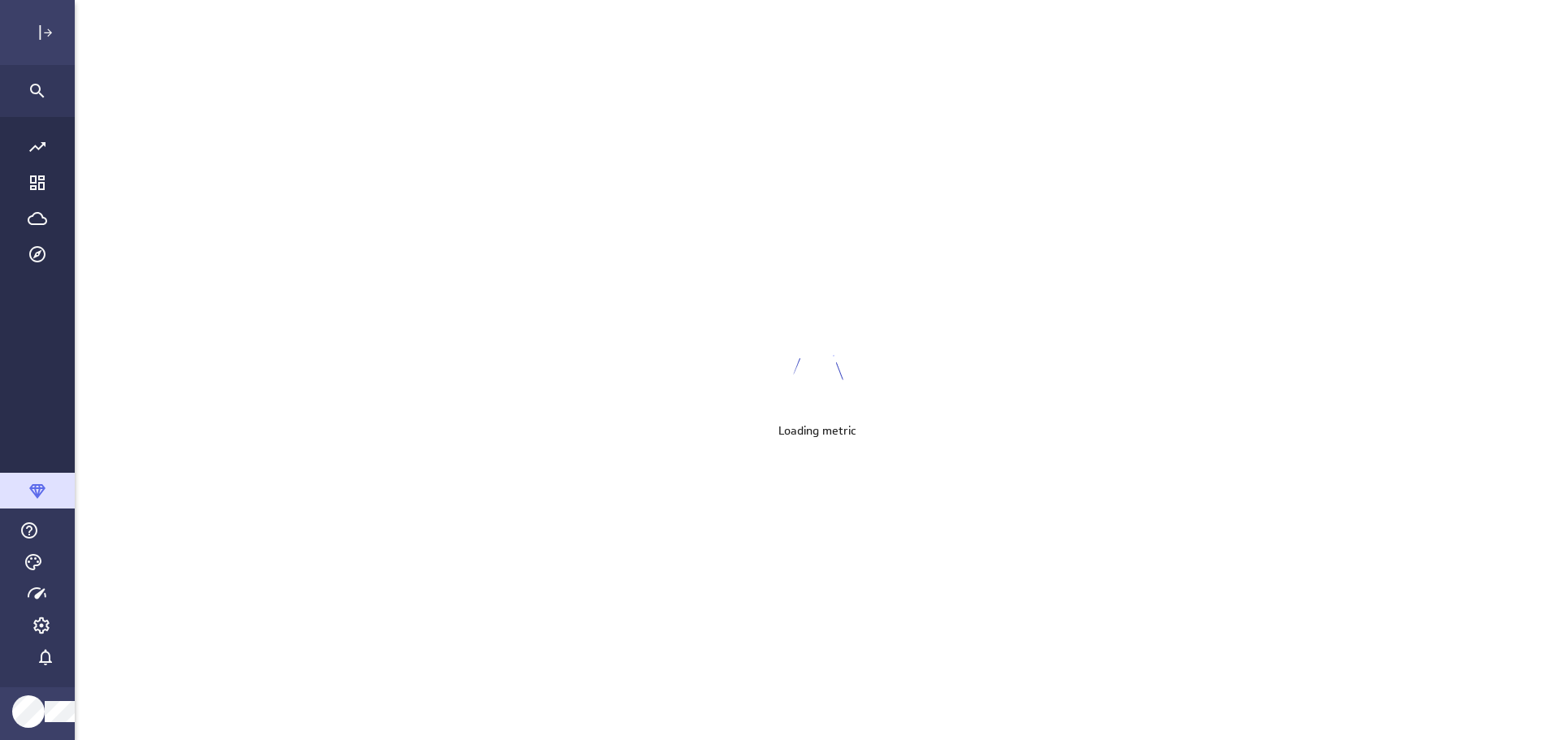
scroll to position [766, 1529]
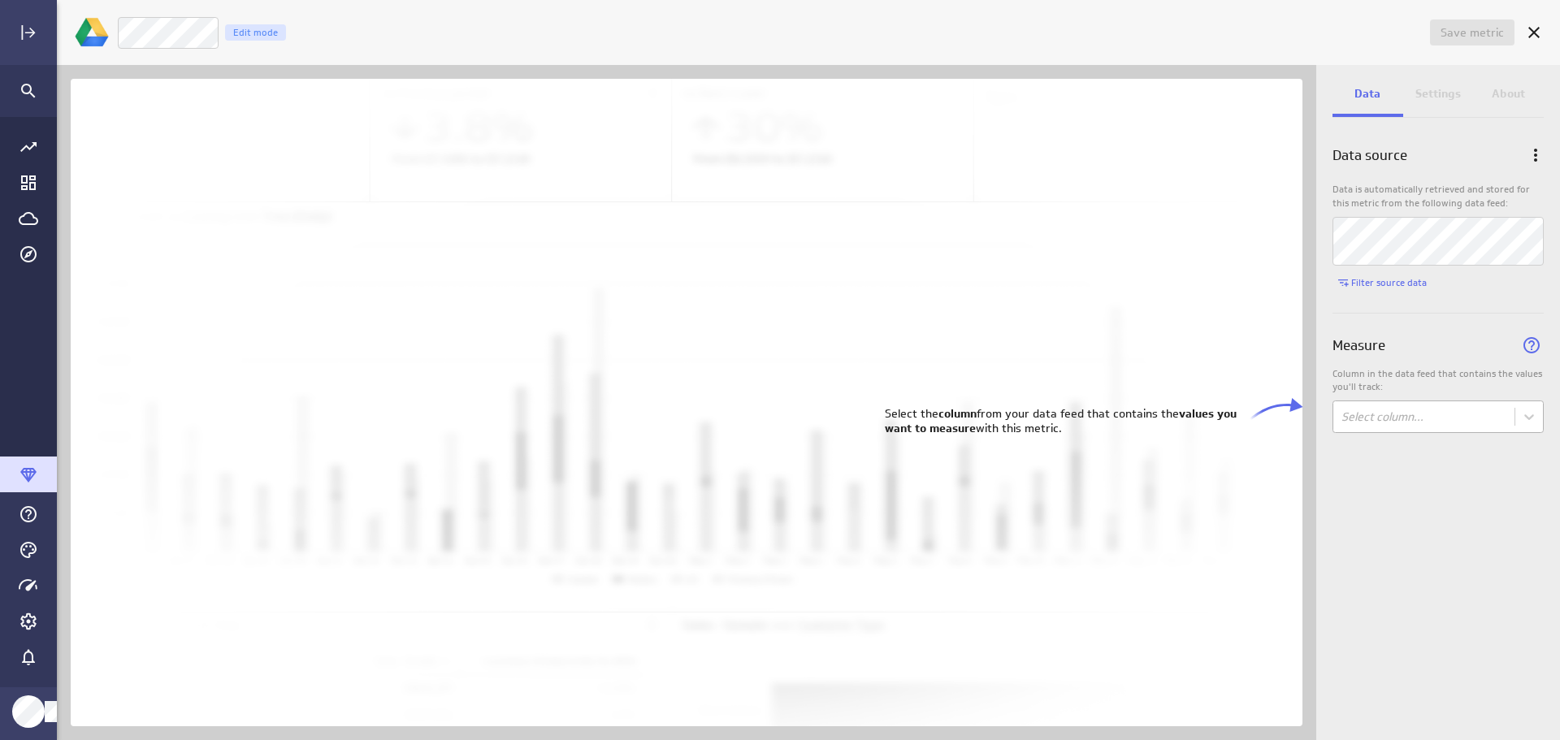
click at [1397, 419] on body "Save metric Untitled Edit mode Data Settings About Data source Data is automati…" at bounding box center [780, 370] width 1560 height 740
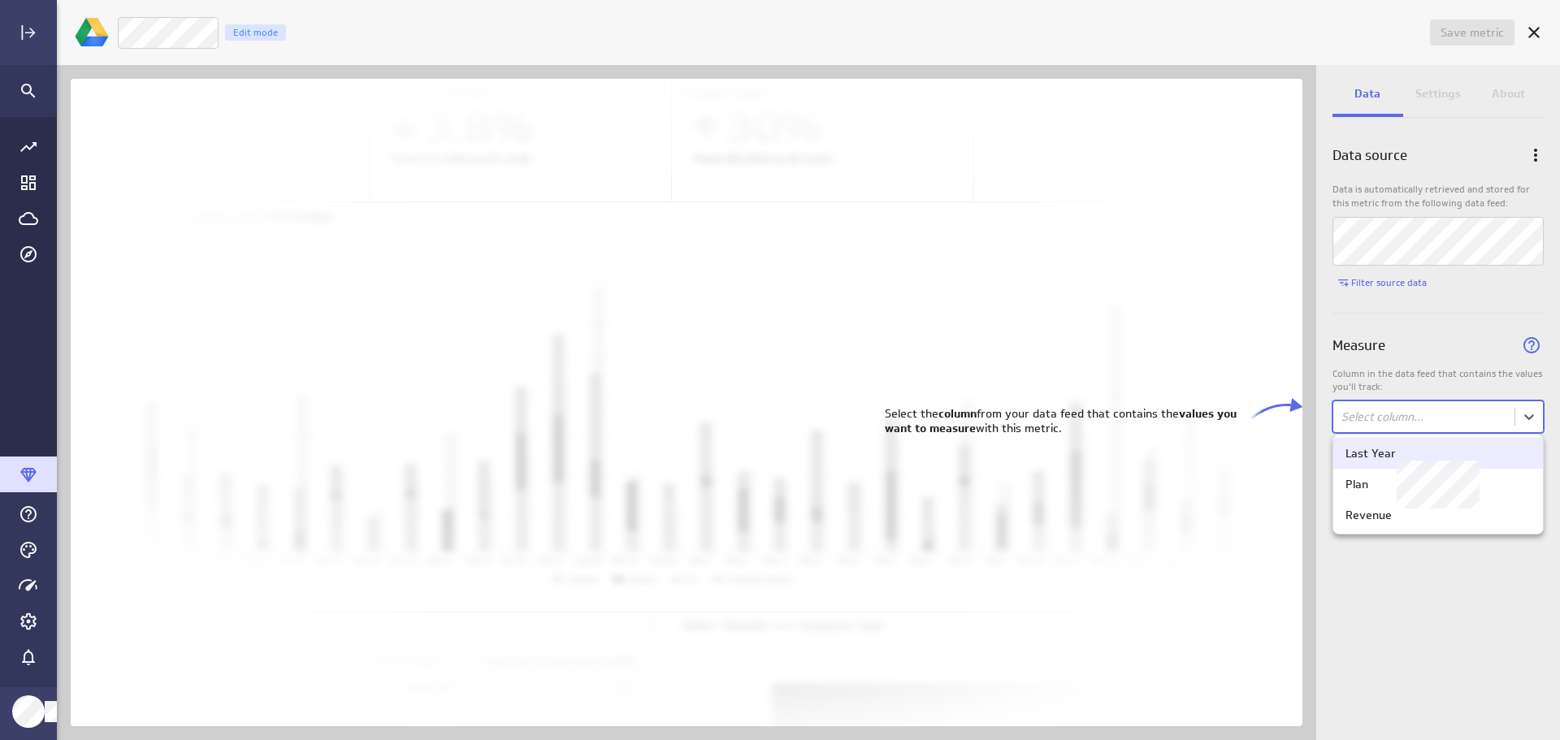
click at [1408, 455] on div "Last Year" at bounding box center [1438, 453] width 185 height 15
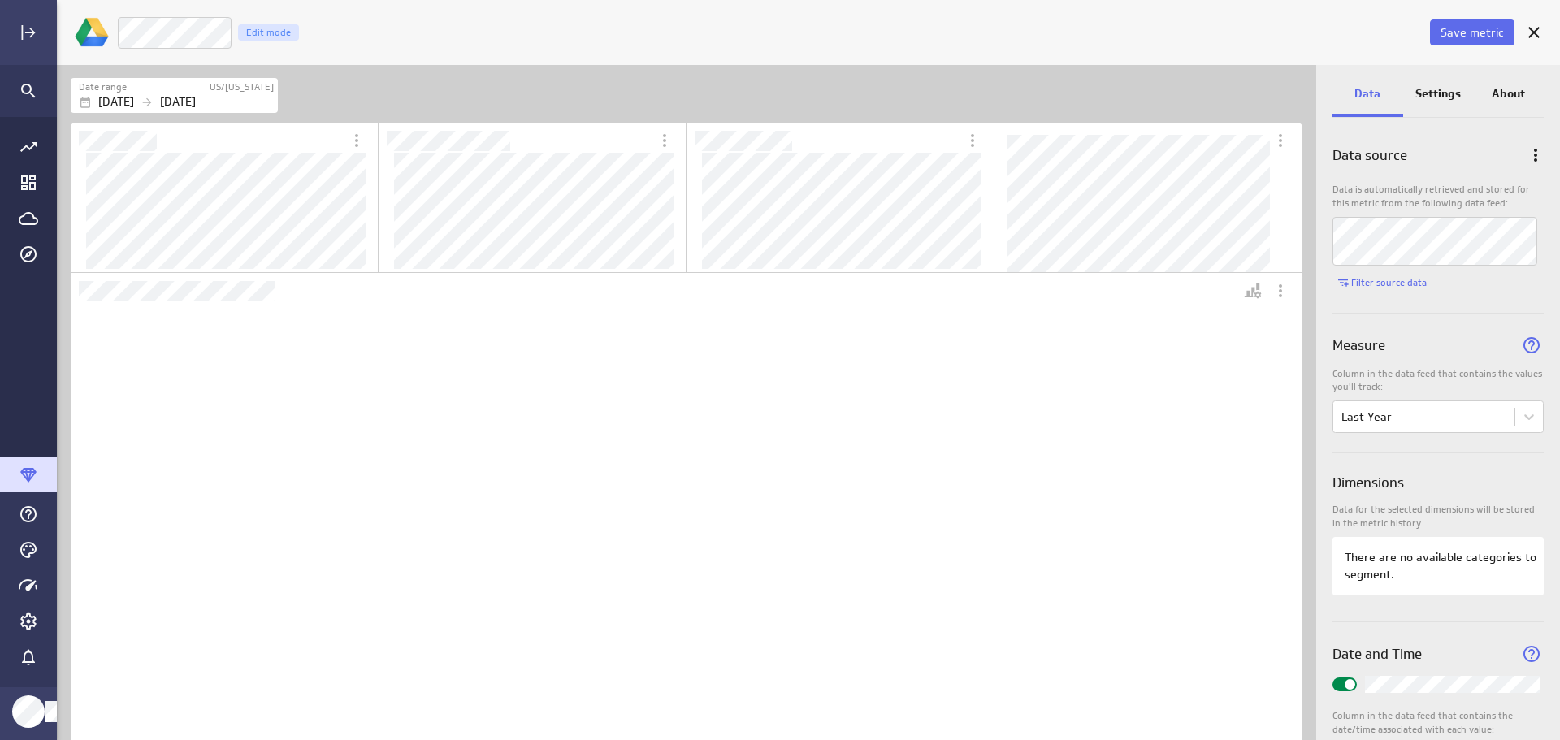
scroll to position [8, 8]
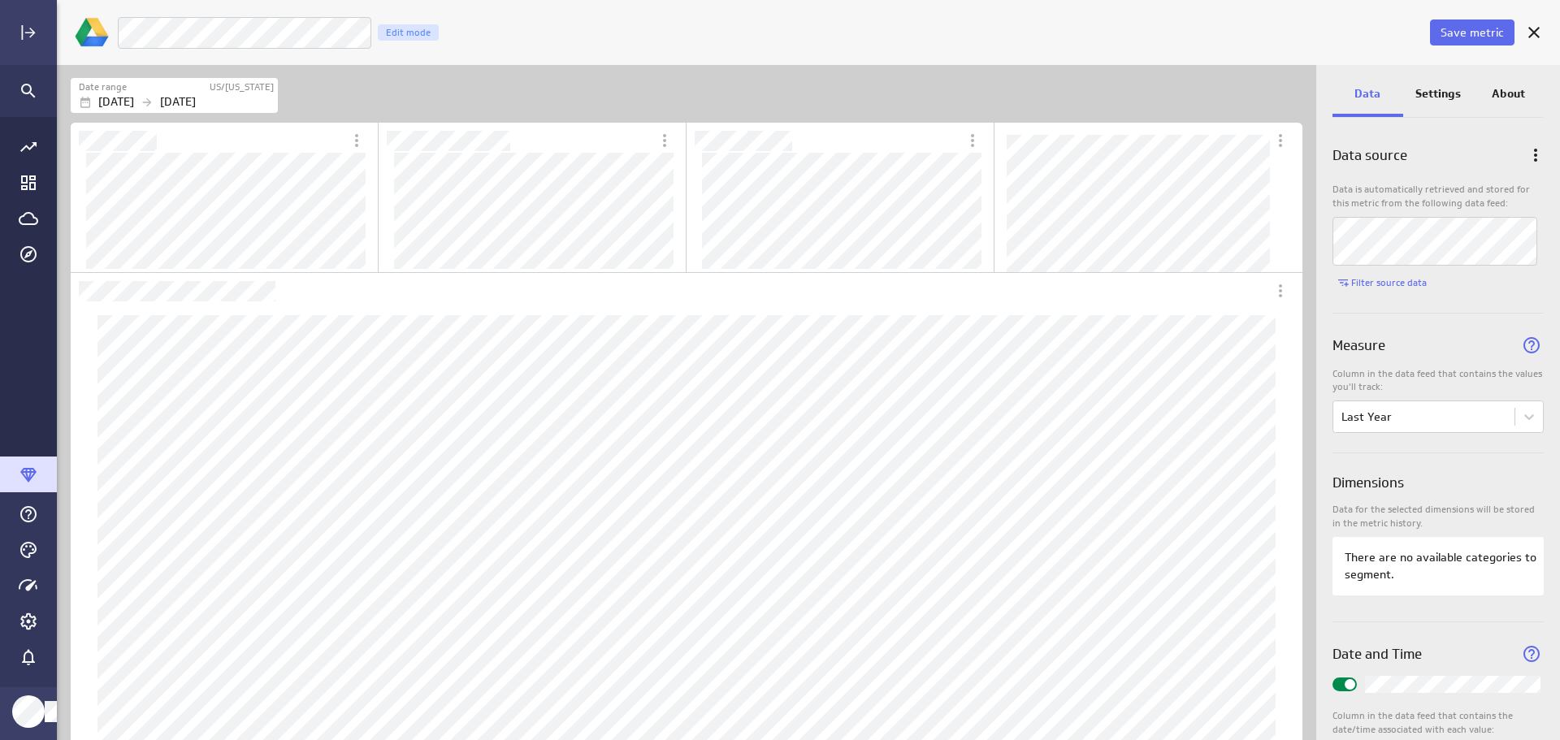
click at [574, 41] on div "Luna Moon LY Revenue Edit mode" at bounding box center [772, 32] width 1310 height 33
click at [196, 102] on p "[DATE]" at bounding box center [178, 101] width 36 height 17
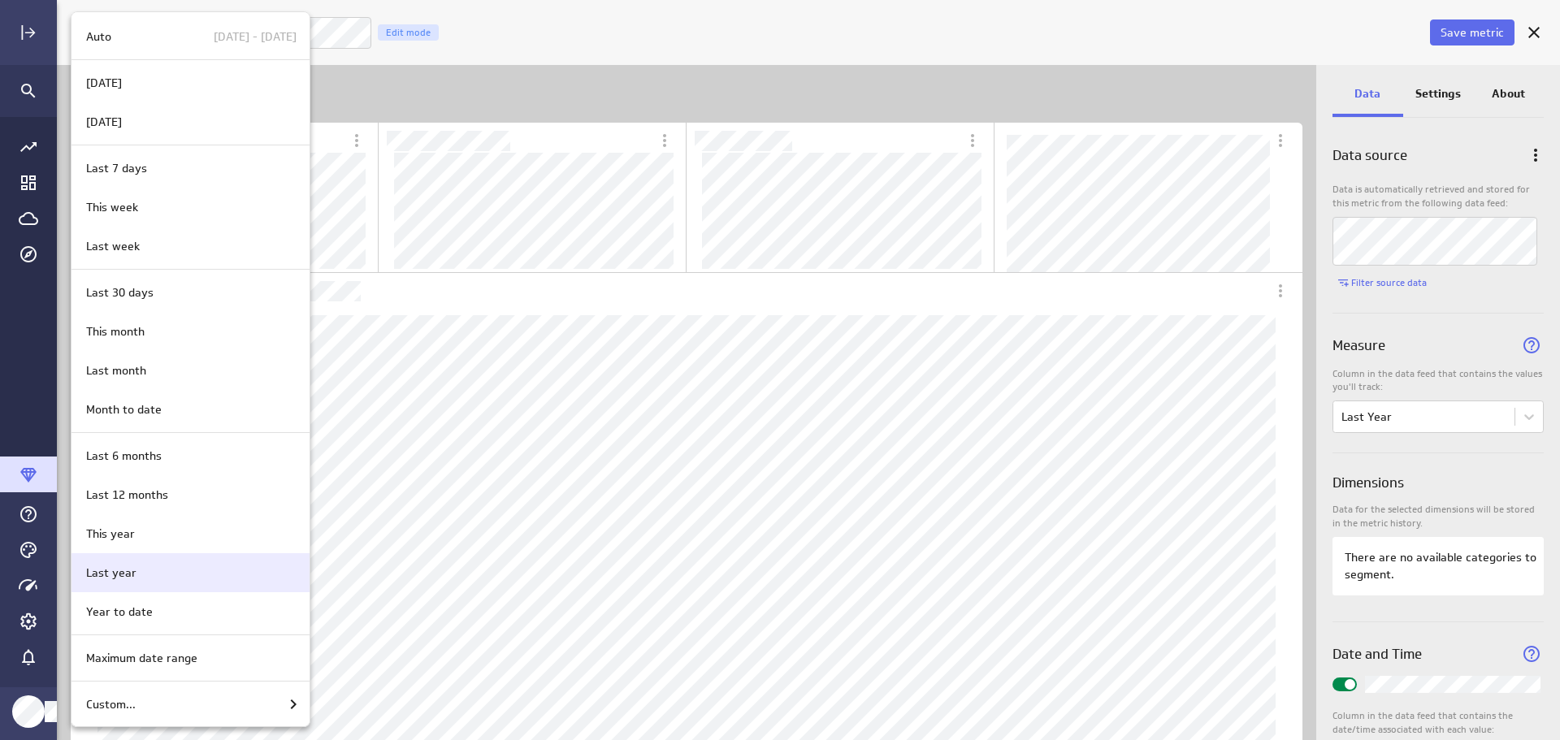
click at [176, 576] on div "Last year" at bounding box center [188, 573] width 217 height 17
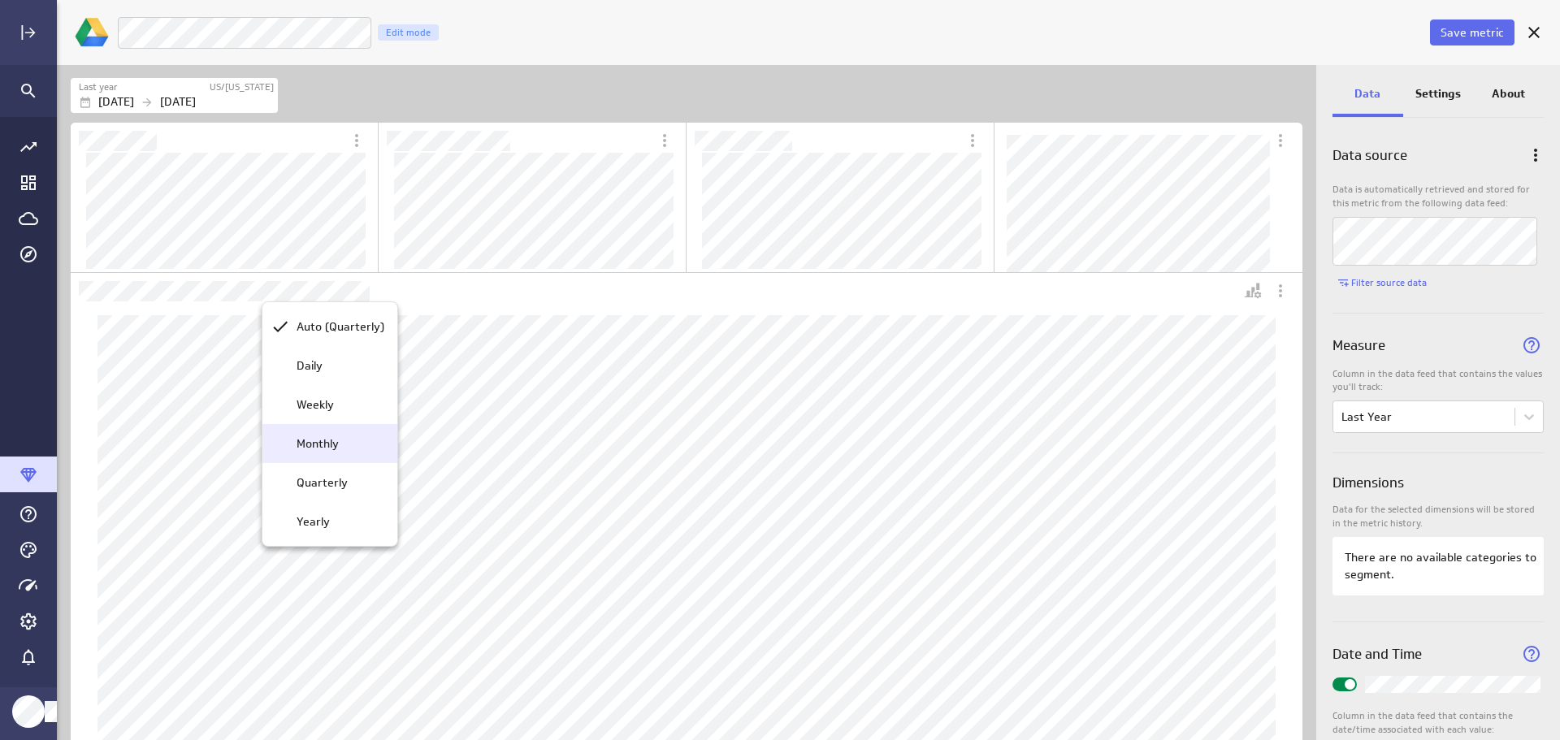
click at [331, 445] on p "Monthly" at bounding box center [318, 444] width 42 height 17
click at [1443, 94] on p "Settings" at bounding box center [1439, 93] width 46 height 17
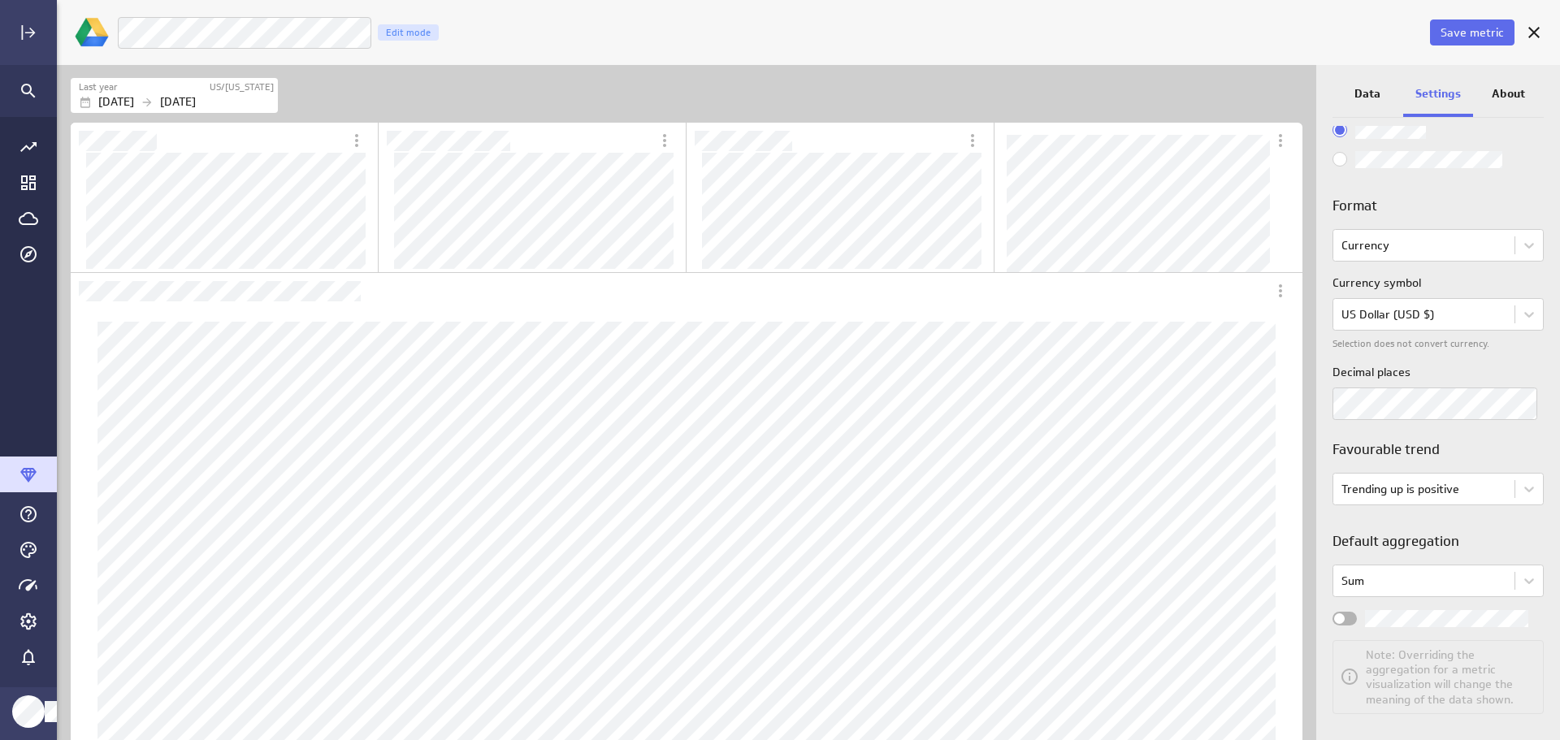
scroll to position [106, 0]
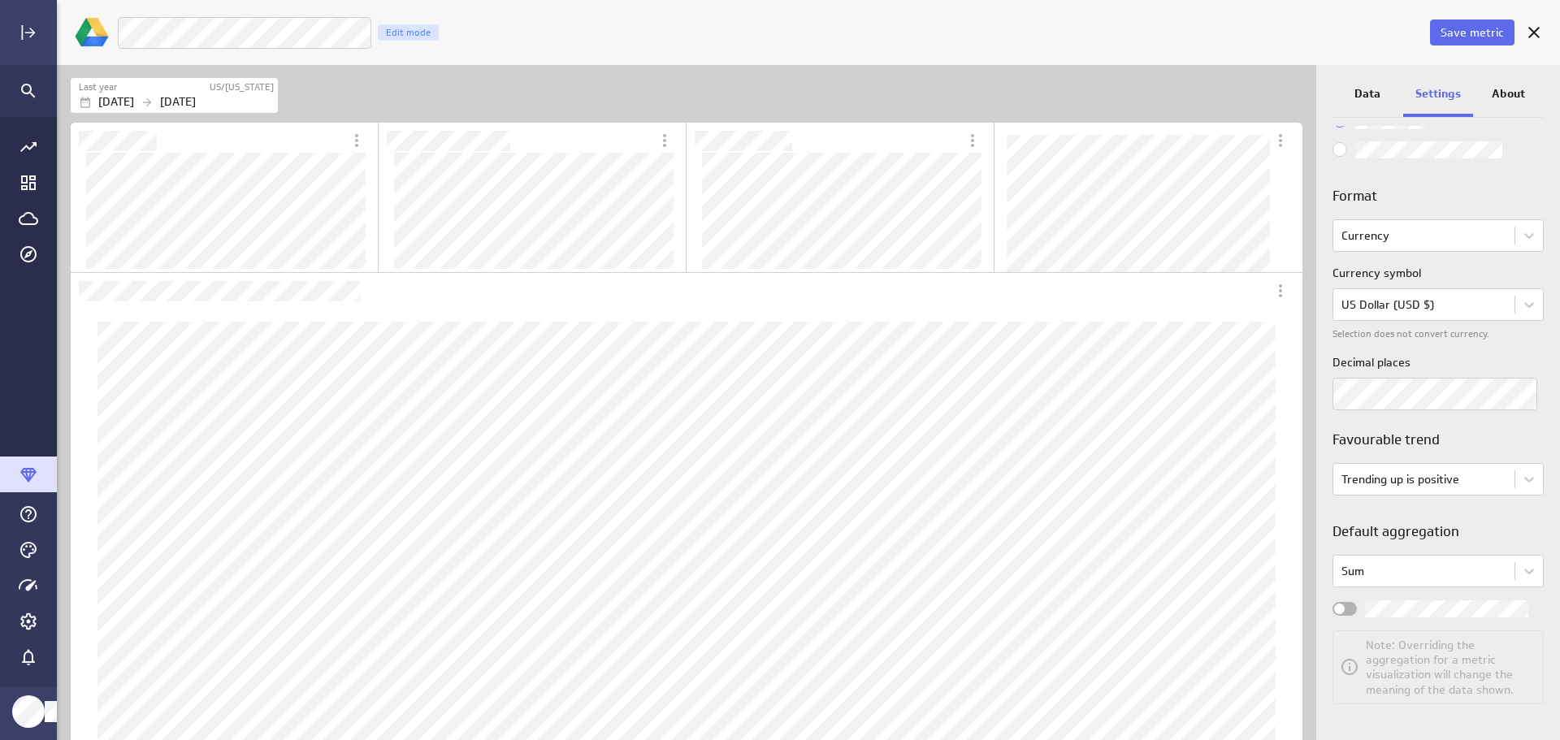
click at [1350, 613] on div "Widget Properties" at bounding box center [1345, 609] width 24 height 14
click at [0, 0] on input "Widget Properties" at bounding box center [0, 0] width 0 height 0
click at [1465, 34] on span "Save metric" at bounding box center [1472, 32] width 63 height 15
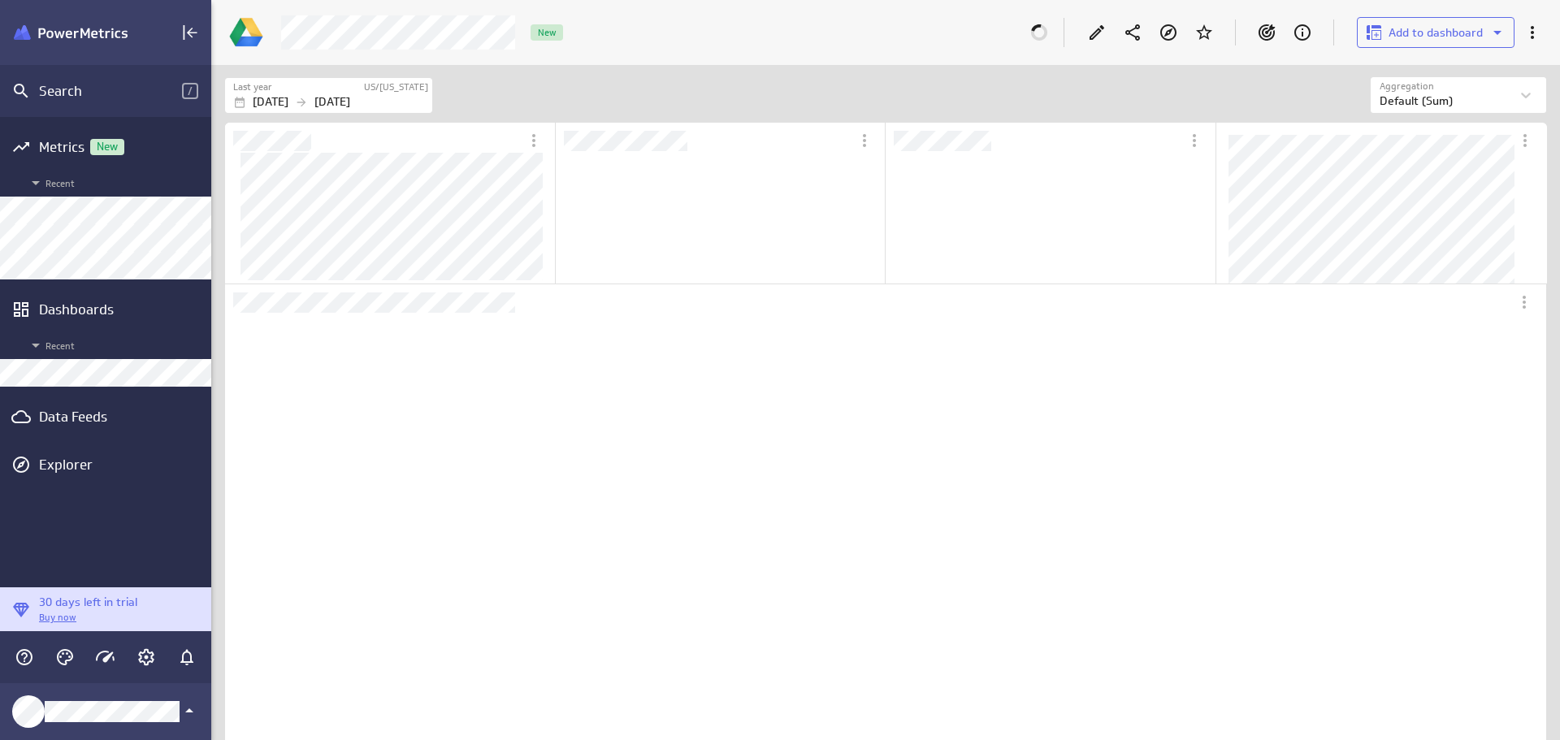
scroll to position [153, 327]
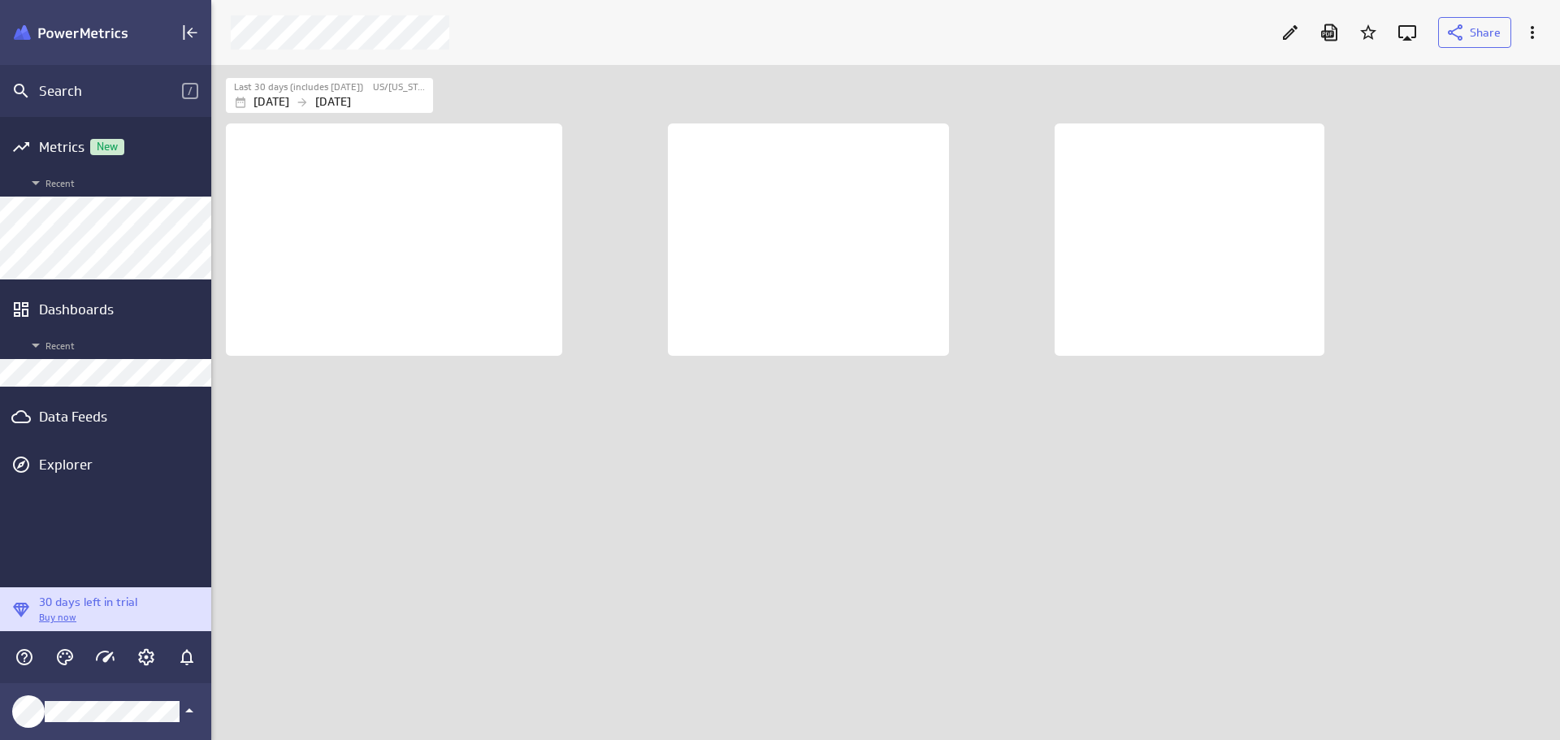
scroll to position [700, 1374]
click at [1289, 31] on icon at bounding box center [1291, 33] width 20 height 20
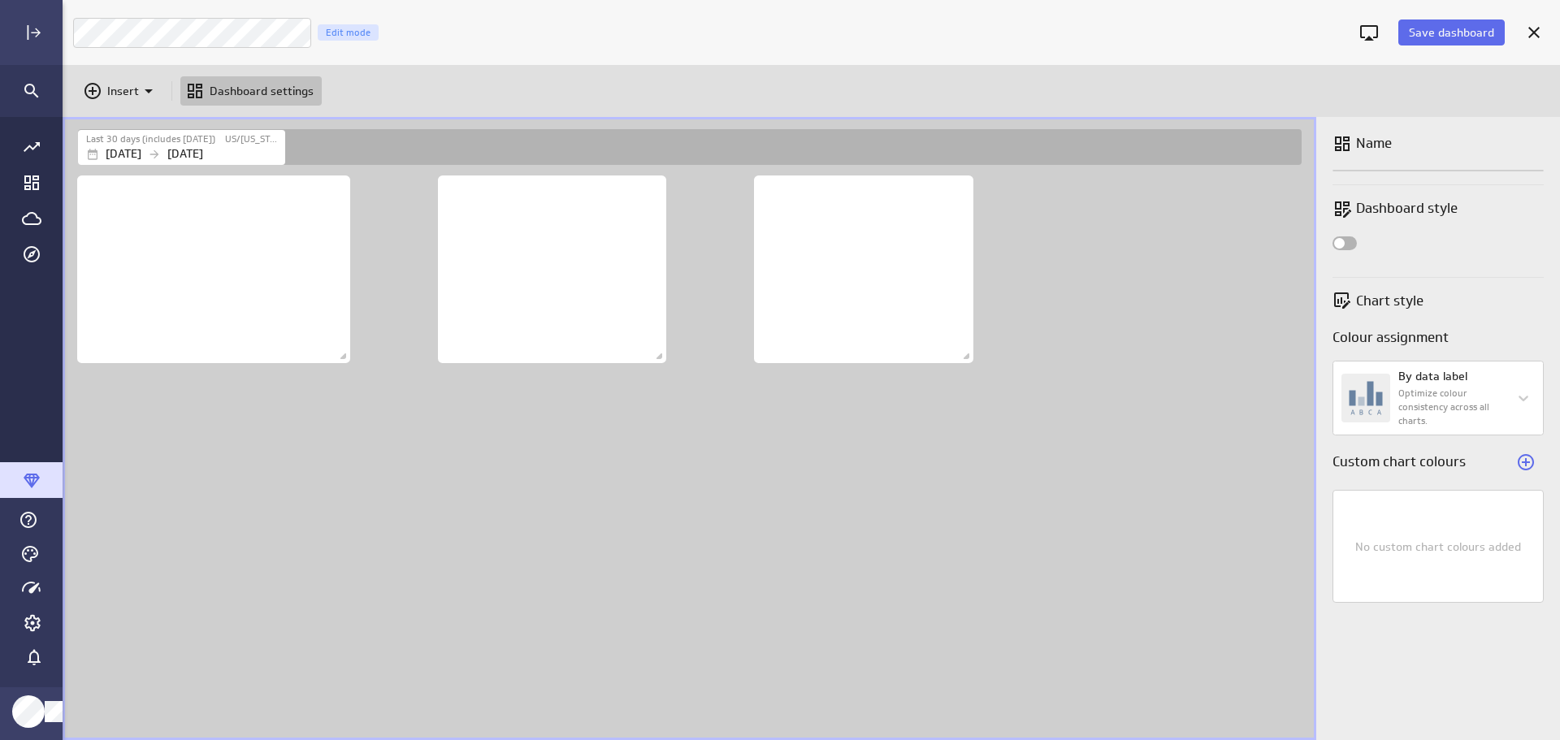
scroll to position [593, 1262]
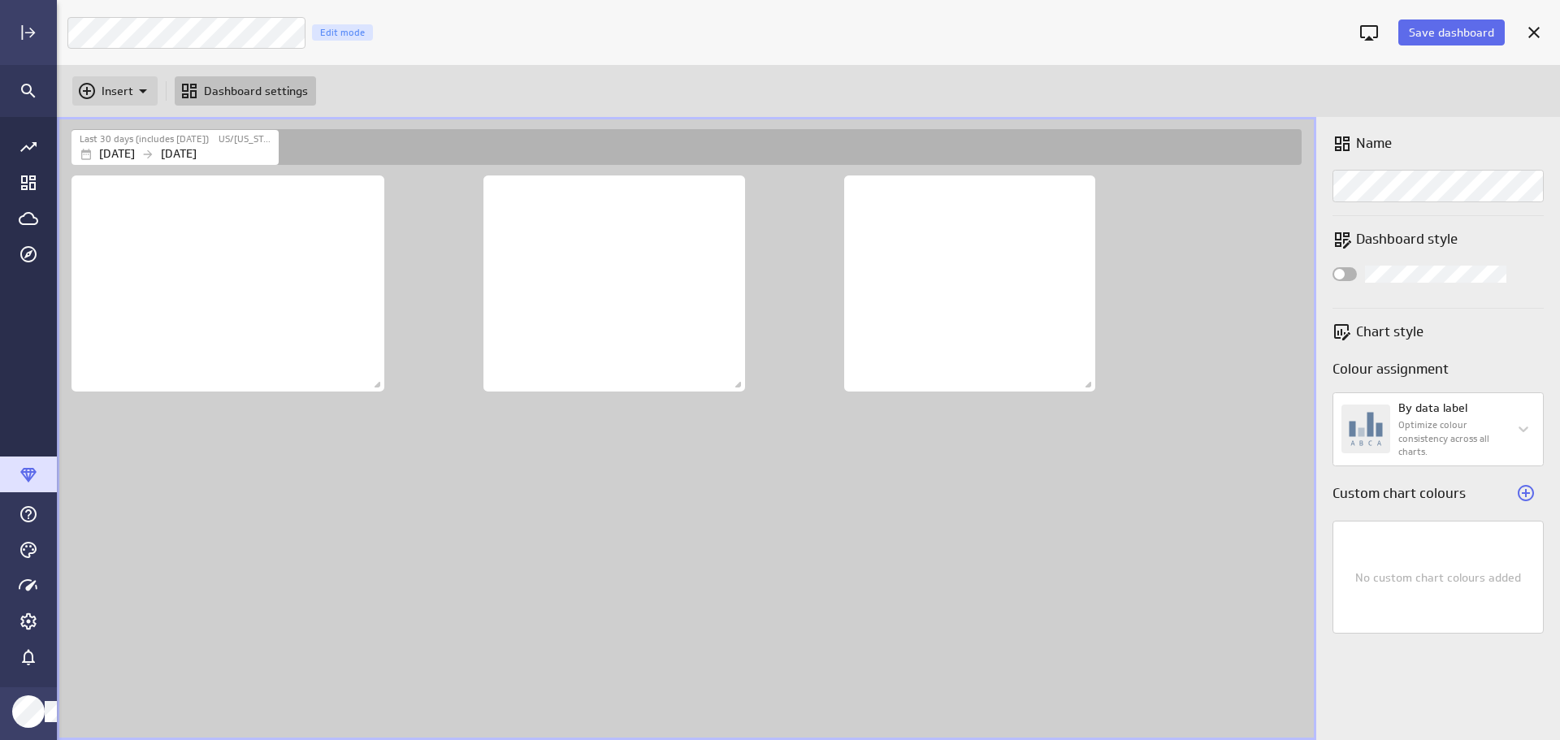
click at [111, 89] on p "Insert" at bounding box center [118, 91] width 32 height 17
click at [128, 130] on p "Metrics" at bounding box center [126, 131] width 39 height 17
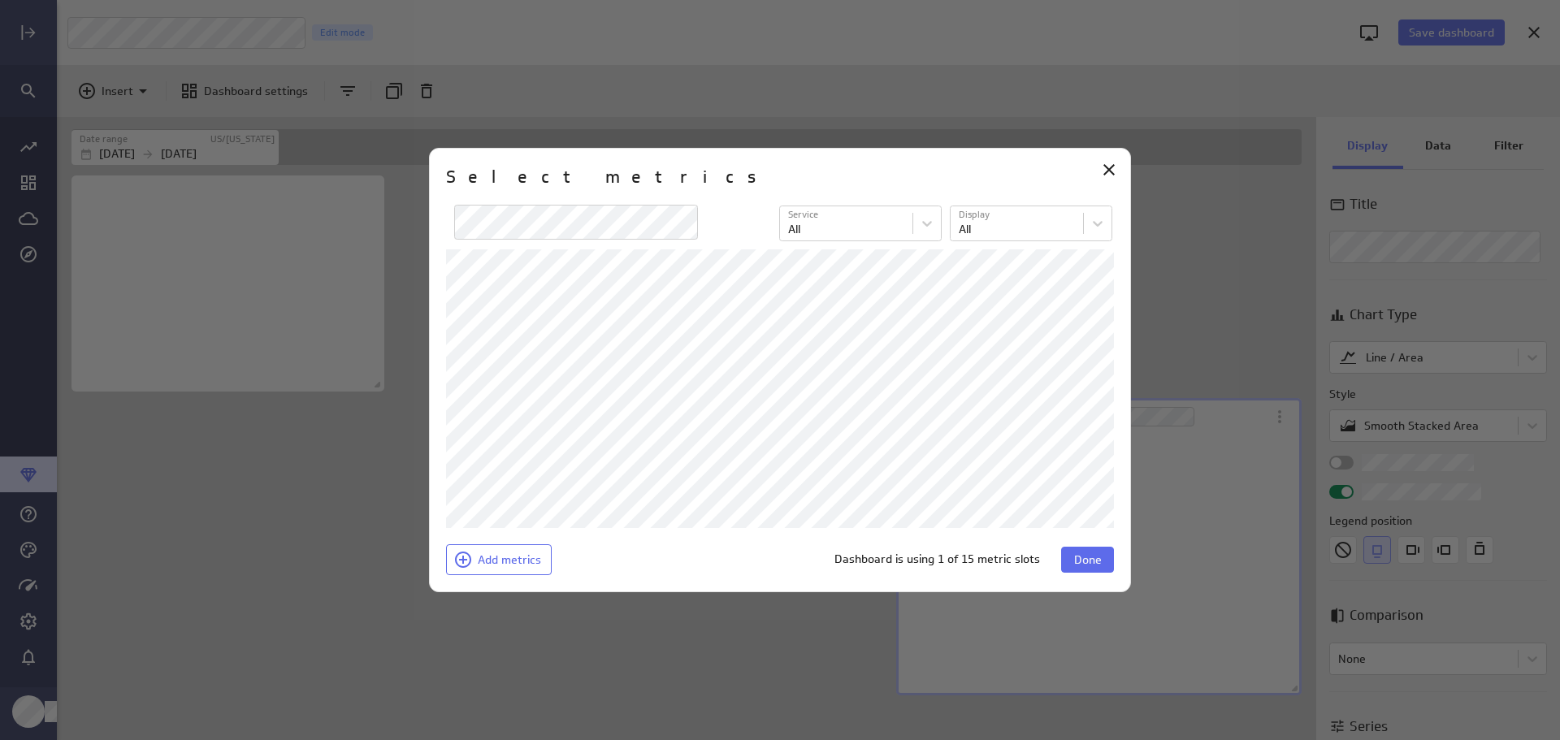
scroll to position [261, 406]
click at [1091, 558] on span "Done" at bounding box center [1088, 560] width 28 height 15
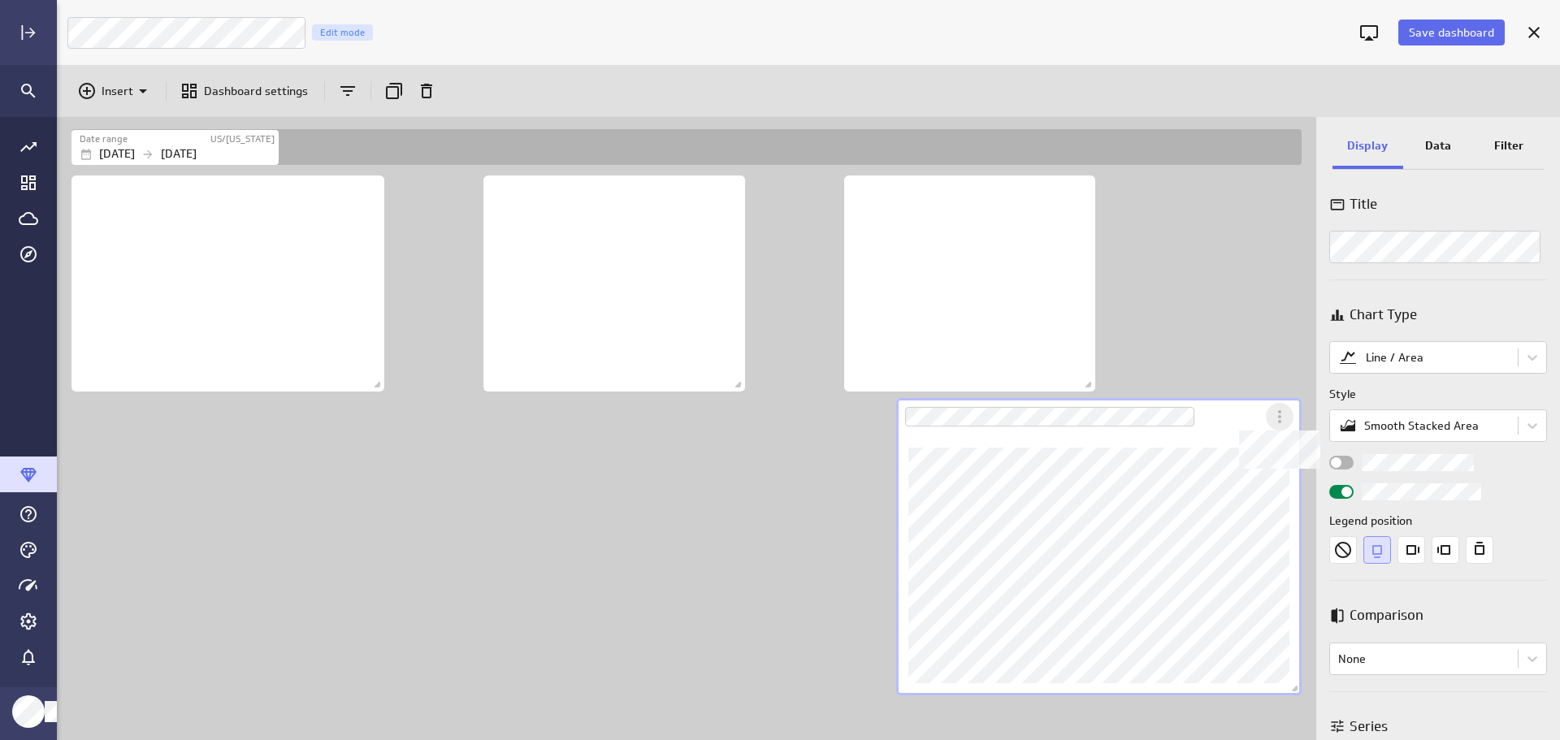
click at [1280, 422] on icon "Dashboard Widget" at bounding box center [1279, 416] width 3 height 13
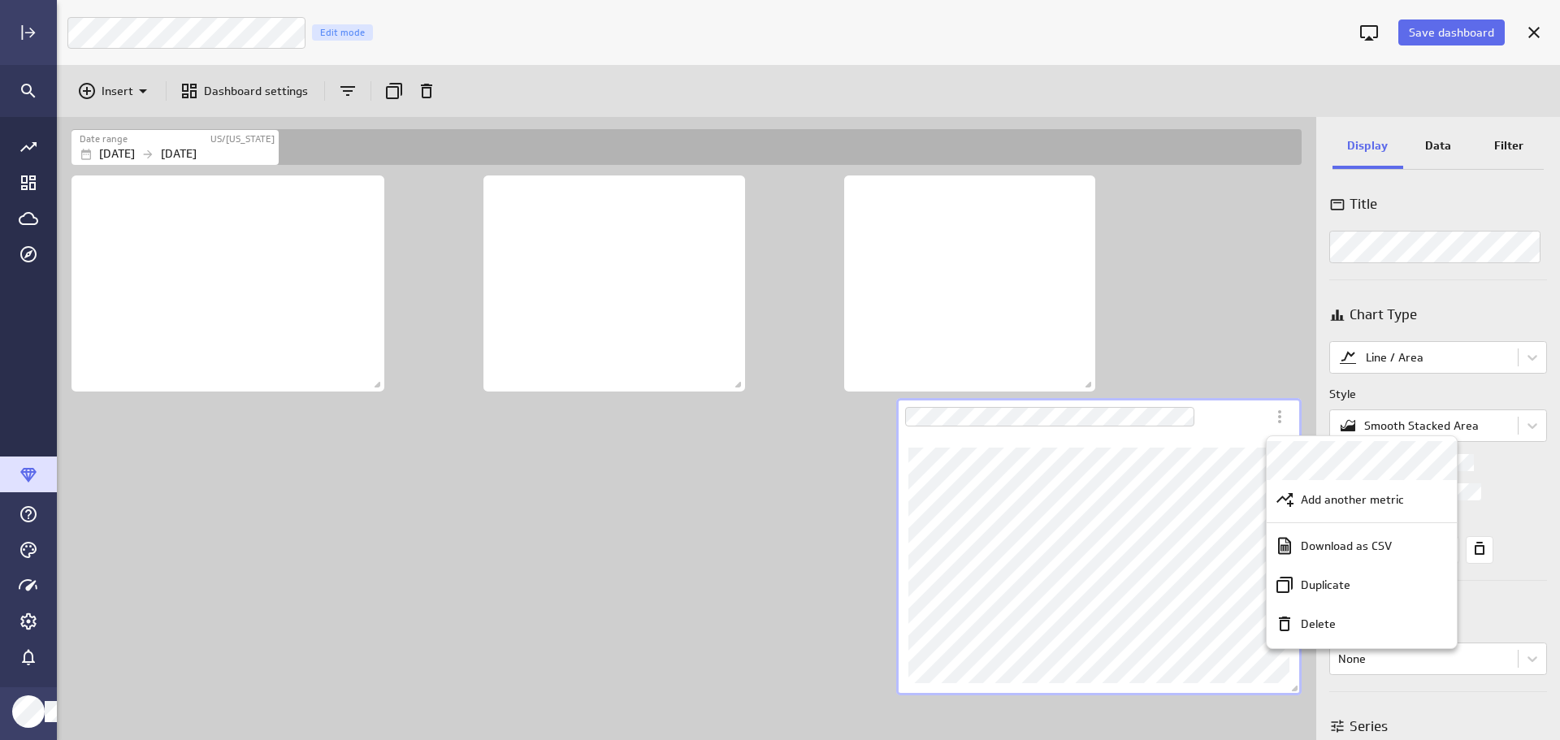
click at [1244, 307] on div at bounding box center [780, 370] width 1560 height 740
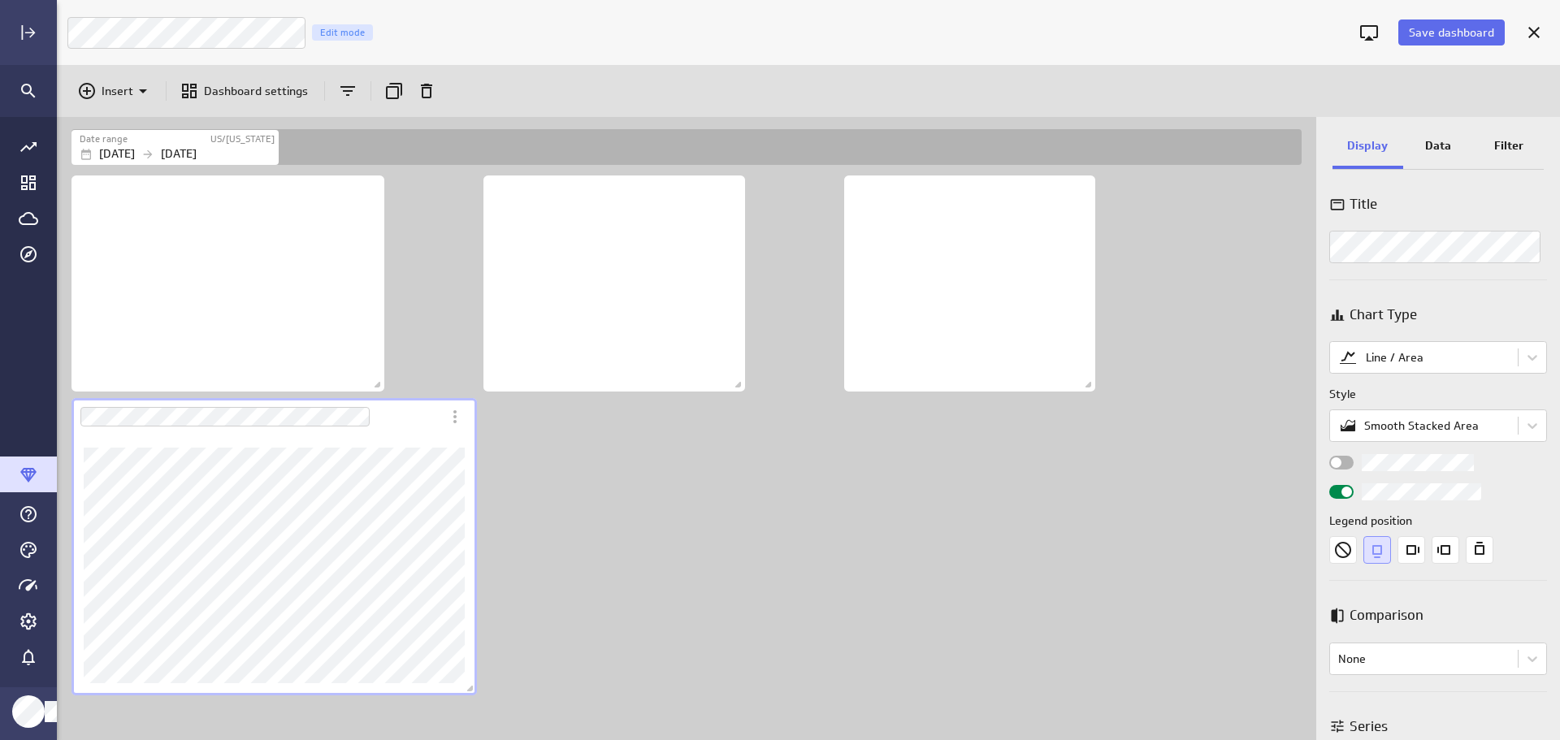
click at [579, 512] on div "Dashboard content with 4 widgets" at bounding box center [689, 456] width 1243 height 568
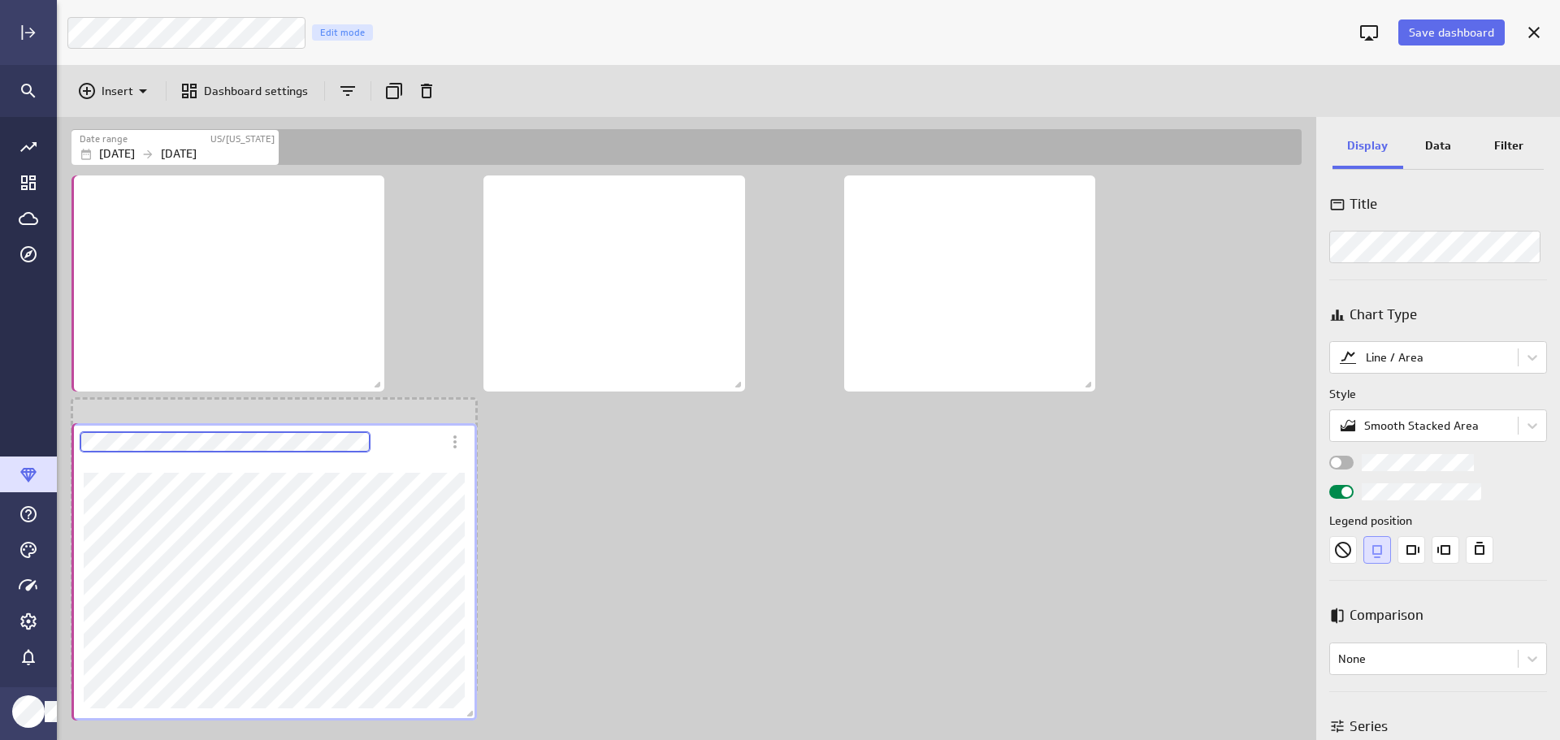
drag, startPoint x: 280, startPoint y: 430, endPoint x: 280, endPoint y: 455, distance: 25.2
click at [280, 455] on div "Dashboard Widget" at bounding box center [257, 441] width 370 height 37
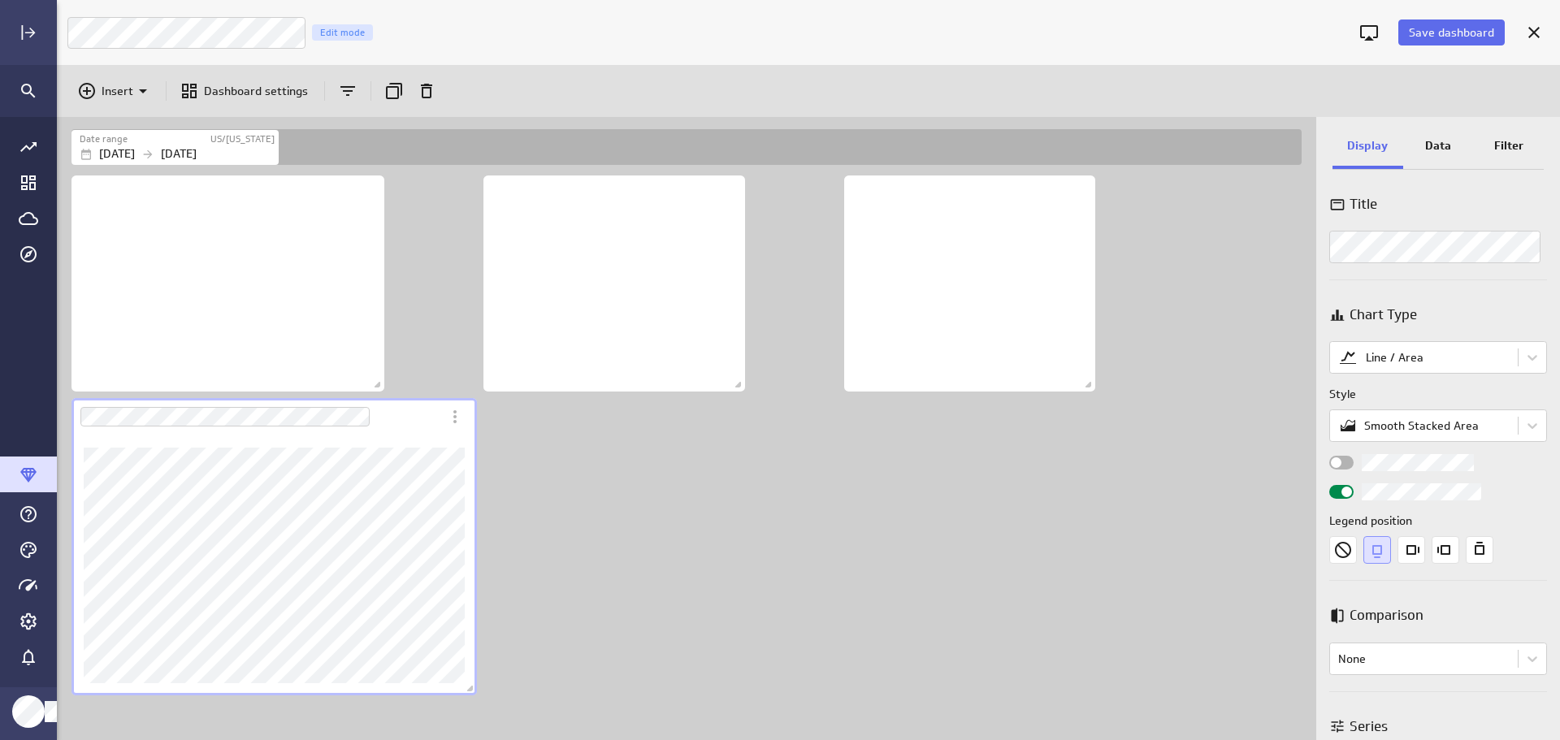
click at [1429, 144] on p "Data" at bounding box center [1438, 145] width 26 height 17
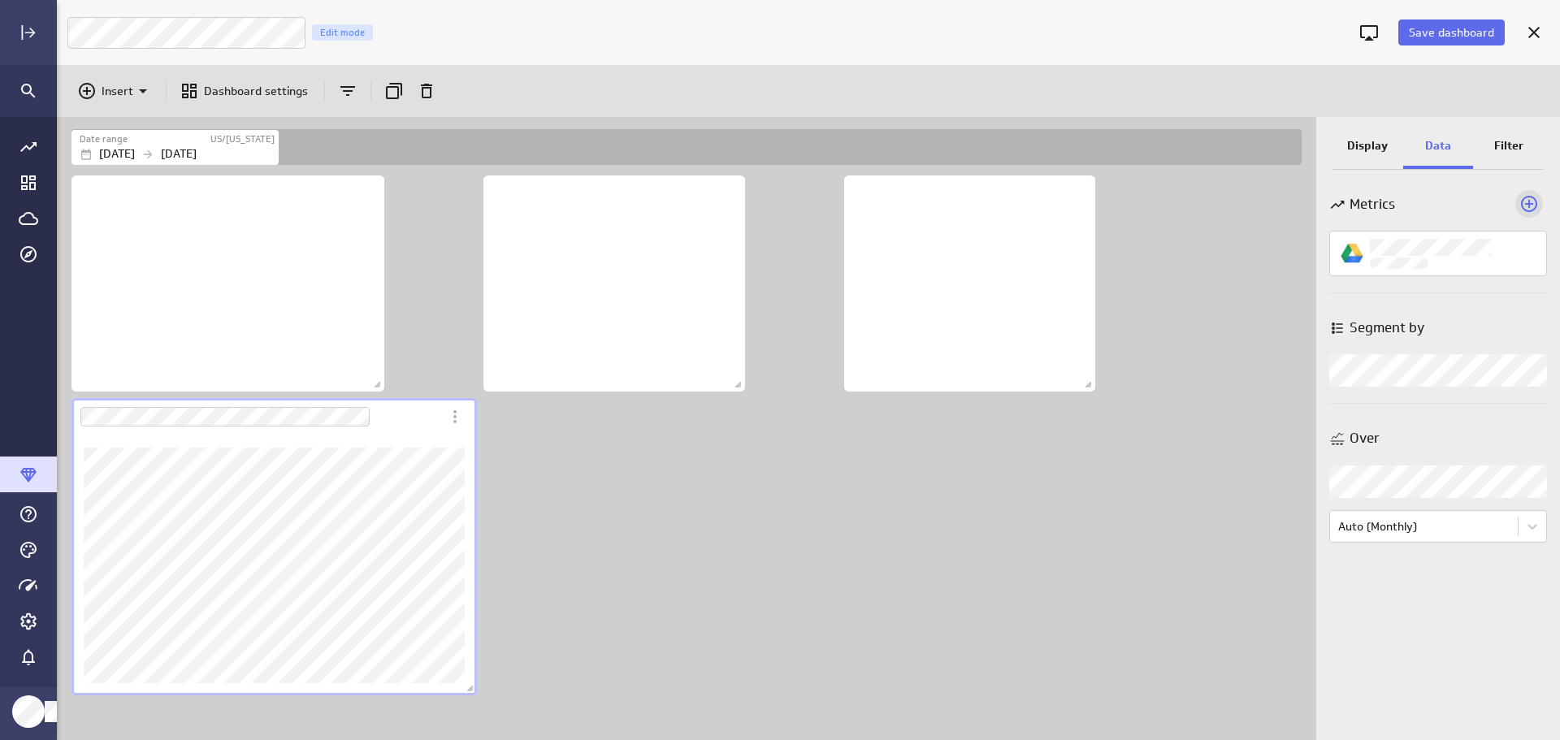
click at [1531, 204] on icon "Add a metric to this visualization" at bounding box center [1529, 204] width 16 height 16
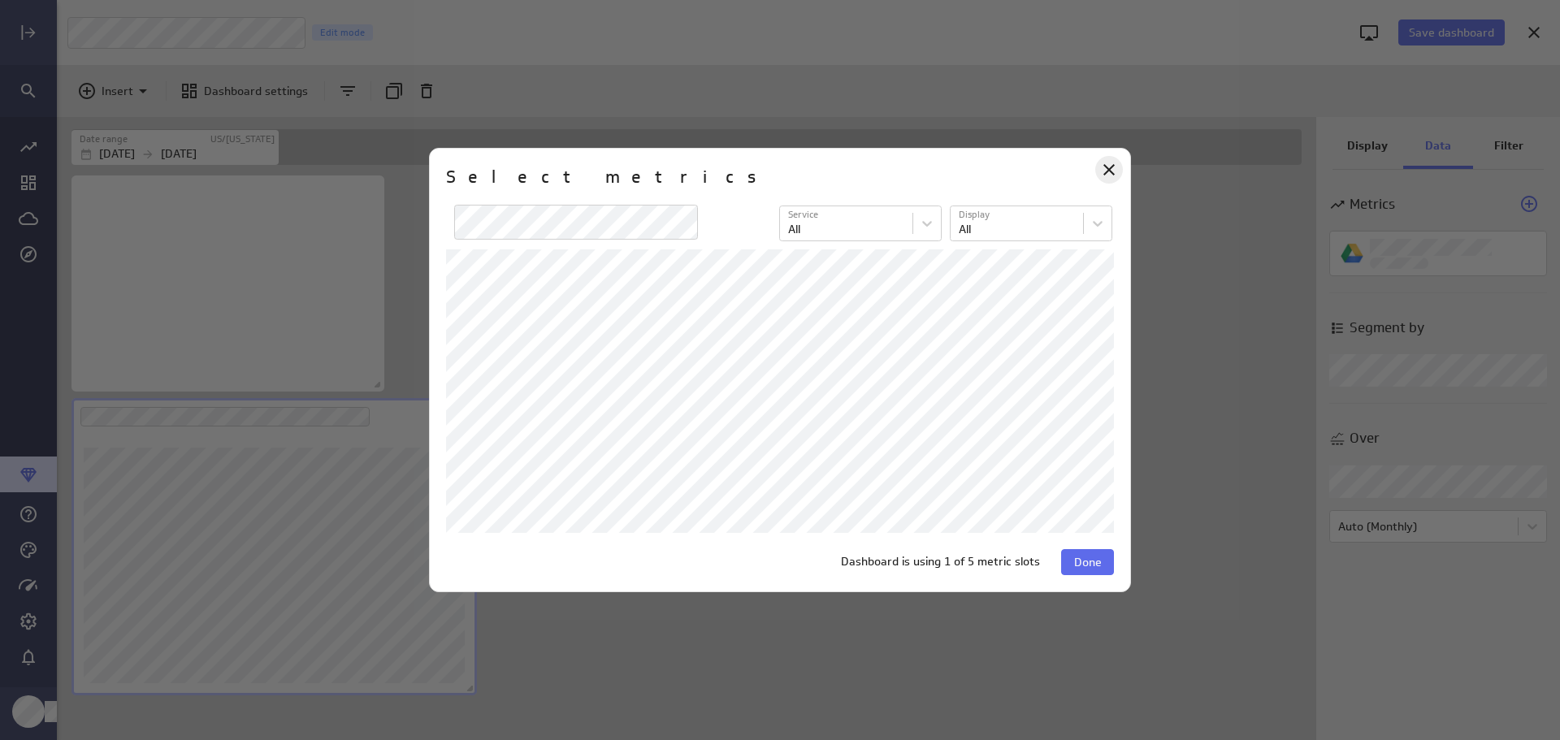
click at [1108, 173] on icon "Close" at bounding box center [1109, 170] width 20 height 20
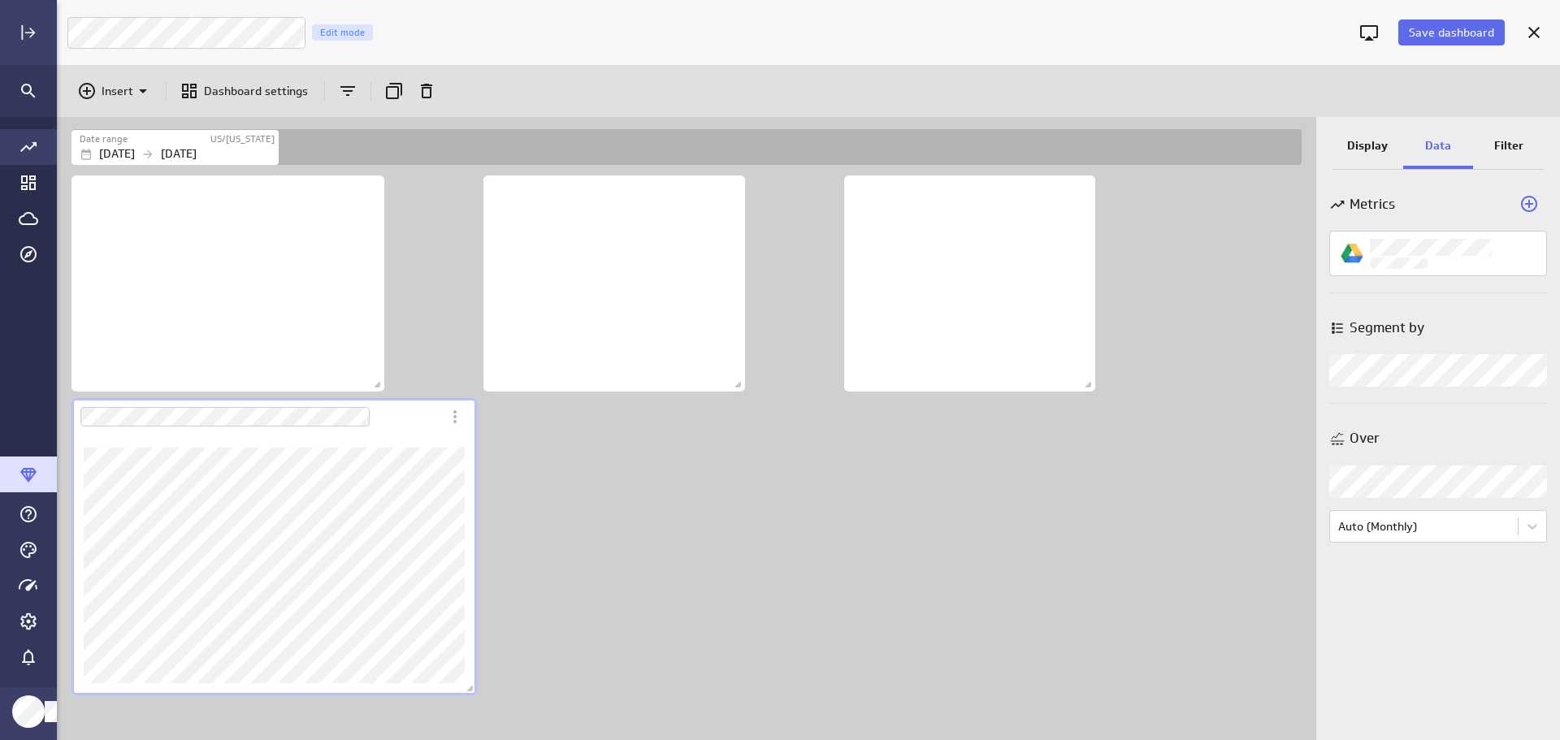
click at [29, 144] on icon "Go to all metrics page." at bounding box center [29, 147] width 20 height 20
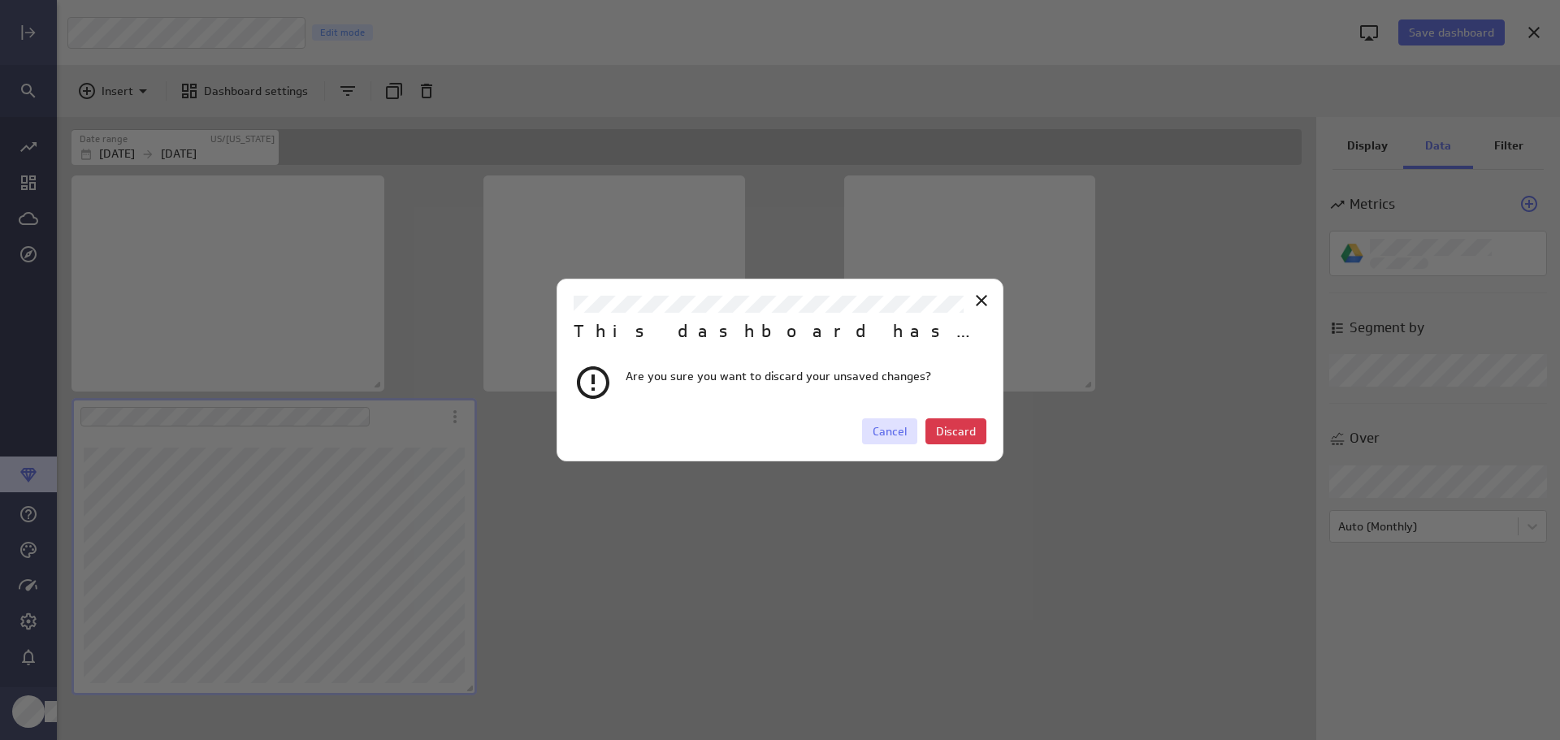
click at [892, 432] on span "Cancel" at bounding box center [890, 431] width 34 height 15
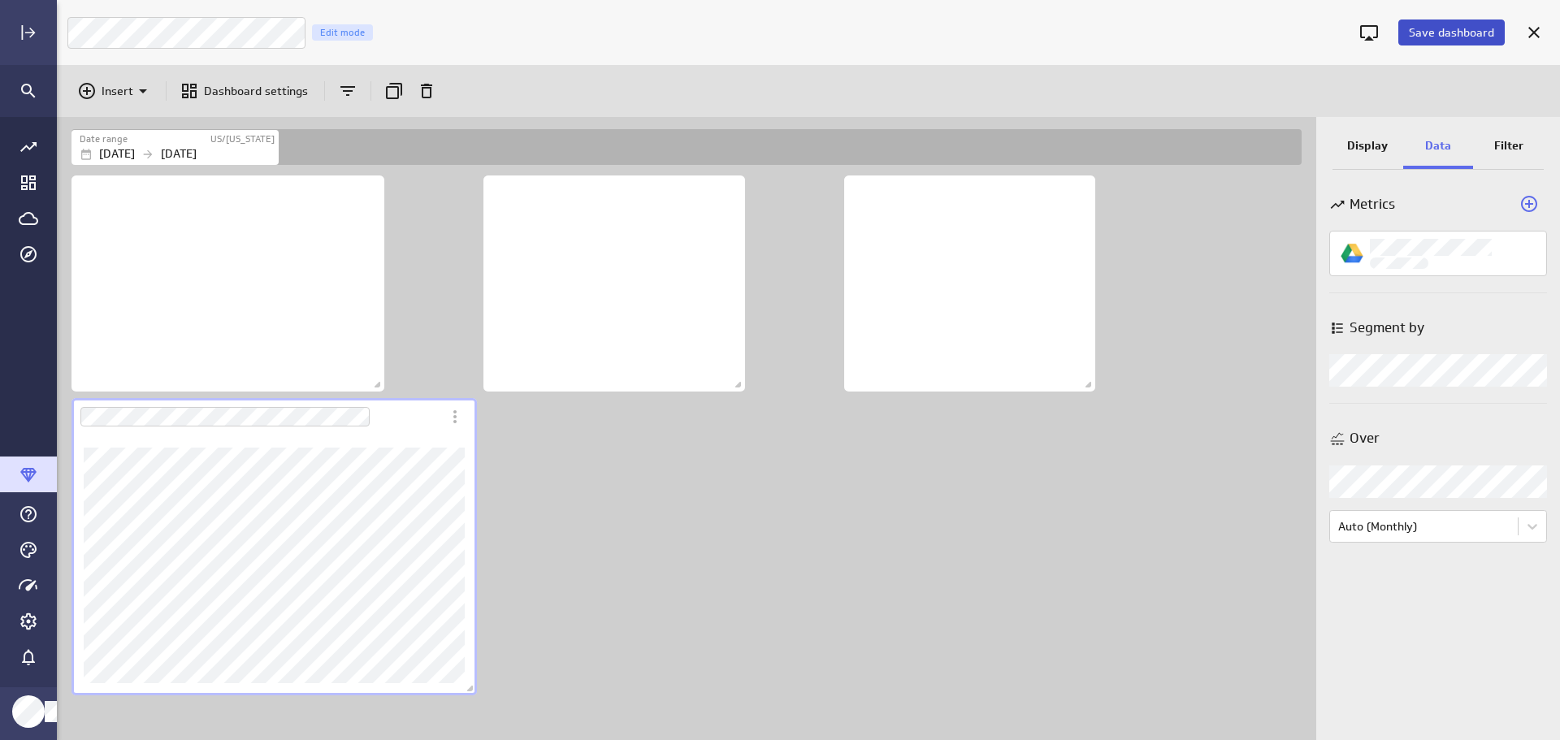
click at [1444, 30] on span "Save dashboard" at bounding box center [1451, 32] width 85 height 15
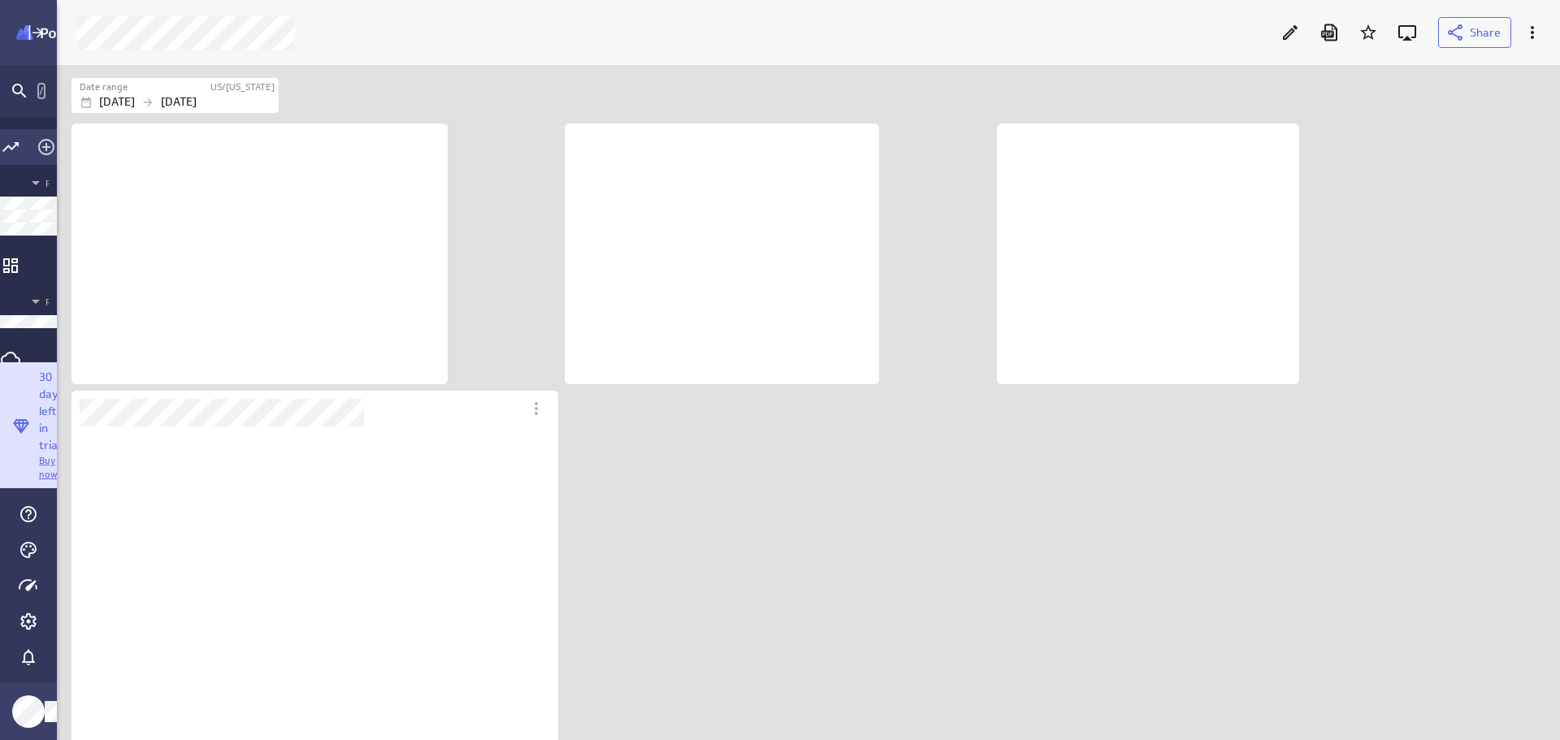
scroll to position [8, 8]
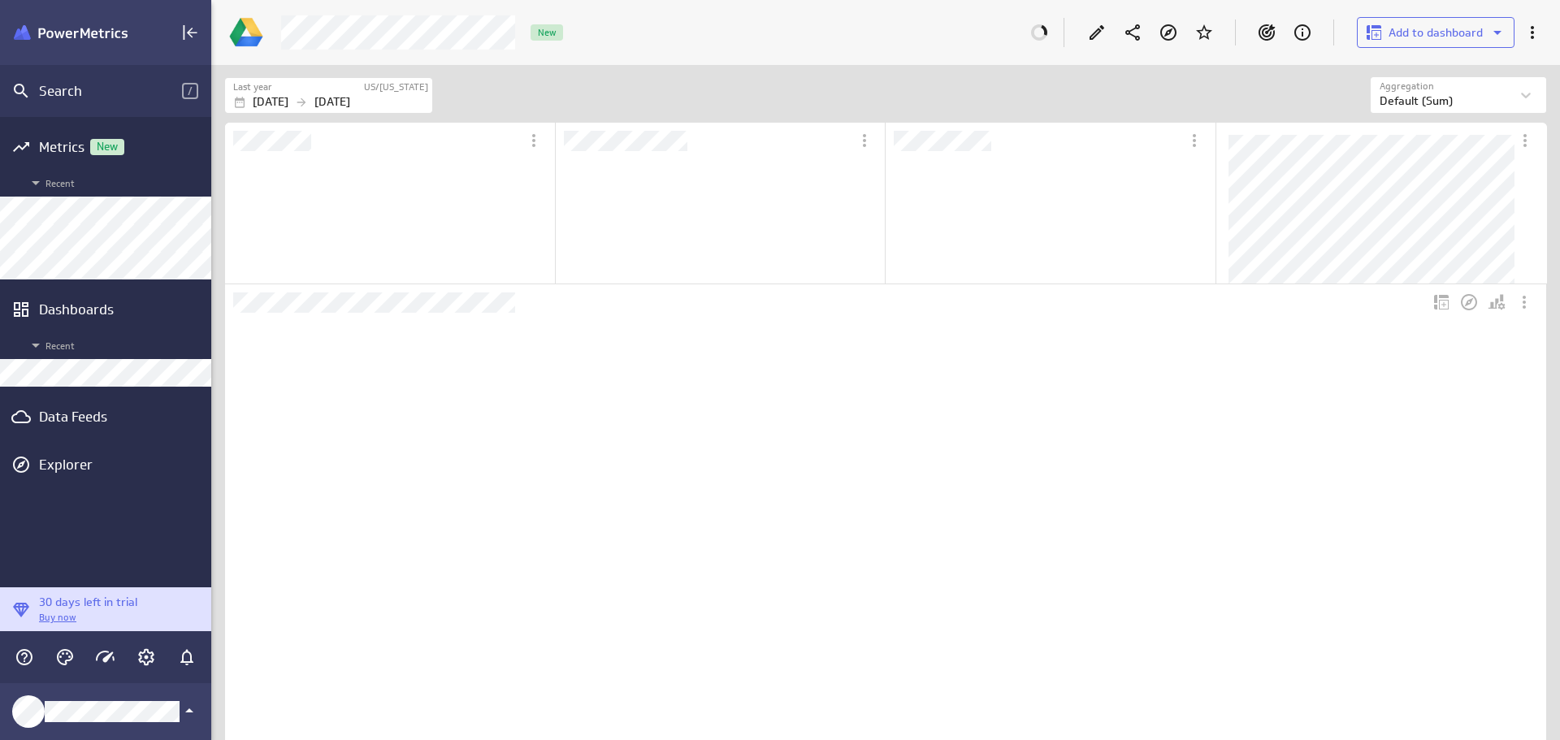
scroll to position [153, 327]
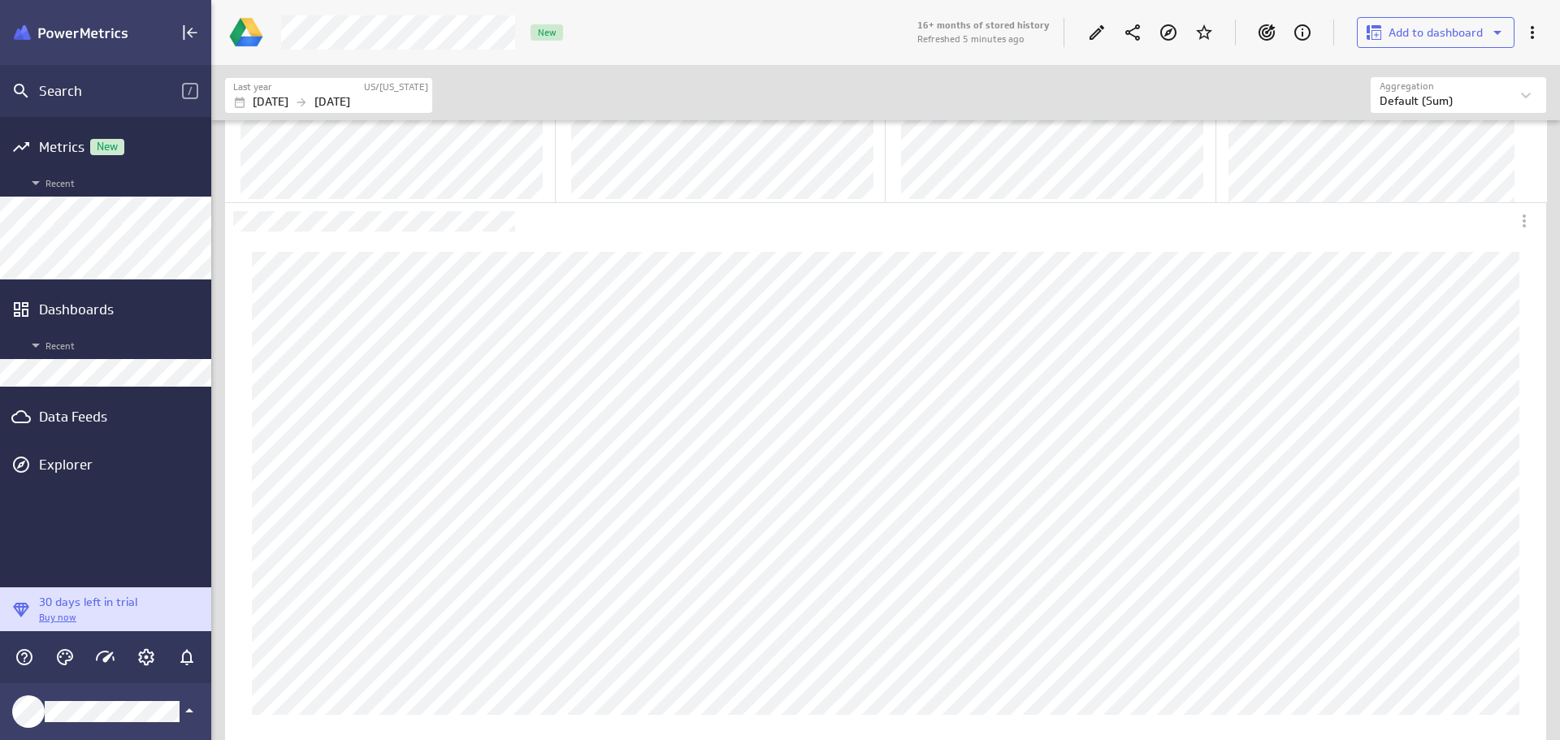
click at [1040, 24] on p "16+ months of stored history" at bounding box center [983, 26] width 132 height 14
click at [1095, 32] on icon "Edit" at bounding box center [1097, 33] width 20 height 20
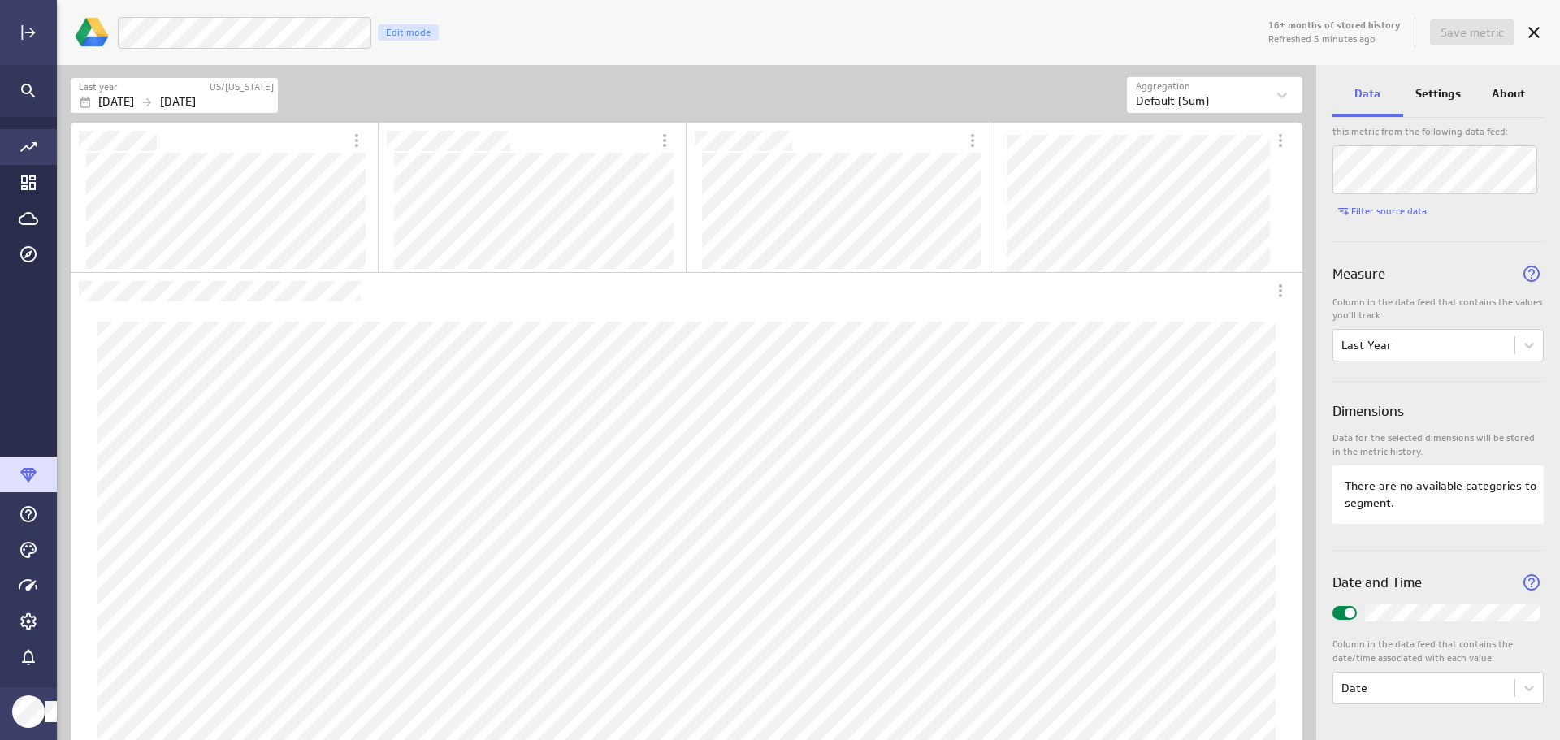
click at [35, 145] on icon "Go to all metrics page." at bounding box center [28, 147] width 16 height 10
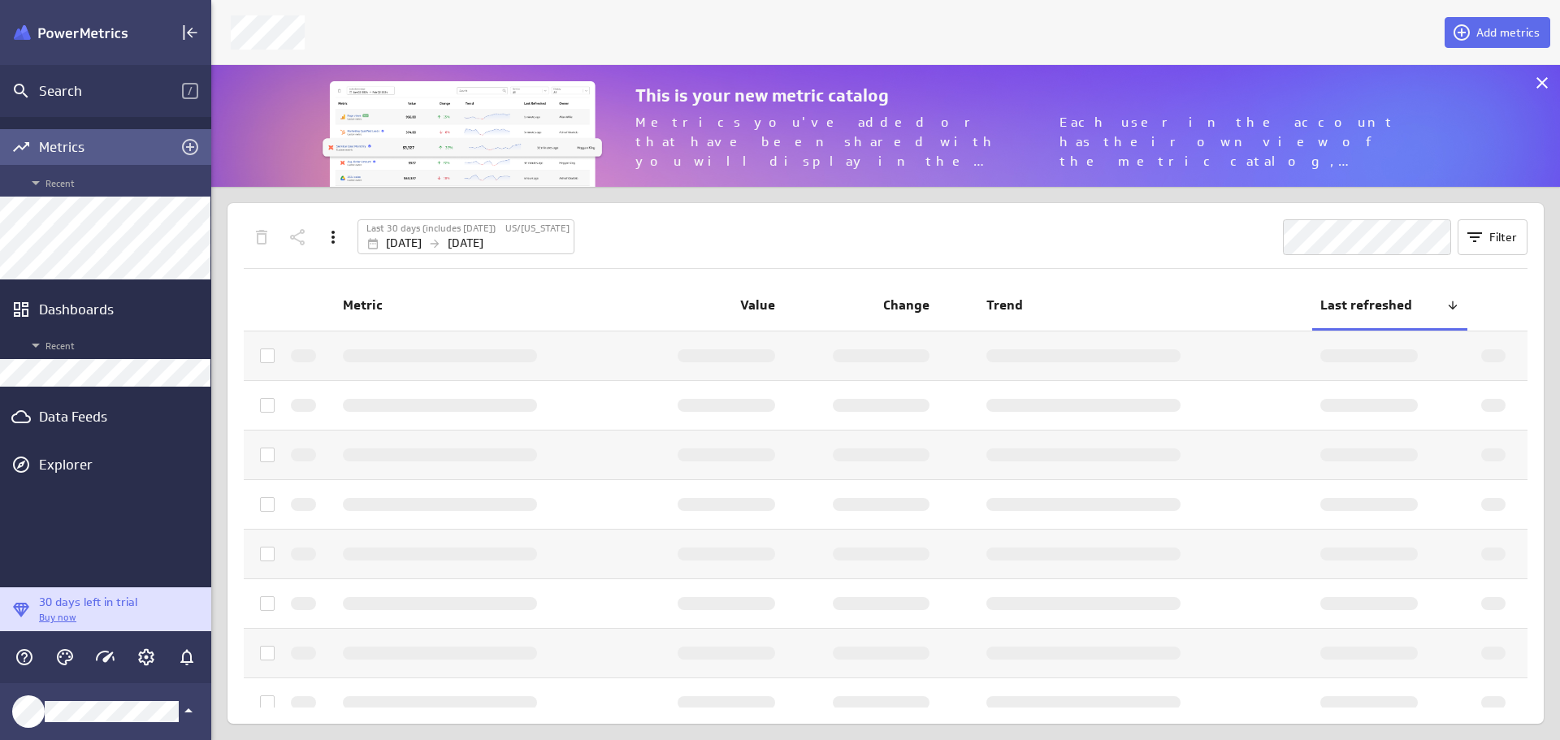
scroll to position [8, 8]
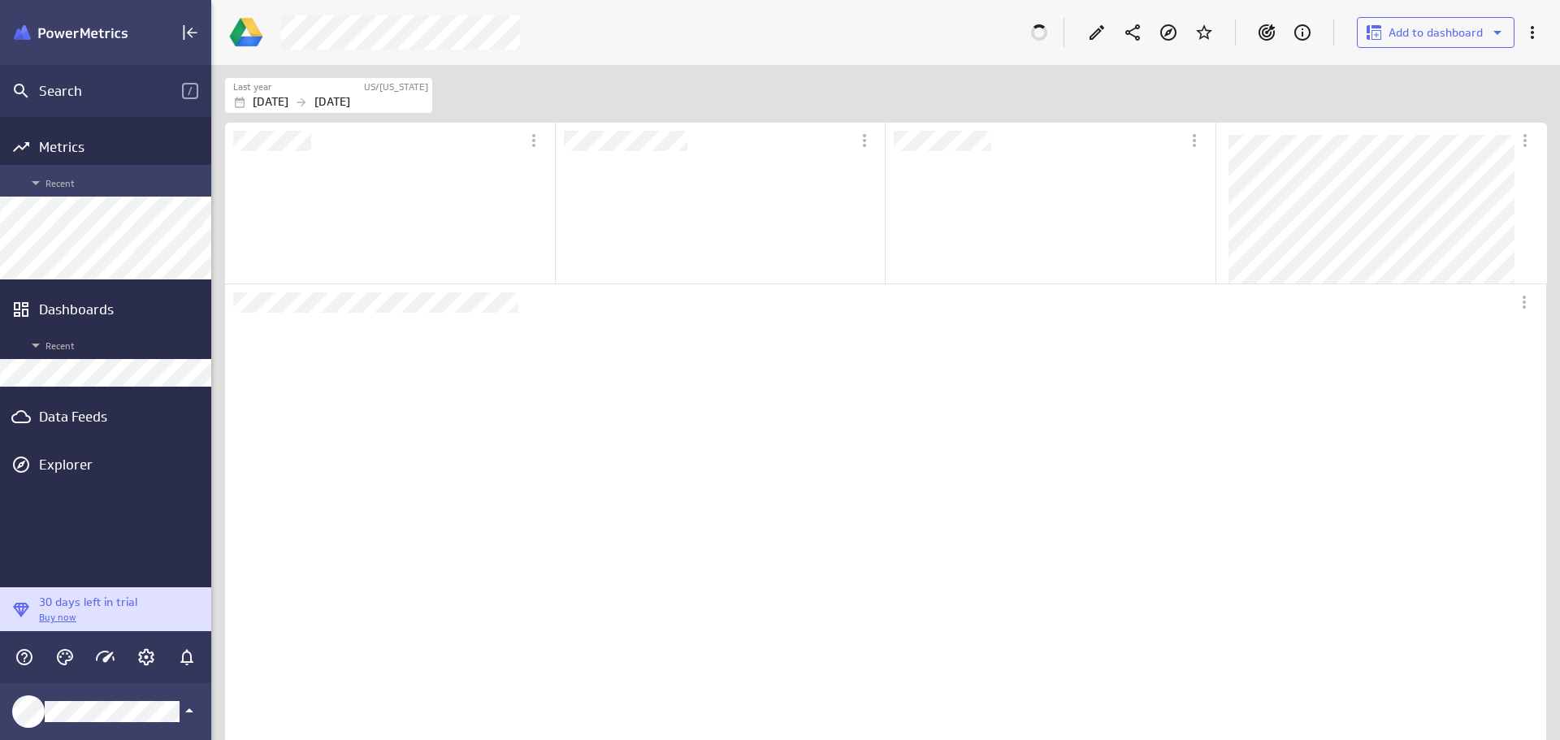
scroll to position [61, 1347]
